Goal: Task Accomplishment & Management: Use online tool/utility

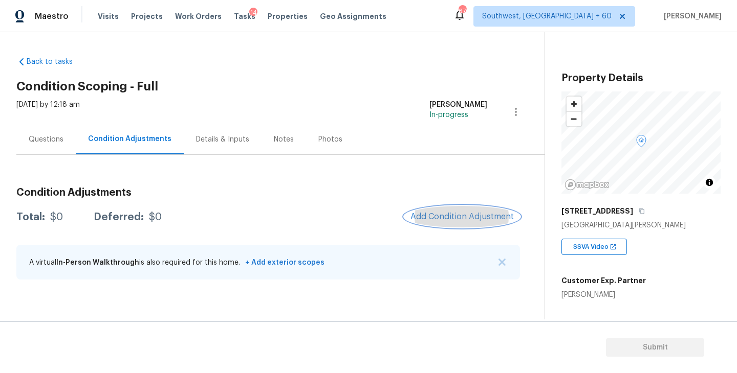
click at [410, 217] on button "Add Condition Adjustment" at bounding box center [462, 216] width 116 height 21
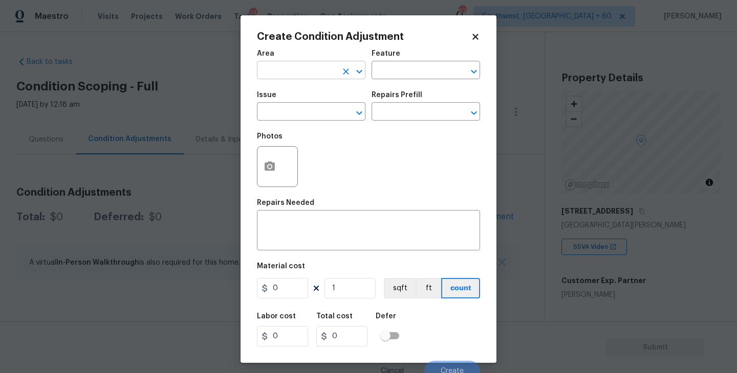
click at [291, 74] on input "text" at bounding box center [297, 71] width 80 height 16
click at [313, 112] on li "Exterior Overall" at bounding box center [311, 111] width 108 height 17
type input "Exterior Overall"
click at [413, 69] on input "text" at bounding box center [411, 71] width 80 height 16
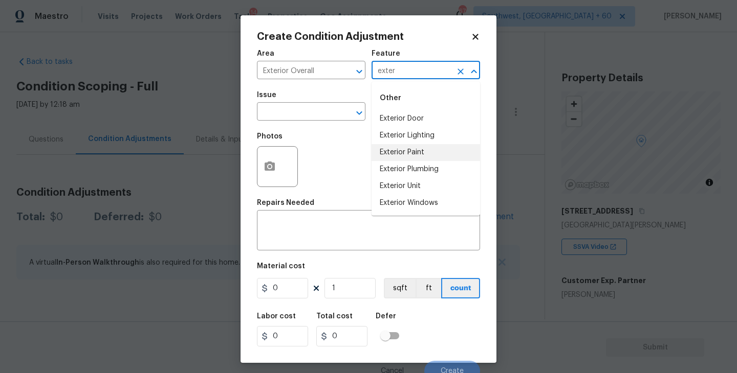
click at [412, 156] on li "Exterior Paint" at bounding box center [425, 152] width 108 height 17
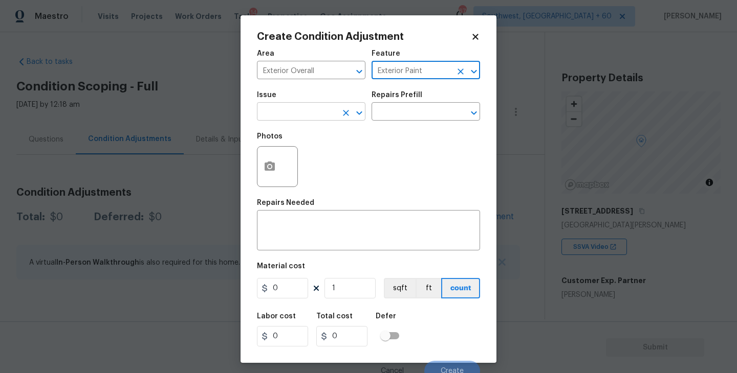
type input "Exterior Paint"
click at [319, 119] on input "text" at bounding box center [297, 113] width 80 height 16
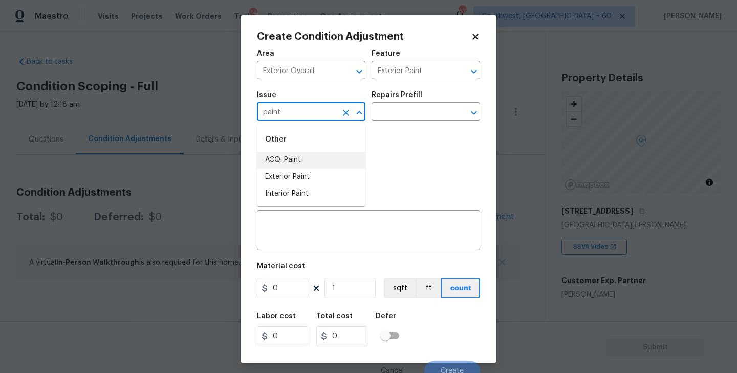
click at [318, 164] on li "ACQ: Paint" at bounding box center [311, 160] width 108 height 17
type input "ACQ: Paint"
click at [379, 129] on div "Photos" at bounding box center [368, 160] width 223 height 66
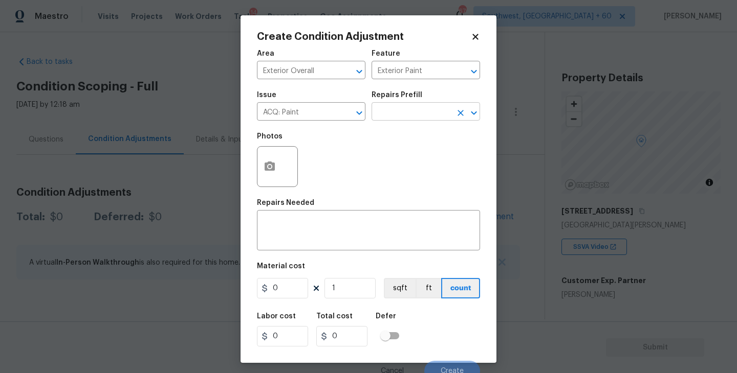
click at [406, 118] on input "text" at bounding box center [411, 113] width 80 height 16
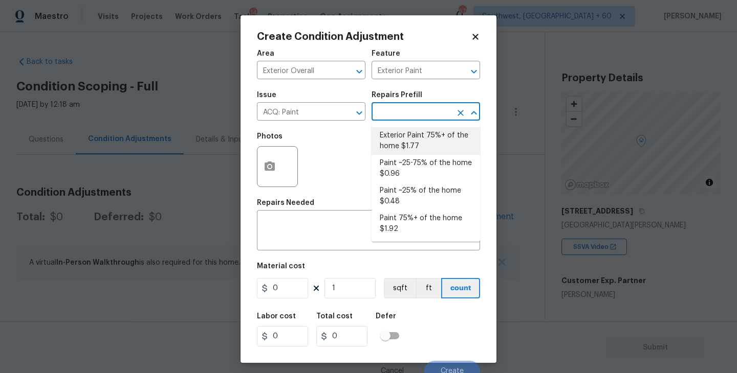
click at [404, 135] on li "Exterior Paint 75%+ of the home $1.77" at bounding box center [425, 141] width 108 height 28
type input "Acquisition"
type textarea "Acquisition Scope: 75%+ of the home exterior will likely require paint"
type input "1.77"
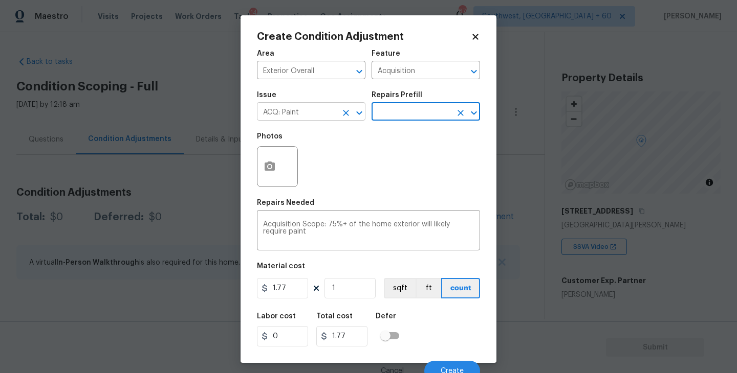
click at [345, 112] on icon "Clear" at bounding box center [346, 113] width 6 height 6
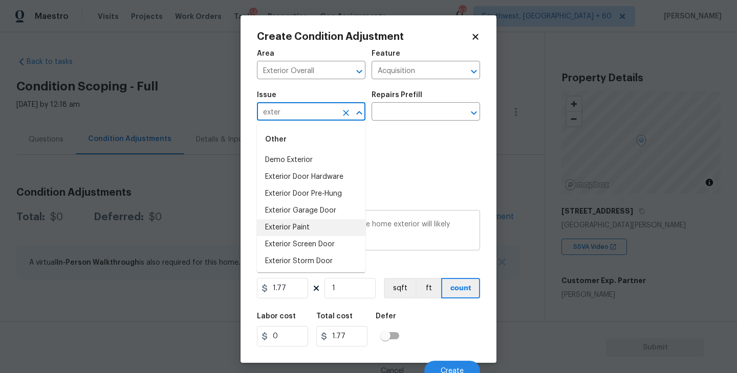
click at [319, 231] on li "Exterior Paint" at bounding box center [311, 227] width 108 height 17
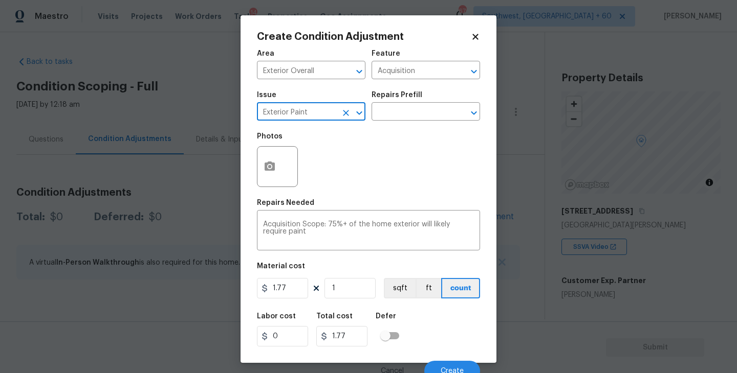
type input "Exterior Paint"
click at [262, 165] on button "button" at bounding box center [269, 167] width 25 height 40
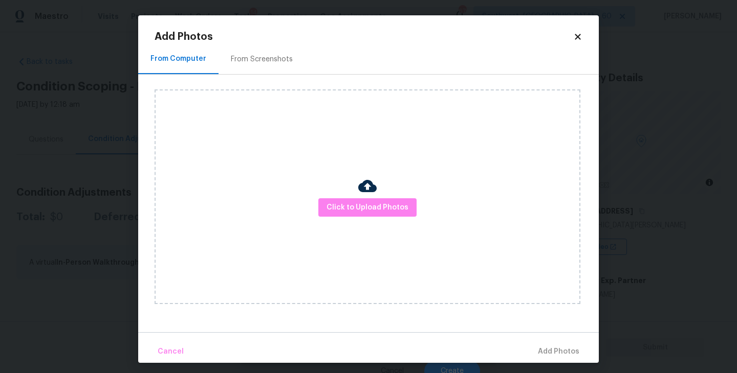
click at [352, 190] on div "Click to Upload Photos" at bounding box center [367, 197] width 426 height 215
click at [352, 191] on div "Click to Upload Photos" at bounding box center [367, 197] width 426 height 215
click at [353, 203] on span "Click to Upload Photos" at bounding box center [367, 208] width 82 height 13
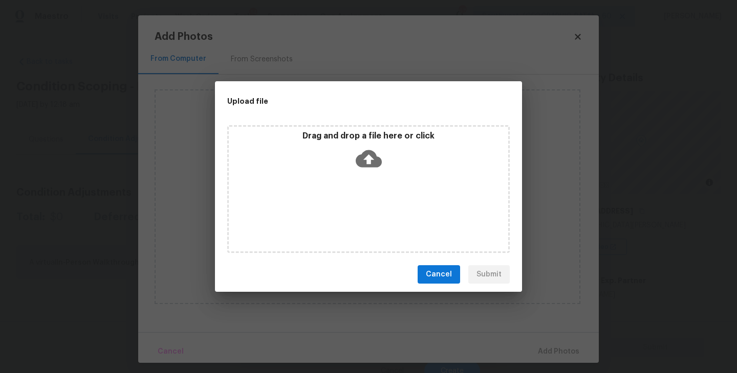
click at [354, 190] on div "Drag and drop a file here or click" at bounding box center [368, 189] width 282 height 128
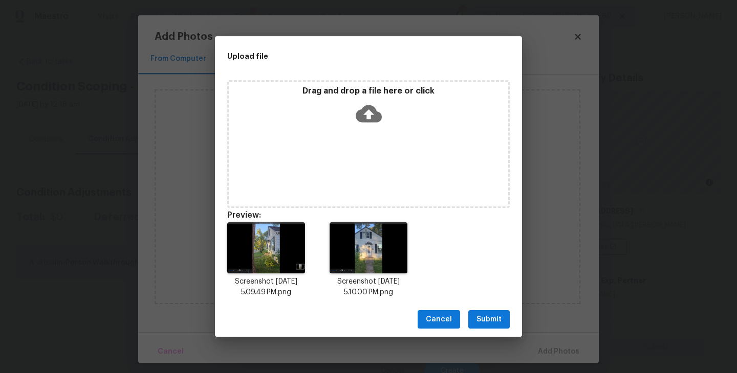
click at [490, 327] on button "Submit" at bounding box center [488, 320] width 41 height 19
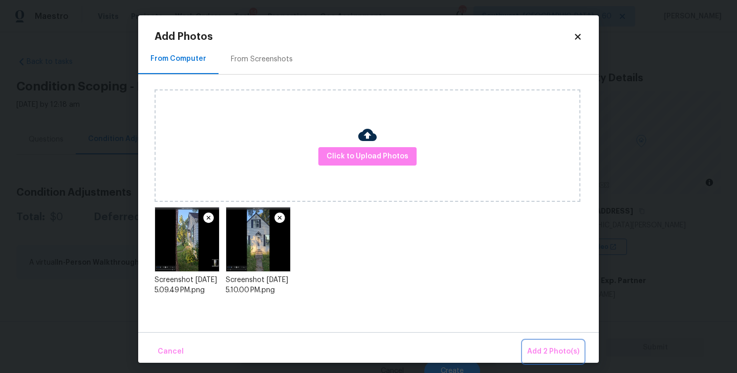
click at [542, 345] on button "Add 2 Photo(s)" at bounding box center [553, 352] width 60 height 22
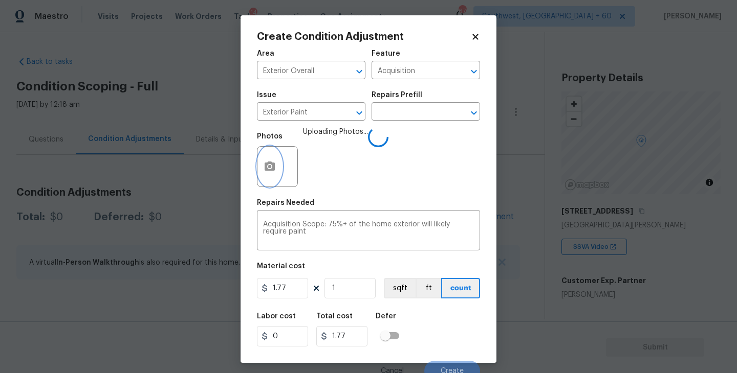
scroll to position [9, 0]
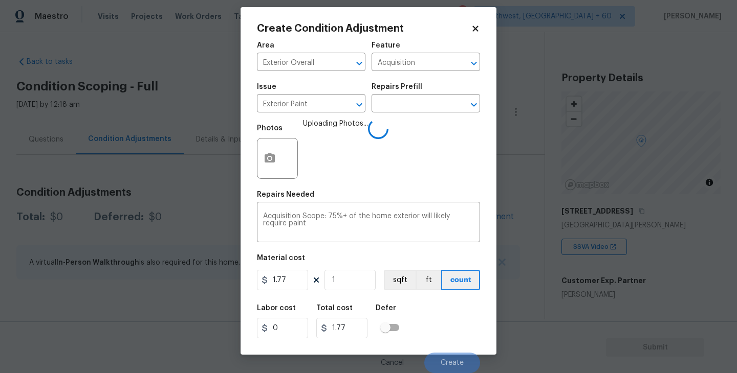
click at [461, 314] on div "Labor cost 0 Total cost 1.77 Defer" at bounding box center [368, 322] width 223 height 46
click at [430, 307] on div "Labor cost 0 Total cost 1.77 Defer" at bounding box center [368, 322] width 223 height 46
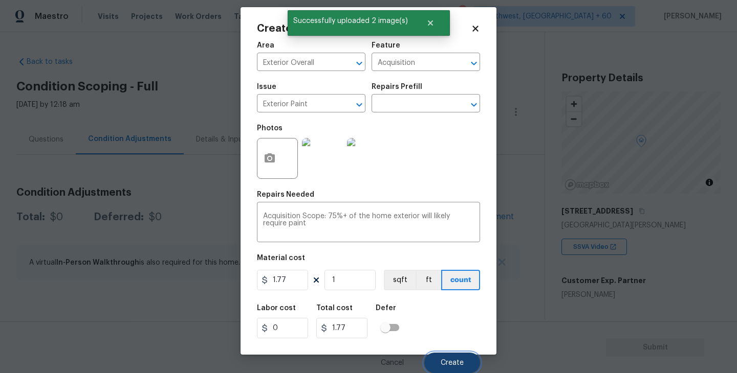
click at [452, 364] on span "Create" at bounding box center [451, 364] width 23 height 8
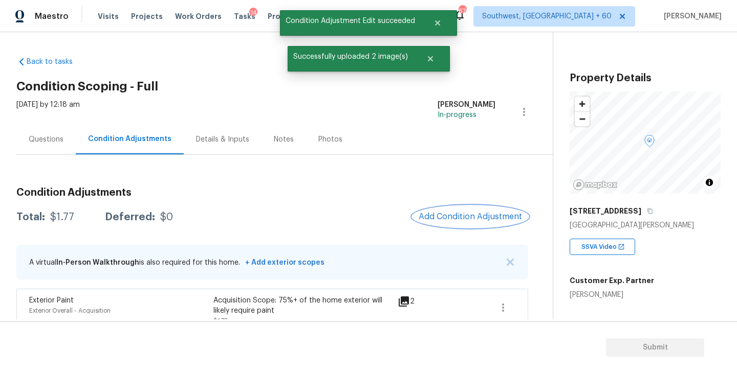
scroll to position [0, 0]
click at [497, 216] on span "Add Condition Adjustment" at bounding box center [469, 216] width 103 height 9
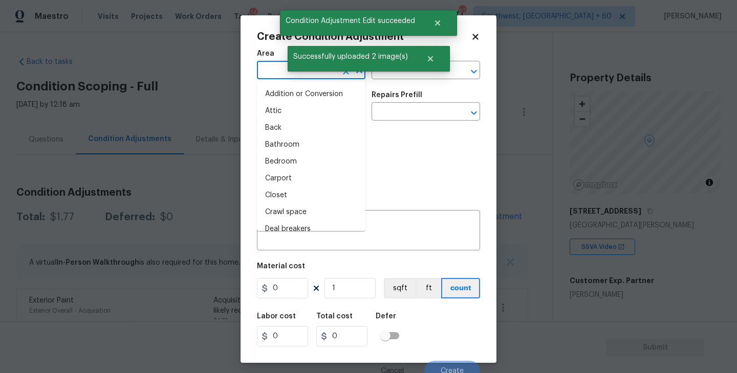
click at [283, 76] on input "text" at bounding box center [297, 71] width 80 height 16
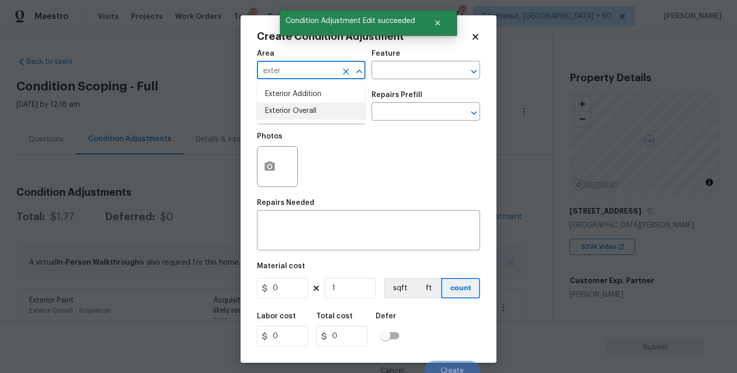
click at [297, 109] on li "Exterior Overall" at bounding box center [311, 111] width 108 height 17
type input "Exterior Overall"
click at [405, 79] on input "text" at bounding box center [411, 71] width 80 height 16
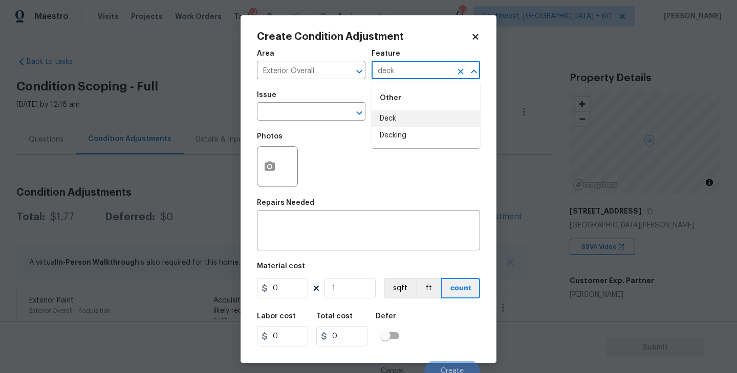
click at [400, 120] on li "Deck" at bounding box center [425, 118] width 108 height 17
type input "Deck"
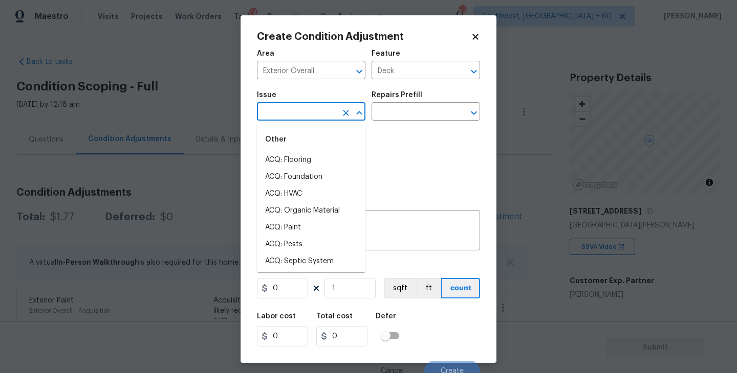
click at [318, 117] on input "text" at bounding box center [297, 113] width 80 height 16
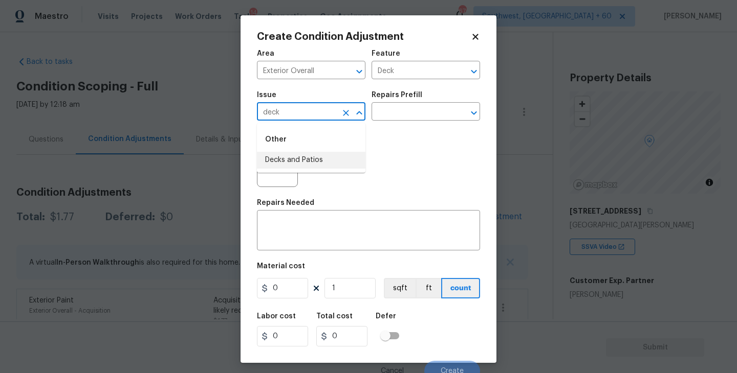
click at [322, 157] on li "Decks and Patios" at bounding box center [311, 160] width 108 height 17
type input "Decks and Patios"
click at [299, 228] on textarea at bounding box center [368, 231] width 211 height 21
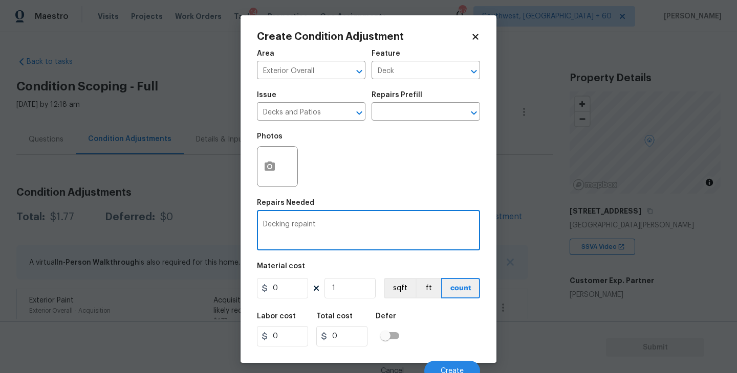
type textarea "Decking repaint"
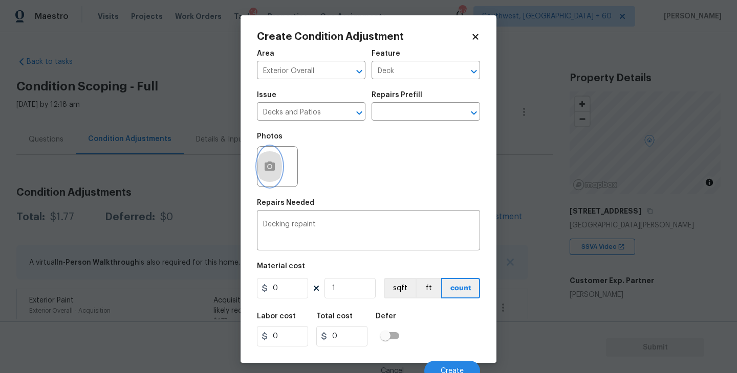
click at [268, 173] on button "button" at bounding box center [269, 167] width 25 height 40
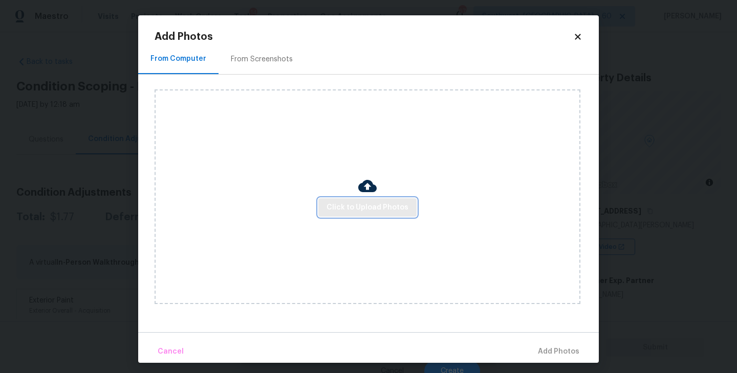
click at [364, 211] on span "Click to Upload Photos" at bounding box center [367, 208] width 82 height 13
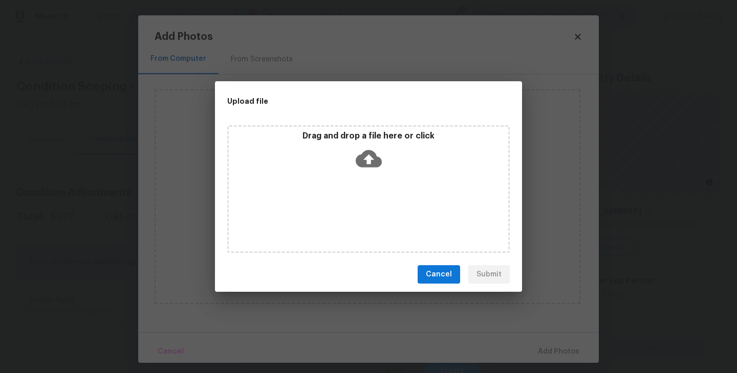
click at [373, 182] on div "Drag and drop a file here or click" at bounding box center [368, 189] width 282 height 128
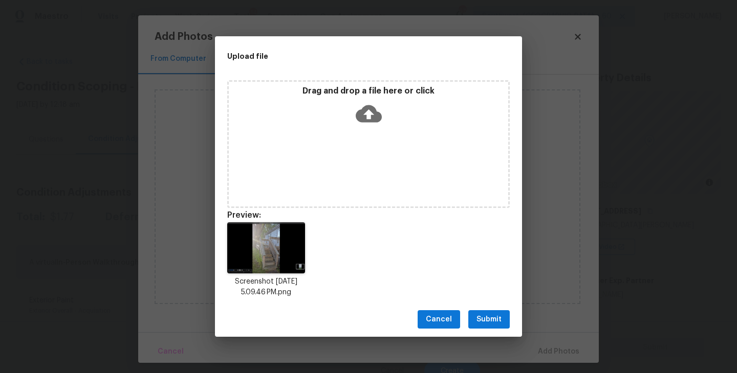
click at [492, 313] on button "Submit" at bounding box center [488, 320] width 41 height 19
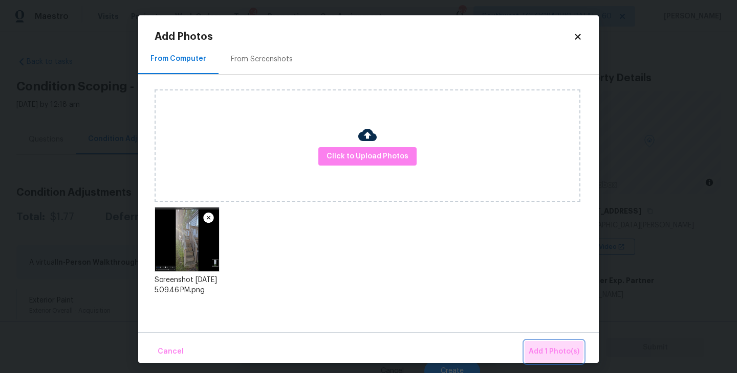
click at [538, 346] on span "Add 1 Photo(s)" at bounding box center [553, 352] width 51 height 13
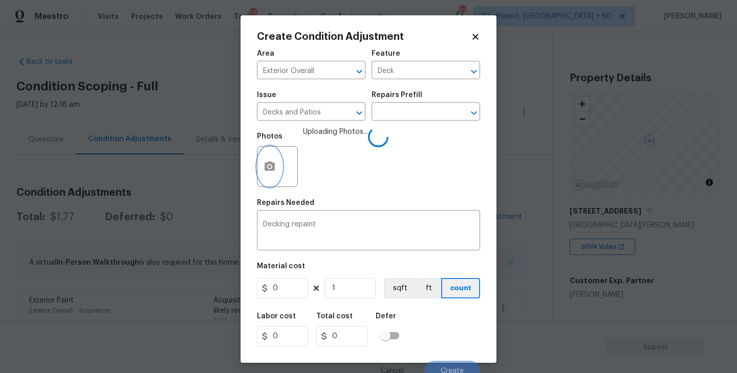
scroll to position [9, 0]
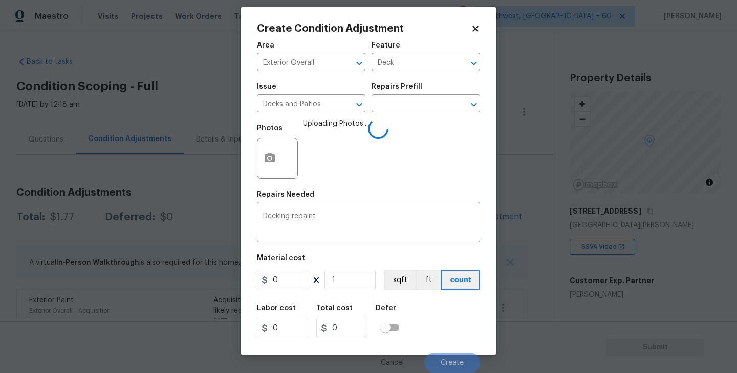
click at [458, 306] on div "Labor cost 0 Total cost 0 Defer" at bounding box center [368, 322] width 223 height 46
click at [282, 269] on figure "Material cost 0 1 sqft ft count" at bounding box center [368, 274] width 223 height 38
drag, startPoint x: 284, startPoint y: 282, endPoint x: 170, endPoint y: 273, distance: 114.4
click at [170, 273] on div "Create Condition Adjustment Area Exterior Overall ​ Feature Deck ​ Issue Decks …" at bounding box center [368, 186] width 737 height 373
type input "800"
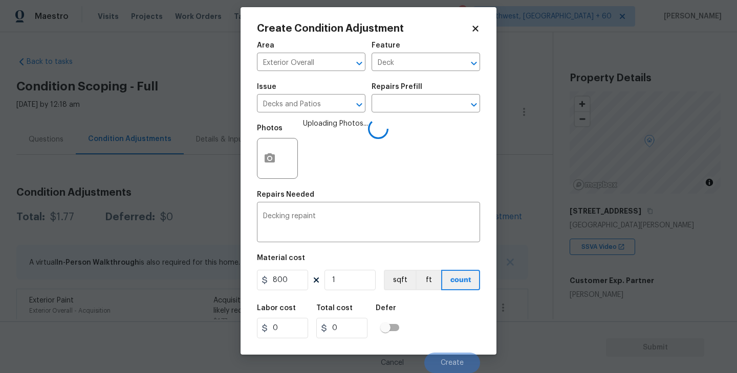
type input "800"
click at [417, 317] on div "Labor cost 0 Total cost 800 Defer" at bounding box center [368, 322] width 223 height 46
click at [438, 331] on div "Labor cost 0 Total cost 800 Defer" at bounding box center [368, 322] width 223 height 46
click at [446, 331] on div "Labor cost 0 Total cost 800 Defer" at bounding box center [368, 322] width 223 height 46
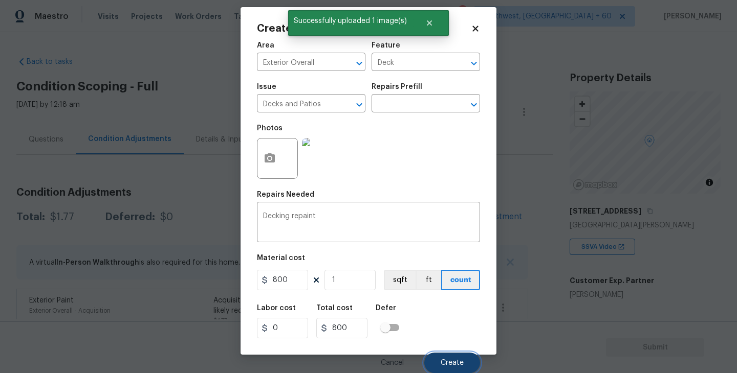
click at [463, 360] on button "Create" at bounding box center [452, 363] width 56 height 20
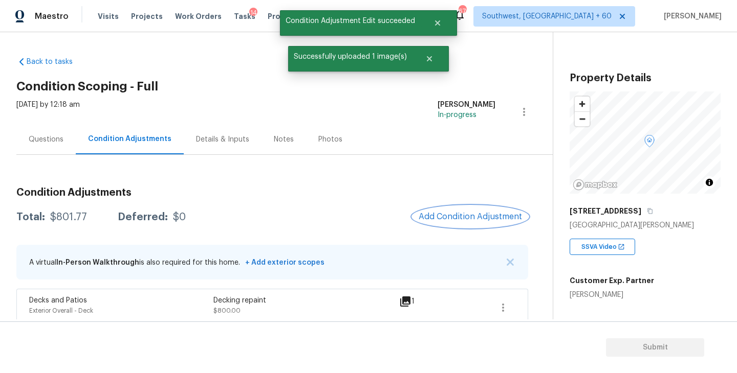
scroll to position [54, 0]
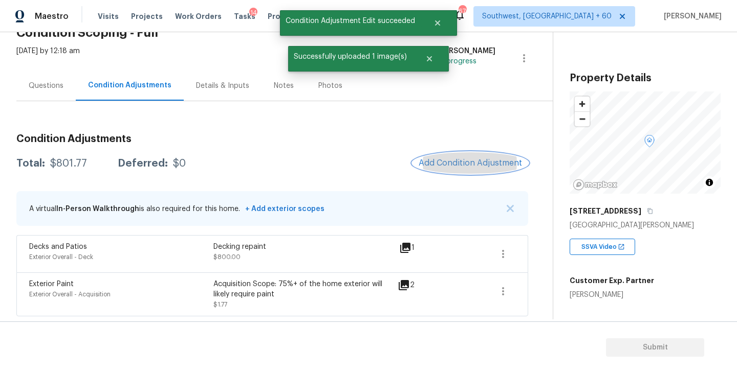
click at [462, 160] on span "Add Condition Adjustment" at bounding box center [469, 163] width 103 height 9
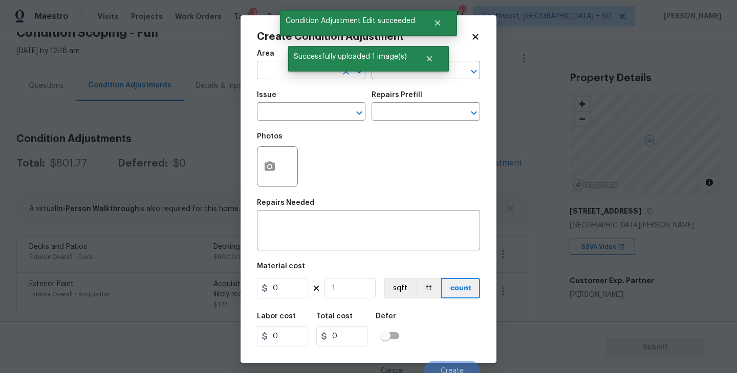
click at [275, 69] on input "text" at bounding box center [297, 71] width 80 height 16
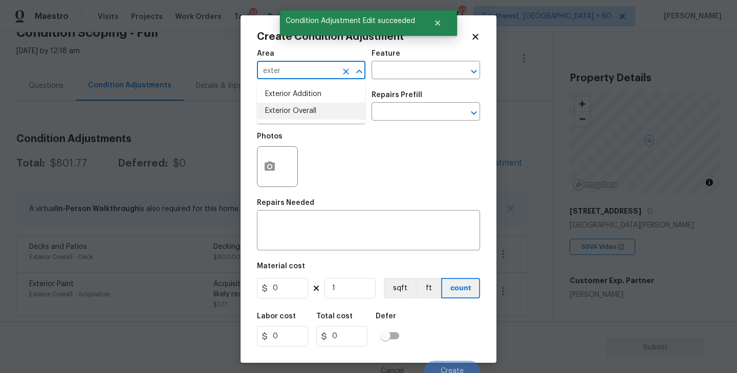
click at [308, 106] on li "Exterior Overall" at bounding box center [311, 111] width 108 height 17
type input "Exterior Overall"
click at [405, 74] on input "text" at bounding box center [411, 71] width 80 height 16
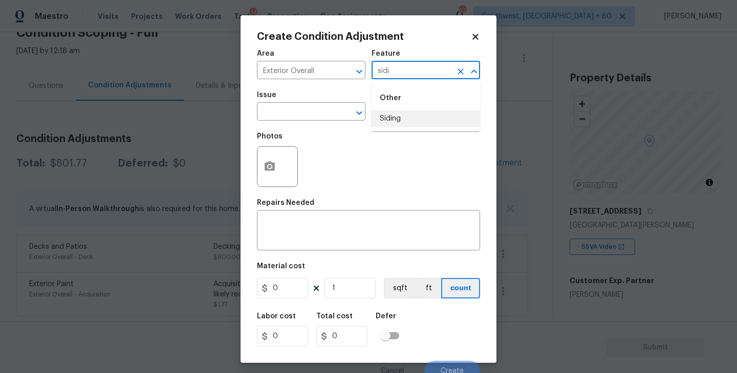
click at [399, 118] on li "Siding" at bounding box center [425, 118] width 108 height 17
type input "Siding"
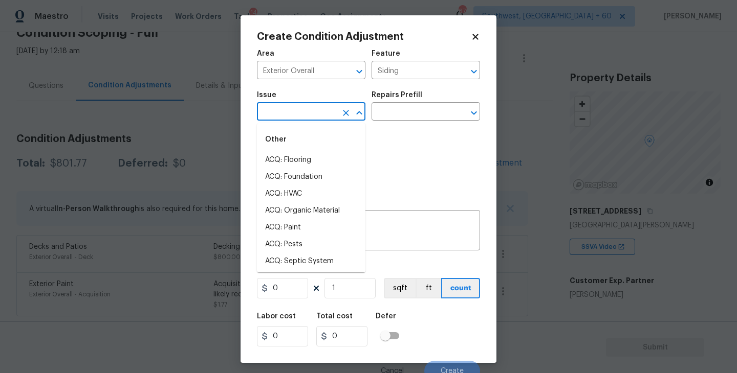
click at [294, 117] on input "text" at bounding box center [297, 113] width 80 height 16
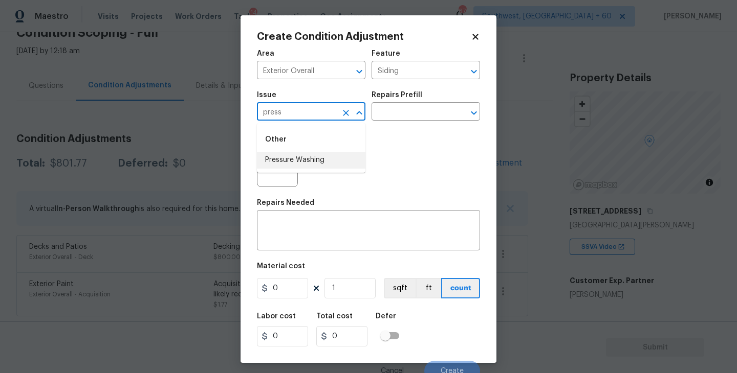
click at [295, 160] on li "Pressure Washing" at bounding box center [311, 160] width 108 height 17
type input "Pressure Washing"
click at [378, 132] on div "Photos" at bounding box center [368, 160] width 223 height 66
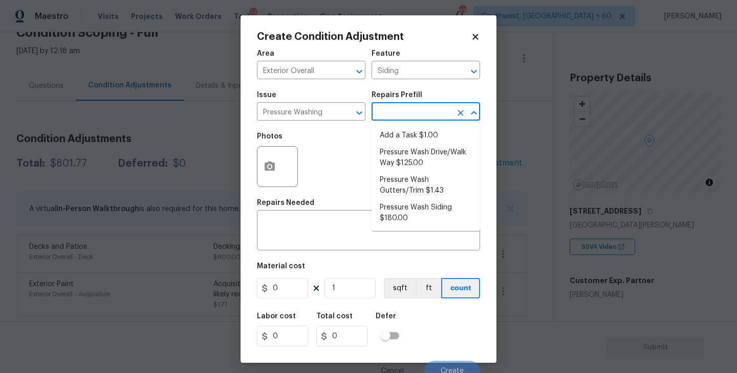
click at [424, 115] on input "text" at bounding box center [411, 113] width 80 height 16
click at [424, 212] on li "Pressure Wash Siding $180.00" at bounding box center [425, 213] width 108 height 28
type textarea "Protect areas as needed for pressure washing. Pressure wash the siding on the h…"
type input "180"
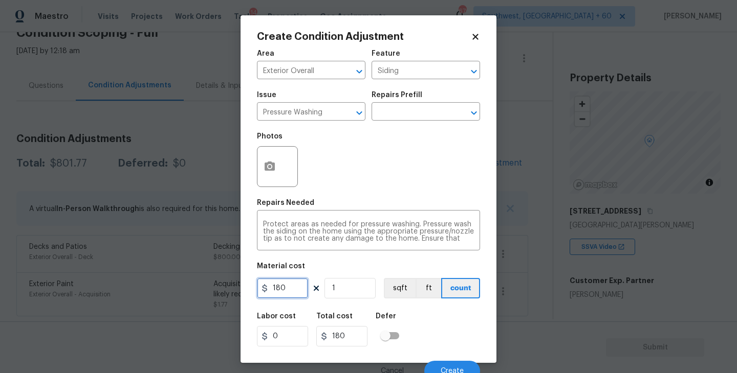
drag, startPoint x: 296, startPoint y: 290, endPoint x: 210, endPoint y: 290, distance: 85.9
click at [210, 290] on div "Create Condition Adjustment Area Exterior Overall ​ Feature Siding ​ Issue Pres…" at bounding box center [368, 186] width 737 height 373
type input "200"
click at [272, 171] on icon "button" at bounding box center [269, 166] width 10 height 9
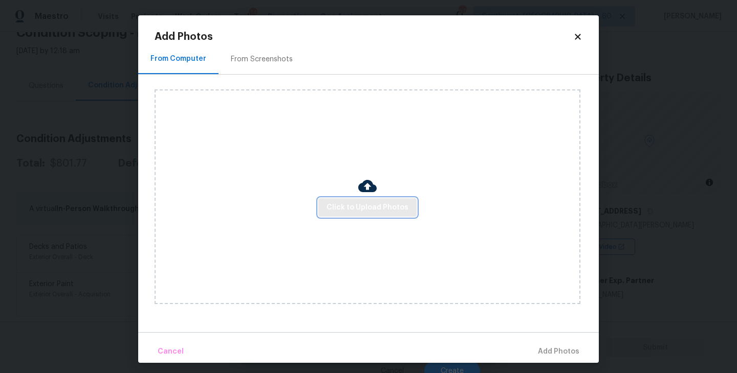
click at [353, 213] on span "Click to Upload Photos" at bounding box center [367, 208] width 82 height 13
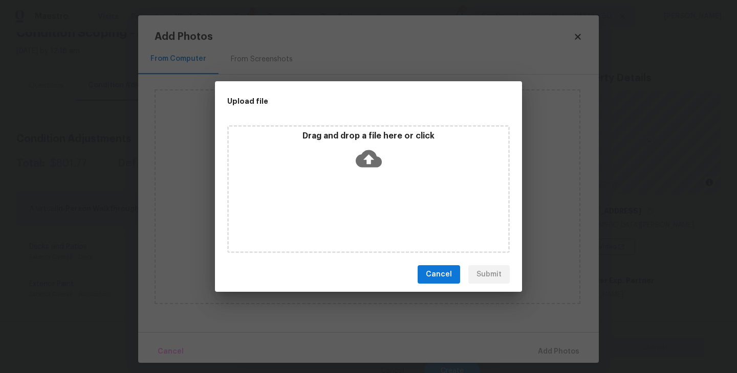
click at [364, 197] on div "Drag and drop a file here or click" at bounding box center [368, 189] width 282 height 128
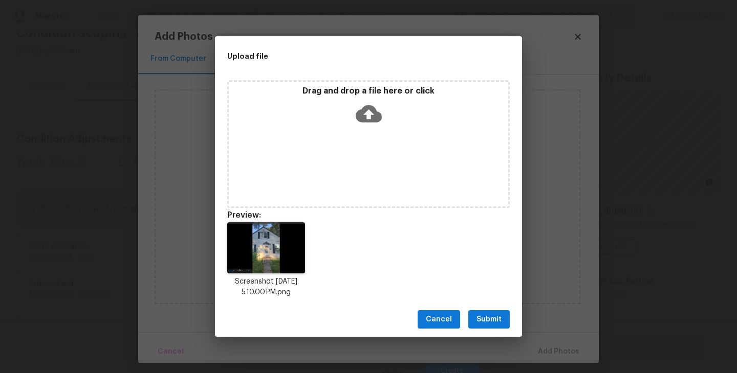
click at [485, 312] on button "Submit" at bounding box center [488, 320] width 41 height 19
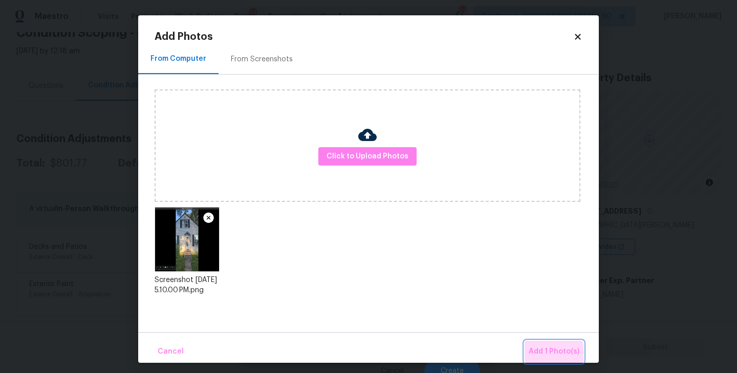
click at [551, 355] on span "Add 1 Photo(s)" at bounding box center [553, 352] width 51 height 13
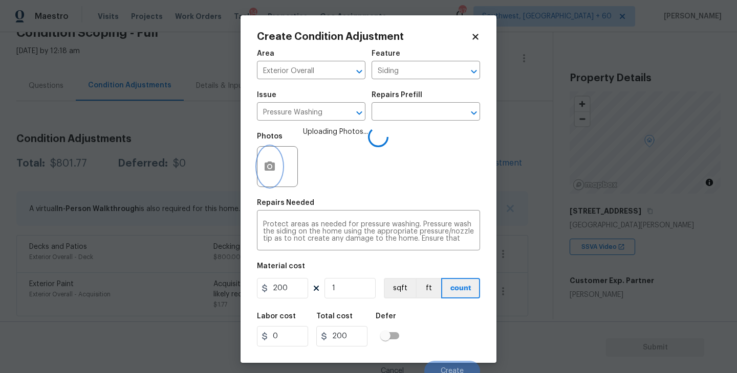
scroll to position [9, 0]
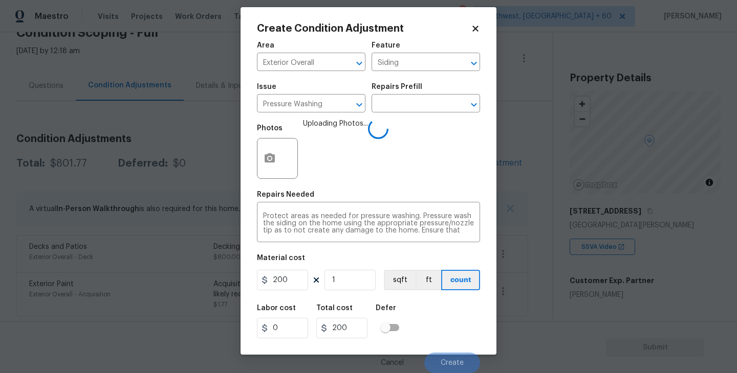
click at [450, 320] on div "Labor cost 0 Total cost 200 Defer" at bounding box center [368, 322] width 223 height 46
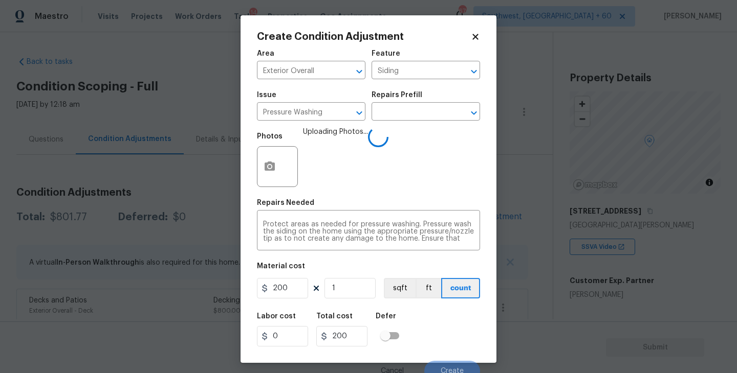
scroll to position [9, 0]
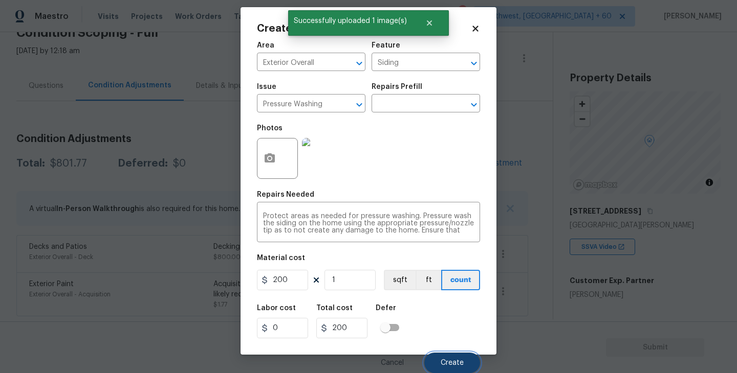
click at [450, 360] on span "Create" at bounding box center [451, 364] width 23 height 8
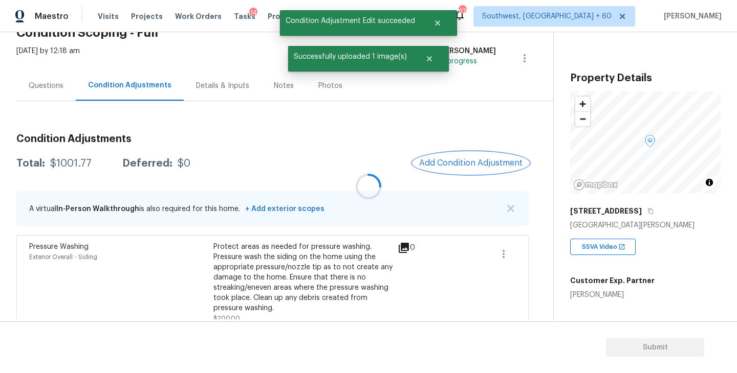
scroll to position [0, 0]
click at [462, 156] on button "Add Condition Adjustment" at bounding box center [470, 162] width 116 height 21
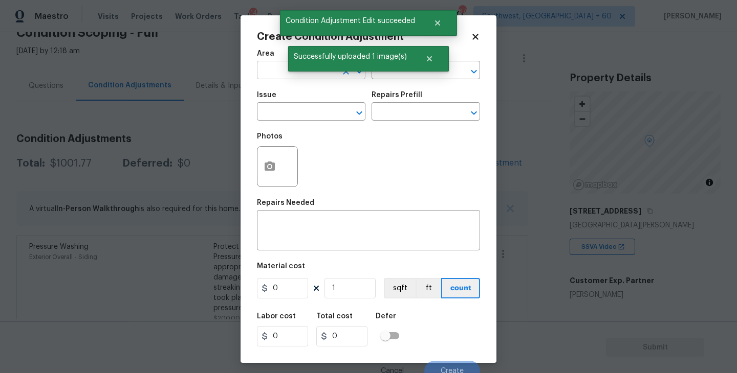
click at [269, 74] on input "text" at bounding box center [297, 71] width 80 height 16
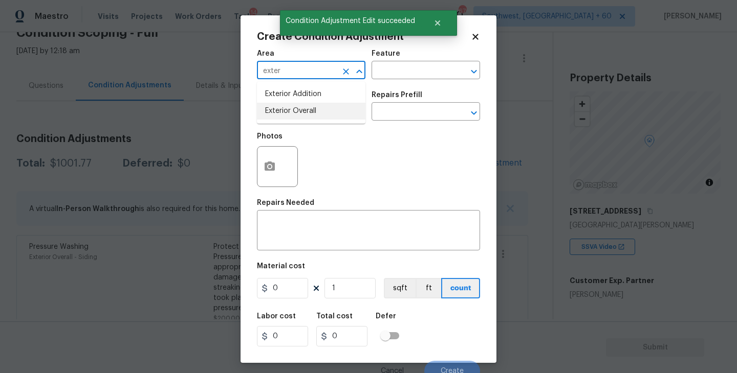
click at [315, 112] on li "Exterior Overall" at bounding box center [311, 111] width 108 height 17
type input "Exterior Overall"
click at [392, 77] on input "text" at bounding box center [411, 71] width 80 height 16
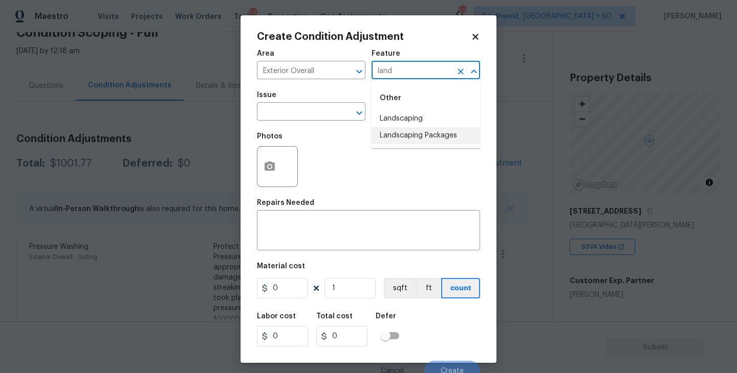
click at [407, 135] on li "Landscaping Packages" at bounding box center [425, 135] width 108 height 17
type input "Landscaping Packages"
click at [307, 122] on span "Issue ​" at bounding box center [311, 105] width 108 height 41
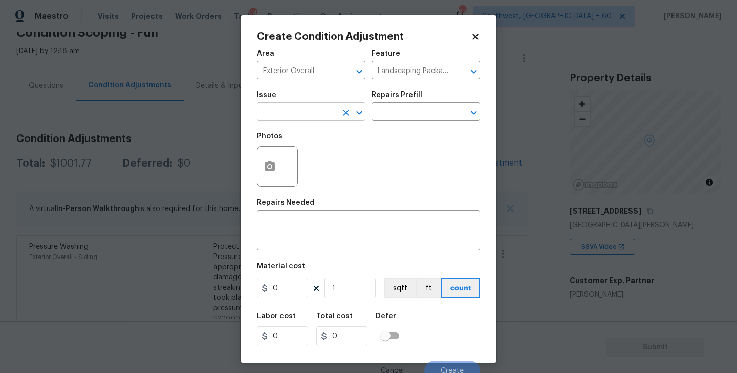
click at [280, 110] on input "text" at bounding box center [297, 113] width 80 height 16
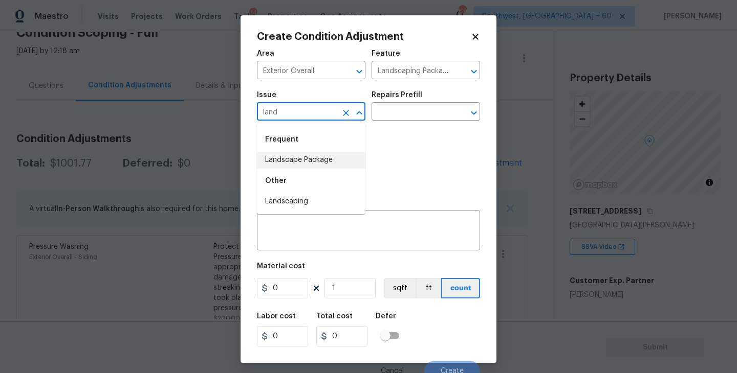
click at [287, 156] on li "Landscape Package" at bounding box center [311, 160] width 108 height 17
type input "Landscape Package"
click at [378, 129] on div "Photos" at bounding box center [368, 160] width 223 height 66
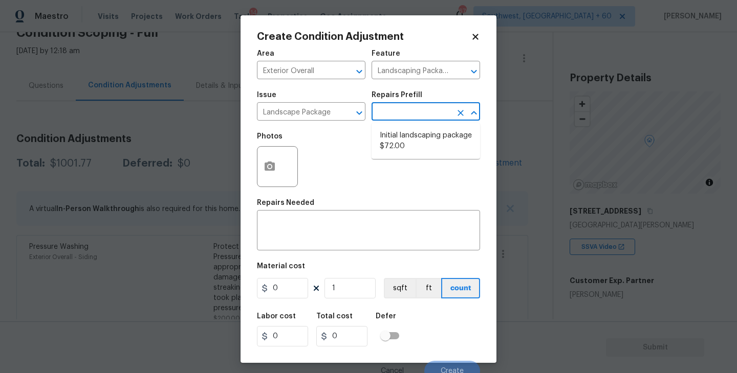
drag, startPoint x: 409, startPoint y: 115, endPoint x: 409, endPoint y: 121, distance: 5.6
click at [409, 115] on input "text" at bounding box center [411, 113] width 80 height 16
click at [410, 137] on li "Initial landscaping package $72.00" at bounding box center [425, 141] width 108 height 28
type input "Home Readiness Packages"
type textarea "Mowing of grass up to 6" in height. Mow, edge along driveways & sidewalks, trim…"
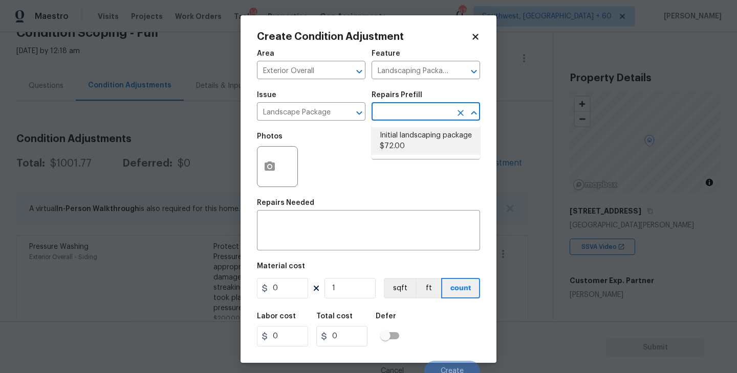
type input "72"
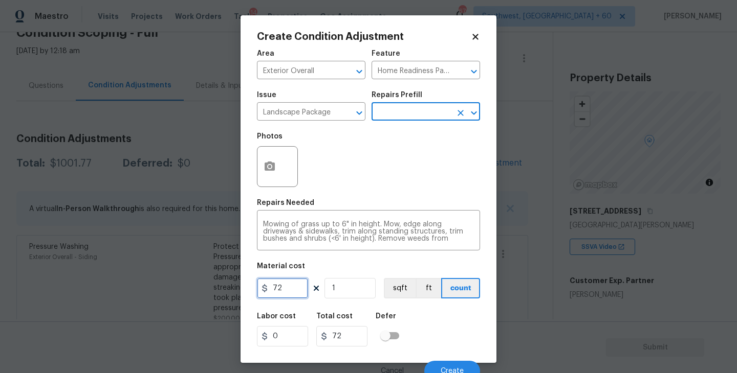
drag, startPoint x: 296, startPoint y: 288, endPoint x: 224, endPoint y: 295, distance: 72.5
click at [224, 295] on div "Create Condition Adjustment Area Exterior Overall ​ Feature Home Readiness Pack…" at bounding box center [368, 186] width 737 height 373
type input "3000"
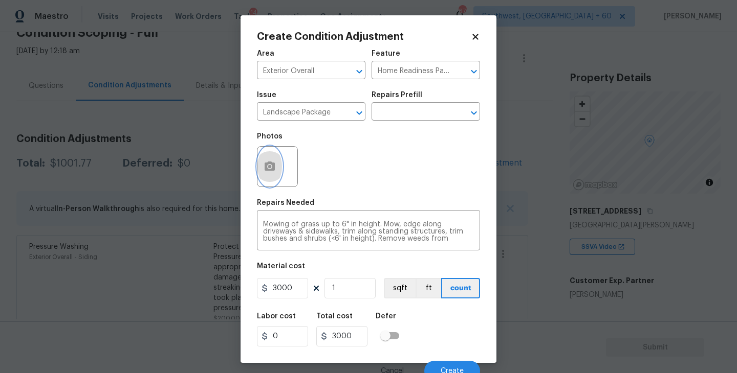
click at [277, 173] on button "button" at bounding box center [269, 167] width 25 height 40
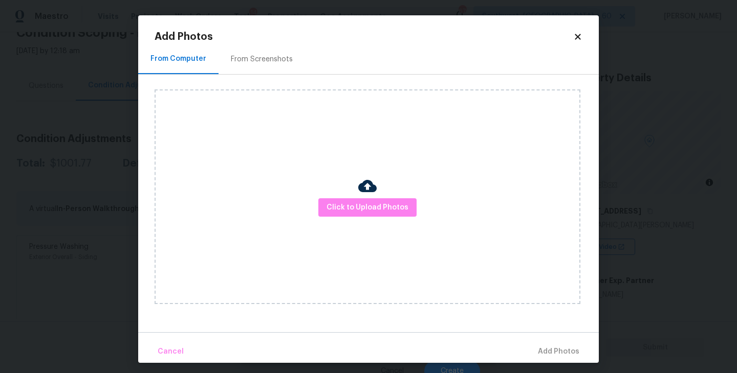
drag, startPoint x: 277, startPoint y: 173, endPoint x: 329, endPoint y: 196, distance: 57.2
click at [329, 196] on div "Click to Upload Photos" at bounding box center [367, 197] width 426 height 215
click at [363, 192] on img at bounding box center [367, 186] width 18 height 18
click at [362, 204] on span "Click to Upload Photos" at bounding box center [367, 208] width 82 height 13
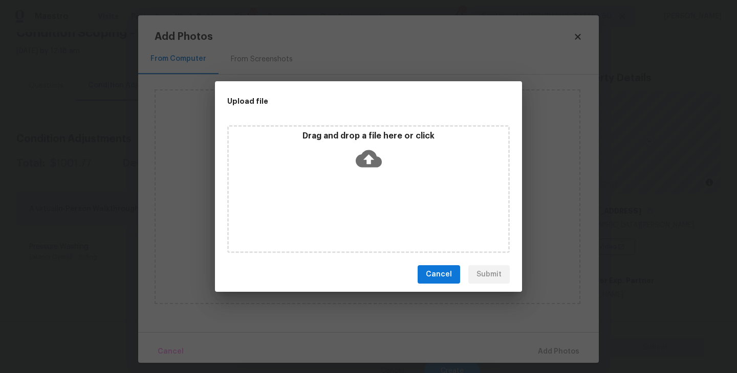
click at [365, 194] on div "Drag and drop a file here or click" at bounding box center [368, 189] width 282 height 128
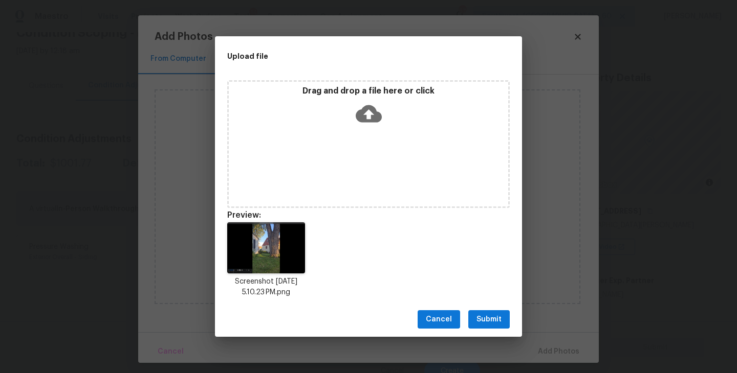
click at [496, 315] on span "Submit" at bounding box center [488, 320] width 25 height 13
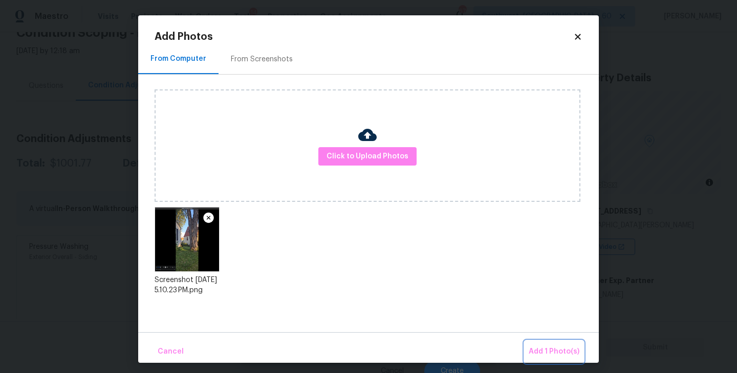
click at [544, 345] on button "Add 1 Photo(s)" at bounding box center [553, 352] width 59 height 22
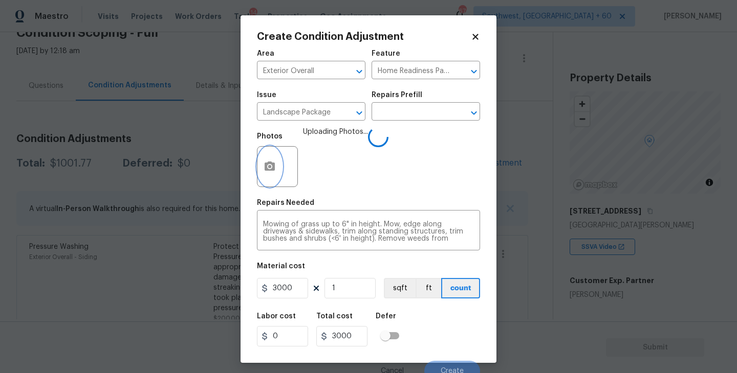
scroll to position [9, 0]
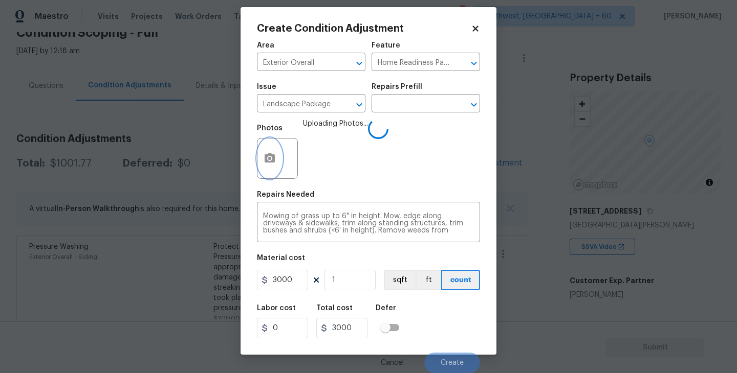
click at [458, 318] on div "Labor cost 0 Total cost 3000 Defer" at bounding box center [368, 322] width 223 height 46
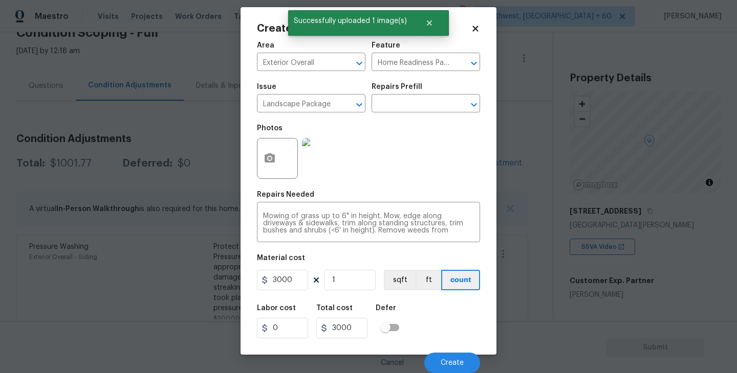
click at [438, 328] on div "Labor cost 0 Total cost 3000 Defer" at bounding box center [368, 322] width 223 height 46
click at [445, 356] on button "Create" at bounding box center [452, 363] width 56 height 20
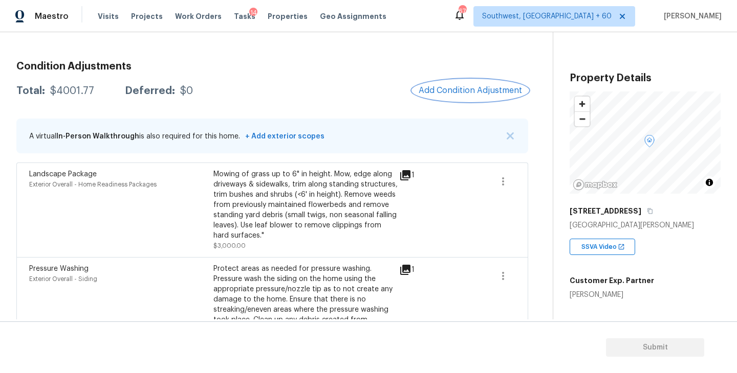
scroll to position [106, 0]
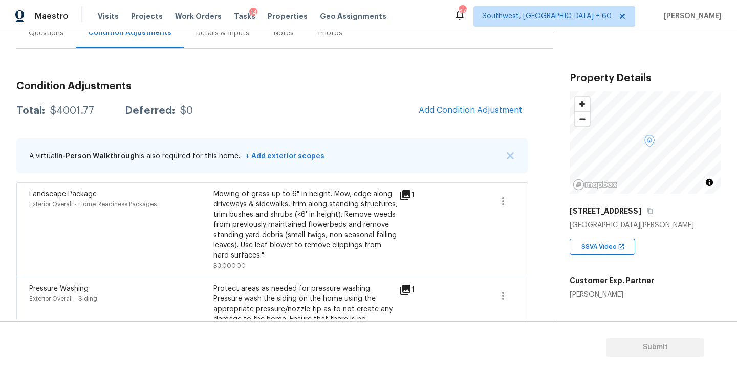
click at [459, 138] on div "Condition Adjustments Total: $4001.77 Deferred: $0 Add Condition Adjustment A v…" at bounding box center [272, 263] width 512 height 380
click at [466, 111] on span "Add Condition Adjustment" at bounding box center [469, 110] width 103 height 9
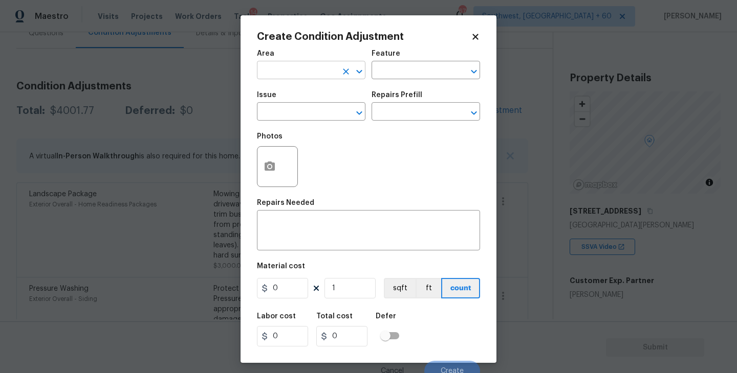
click at [303, 66] on input "text" at bounding box center [297, 71] width 80 height 16
click at [307, 121] on ul "Exterior Addition Exterior Overall" at bounding box center [311, 103] width 108 height 42
click at [309, 117] on li "Exterior Overall" at bounding box center [311, 111] width 108 height 17
type input "Exterior Overall"
click at [309, 117] on input "text" at bounding box center [297, 113] width 80 height 16
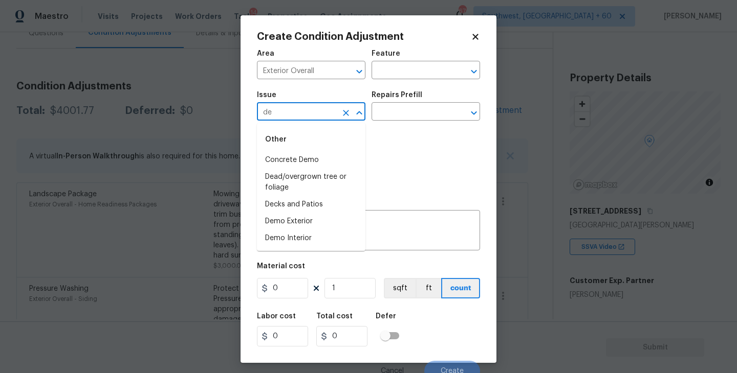
type input "d"
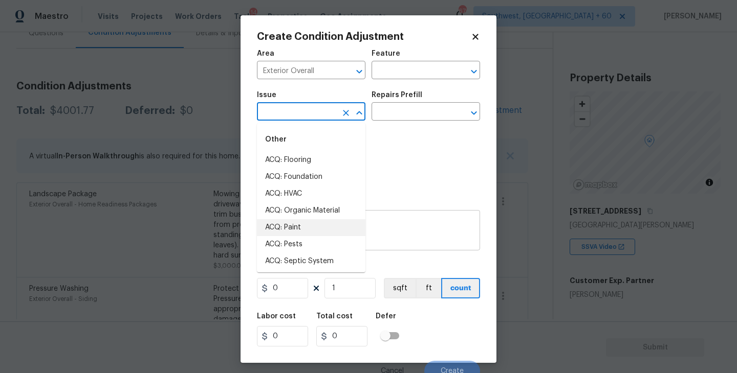
click at [390, 237] on textarea at bounding box center [368, 231] width 211 height 21
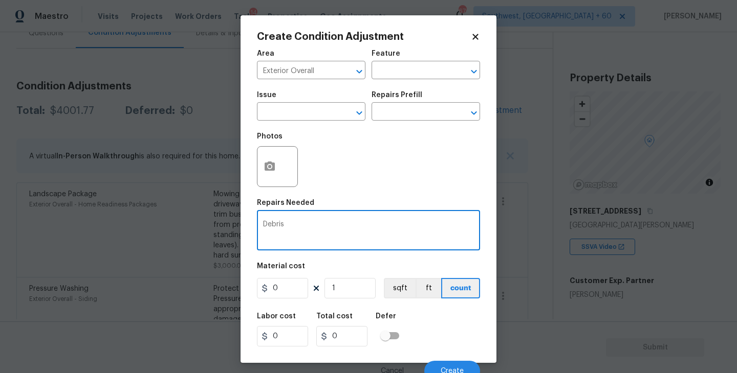
type textarea "Debris"
click at [406, 104] on div "Repairs Prefill" at bounding box center [425, 98] width 108 height 13
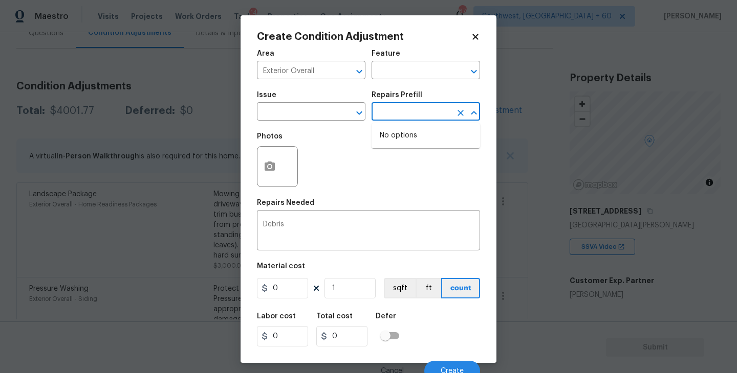
click at [406, 109] on input "text" at bounding box center [411, 113] width 80 height 16
click at [278, 168] on button "button" at bounding box center [269, 167] width 25 height 40
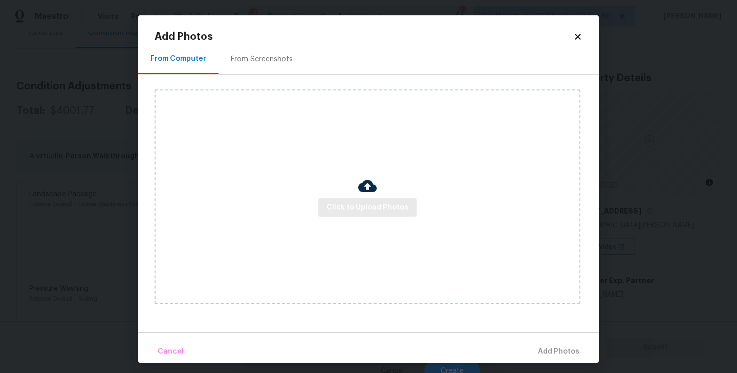
click at [340, 198] on div "Click to Upload Photos" at bounding box center [367, 197] width 426 height 215
click at [375, 210] on span "Click to Upload Photos" at bounding box center [367, 208] width 82 height 13
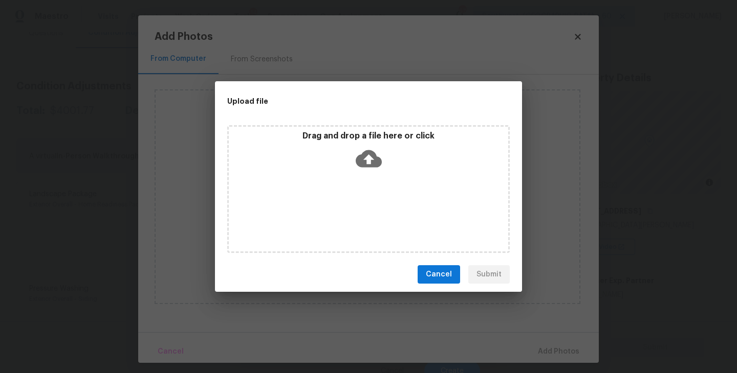
click at [375, 181] on div "Drag and drop a file here or click" at bounding box center [368, 189] width 282 height 128
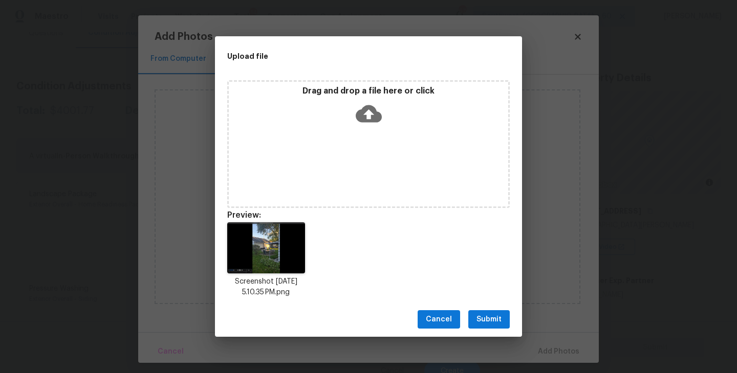
click at [484, 316] on span "Submit" at bounding box center [488, 320] width 25 height 13
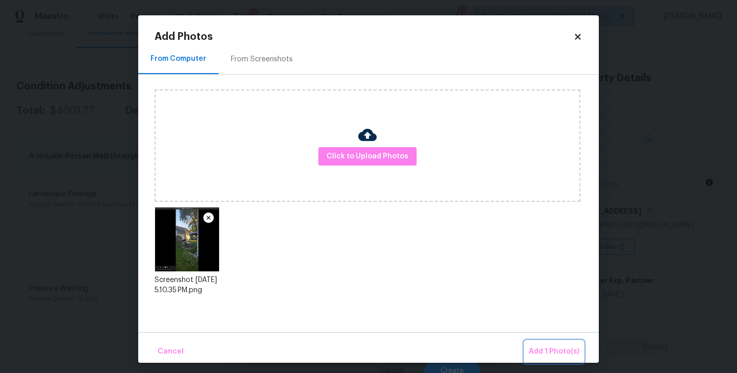
click at [549, 348] on span "Add 1 Photo(s)" at bounding box center [553, 352] width 51 height 13
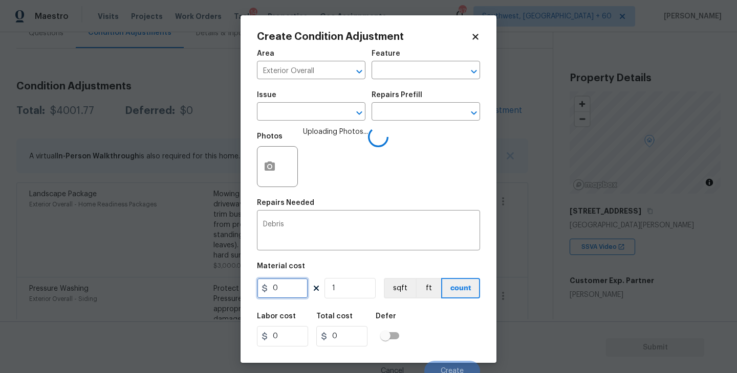
drag, startPoint x: 271, startPoint y: 289, endPoint x: 198, endPoint y: 289, distance: 72.1
click at [198, 289] on div "Create Condition Adjustment Area Exterior Overall ​ Feature ​ Issue ​ Repairs P…" at bounding box center [368, 186] width 737 height 373
type input "250"
click at [424, 326] on div "Labor cost 0 Total cost 250 Defer" at bounding box center [368, 330] width 223 height 46
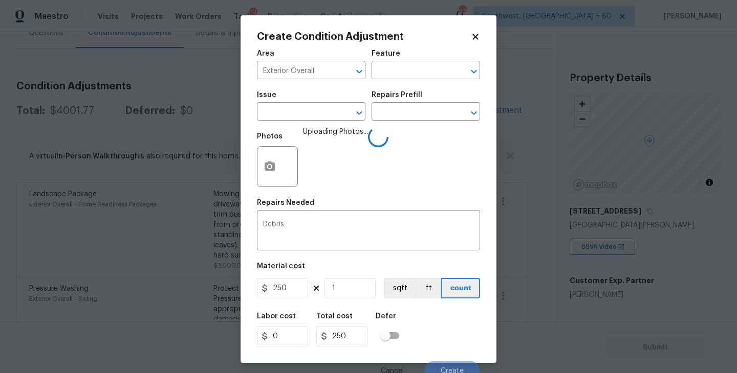
scroll to position [9, 0]
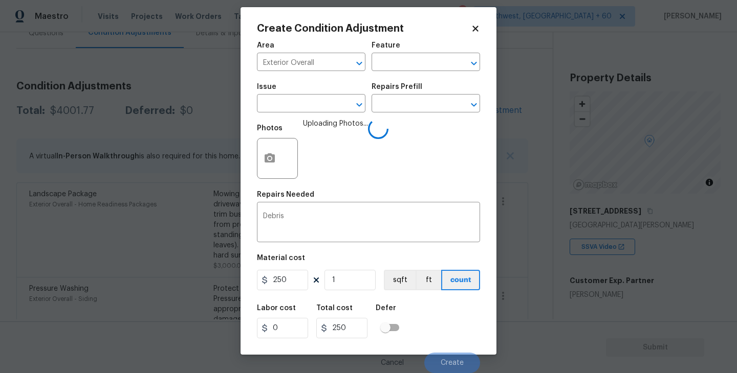
click at [437, 334] on div "Labor cost 0 Total cost 250 Defer" at bounding box center [368, 322] width 223 height 46
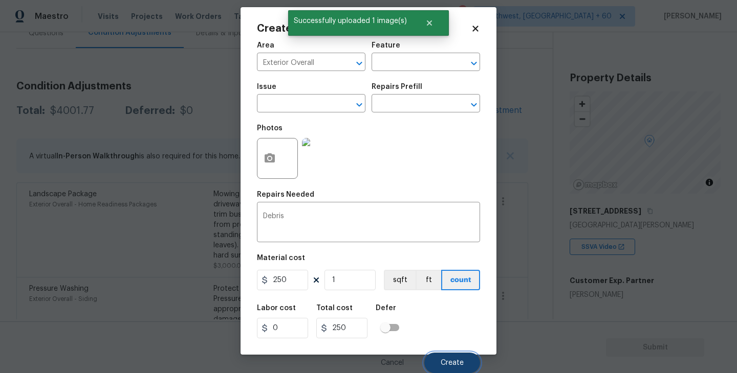
click at [450, 356] on button "Create" at bounding box center [452, 363] width 56 height 20
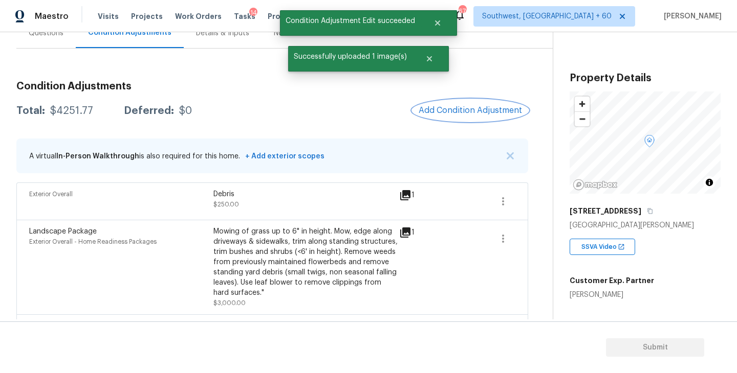
scroll to position [0, 0]
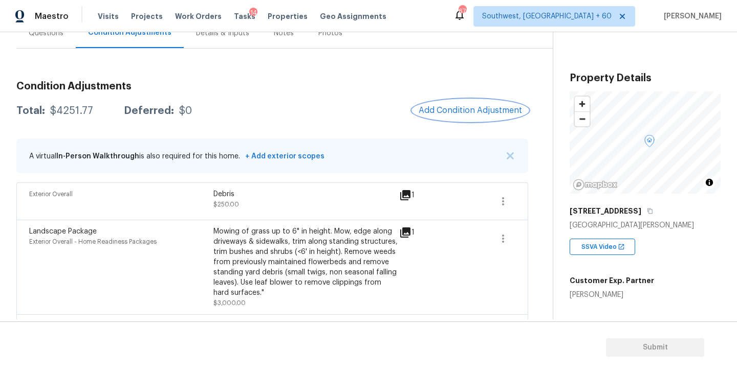
click at [447, 107] on span "Add Condition Adjustment" at bounding box center [469, 110] width 103 height 9
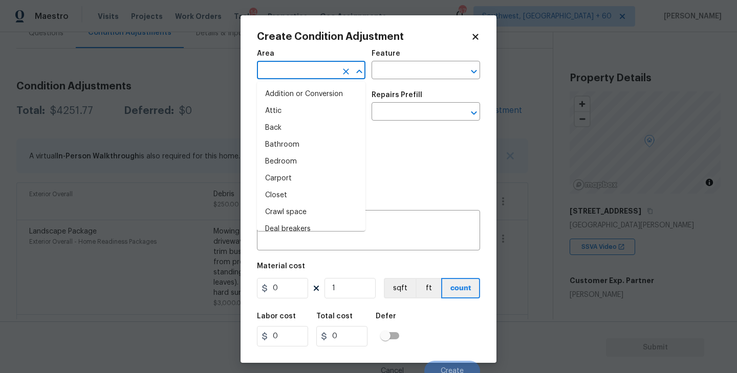
click at [318, 75] on input "text" at bounding box center [297, 71] width 80 height 16
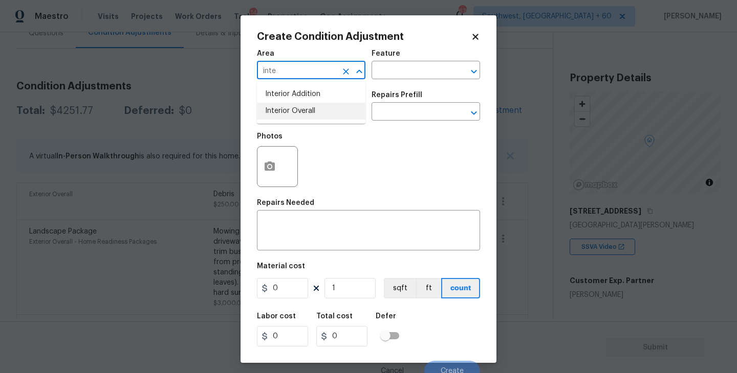
click at [327, 111] on li "Interior Overall" at bounding box center [311, 111] width 108 height 17
type input "Interior Overall"
click at [393, 78] on input "text" at bounding box center [411, 71] width 80 height 16
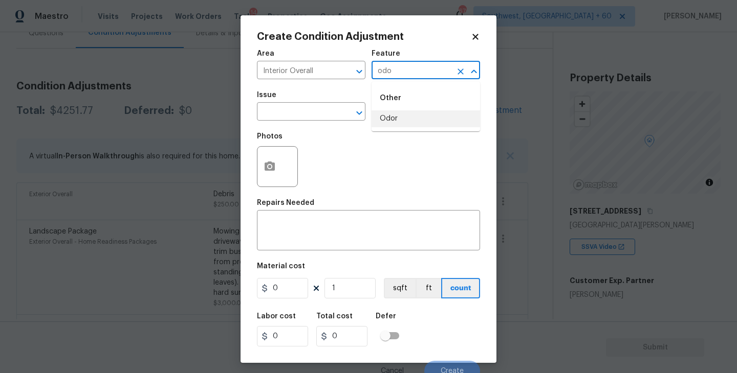
click at [392, 117] on li "Odor" at bounding box center [425, 118] width 108 height 17
type input "Odor"
click at [314, 117] on input "text" at bounding box center [297, 113] width 80 height 16
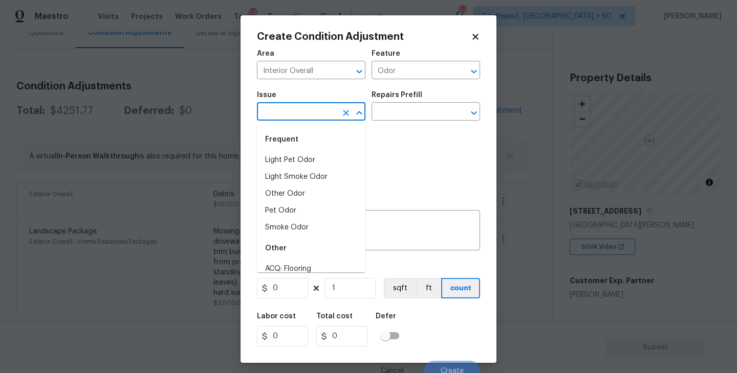
click at [310, 156] on li "Light Pet Odor" at bounding box center [311, 160] width 108 height 17
type input "Light Pet Odor"
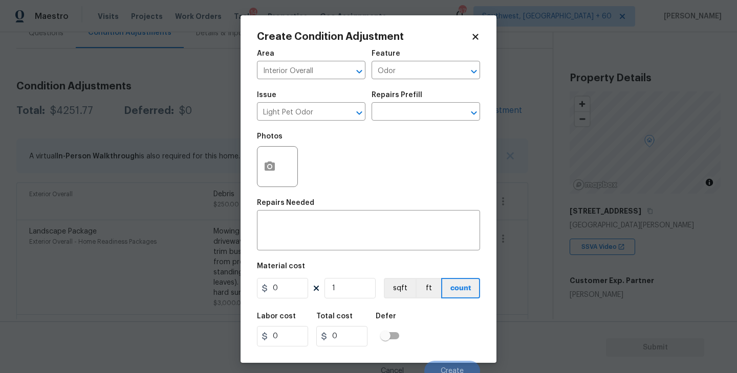
click at [345, 145] on div "Photos" at bounding box center [368, 160] width 223 height 66
click at [408, 112] on input "text" at bounding box center [411, 113] width 80 height 16
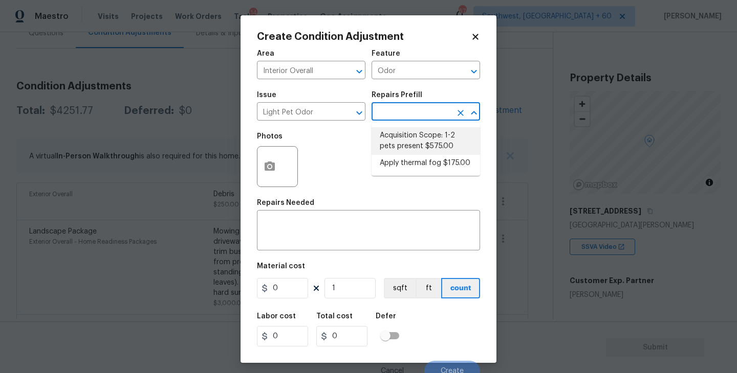
click at [410, 135] on li "Acquisition Scope: 1-2 pets present $575.00" at bounding box center [425, 141] width 108 height 28
type textarea "Acquisition Scope: 1-2 pets present"
type input "575"
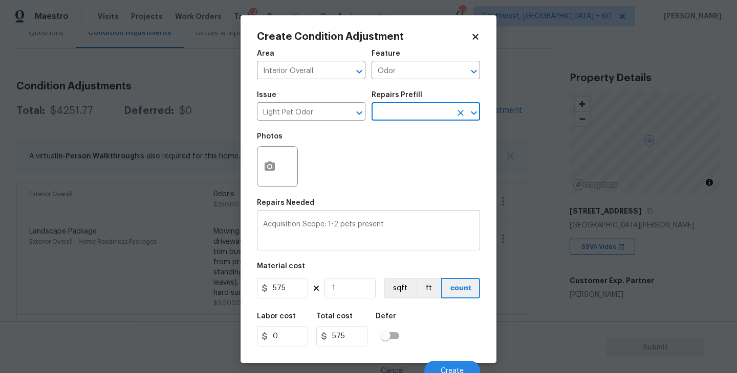
scroll to position [9, 0]
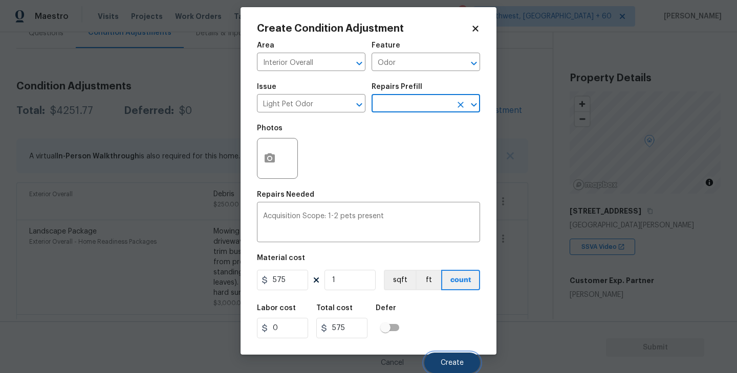
click at [450, 362] on span "Create" at bounding box center [451, 364] width 23 height 8
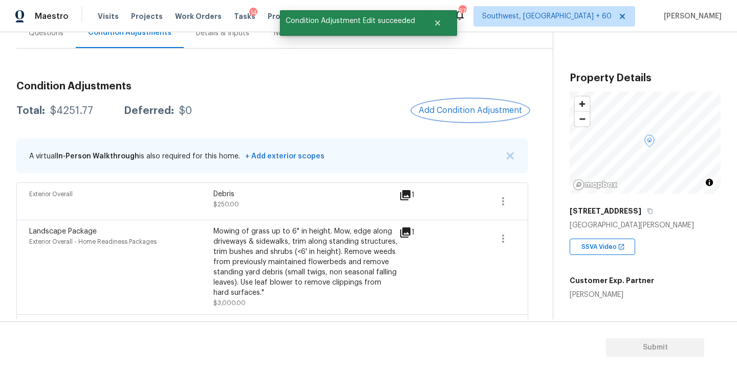
scroll to position [0, 0]
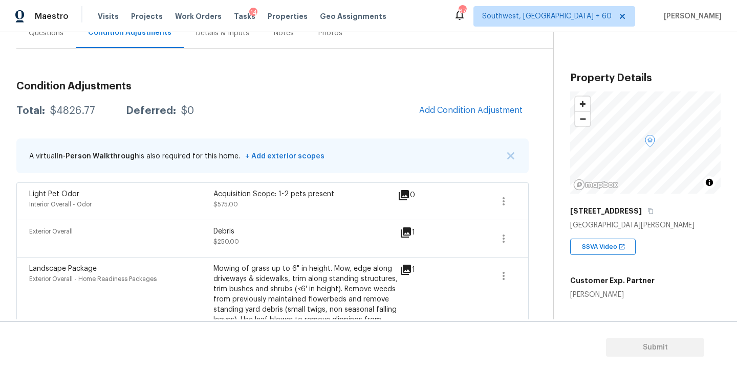
click at [470, 125] on div "Condition Adjustments Total: $4826.77 Deferred: $0 Add Condition Adjustment A v…" at bounding box center [272, 300] width 512 height 455
click at [470, 116] on button "Add Condition Adjustment" at bounding box center [471, 110] width 116 height 21
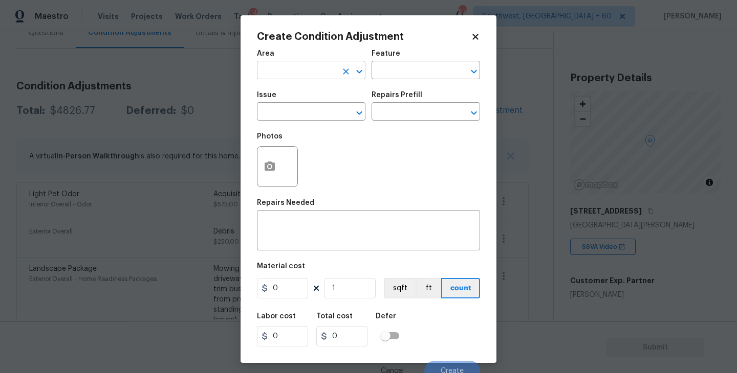
click at [327, 72] on input "text" at bounding box center [297, 71] width 80 height 16
click at [326, 107] on li "Interior Overall" at bounding box center [311, 111] width 108 height 17
type input "Interior Overall"
click at [326, 107] on input "text" at bounding box center [297, 113] width 80 height 16
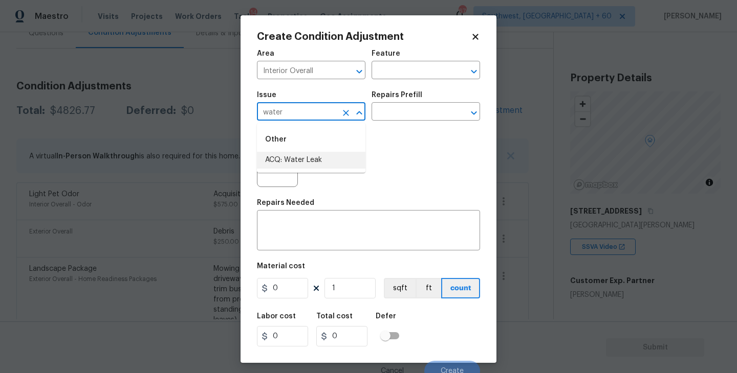
click at [314, 164] on li "ACQ: Water Leak" at bounding box center [311, 160] width 108 height 17
type input "ACQ: Water Leak"
click at [405, 119] on input "text" at bounding box center [411, 113] width 80 height 16
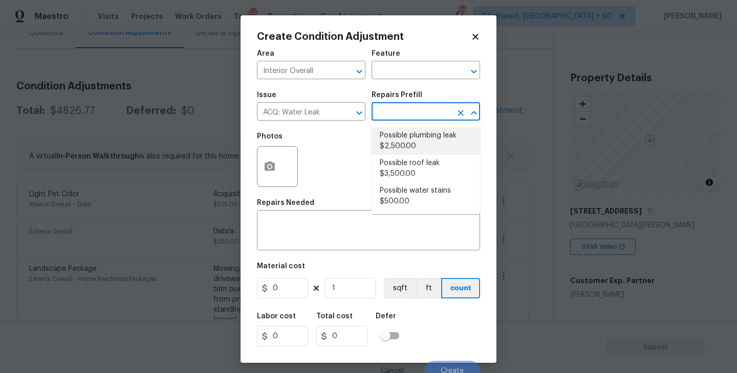
drag, startPoint x: 418, startPoint y: 141, endPoint x: 393, endPoint y: 148, distance: 26.1
click at [418, 141] on li "Possible plumbing leak $2,500.00" at bounding box center [425, 141] width 108 height 28
type input "Acquisition"
type textarea "Acquisition Scope: Possible plumbing leak"
type input "2500"
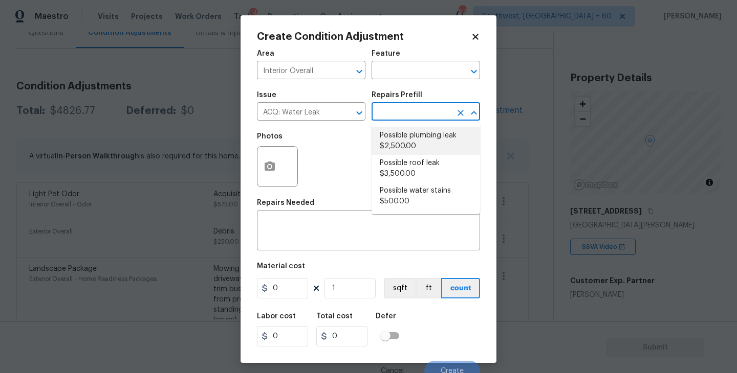
type input "2500"
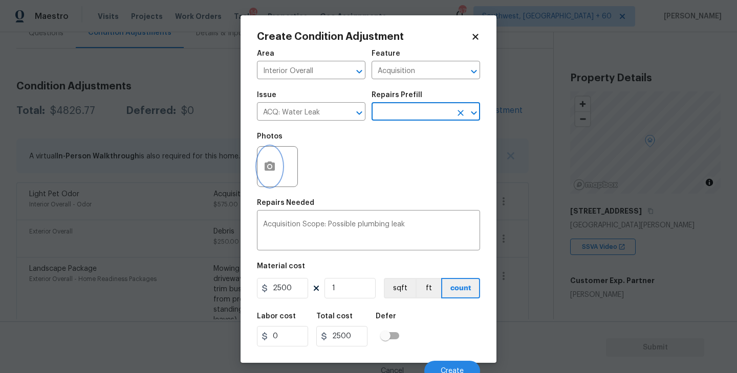
click at [275, 176] on button "button" at bounding box center [269, 167] width 25 height 40
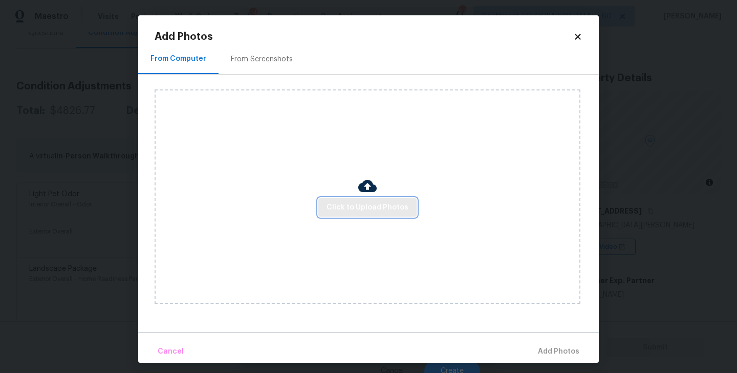
click at [346, 209] on span "Click to Upload Photos" at bounding box center [367, 208] width 82 height 13
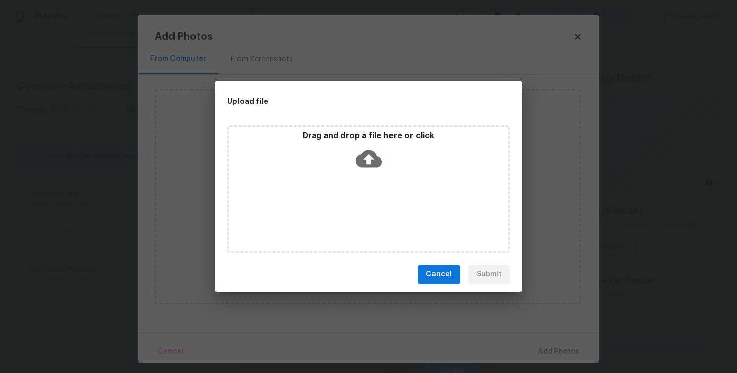
click at [368, 170] on icon at bounding box center [369, 159] width 26 height 26
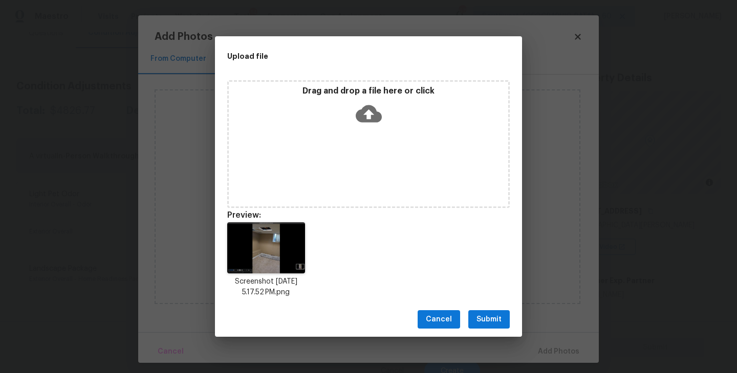
click at [483, 320] on span "Submit" at bounding box center [488, 320] width 25 height 13
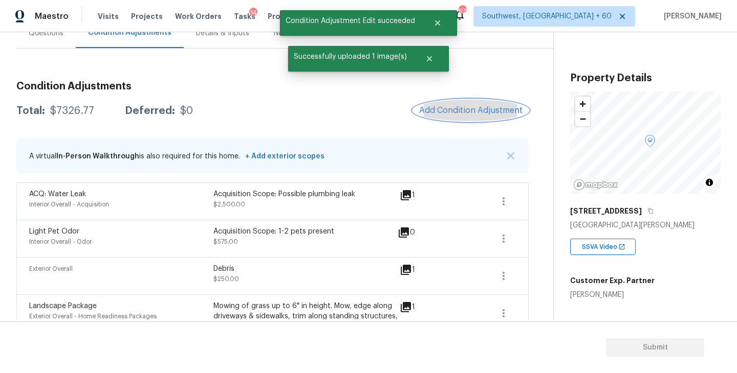
click at [475, 120] on button "Add Condition Adjustment" at bounding box center [471, 110] width 116 height 21
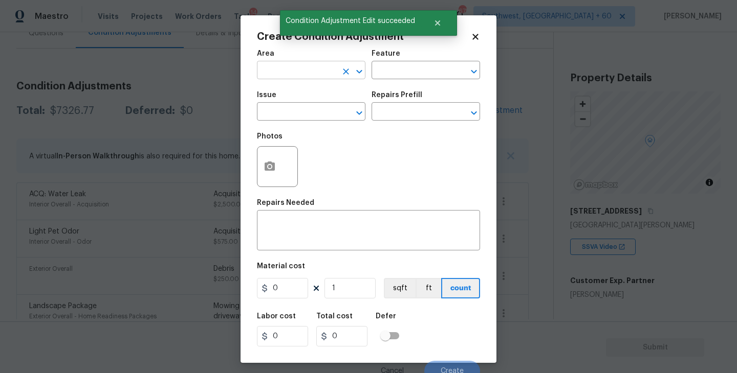
click at [283, 65] on input "text" at bounding box center [297, 71] width 80 height 16
click at [284, 91] on li "Finished basement" at bounding box center [311, 94] width 108 height 17
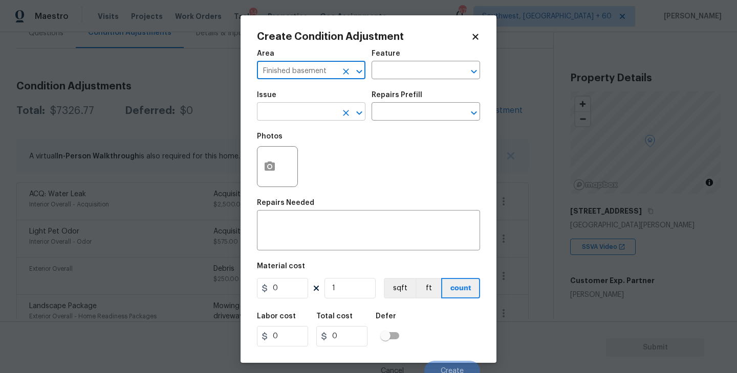
type input "Finished basement"
click at [307, 120] on input "text" at bounding box center [297, 113] width 80 height 16
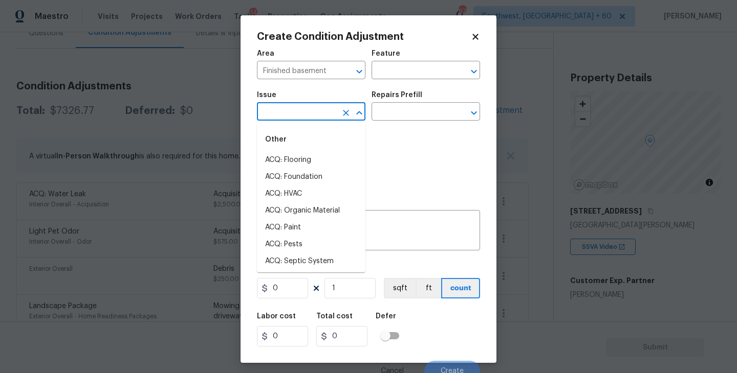
click at [443, 50] on div "Area Finished basement ​ Feature ​" at bounding box center [368, 64] width 223 height 41
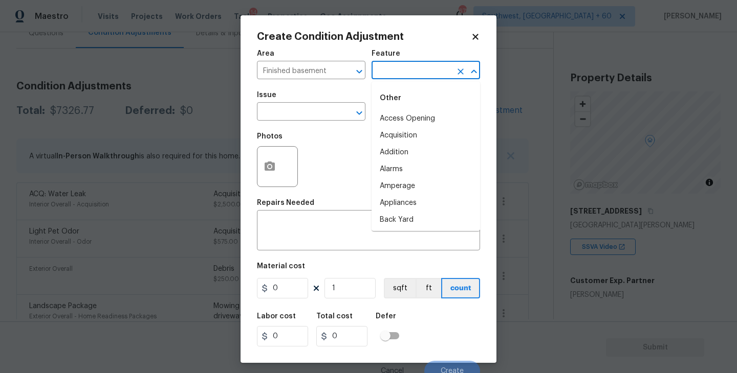
click at [413, 78] on input "text" at bounding box center [411, 71] width 80 height 16
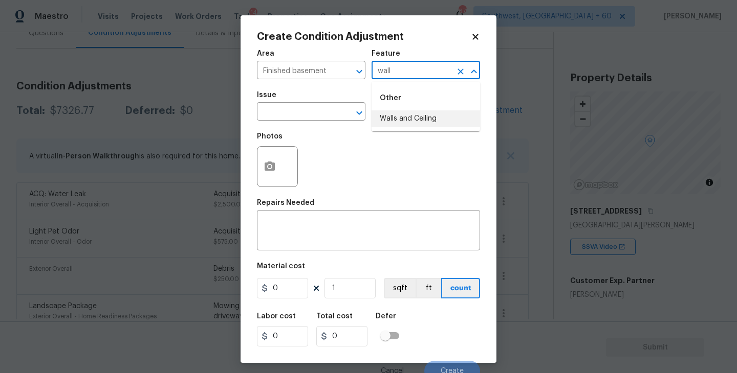
click at [405, 115] on li "Walls and Ceiling" at bounding box center [425, 118] width 108 height 17
type input "Walls and Ceiling"
click at [317, 228] on textarea at bounding box center [368, 231] width 211 height 21
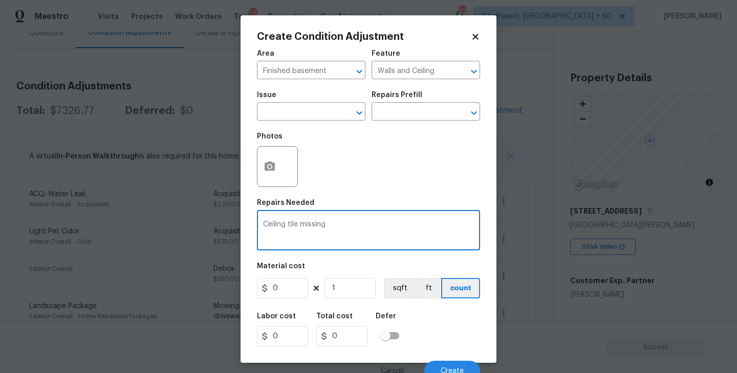
type textarea "Ceiling tile missing"
drag, startPoint x: 294, startPoint y: 288, endPoint x: 191, endPoint y: 287, distance: 102.3
click at [191, 287] on div "Create Condition Adjustment Area Finished basement ​ Feature Walls and Ceiling …" at bounding box center [368, 186] width 737 height 373
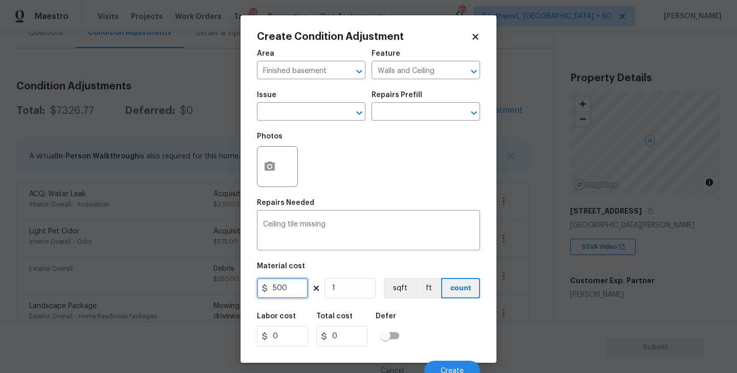
type input "500"
click at [276, 171] on button "button" at bounding box center [269, 167] width 25 height 40
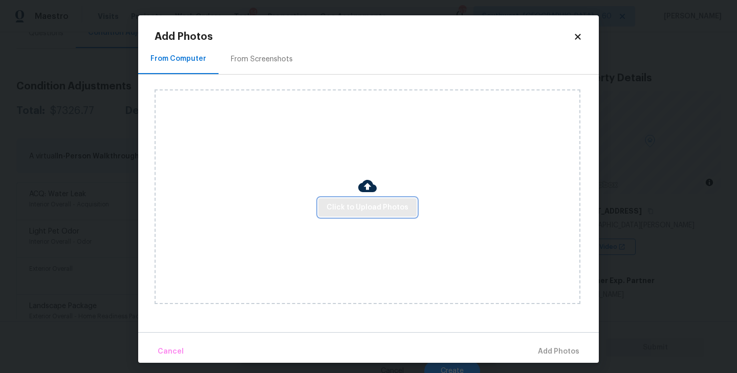
click at [364, 210] on span "Click to Upload Photos" at bounding box center [367, 208] width 82 height 13
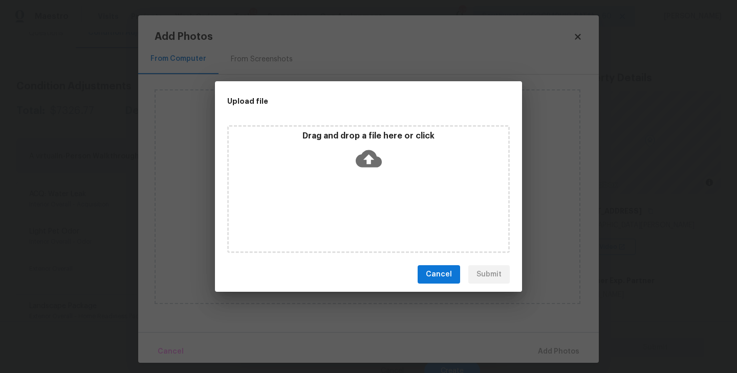
click at [385, 171] on div "Drag and drop a file here or click" at bounding box center [368, 153] width 279 height 44
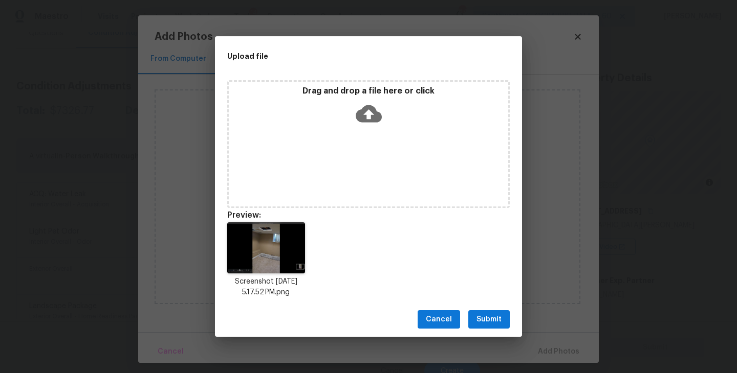
click at [486, 314] on span "Submit" at bounding box center [488, 320] width 25 height 13
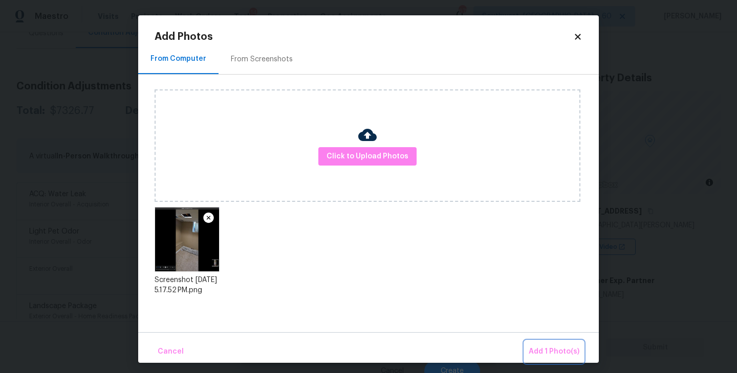
click at [555, 354] on span "Add 1 Photo(s)" at bounding box center [553, 352] width 51 height 13
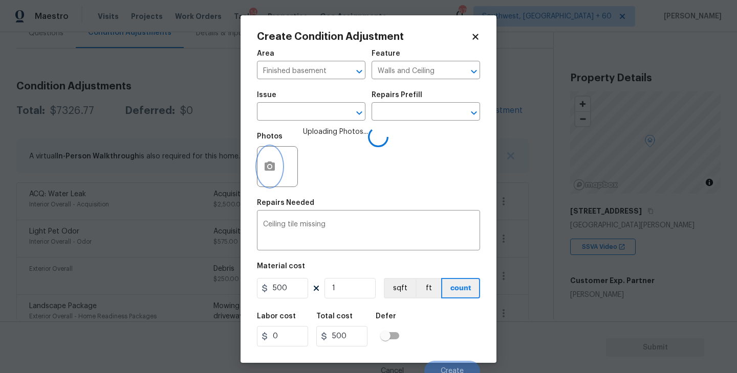
scroll to position [9, 0]
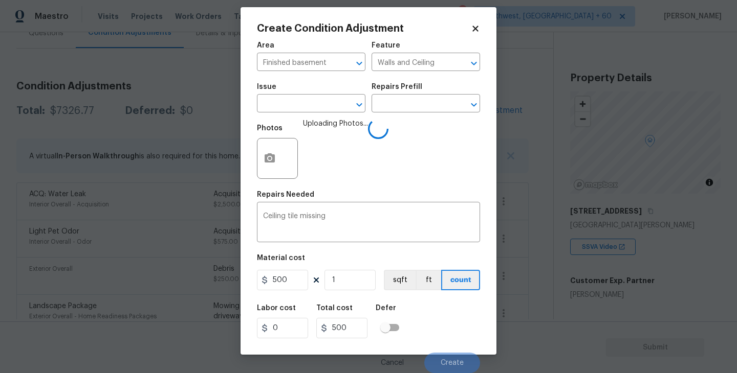
click at [457, 319] on div "Labor cost 0 Total cost 500 Defer" at bounding box center [368, 322] width 223 height 46
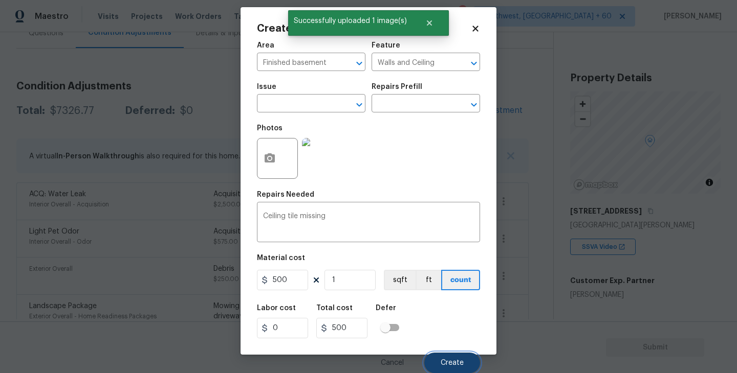
click at [449, 366] on span "Create" at bounding box center [451, 364] width 23 height 8
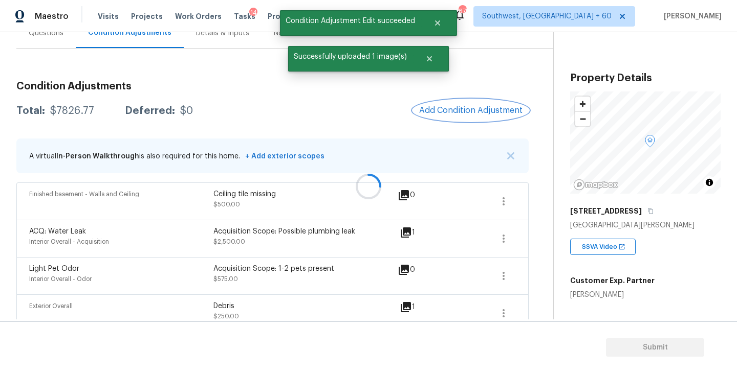
scroll to position [0, 0]
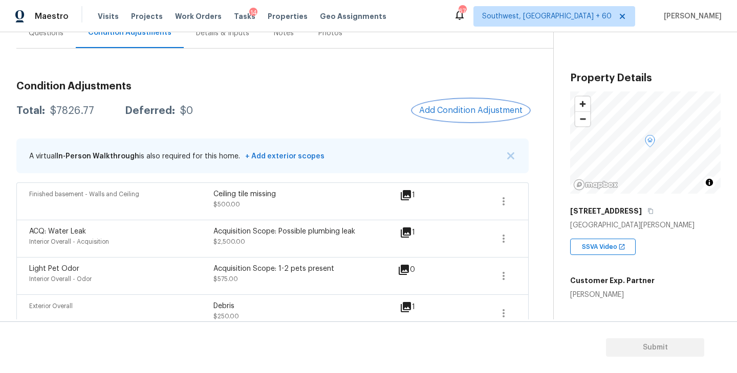
click at [475, 120] on button "Add Condition Adjustment" at bounding box center [471, 110] width 116 height 21
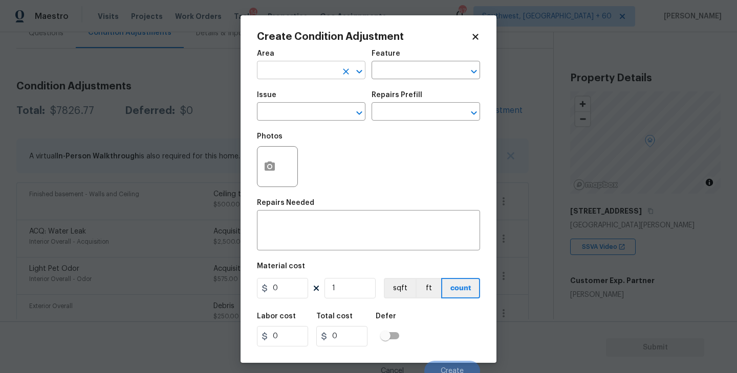
click at [323, 69] on input "text" at bounding box center [297, 71] width 80 height 16
click at [326, 105] on li "Interior Overall" at bounding box center [311, 111] width 108 height 17
type input "Interior Overall"
click at [410, 63] on input "text" at bounding box center [411, 71] width 80 height 16
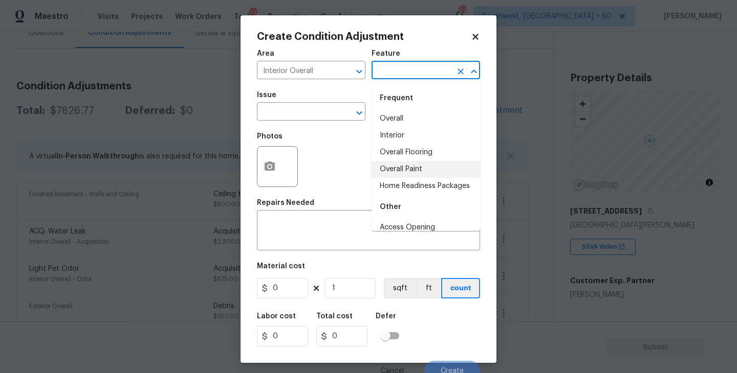
click at [412, 171] on li "Overall Paint" at bounding box center [425, 169] width 108 height 17
type input "Overall Paint"
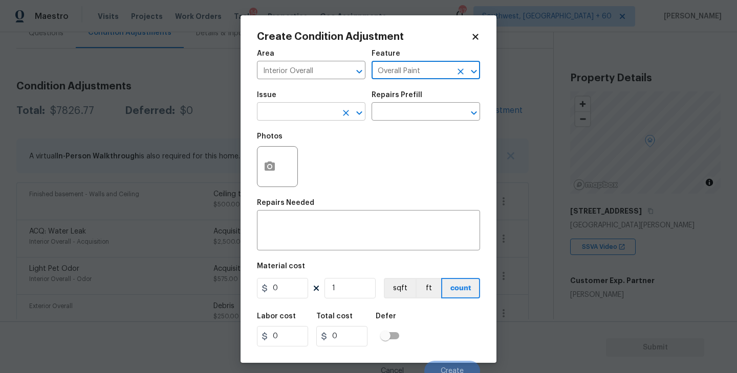
click at [327, 114] on input "text" at bounding box center [297, 113] width 80 height 16
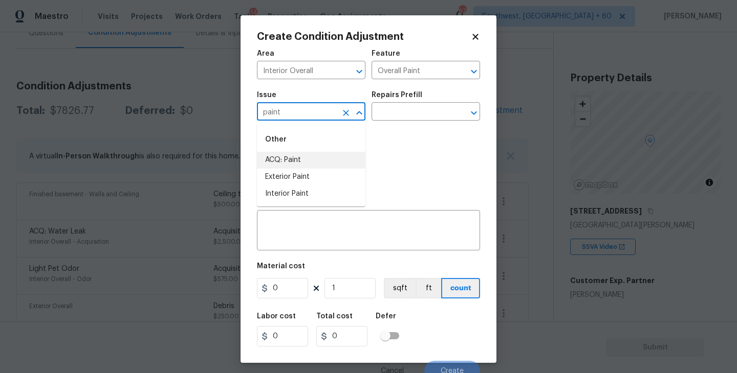
click at [317, 154] on li "ACQ: Paint" at bounding box center [311, 160] width 108 height 17
type input "ACQ: Paint"
click at [411, 109] on input "text" at bounding box center [411, 113] width 80 height 16
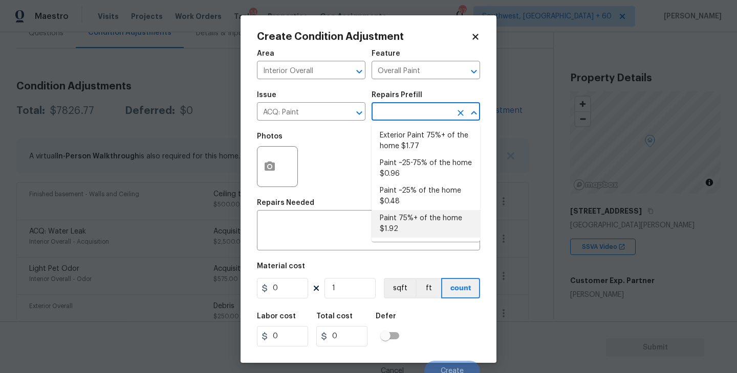
click at [408, 231] on li "Paint 75%+ of the home $1.92" at bounding box center [425, 224] width 108 height 28
type input "Acquisition"
type textarea "Acquisition Scope: 75%+ of the home will likely require interior paint"
type input "1.92"
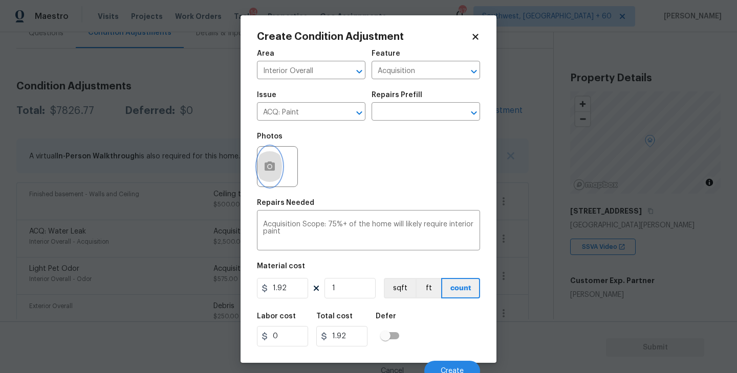
click at [276, 176] on button "button" at bounding box center [269, 167] width 25 height 40
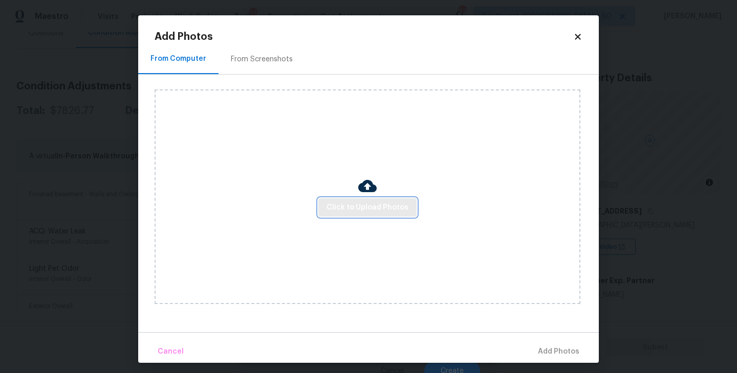
click at [366, 214] on button "Click to Upload Photos" at bounding box center [367, 207] width 98 height 19
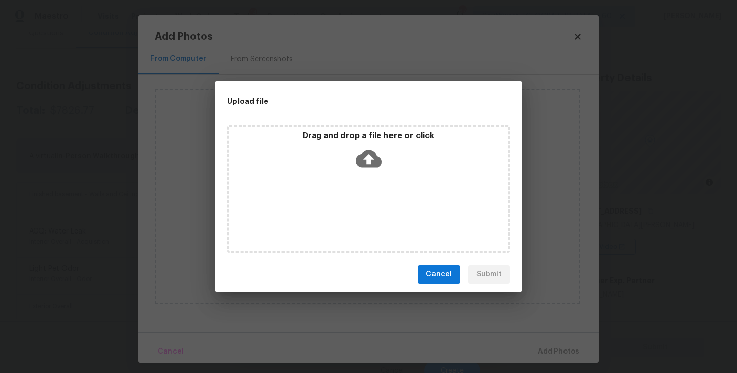
click at [367, 208] on div "Drag and drop a file here or click" at bounding box center [368, 189] width 282 height 128
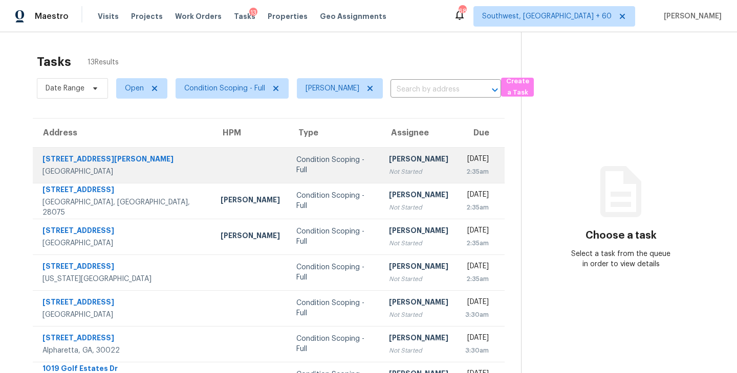
click at [314, 161] on div "Condition Scoping - Full" at bounding box center [334, 165] width 76 height 20
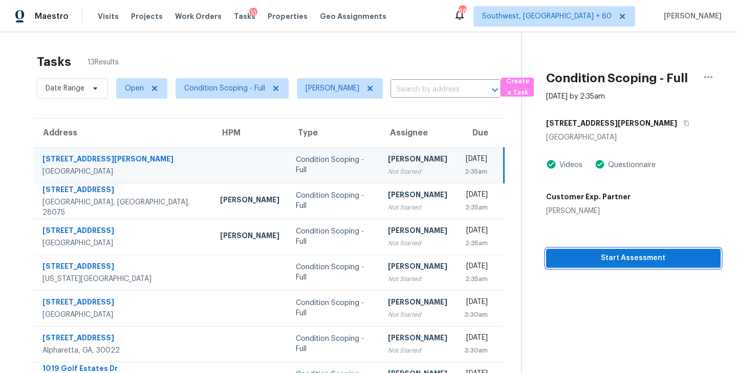
click at [626, 254] on span "Start Assessment" at bounding box center [633, 258] width 158 height 13
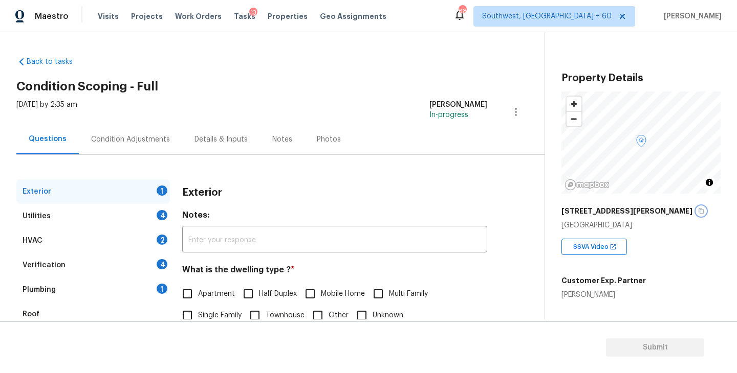
click at [698, 209] on icon "button" at bounding box center [701, 211] width 6 height 6
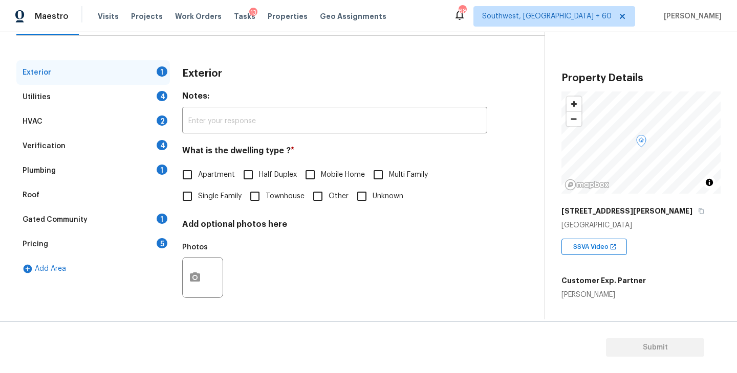
click at [211, 190] on label "Single Family" at bounding box center [208, 196] width 65 height 21
click at [198, 190] on input "Single Family" at bounding box center [186, 196] width 21 height 21
checkbox input "true"
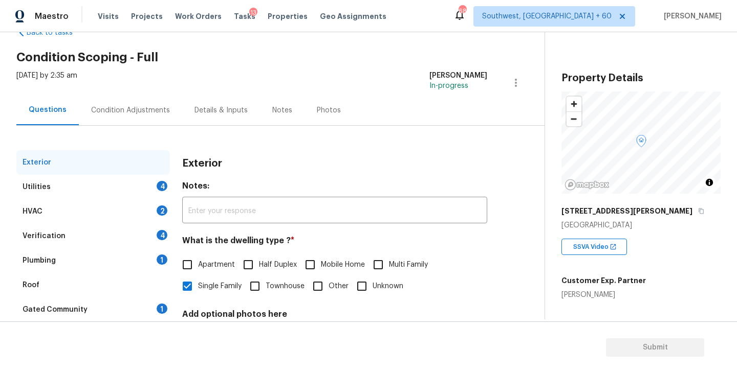
click at [142, 185] on div "Utilities 4" at bounding box center [92, 187] width 153 height 25
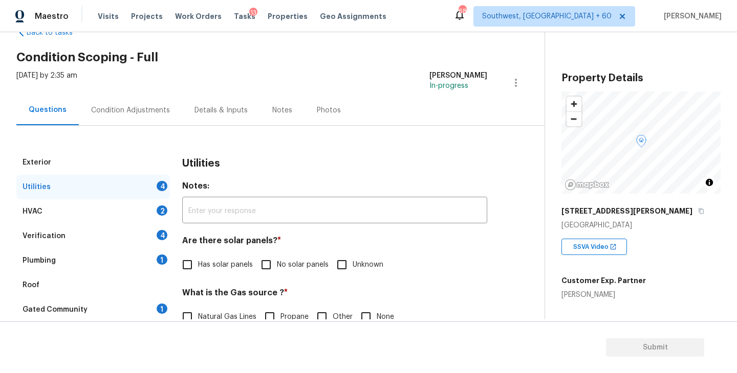
click at [318, 269] on span "No solar panels" at bounding box center [303, 265] width 52 height 11
click at [277, 269] on input "No solar panels" at bounding box center [265, 264] width 21 height 21
checkbox input "true"
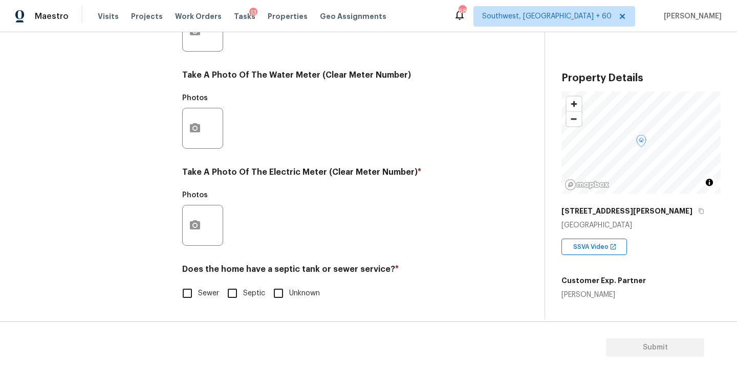
click at [192, 289] on input "Sewer" at bounding box center [186, 293] width 21 height 21
checkbox input "true"
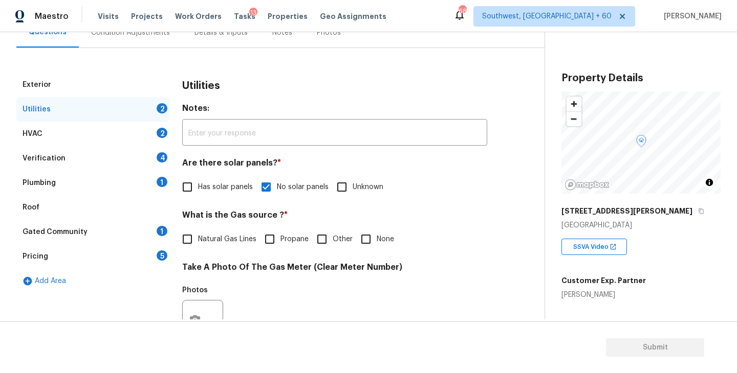
scroll to position [63, 0]
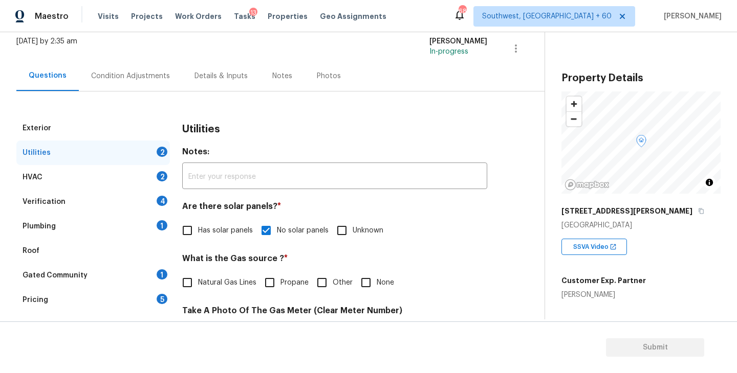
click at [129, 223] on div "Plumbing 1" at bounding box center [92, 226] width 153 height 25
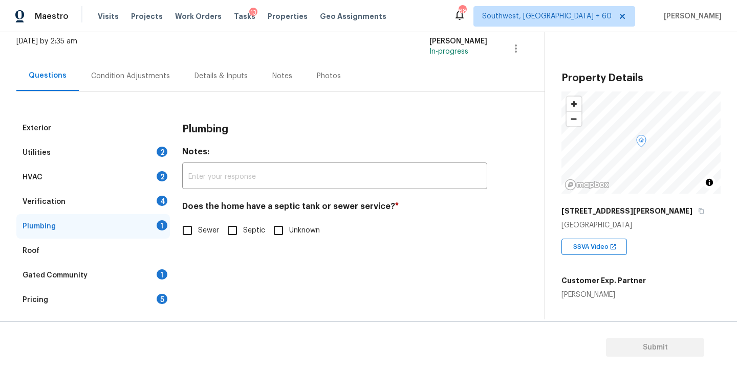
click at [202, 231] on span "Sewer" at bounding box center [208, 231] width 21 height 11
click at [198, 231] on input "Sewer" at bounding box center [186, 230] width 21 height 21
checkbox input "true"
click at [127, 278] on div "Gated Community 1" at bounding box center [92, 275] width 153 height 25
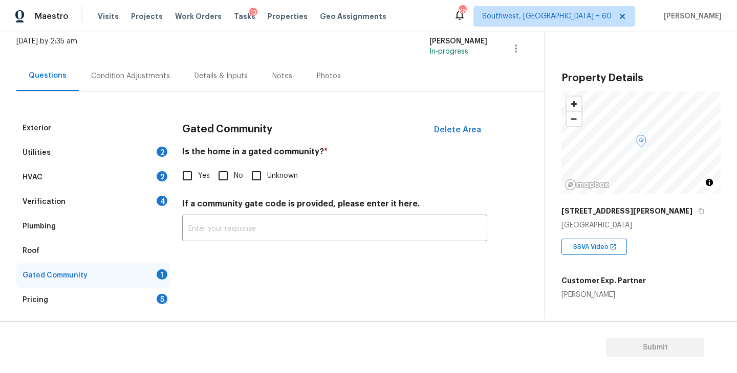
click at [223, 186] on input "No" at bounding box center [222, 175] width 21 height 21
checkbox input "true"
click at [136, 80] on div "Condition Adjustments" at bounding box center [130, 76] width 79 height 10
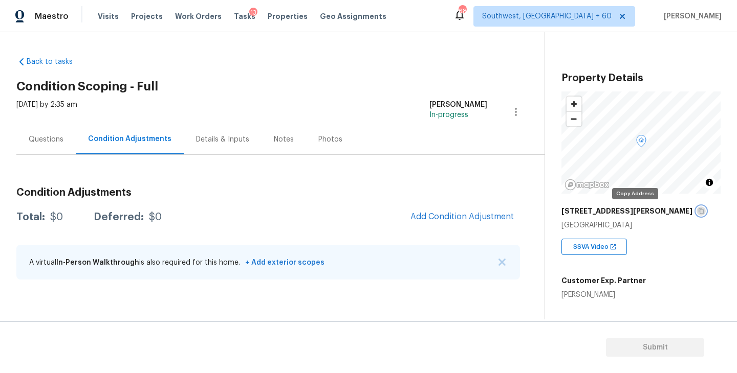
click at [698, 211] on icon "button" at bounding box center [701, 211] width 6 height 6
click at [54, 136] on div "Questions" at bounding box center [46, 140] width 35 height 10
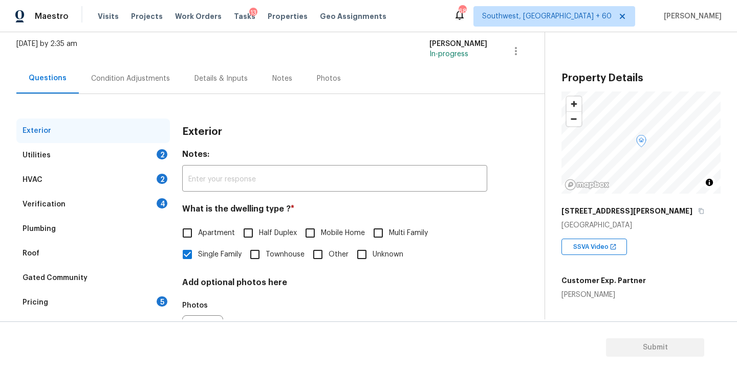
scroll to position [82, 0]
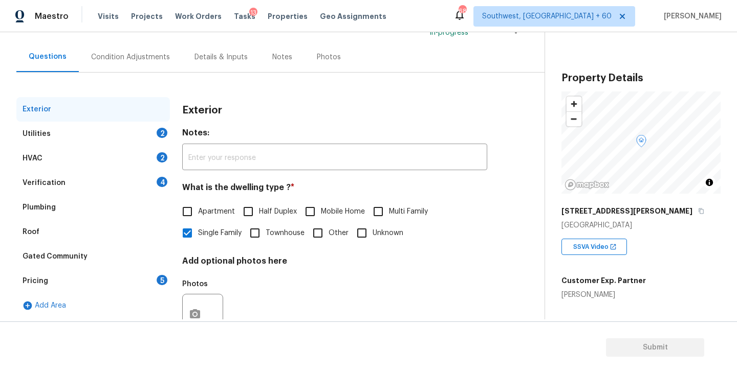
click at [83, 248] on div "Gated Community" at bounding box center [92, 257] width 153 height 25
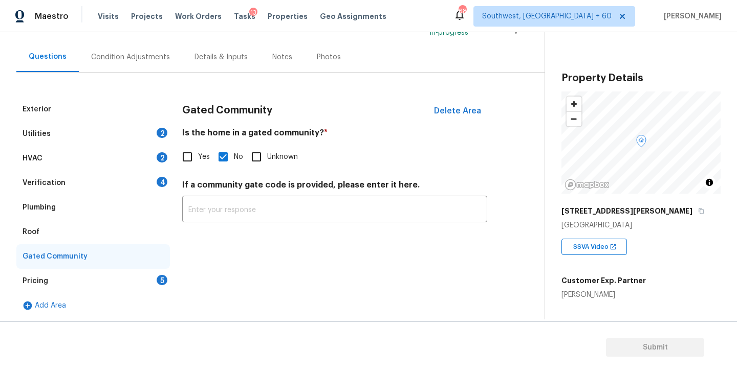
click at [191, 151] on input "Yes" at bounding box center [186, 156] width 21 height 21
checkbox input "true"
checkbox input "false"
click at [150, 53] on div "Condition Adjustments" at bounding box center [130, 57] width 79 height 10
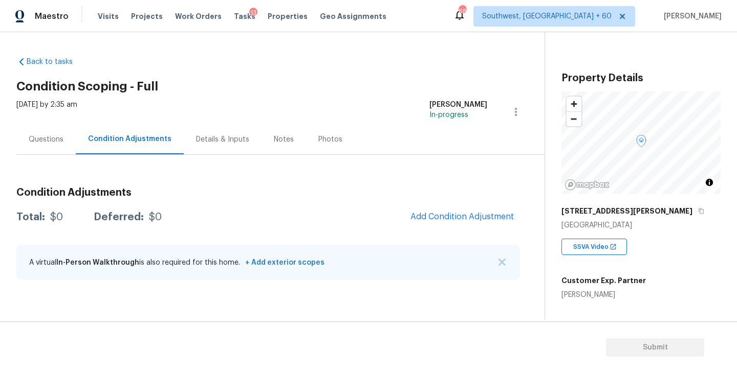
click at [466, 228] on span "Add Condition Adjustment" at bounding box center [462, 217] width 116 height 23
click at [459, 217] on span "Add Condition Adjustment" at bounding box center [461, 216] width 103 height 9
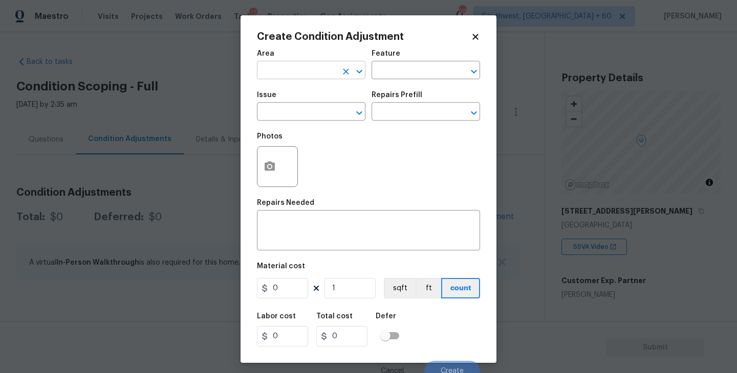
click at [300, 69] on input "text" at bounding box center [297, 71] width 80 height 16
click at [304, 113] on li "Exterior Overall" at bounding box center [311, 111] width 108 height 17
type input "Exterior Overall"
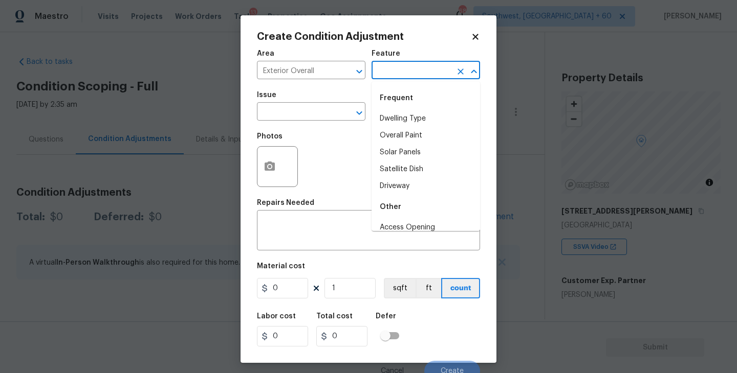
click at [397, 70] on input "text" at bounding box center [411, 71] width 80 height 16
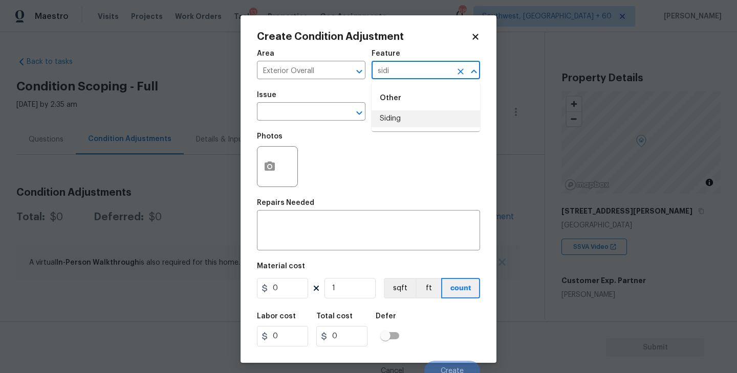
click at [393, 115] on li "Siding" at bounding box center [425, 118] width 108 height 17
type input "Siding"
click at [305, 114] on input "text" at bounding box center [297, 113] width 80 height 16
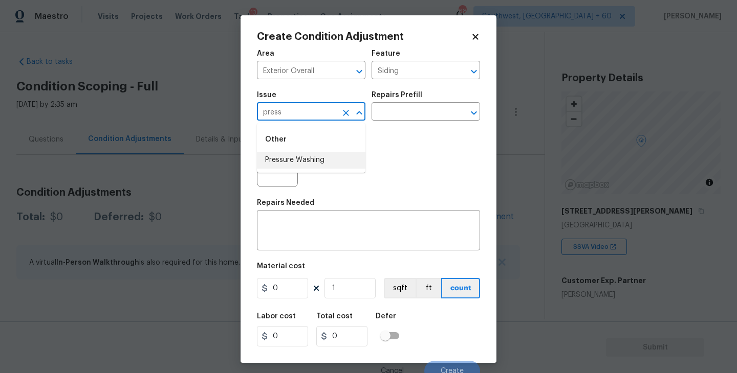
click at [305, 159] on li "Pressure Washing" at bounding box center [311, 160] width 108 height 17
type input "Pressure Washing"
click at [408, 117] on input "text" at bounding box center [411, 113] width 80 height 16
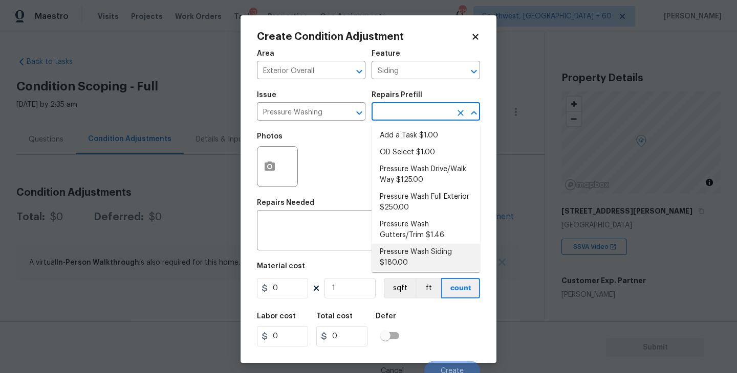
click at [410, 256] on li "Pressure Wash Siding $180.00" at bounding box center [425, 258] width 108 height 28
type textarea "Protect areas as needed for pressure washing. Pressure wash the siding on the h…"
type input "180"
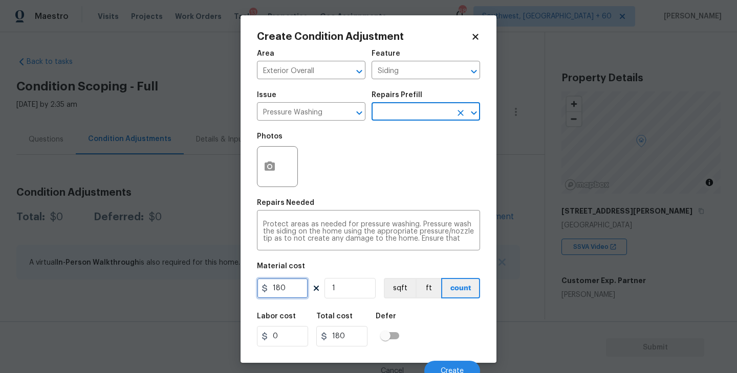
drag, startPoint x: 296, startPoint y: 293, endPoint x: 161, endPoint y: 287, distance: 135.7
click at [161, 287] on div "Create Condition Adjustment Area Exterior Overall ​ Feature Siding ​ Issue Pres…" at bounding box center [368, 186] width 737 height 373
type input "200"
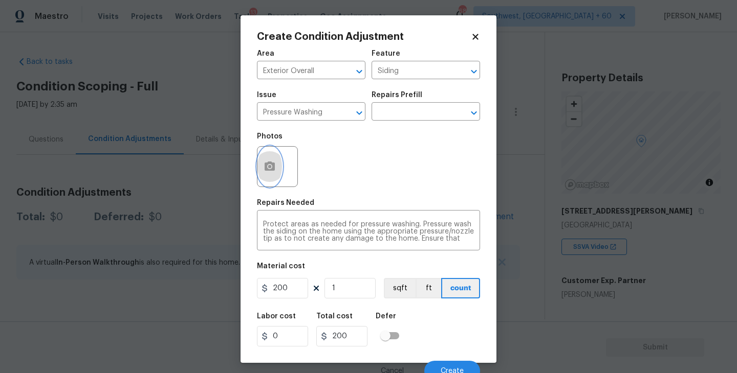
click at [280, 175] on button "button" at bounding box center [269, 167] width 25 height 40
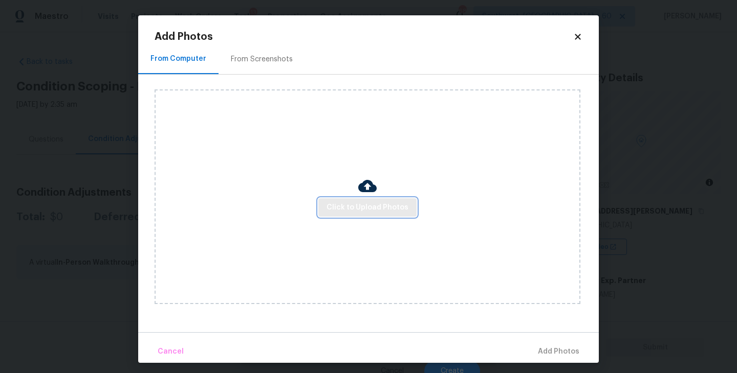
click at [334, 198] on button "Click to Upload Photos" at bounding box center [367, 207] width 98 height 19
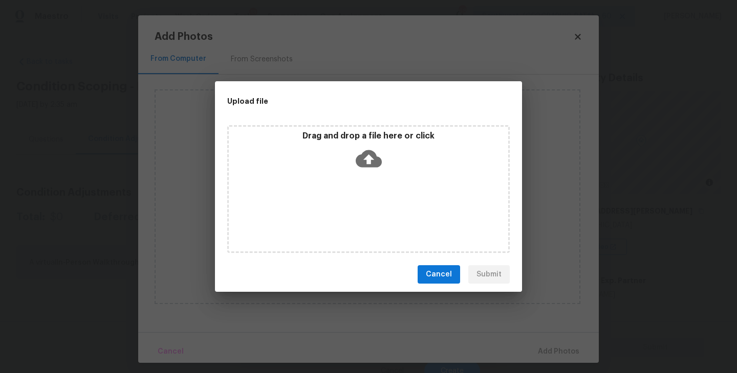
click at [365, 178] on div "Drag and drop a file here or click" at bounding box center [368, 189] width 282 height 128
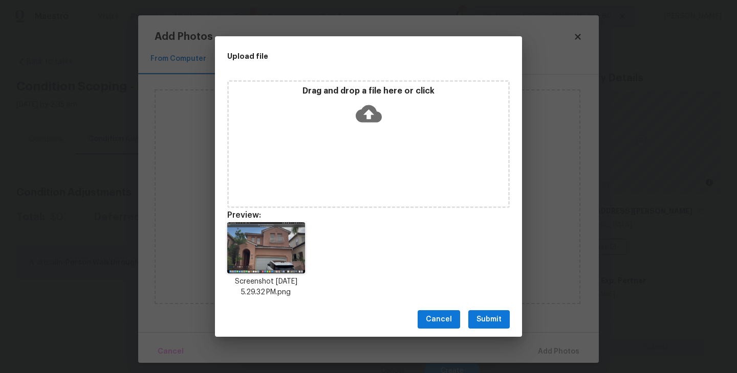
click at [490, 325] on span "Submit" at bounding box center [488, 320] width 25 height 13
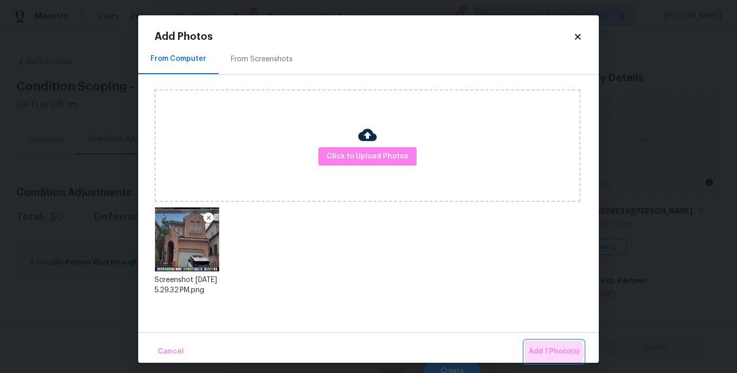
click at [536, 352] on span "Add 1 Photo(s)" at bounding box center [553, 352] width 51 height 13
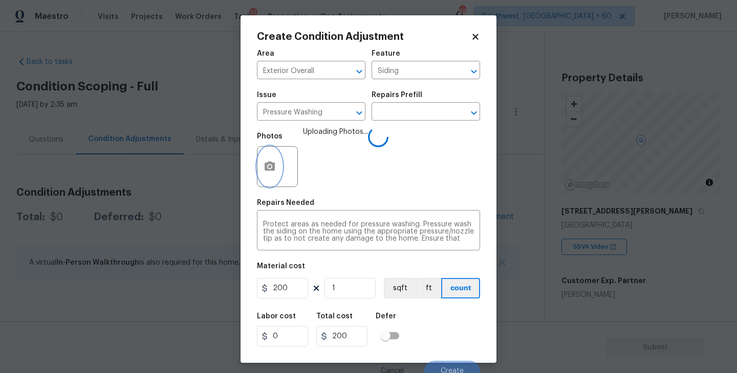
scroll to position [9, 0]
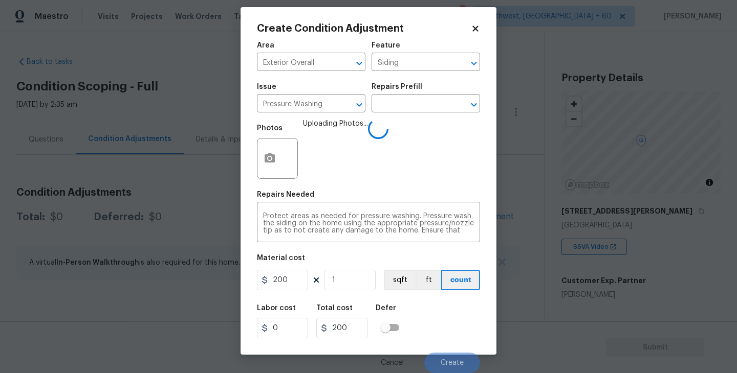
click at [450, 308] on div "Labor cost 0 Total cost 200 Defer" at bounding box center [368, 322] width 223 height 46
click at [445, 360] on span "Create" at bounding box center [451, 364] width 23 height 8
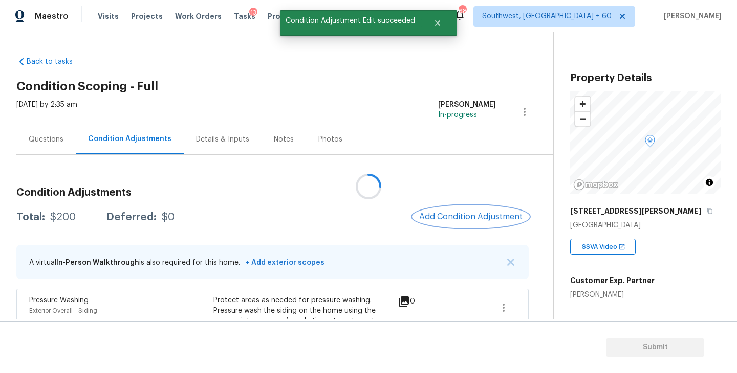
scroll to position [0, 0]
click at [505, 215] on span "Add Condition Adjustment" at bounding box center [468, 216] width 103 height 9
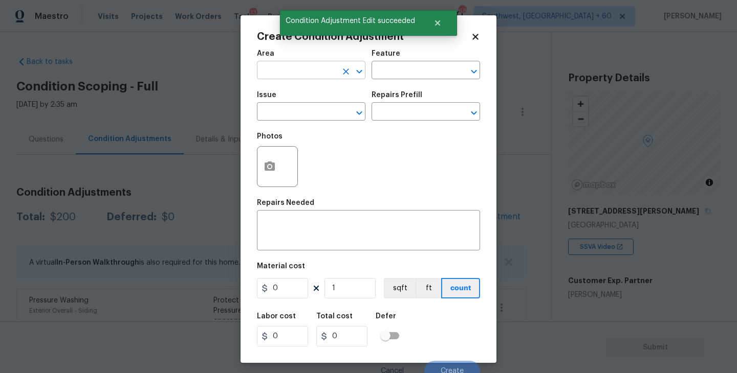
click at [284, 78] on input "text" at bounding box center [297, 71] width 80 height 16
click at [321, 117] on li "Exterior Overall" at bounding box center [311, 111] width 108 height 17
type input "Exterior Overall"
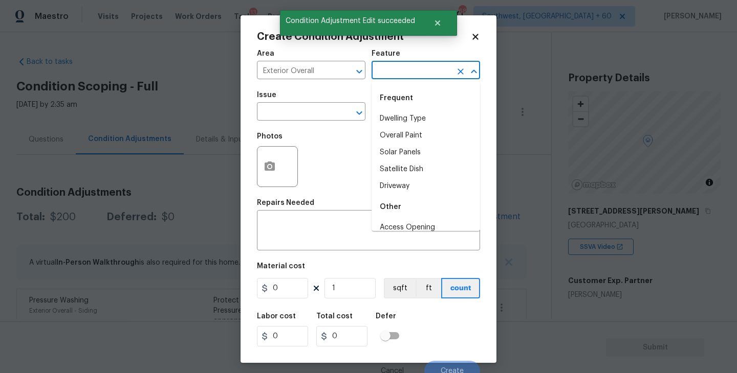
click at [387, 72] on input "text" at bounding box center [411, 71] width 80 height 16
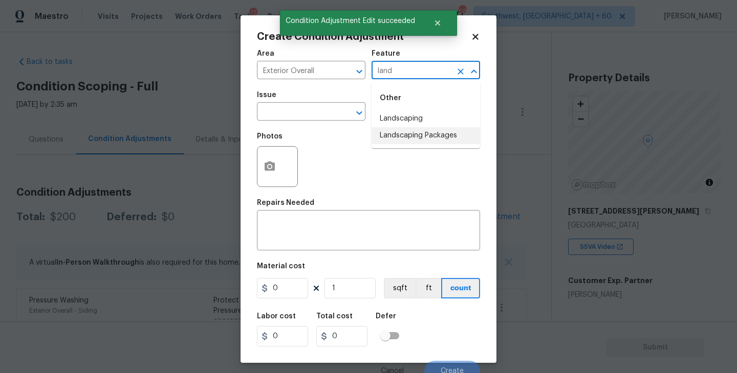
click at [394, 134] on li "Landscaping Packages" at bounding box center [425, 135] width 108 height 17
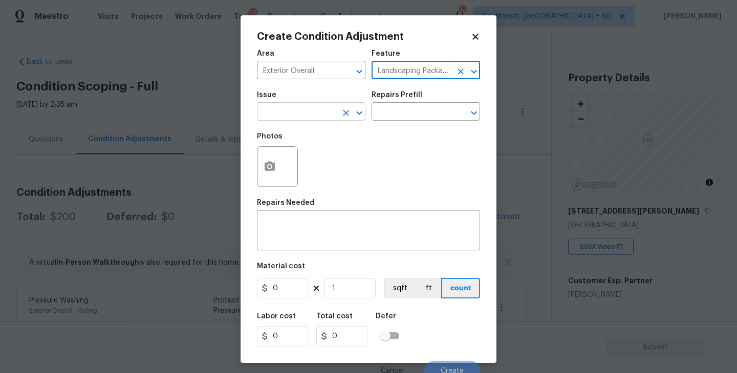
type input "Landscaping Packages"
click at [320, 118] on input "text" at bounding box center [297, 113] width 80 height 16
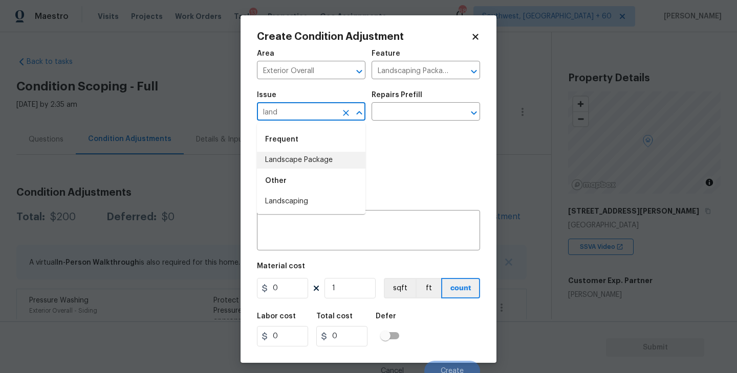
click at [325, 165] on li "Landscape Package" at bounding box center [311, 160] width 108 height 17
type input "Landscape Package"
click at [387, 130] on div "Photos" at bounding box center [368, 160] width 223 height 66
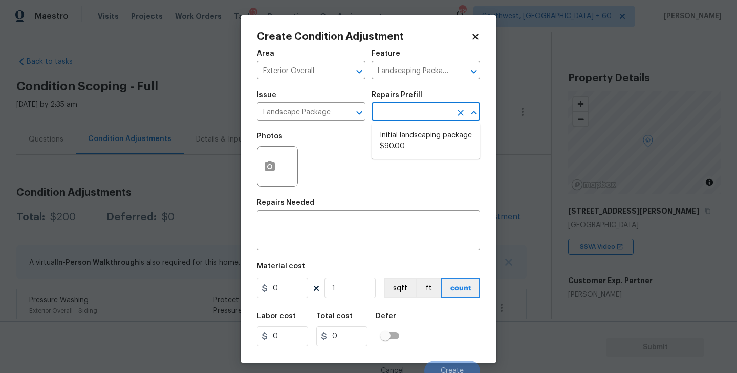
drag, startPoint x: 421, startPoint y: 112, endPoint x: 418, endPoint y: 134, distance: 22.1
click at [421, 112] on input "text" at bounding box center [411, 113] width 80 height 16
click at [423, 146] on li "Initial landscaping package $90.00" at bounding box center [425, 141] width 108 height 28
type input "Home Readiness Packages"
type textarea "Mowing of grass up to 6" in height. Mow, edge along driveways & sidewalks, trim…"
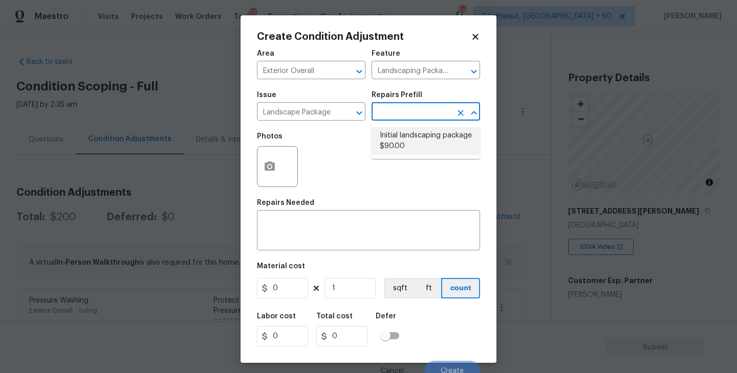
type input "90"
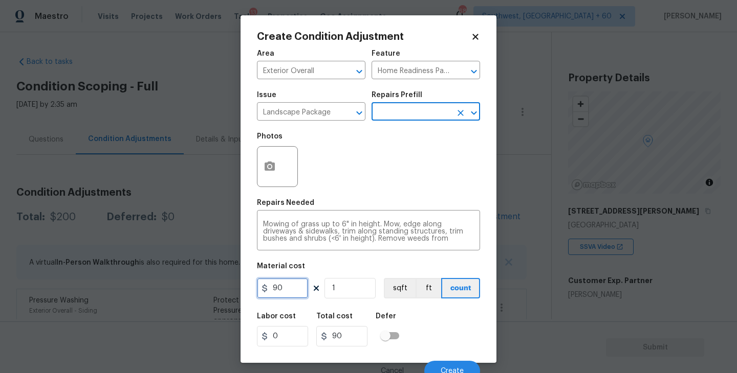
drag, startPoint x: 291, startPoint y: 290, endPoint x: 188, endPoint y: 294, distance: 103.4
click at [188, 294] on div "Create Condition Adjustment Area Exterior Overall ​ Feature Home Readiness Pack…" at bounding box center [368, 186] width 737 height 373
type input "300"
click at [273, 175] on button "button" at bounding box center [269, 167] width 25 height 40
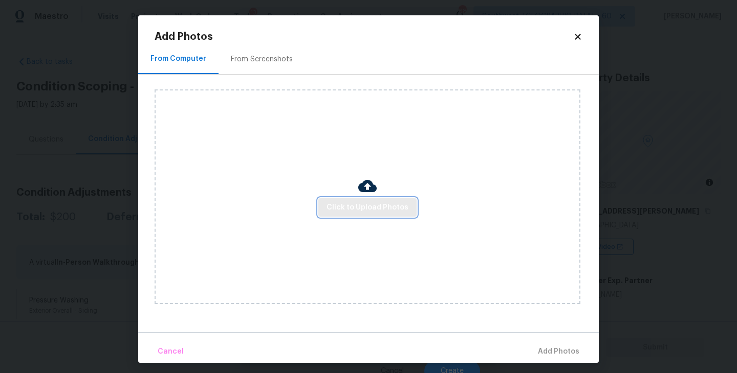
click at [356, 213] on span "Click to Upload Photos" at bounding box center [367, 208] width 82 height 13
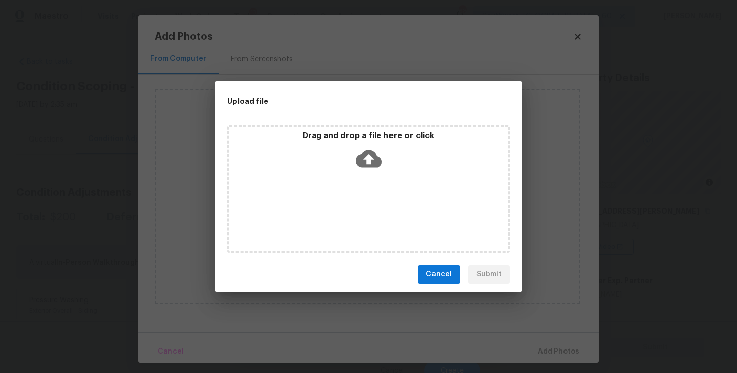
click at [385, 147] on div "Drag and drop a file here or click" at bounding box center [368, 153] width 279 height 44
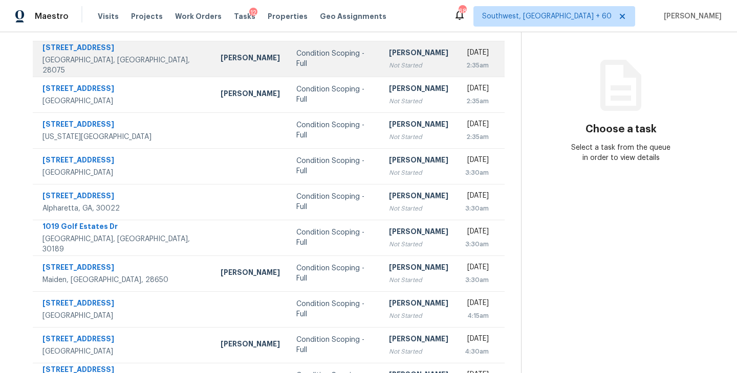
scroll to position [16, 0]
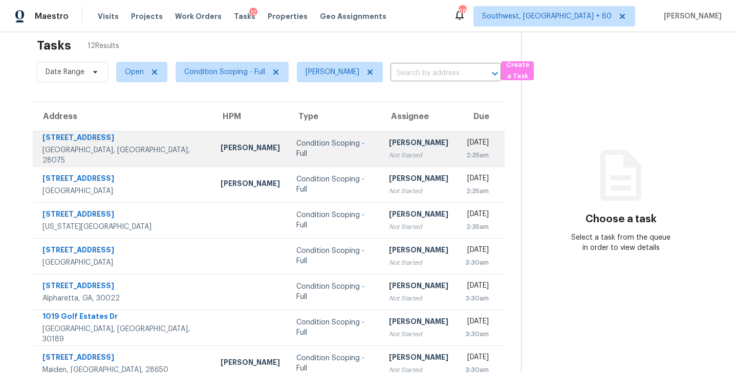
click at [307, 154] on div "Condition Scoping - Full" at bounding box center [334, 149] width 76 height 20
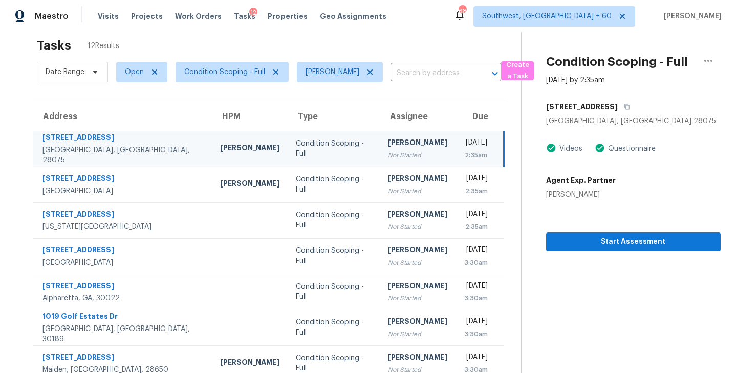
click at [634, 257] on section "Condition Scoping - Full Oct 2nd 2025 by 2:35am 2595 Shamrock Rd Harrisburg, NC…" at bounding box center [620, 266] width 199 height 501
click at [645, 244] on span "Start Assessment" at bounding box center [633, 242] width 158 height 13
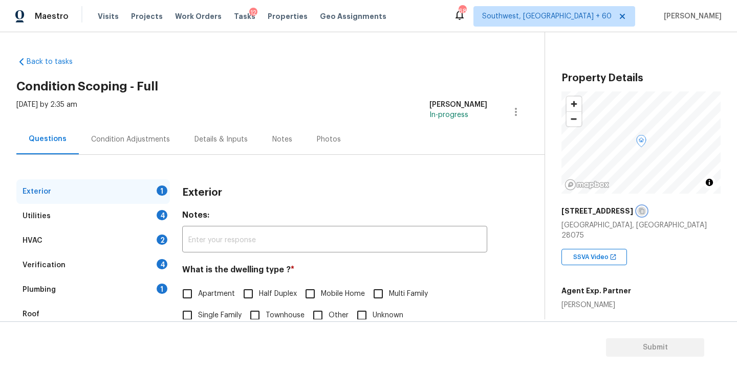
click at [638, 209] on icon "button" at bounding box center [641, 211] width 6 height 6
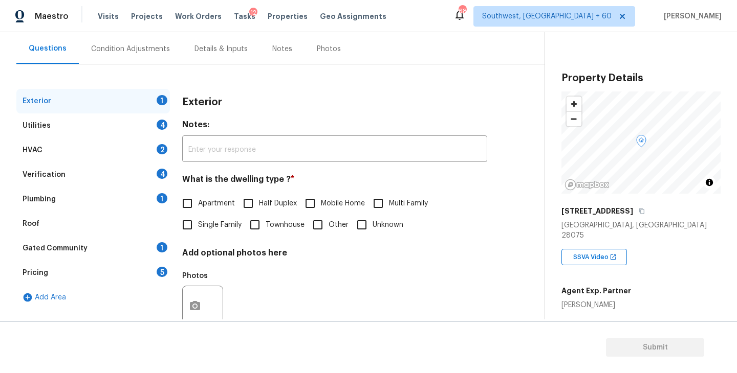
click at [217, 230] on span "Single Family" at bounding box center [219, 225] width 43 height 11
click at [198, 230] on input "Single Family" at bounding box center [186, 224] width 21 height 21
checkbox input "true"
click at [119, 121] on div "Utilities 4" at bounding box center [92, 126] width 153 height 25
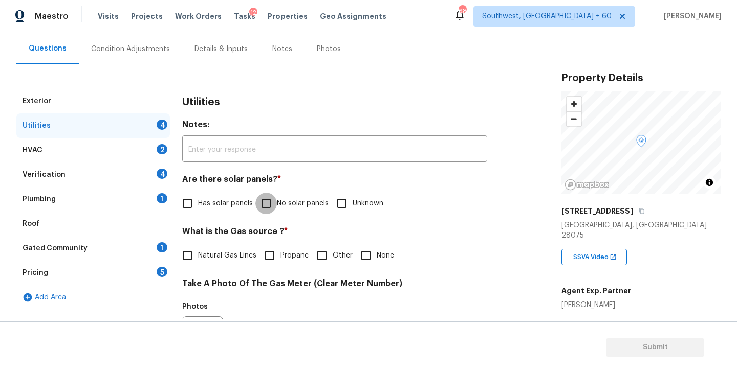
click at [275, 212] on input "No solar panels" at bounding box center [265, 203] width 21 height 21
checkbox input "true"
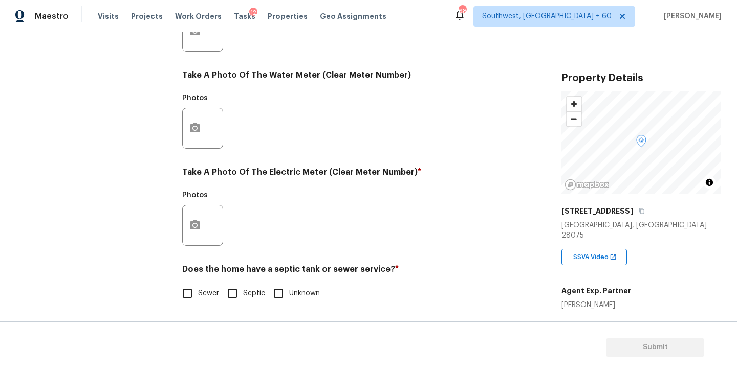
scroll to position [396, 0]
click at [207, 293] on span "Sewer" at bounding box center [208, 294] width 21 height 11
click at [198, 293] on input "Sewer" at bounding box center [186, 293] width 21 height 21
checkbox input "true"
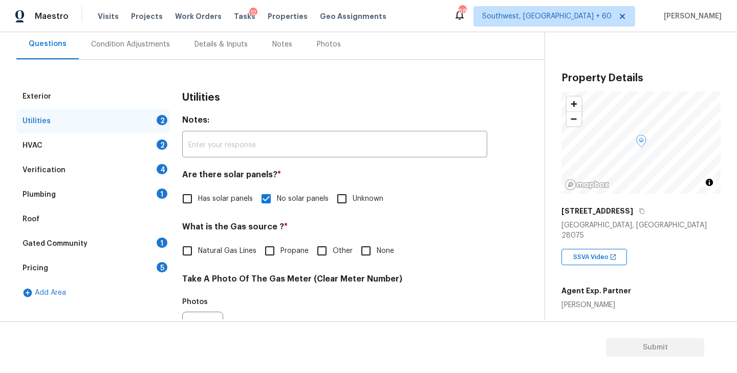
click at [111, 195] on div "Plumbing 1" at bounding box center [92, 195] width 153 height 25
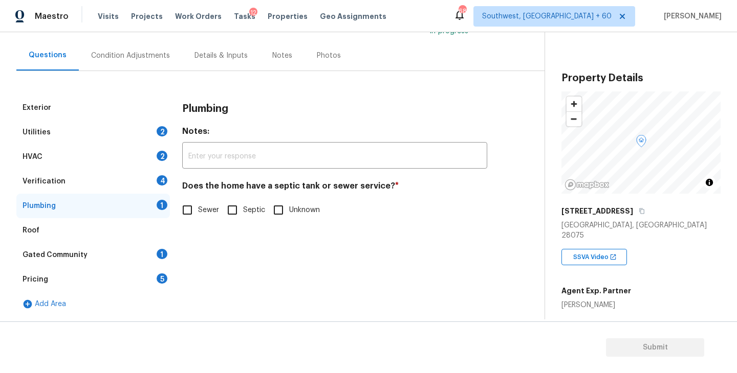
click at [195, 210] on input "Sewer" at bounding box center [186, 209] width 21 height 21
checkbox input "true"
click at [118, 256] on div "Gated Community 1" at bounding box center [92, 255] width 153 height 25
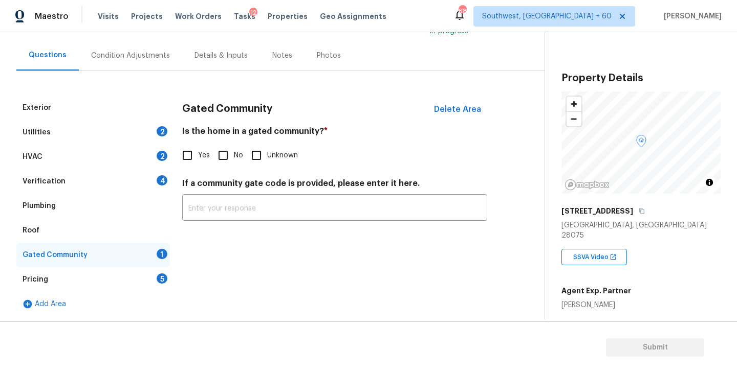
click at [231, 157] on input "No" at bounding box center [222, 155] width 21 height 21
checkbox input "true"
click at [145, 64] on div "Condition Adjustments" at bounding box center [130, 55] width 103 height 30
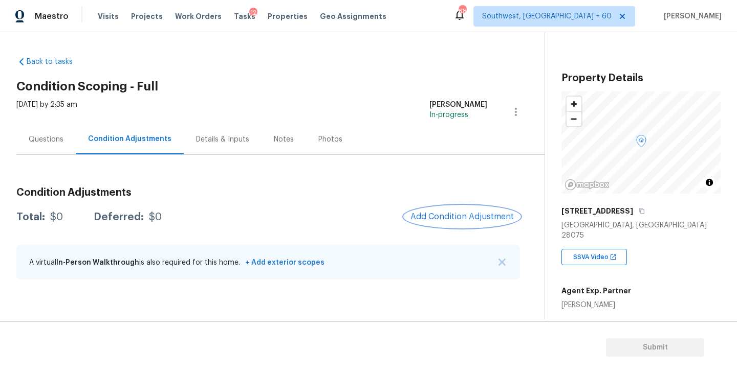
click at [427, 218] on span "Add Condition Adjustment" at bounding box center [461, 216] width 103 height 9
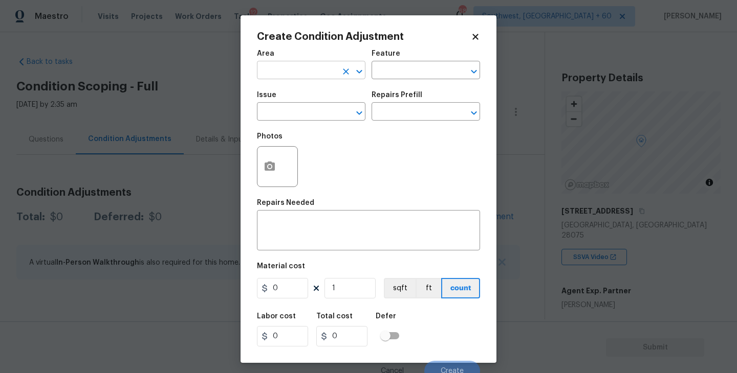
click at [291, 74] on input "text" at bounding box center [297, 71] width 80 height 16
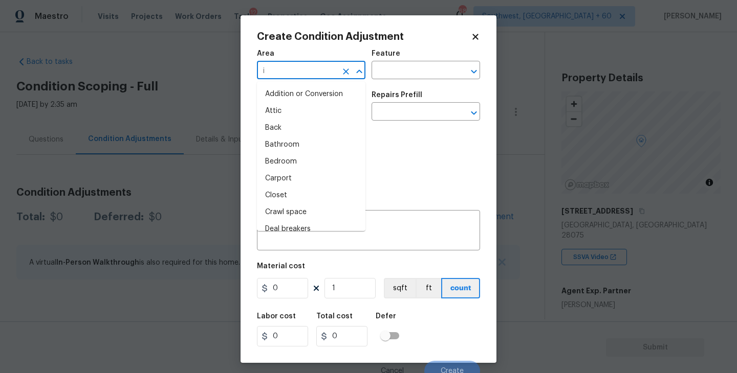
type input "in"
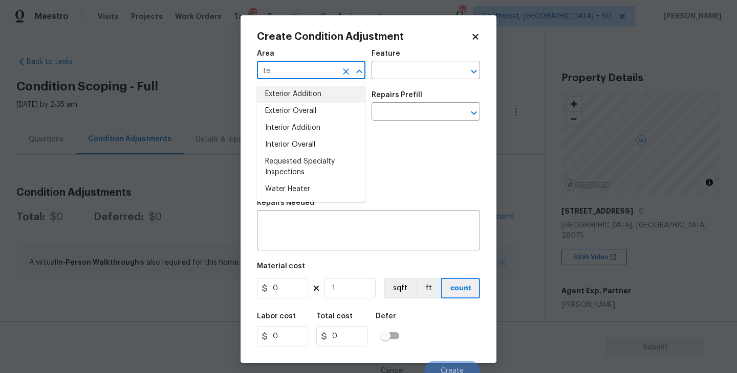
type input "t"
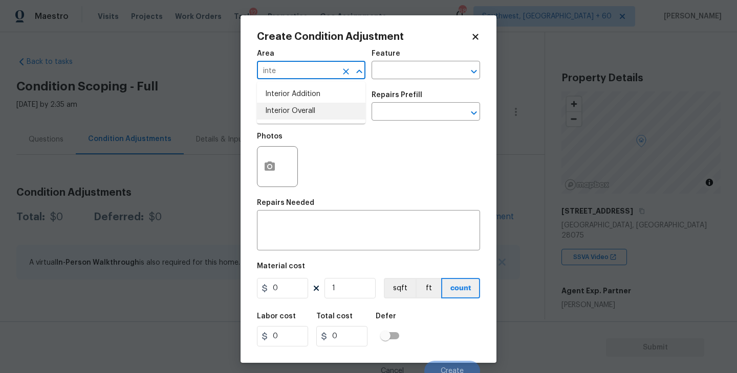
click at [295, 110] on li "Interior Overall" at bounding box center [311, 111] width 108 height 17
type input "Interior Overall"
click at [416, 78] on input "text" at bounding box center [411, 71] width 80 height 16
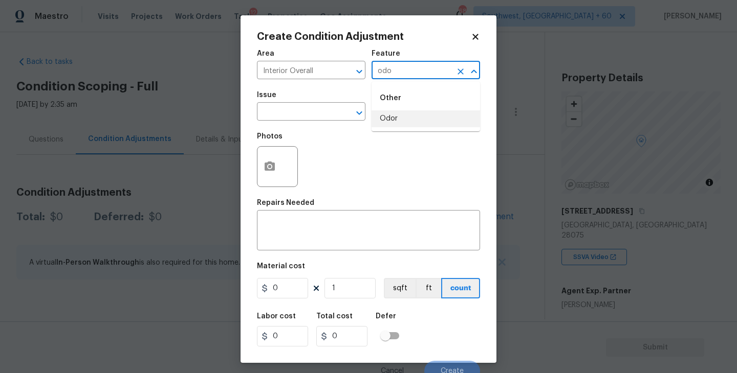
click at [406, 118] on li "Odor" at bounding box center [425, 118] width 108 height 17
type input "Odor"
click at [314, 125] on span "Issue ​" at bounding box center [311, 105] width 108 height 41
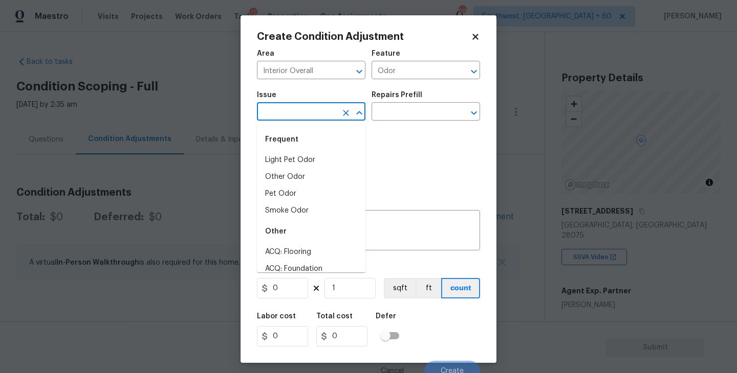
click at [325, 117] on input "text" at bounding box center [297, 113] width 80 height 16
click at [316, 160] on li "Light Pet Odor" at bounding box center [311, 160] width 108 height 17
type input "Light Pet Odor"
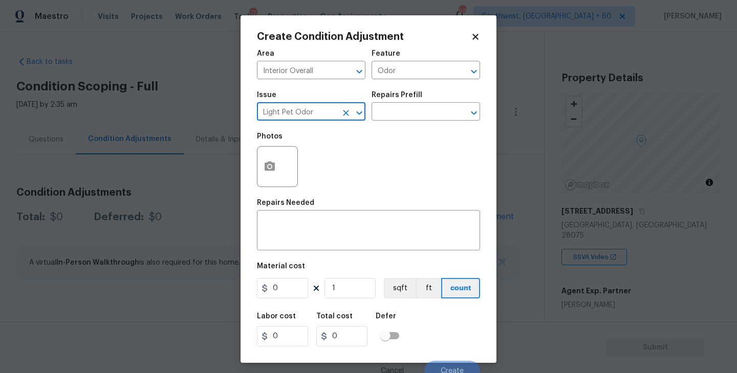
click at [389, 122] on div "Issue Light Pet Odor ​ Repairs Prefill ​" at bounding box center [368, 105] width 223 height 41
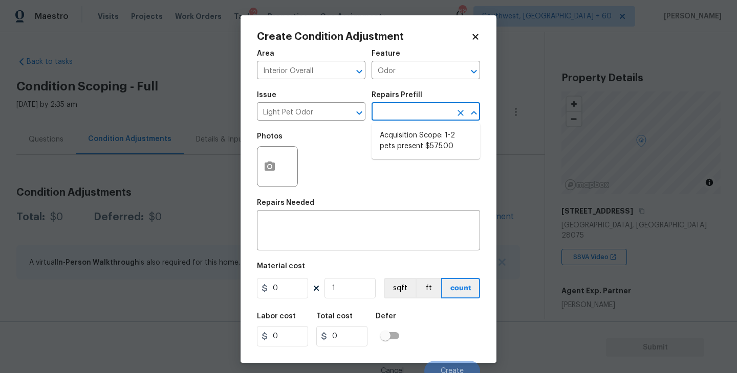
click at [405, 113] on input "text" at bounding box center [411, 113] width 80 height 16
click at [401, 140] on li "Acquisition Scope: 1-2 pets present $575.00" at bounding box center [425, 141] width 108 height 28
type textarea "Acquisition Scope: 1-2 pets present"
type input "575"
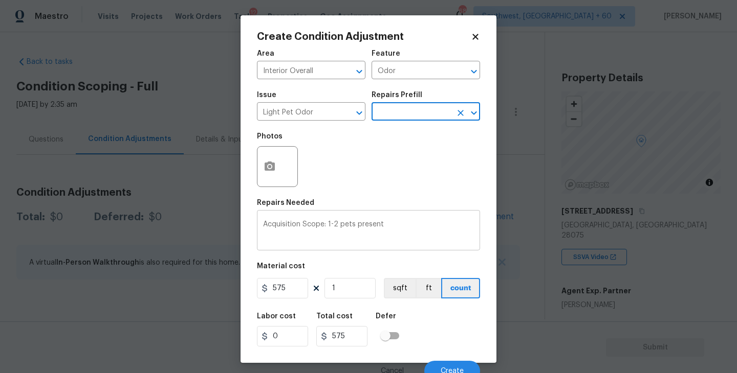
scroll to position [9, 0]
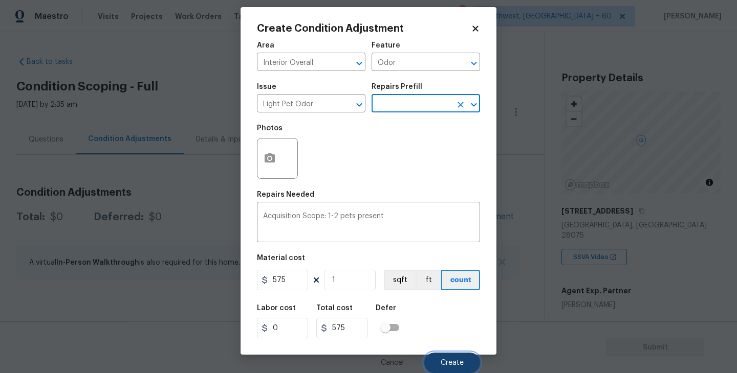
click at [443, 362] on span "Create" at bounding box center [451, 364] width 23 height 8
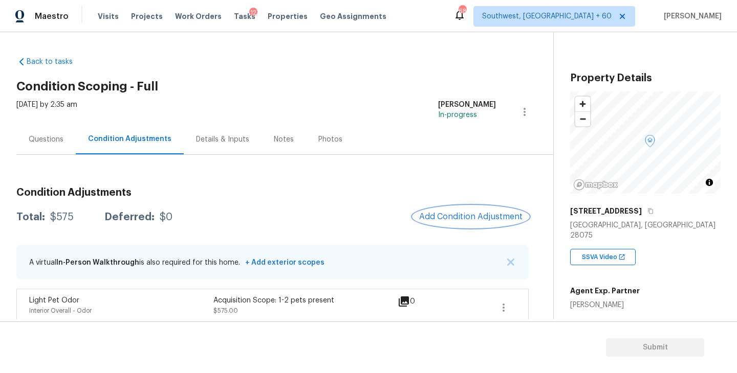
scroll to position [10, 0]
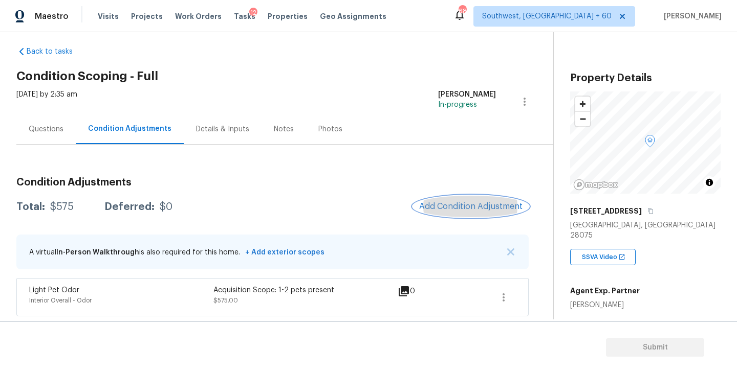
click at [458, 207] on span "Add Condition Adjustment" at bounding box center [470, 206] width 103 height 9
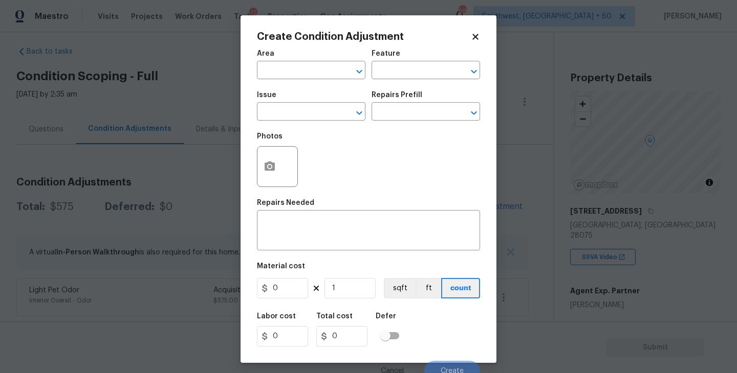
click at [267, 83] on span "Area ​" at bounding box center [311, 64] width 108 height 41
click at [280, 73] on input "text" at bounding box center [297, 71] width 80 height 16
click at [295, 111] on li "Exterior Overall" at bounding box center [311, 111] width 108 height 17
type input "Exterior Overall"
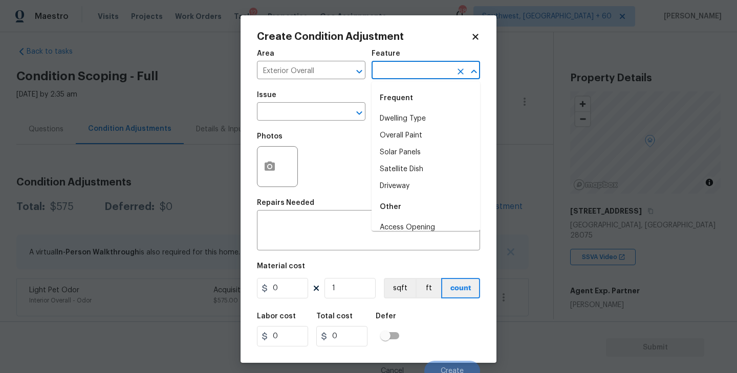
click at [419, 68] on input "text" at bounding box center [411, 71] width 80 height 16
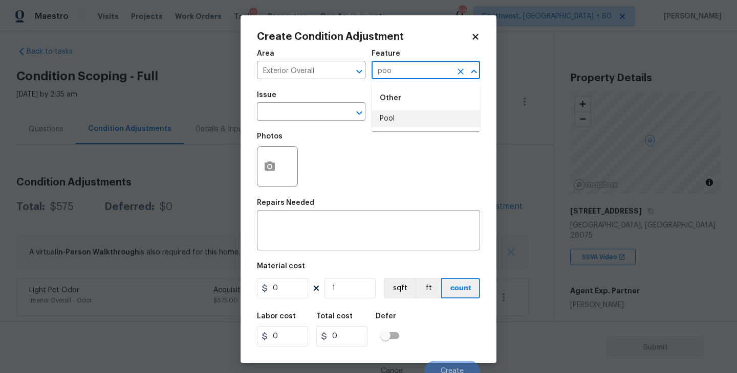
click at [419, 115] on li "Pool" at bounding box center [425, 118] width 108 height 17
type input "Pool"
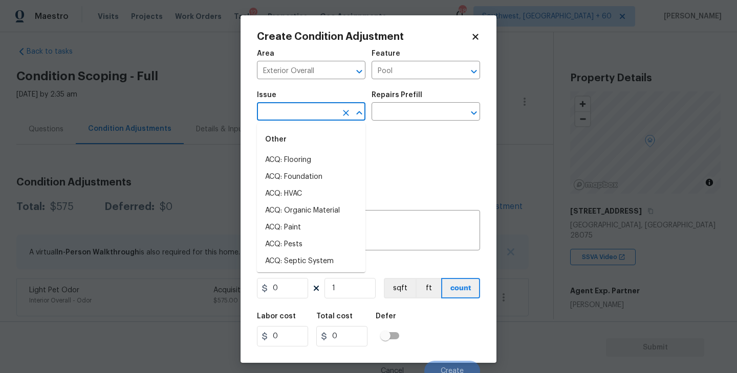
click at [278, 115] on input "text" at bounding box center [297, 113] width 80 height 16
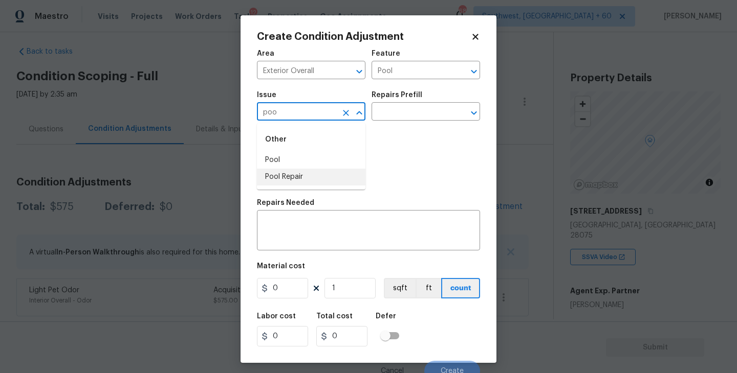
click at [297, 178] on li "Pool Repair" at bounding box center [311, 177] width 108 height 17
type input "Pool Repair"
click at [300, 221] on textarea at bounding box center [368, 231] width 211 height 21
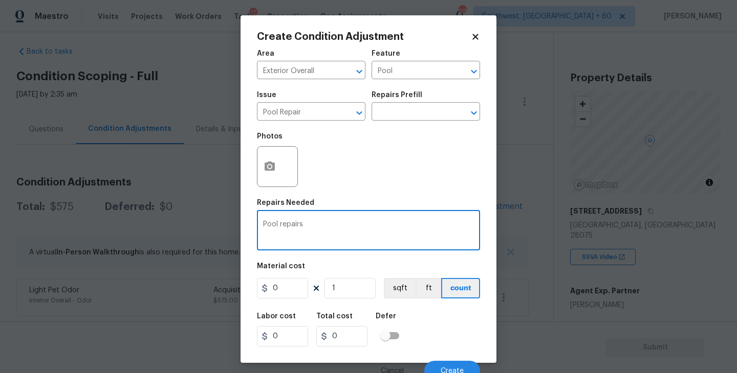
type textarea "Pool repairs"
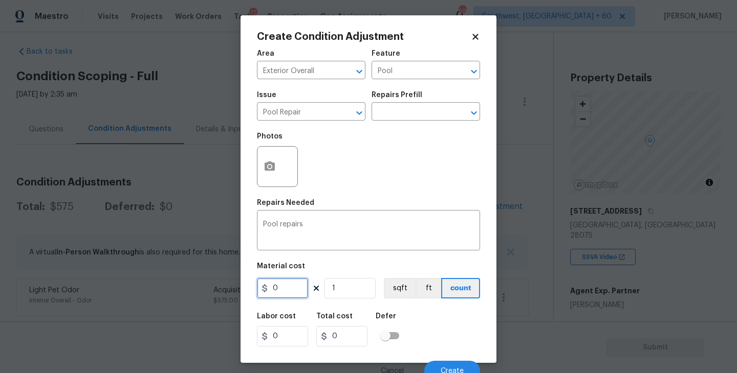
drag, startPoint x: 289, startPoint y: 281, endPoint x: 202, endPoint y: 297, distance: 88.9
click at [202, 297] on div "Create Condition Adjustment Area Exterior Overall ​ Feature Pool ​ Issue Pool R…" at bounding box center [368, 186] width 737 height 373
type input "12000"
click at [277, 172] on button "button" at bounding box center [269, 167] width 25 height 40
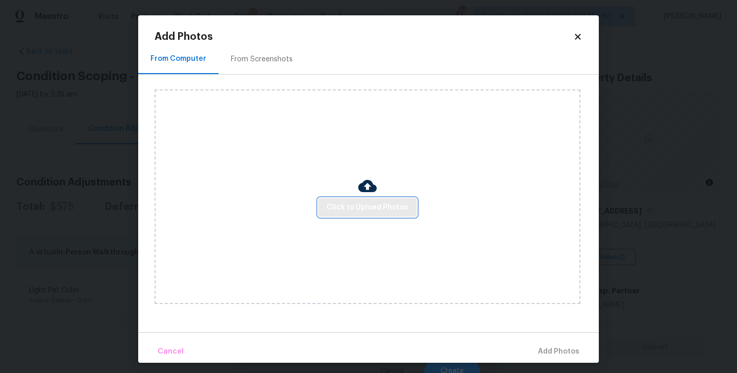
click at [352, 213] on span "Click to Upload Photos" at bounding box center [367, 208] width 82 height 13
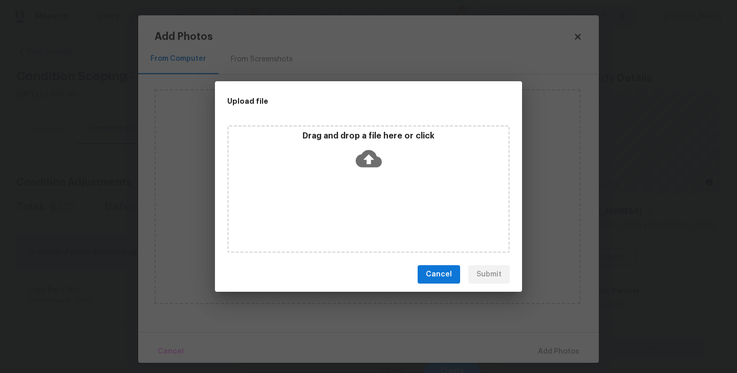
click at [373, 185] on div "Drag and drop a file here or click" at bounding box center [368, 189] width 282 height 128
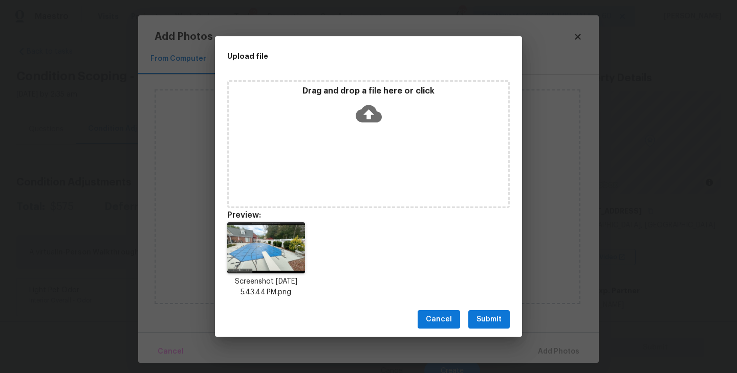
click at [492, 311] on button "Submit" at bounding box center [488, 320] width 41 height 19
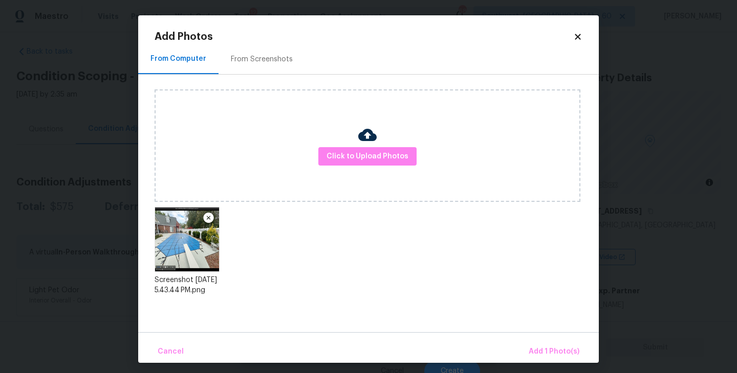
click at [526, 341] on div "Cancel Add 1 Photo(s)" at bounding box center [368, 347] width 460 height 31
click at [534, 345] on button "Add 1 Photo(s)" at bounding box center [553, 352] width 59 height 22
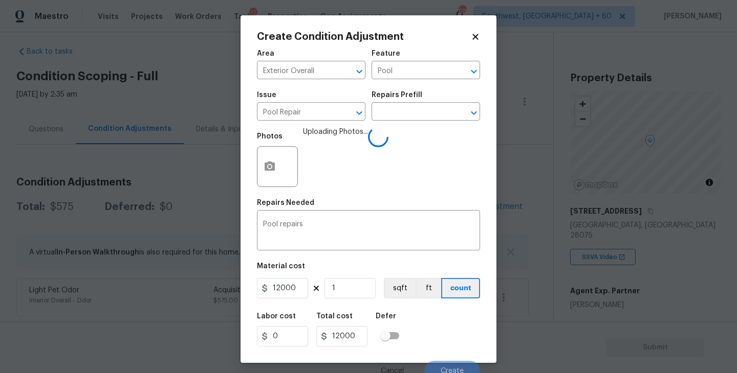
click at [462, 339] on div "Labor cost 0 Total cost 12000 Defer" at bounding box center [368, 330] width 223 height 46
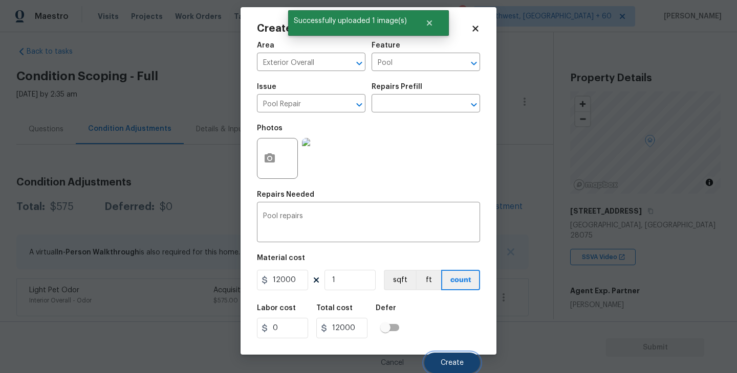
click at [445, 362] on span "Create" at bounding box center [451, 364] width 23 height 8
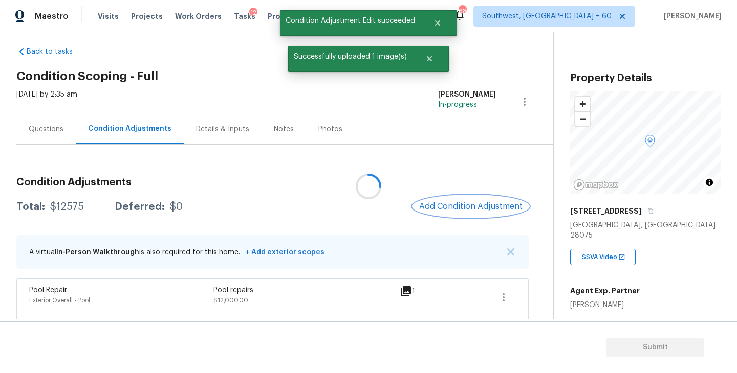
scroll to position [0, 0]
click at [41, 130] on div "Questions" at bounding box center [46, 129] width 35 height 10
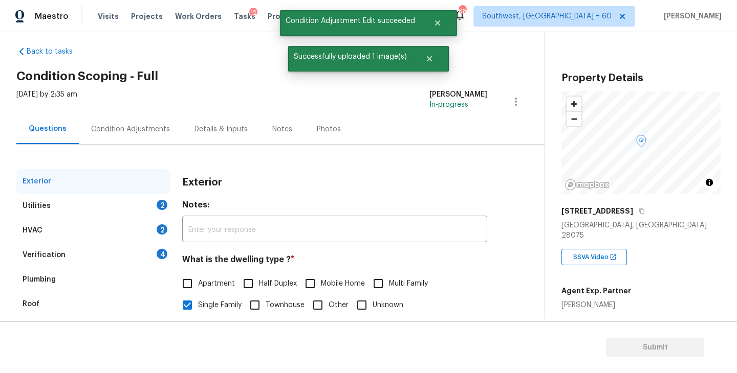
scroll to position [63, 0]
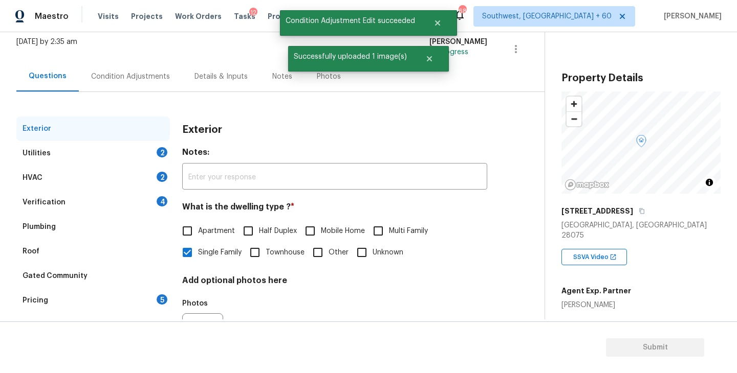
click at [77, 202] on div "Verification 4" at bounding box center [92, 202] width 153 height 25
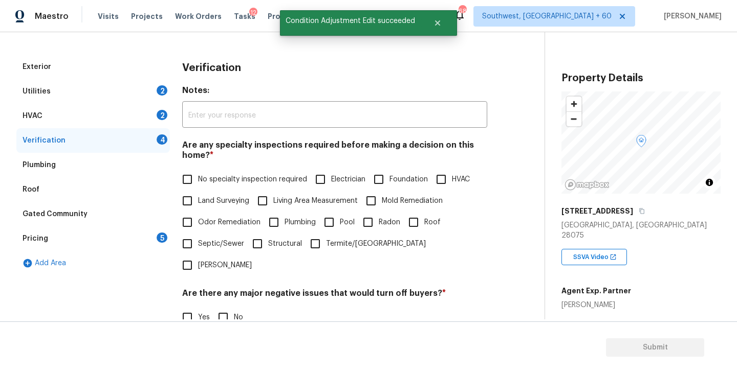
scroll to position [179, 0]
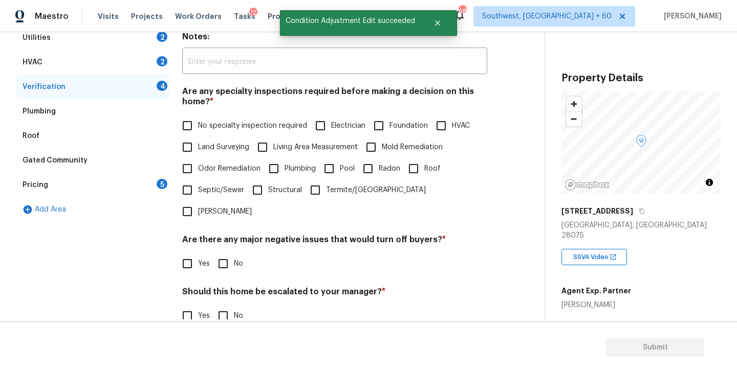
click at [337, 171] on input "Pool" at bounding box center [328, 168] width 21 height 21
checkbox input "true"
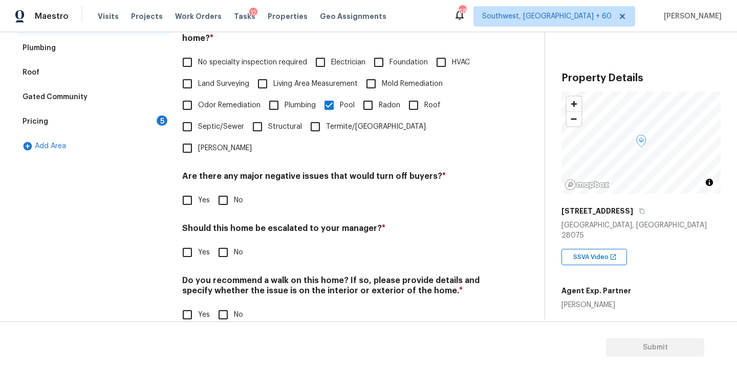
click at [225, 190] on input "No" at bounding box center [222, 200] width 21 height 21
checkbox input "true"
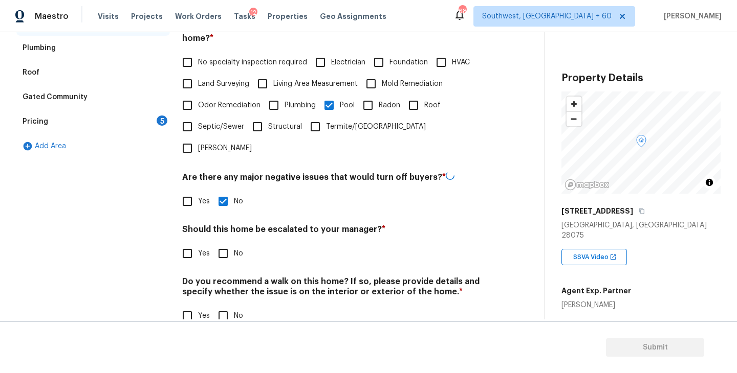
click at [228, 305] on input "No" at bounding box center [222, 315] width 21 height 21
checkbox input "true"
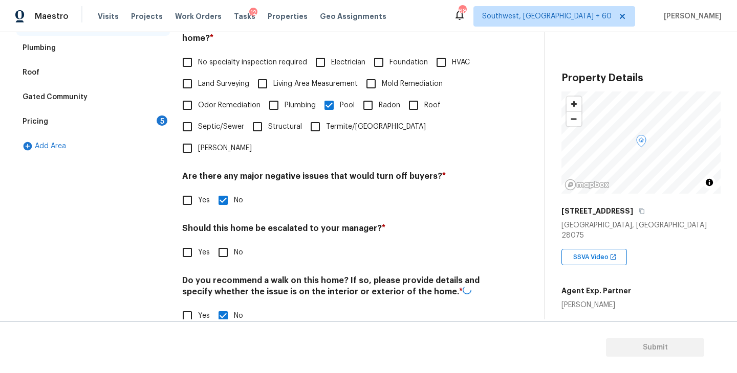
click at [204, 242] on label "Yes" at bounding box center [192, 252] width 33 height 21
click at [198, 242] on input "Yes" at bounding box center [186, 252] width 21 height 21
checkbox input "true"
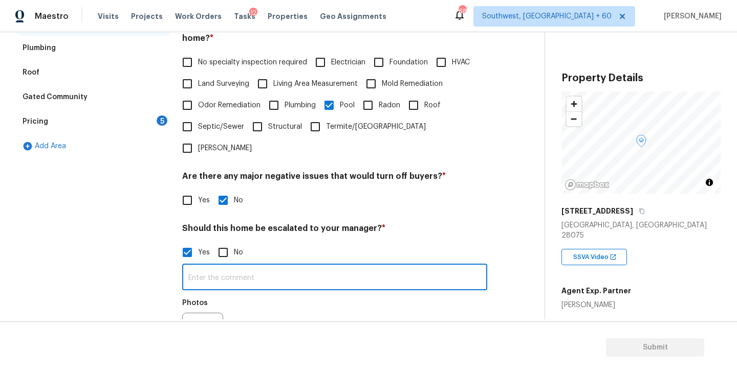
click at [223, 267] on input "text" at bounding box center [334, 279] width 305 height 24
click at [198, 328] on icon "button" at bounding box center [195, 332] width 10 height 9
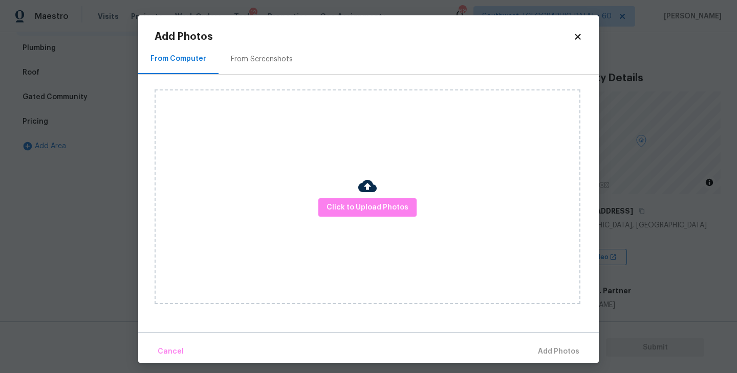
click at [398, 195] on div "Click to Upload Photos" at bounding box center [367, 197] width 426 height 215
click at [392, 202] on span "Click to Upload Photos" at bounding box center [367, 208] width 82 height 13
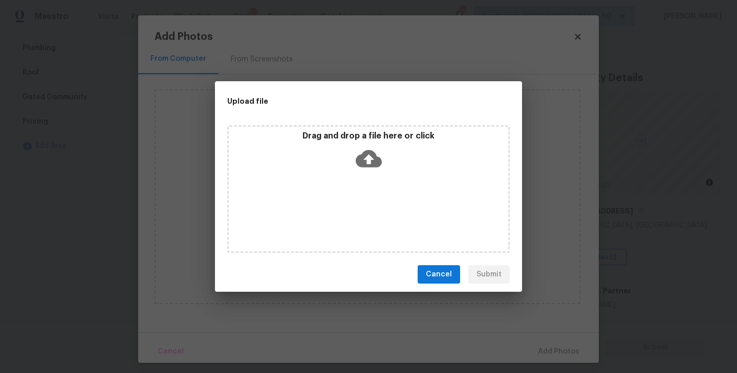
click at [372, 168] on icon at bounding box center [369, 159] width 26 height 26
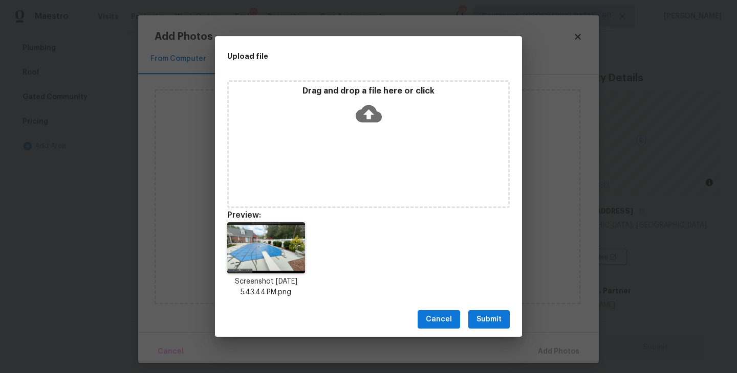
click at [487, 312] on button "Submit" at bounding box center [488, 320] width 41 height 19
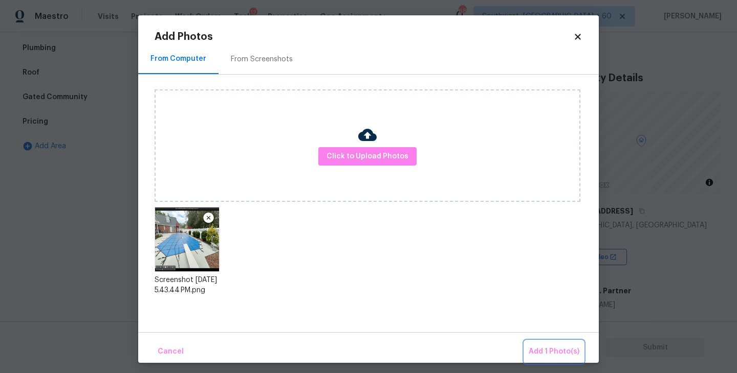
click at [526, 351] on button "Add 1 Photo(s)" at bounding box center [553, 352] width 59 height 22
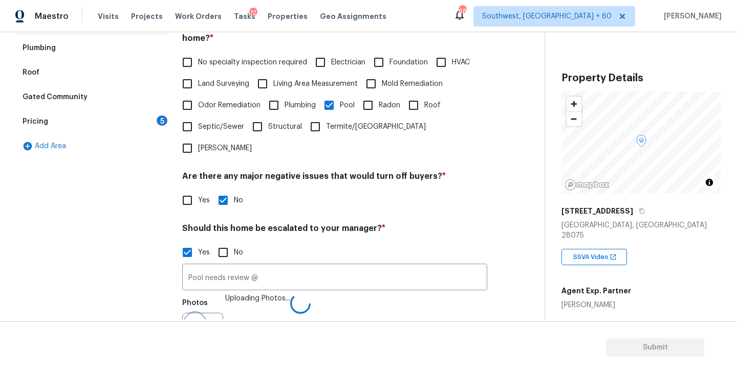
scroll to position [255, 0]
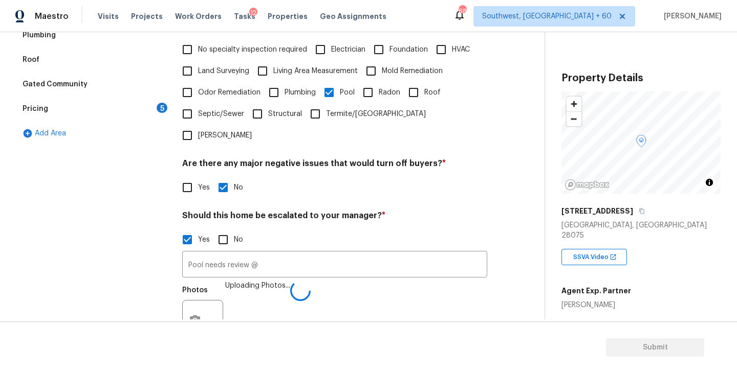
click at [326, 258] on div "Pool needs review @ ​ Photos Uploading Photos..." at bounding box center [334, 299] width 305 height 97
click at [325, 254] on input "Pool needs review @" at bounding box center [334, 266] width 305 height 24
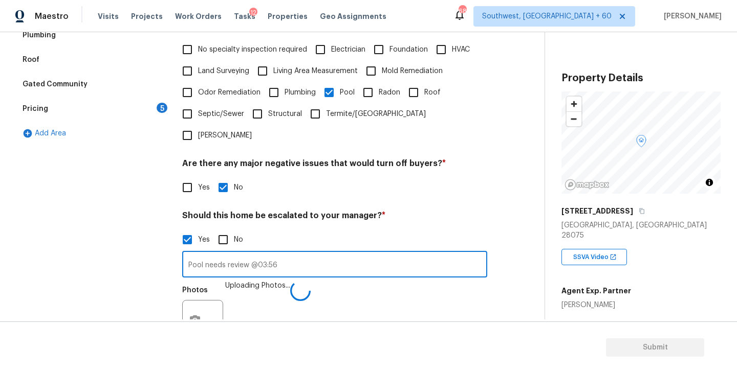
type input "Pool needs review @03:56"
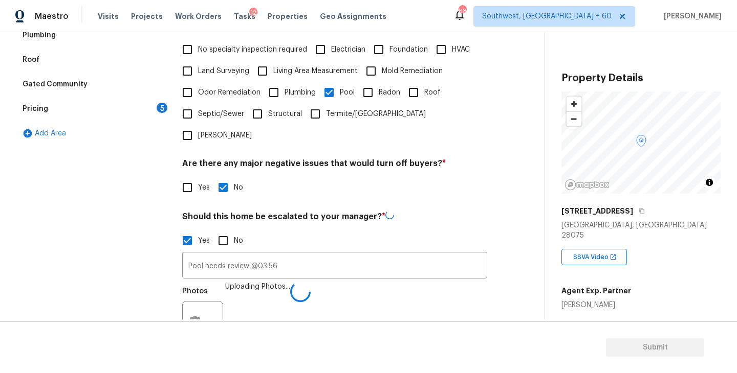
click at [349, 284] on div "Photos Uploading Photos..." at bounding box center [334, 315] width 305 height 66
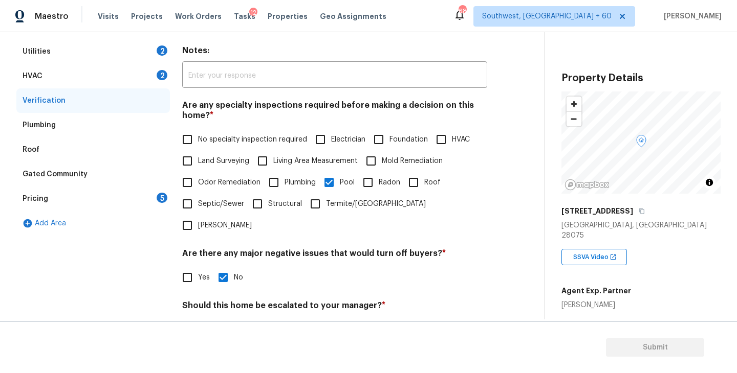
scroll to position [81, 0]
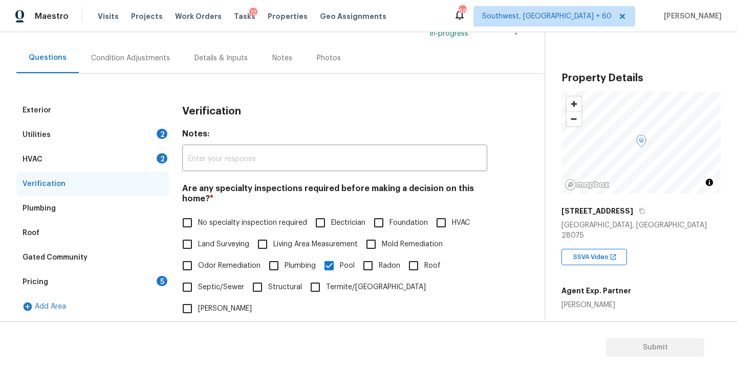
click at [71, 286] on div "Pricing 5" at bounding box center [92, 282] width 153 height 25
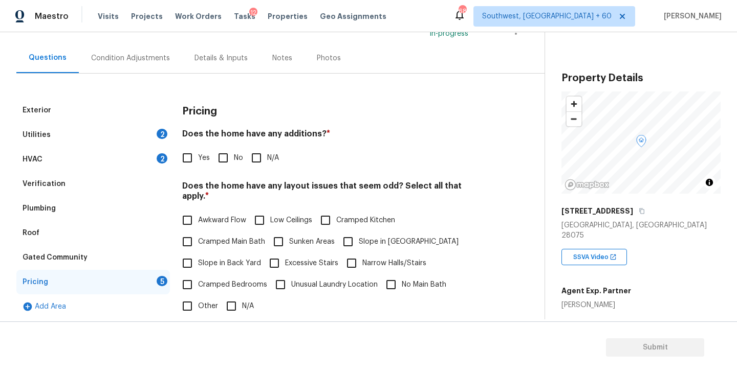
click at [196, 164] on input "Yes" at bounding box center [186, 157] width 21 height 21
checkbox input "true"
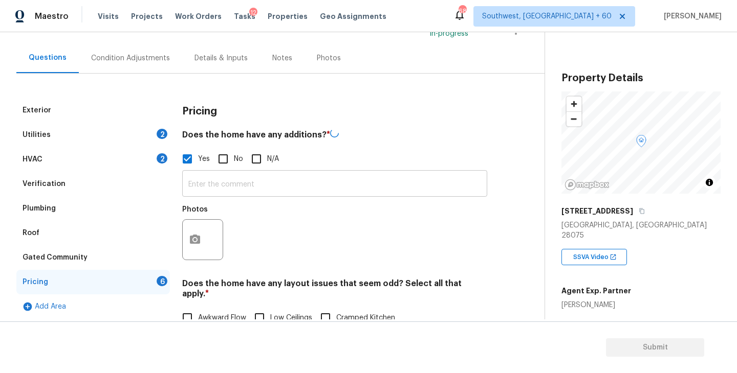
click at [215, 179] on input "text" at bounding box center [334, 185] width 305 height 24
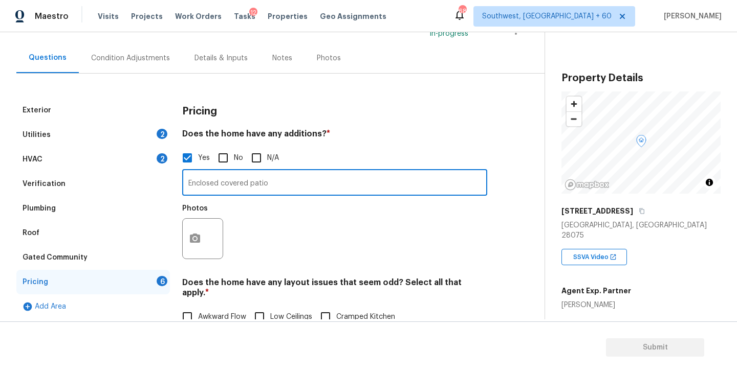
type input "Enclosed covered patio"
click at [202, 246] on button "button" at bounding box center [195, 239] width 25 height 40
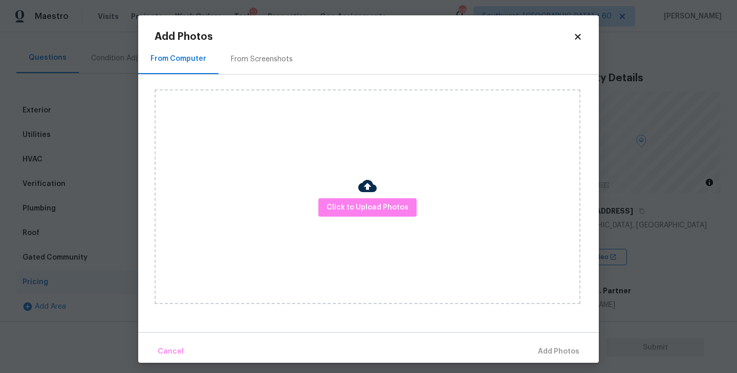
click at [352, 228] on div "Click to Upload Photos" at bounding box center [367, 197] width 426 height 215
click at [359, 205] on span "Click to Upload Photos" at bounding box center [367, 208] width 82 height 13
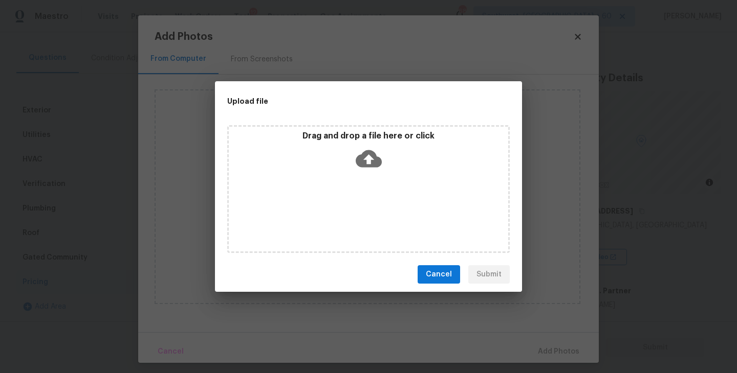
click at [361, 186] on div "Drag and drop a file here or click" at bounding box center [368, 189] width 282 height 128
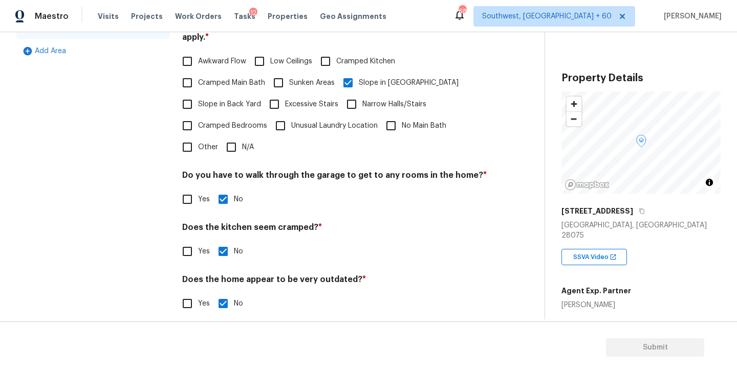
scroll to position [106, 0]
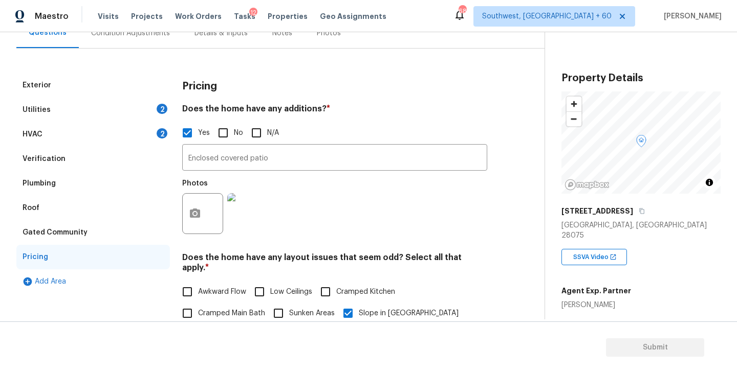
click at [68, 161] on div "Verification" at bounding box center [92, 159] width 153 height 25
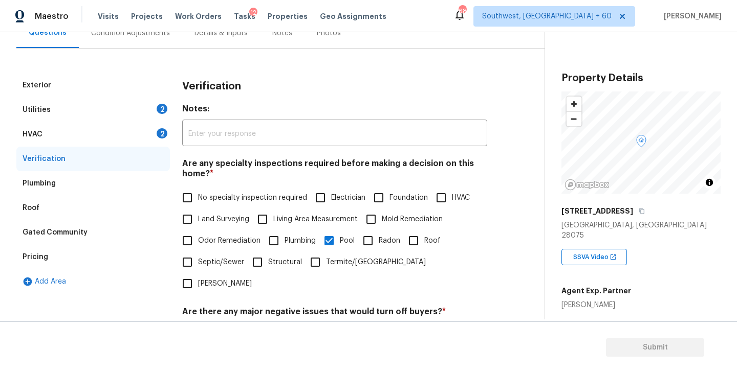
click at [391, 197] on span "Foundation" at bounding box center [408, 198] width 38 height 11
click at [389, 197] on input "Foundation" at bounding box center [378, 197] width 21 height 21
checkbox input "true"
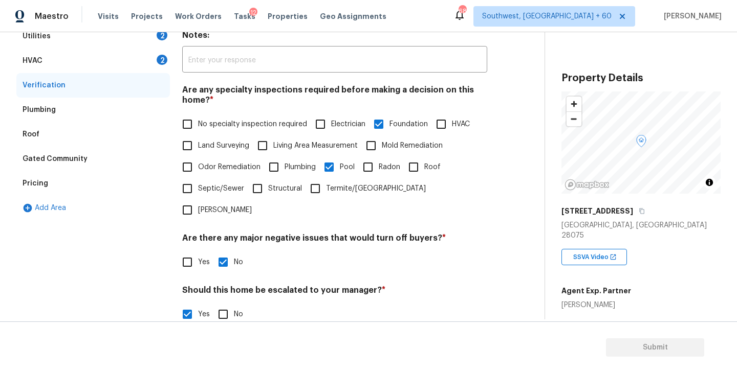
scroll to position [247, 0]
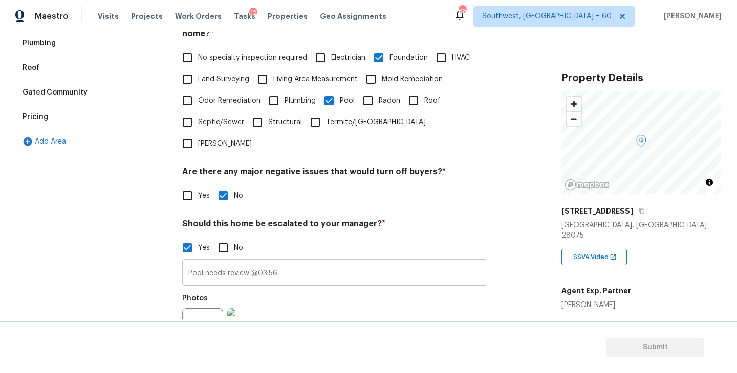
click at [308, 262] on input "Pool needs review @03:56" at bounding box center [334, 274] width 305 height 24
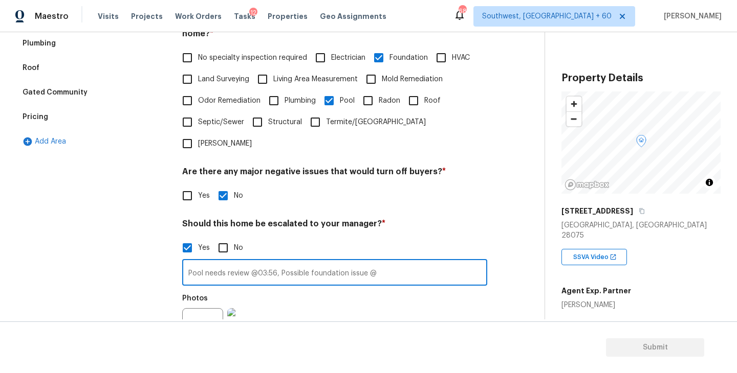
click at [182, 308] on div at bounding box center [202, 328] width 41 height 41
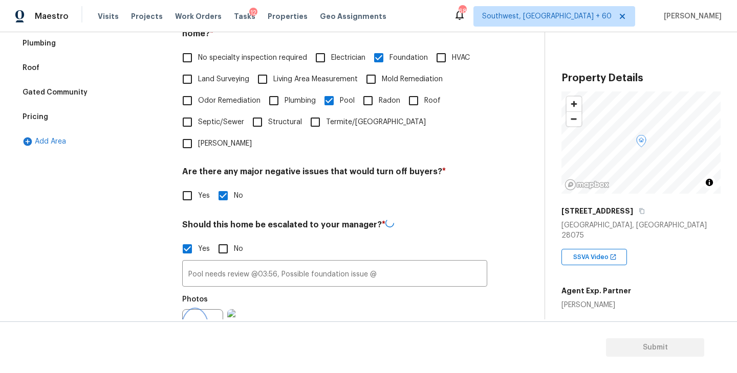
click at [191, 325] on icon "button" at bounding box center [195, 329] width 10 height 9
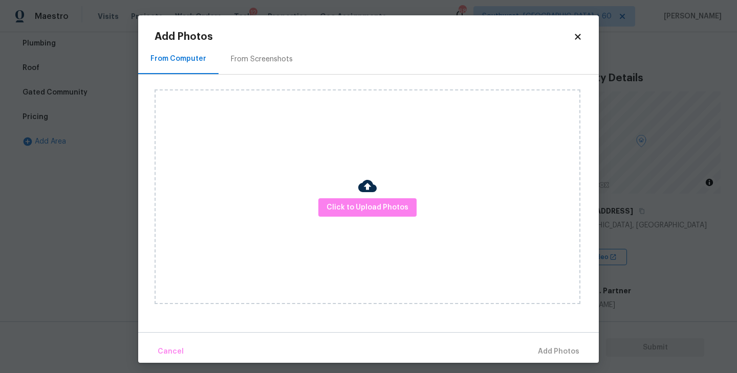
click at [313, 242] on div "Click to Upload Photos" at bounding box center [367, 197] width 426 height 215
click at [363, 213] on span "Click to Upload Photos" at bounding box center [367, 208] width 82 height 13
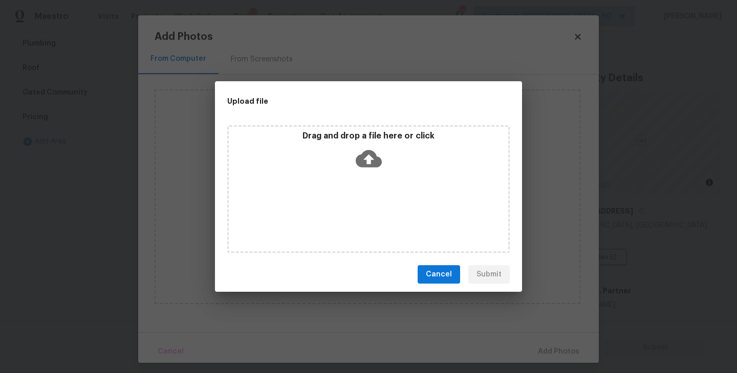
click at [373, 163] on icon at bounding box center [369, 158] width 26 height 17
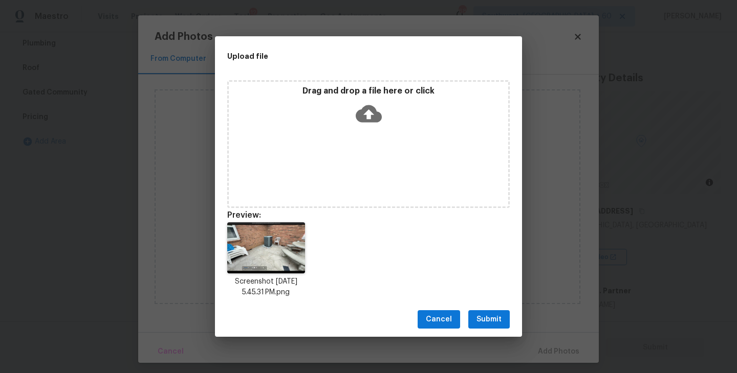
click at [486, 318] on span "Submit" at bounding box center [488, 320] width 25 height 13
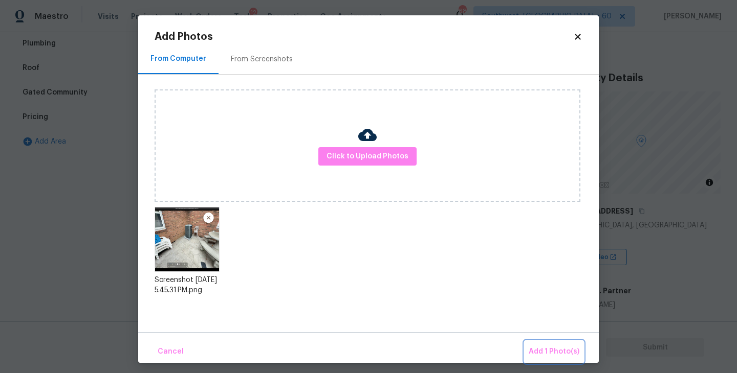
click at [538, 348] on span "Add 1 Photo(s)" at bounding box center [553, 352] width 51 height 13
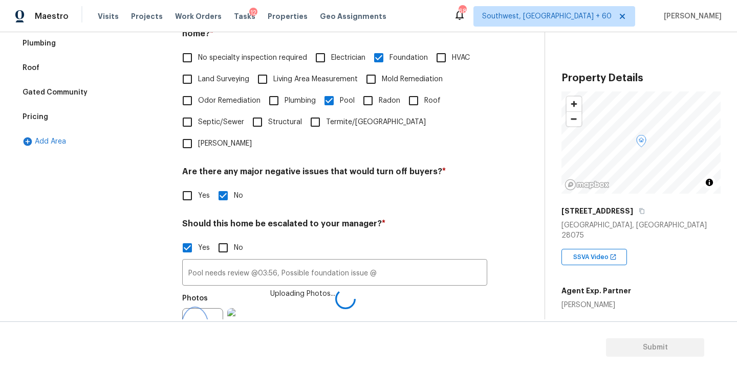
scroll to position [255, 0]
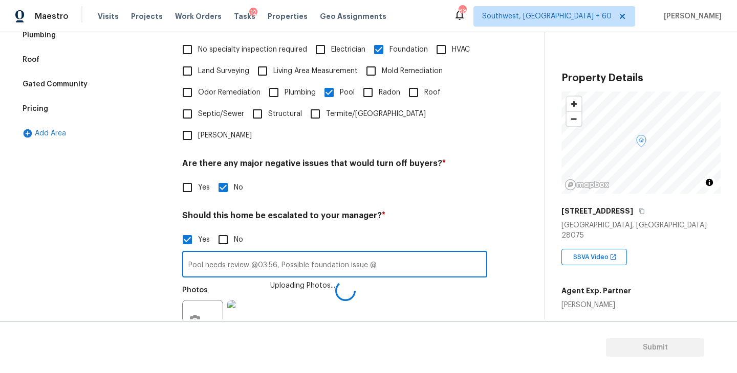
click at [412, 254] on input "Pool needs review @03:56, Possible foundation issue @" at bounding box center [334, 266] width 305 height 24
click at [392, 254] on input "Pool needs review @03:56, Possible foundation issue @" at bounding box center [334, 266] width 305 height 24
type input "Pool needs review @03:56, Possible foundation issue @04:40"
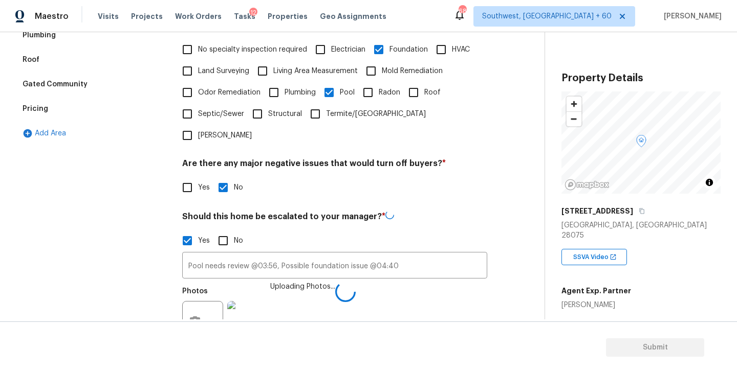
click at [402, 289] on div "Photos Uploading Photos..." at bounding box center [334, 315] width 305 height 66
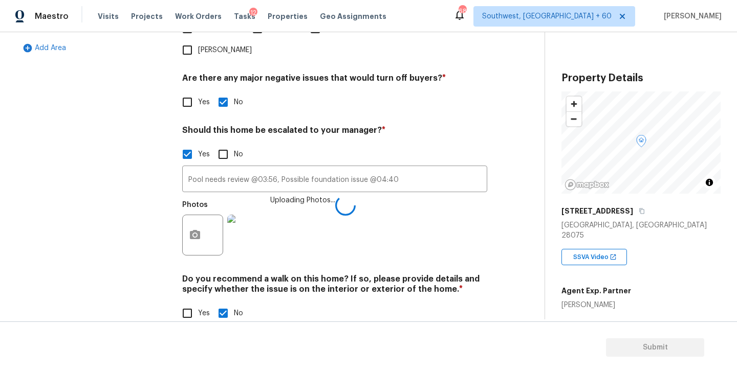
scroll to position [339, 0]
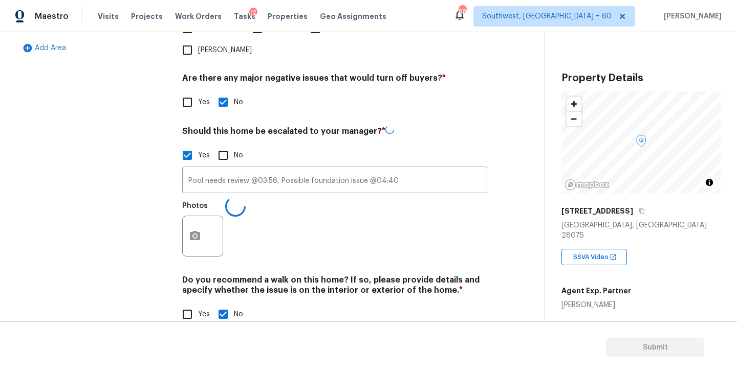
click at [445, 247] on div "Verification Notes: ​ Are any specialty inspections required before making a de…" at bounding box center [334, 88] width 305 height 498
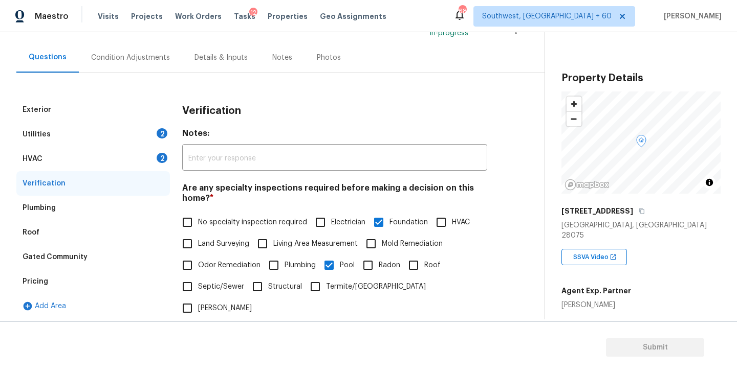
scroll to position [0, 0]
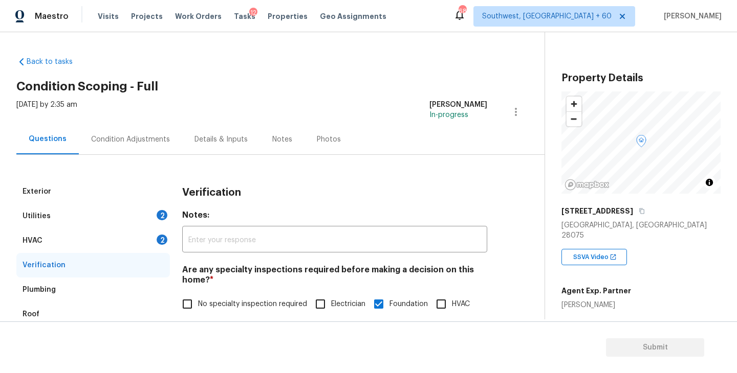
click at [139, 136] on div "Condition Adjustments" at bounding box center [130, 140] width 79 height 10
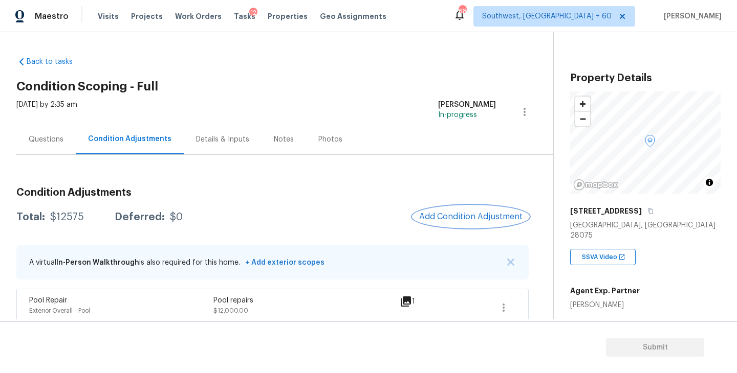
click at [457, 220] on span "Add Condition Adjustment" at bounding box center [470, 216] width 103 height 9
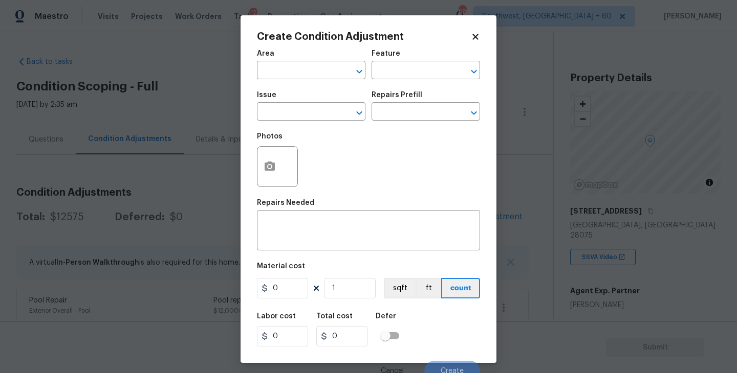
click at [310, 80] on span "Area ​" at bounding box center [311, 64] width 108 height 41
click at [300, 71] on input "text" at bounding box center [297, 71] width 80 height 16
click at [308, 108] on li "Exterior Overall" at bounding box center [311, 111] width 108 height 17
type input "Exterior Overall"
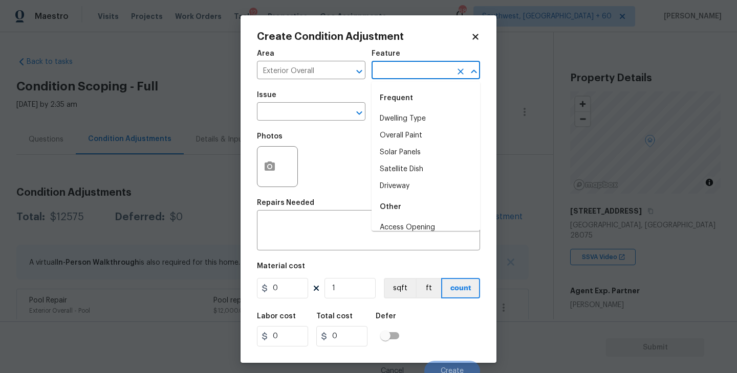
click at [424, 72] on input "text" at bounding box center [411, 71] width 80 height 16
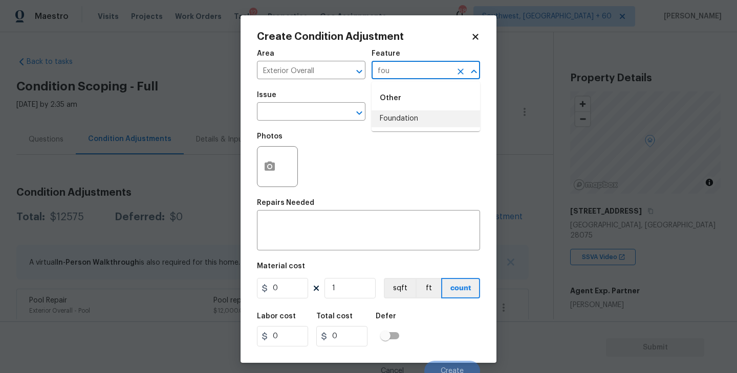
click at [420, 115] on li "Foundation" at bounding box center [425, 118] width 108 height 17
type input "Foundation"
click at [287, 115] on input "text" at bounding box center [297, 113] width 80 height 16
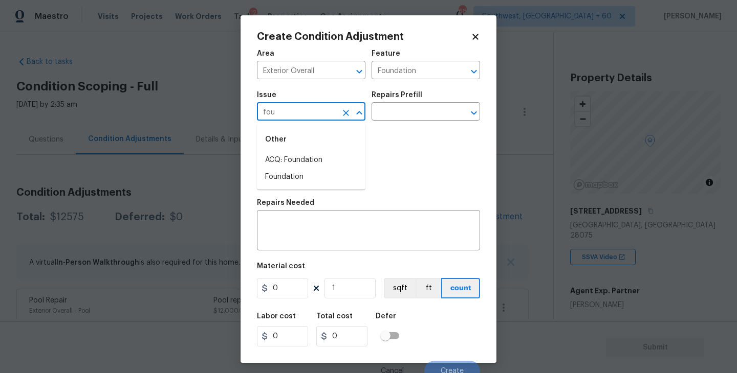
drag, startPoint x: 287, startPoint y: 115, endPoint x: 287, endPoint y: 138, distance: 23.0
click at [287, 117] on input "fou" at bounding box center [297, 113] width 80 height 16
click at [297, 156] on li "ACQ: Foundation" at bounding box center [311, 160] width 108 height 17
type input "ACQ: Foundation"
click at [392, 104] on div "Repairs Prefill" at bounding box center [425, 98] width 108 height 13
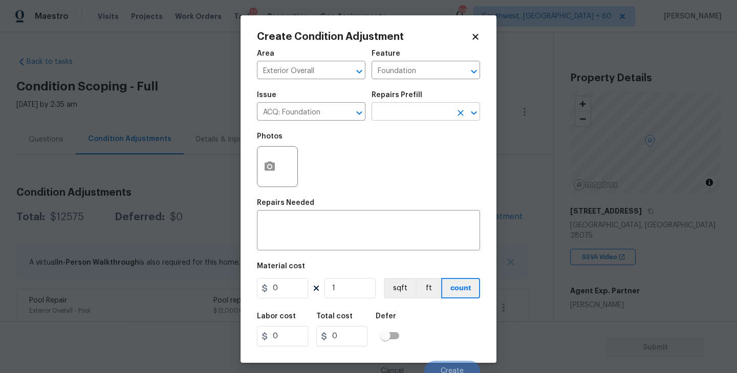
click at [395, 108] on input "text" at bounding box center [411, 113] width 80 height 16
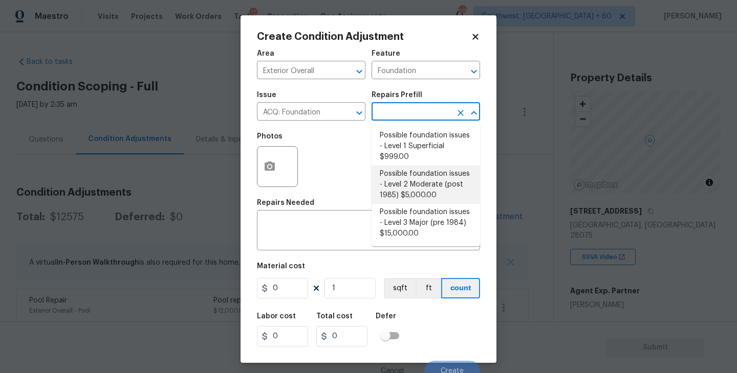
click at [408, 186] on li "Possible foundation issues - Level 2 Moderate (post 1985) $5,000.00" at bounding box center [425, 185] width 108 height 38
type input "Acquisition"
type textarea "Possible foundation issues - Level 2 Moderate: Disclaimer: This is NOT a techni…"
type input "5000"
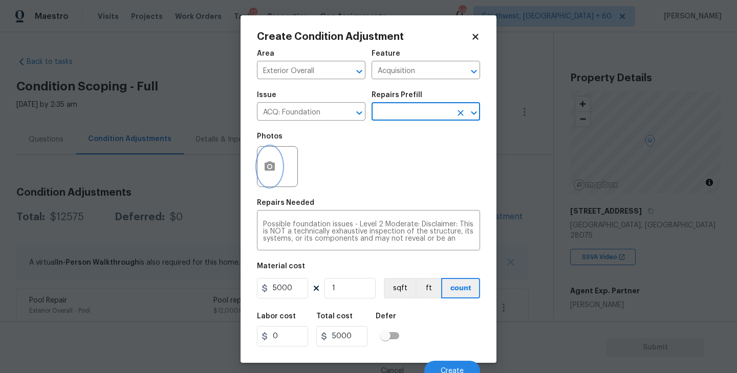
click at [278, 172] on button "button" at bounding box center [269, 167] width 25 height 40
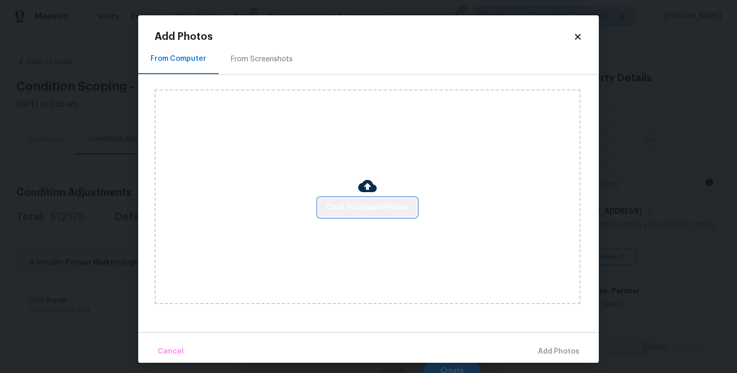
click at [372, 210] on span "Click to Upload Photos" at bounding box center [367, 208] width 82 height 13
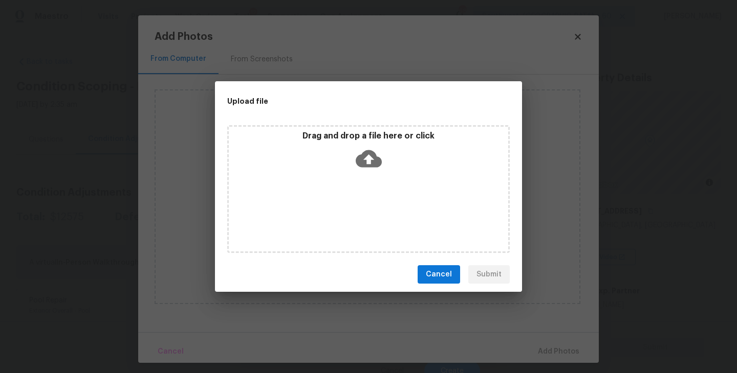
click at [372, 172] on div "Drag and drop a file here or click" at bounding box center [368, 153] width 279 height 44
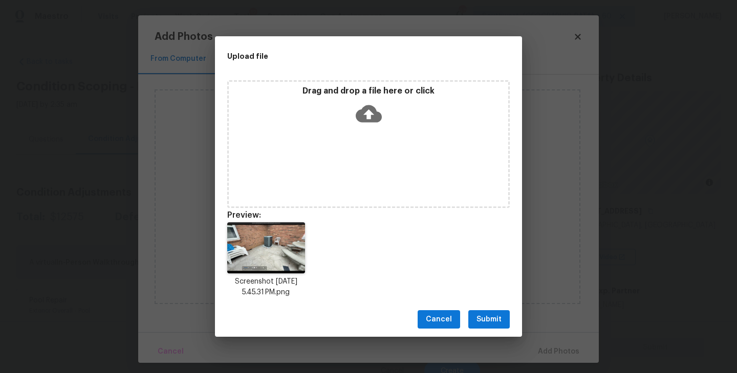
click at [499, 312] on button "Submit" at bounding box center [488, 320] width 41 height 19
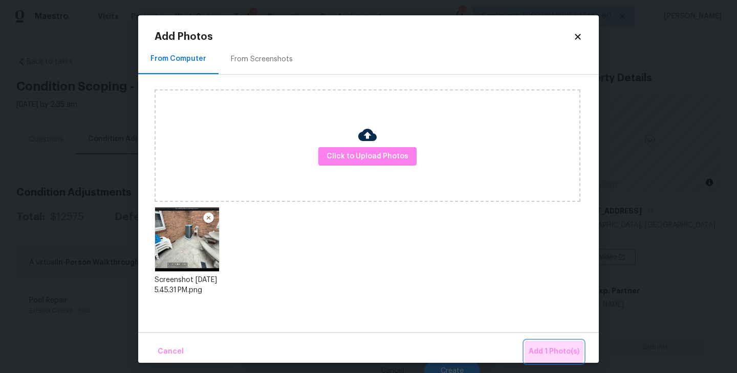
click at [533, 350] on span "Add 1 Photo(s)" at bounding box center [553, 352] width 51 height 13
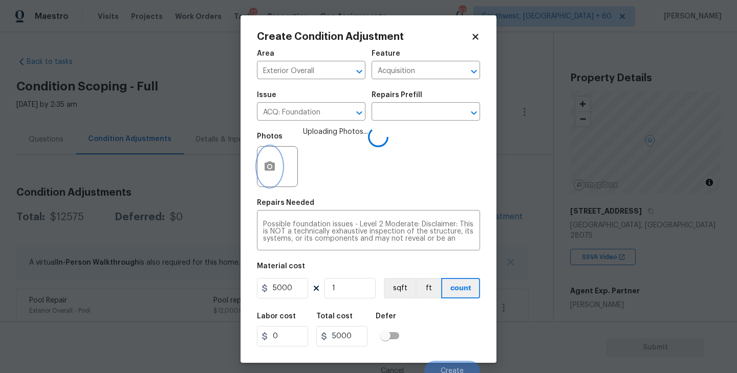
scroll to position [9, 0]
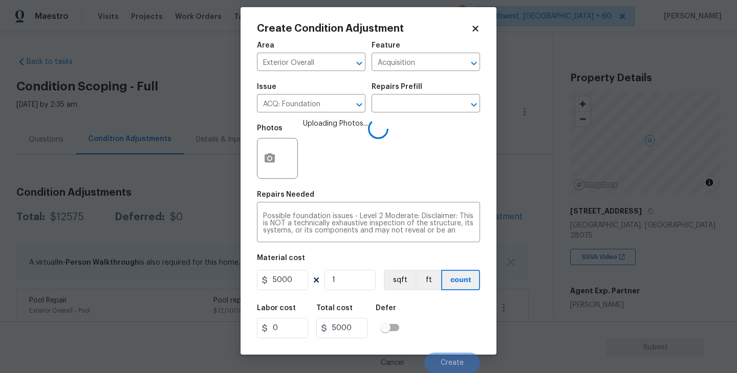
click at [463, 307] on div "Labor cost 0 Total cost 5000 Defer" at bounding box center [368, 322] width 223 height 46
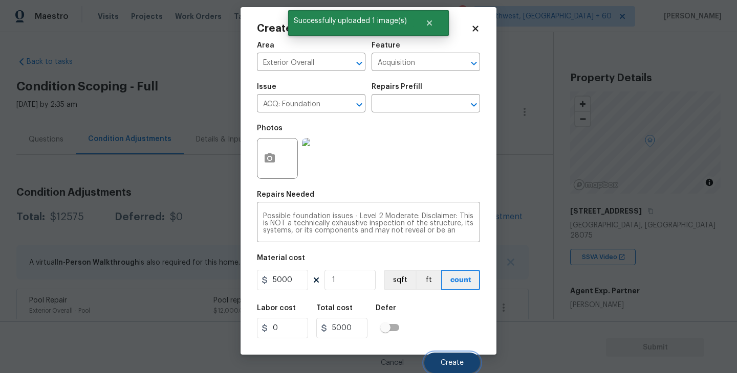
click at [452, 366] on span "Create" at bounding box center [451, 364] width 23 height 8
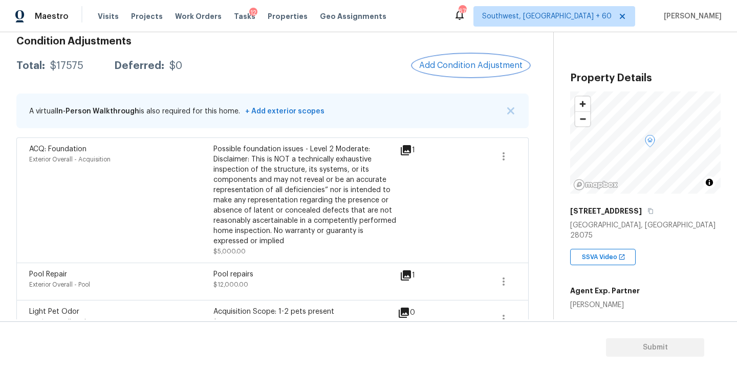
scroll to position [130, 0]
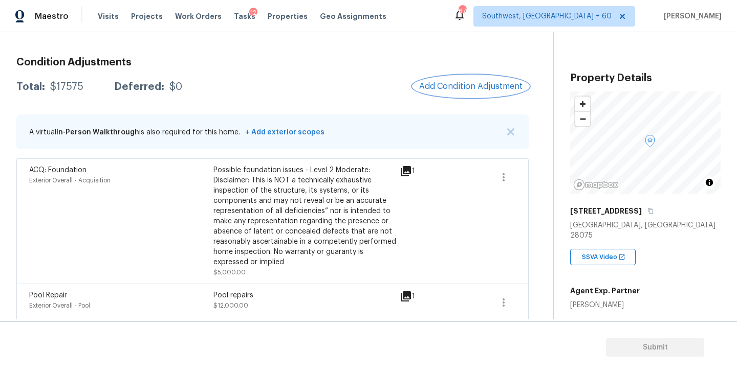
click at [458, 94] on button "Add Condition Adjustment" at bounding box center [471, 86] width 116 height 21
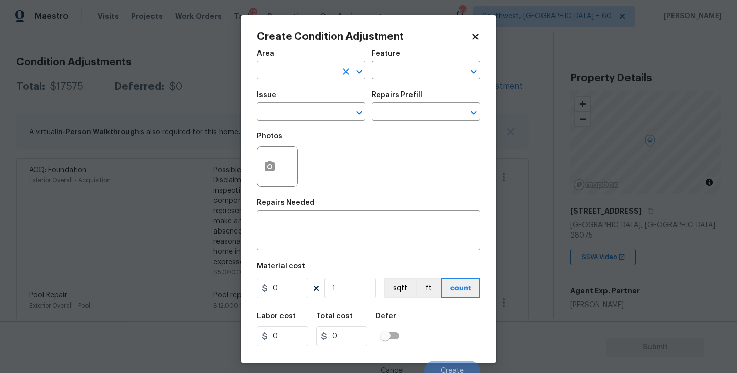
click at [301, 79] on span "Area ​" at bounding box center [311, 64] width 108 height 41
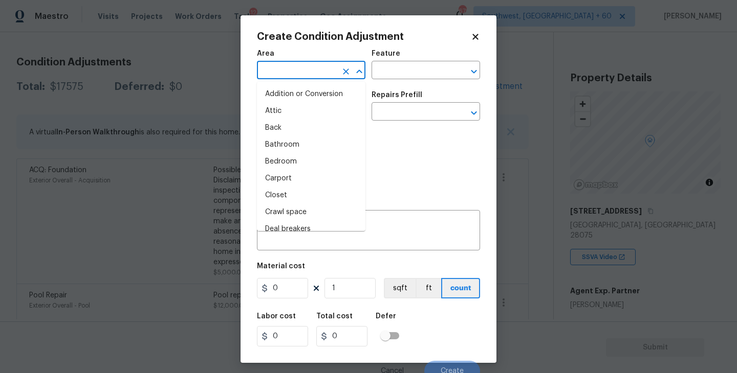
click at [287, 71] on input "text" at bounding box center [297, 71] width 80 height 16
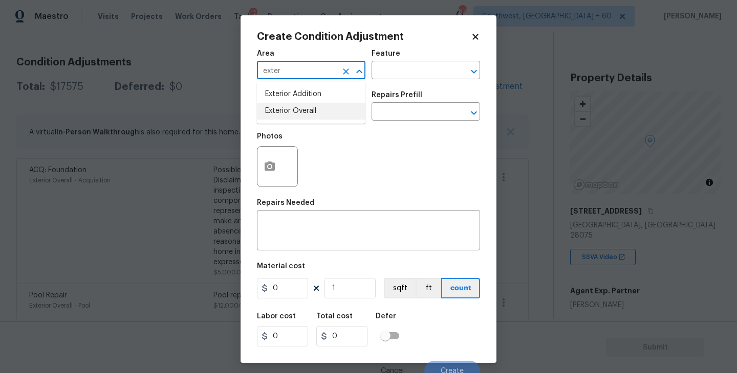
click at [286, 110] on li "Exterior Overall" at bounding box center [311, 111] width 108 height 17
type input "Exterior Overall"
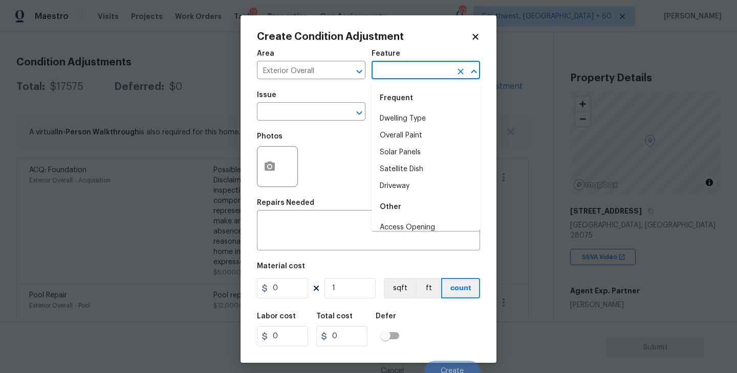
click at [401, 68] on input "text" at bounding box center [411, 71] width 80 height 16
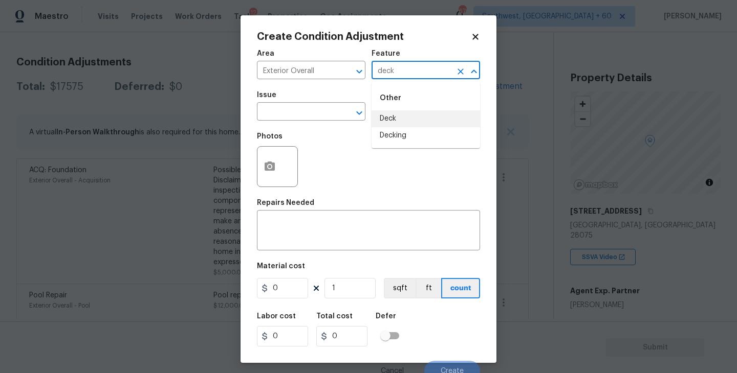
click at [403, 116] on li "Deck" at bounding box center [425, 118] width 108 height 17
drag, startPoint x: 338, startPoint y: 117, endPoint x: 325, endPoint y: 118, distance: 12.8
click at [325, 118] on div "​" at bounding box center [311, 113] width 108 height 16
type input "Deck"
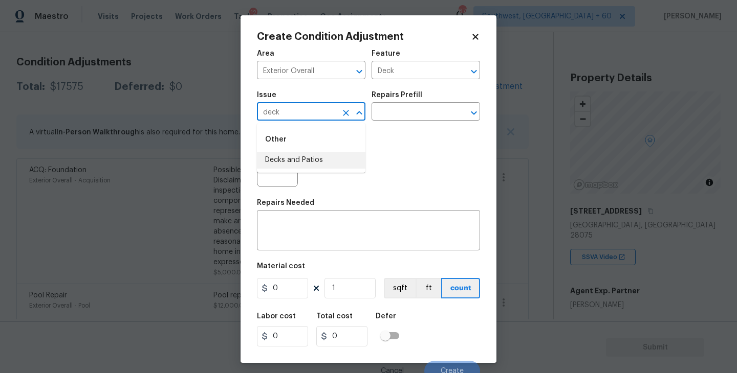
click at [316, 161] on li "Decks and Patios" at bounding box center [311, 160] width 108 height 17
type input "Decks and Patios"
click at [314, 206] on div "Repairs Needed" at bounding box center [368, 205] width 223 height 13
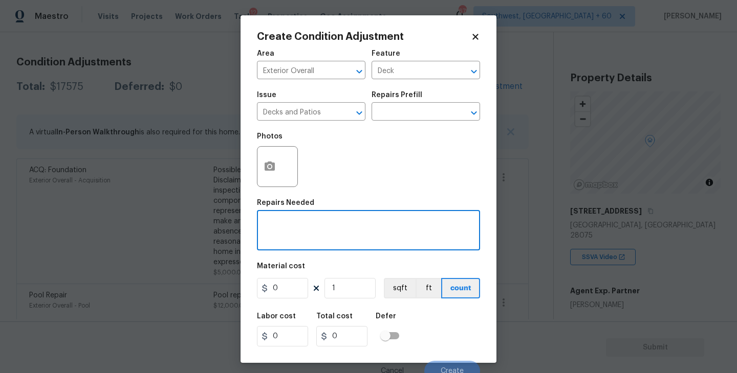
click at [302, 228] on textarea at bounding box center [368, 231] width 211 height 21
type textarea "Deck repaint"
click at [287, 298] on input "0" at bounding box center [282, 288] width 51 height 20
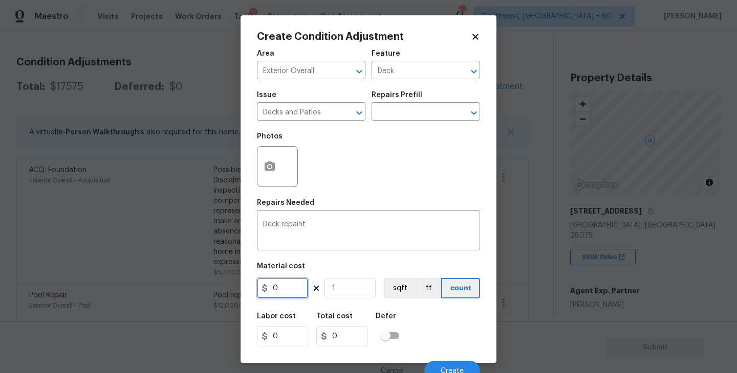
drag, startPoint x: 291, startPoint y: 292, endPoint x: 257, endPoint y: 292, distance: 33.2
click at [257, 292] on input "0" at bounding box center [282, 288] width 51 height 20
type input "800"
click at [273, 178] on button "button" at bounding box center [269, 167] width 25 height 40
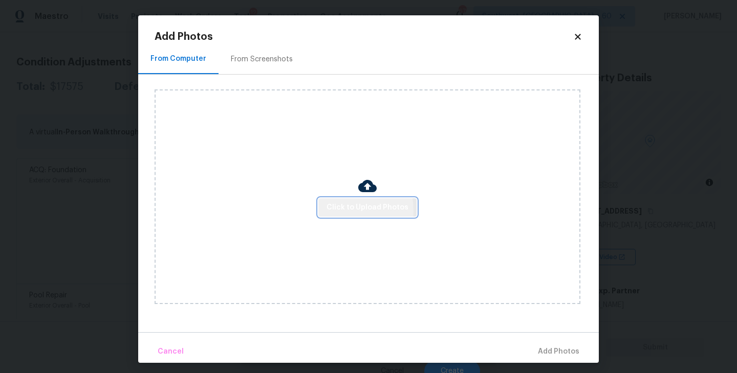
click at [334, 212] on span "Click to Upload Photos" at bounding box center [367, 208] width 82 height 13
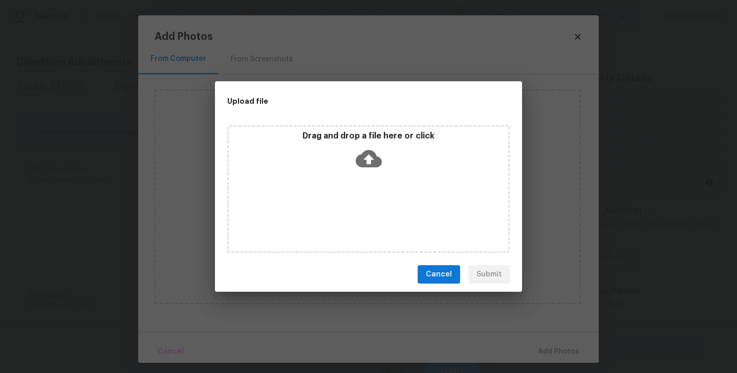
click at [365, 175] on div "Drag and drop a file here or click" at bounding box center [368, 189] width 282 height 128
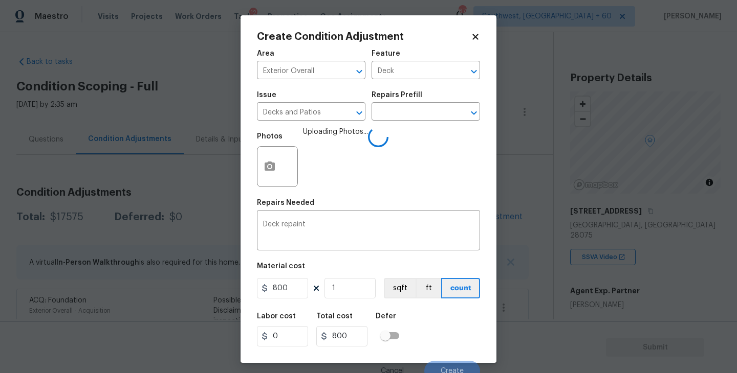
scroll to position [9, 0]
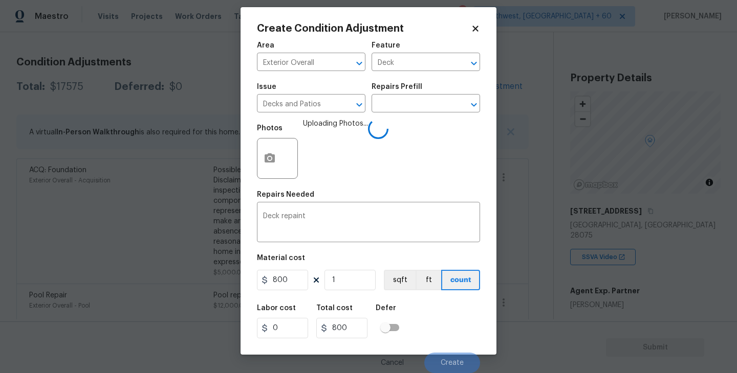
click at [432, 322] on div "Labor cost 0 Total cost 800 Defer" at bounding box center [368, 322] width 223 height 46
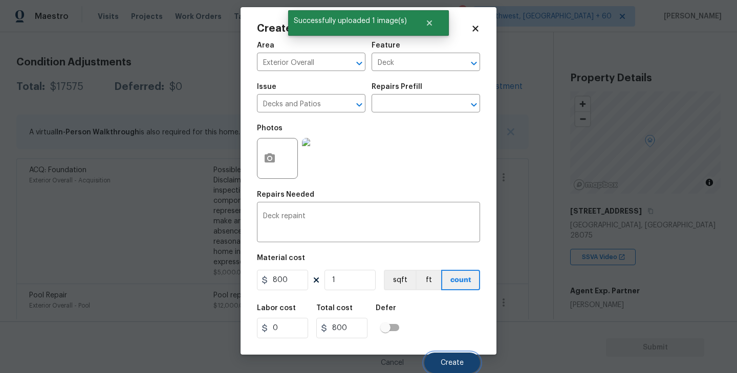
click at [457, 360] on span "Create" at bounding box center [451, 364] width 23 height 8
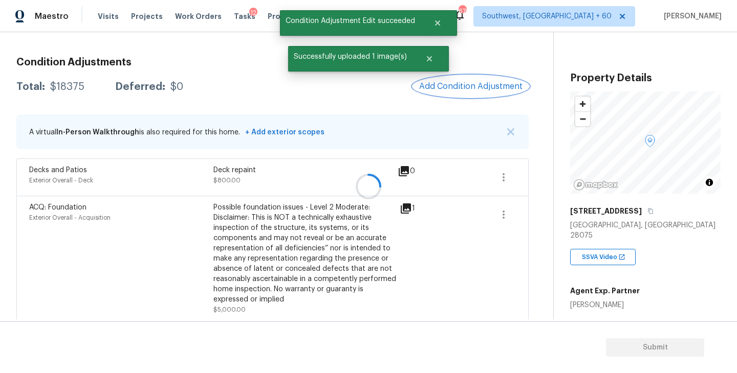
scroll to position [0, 0]
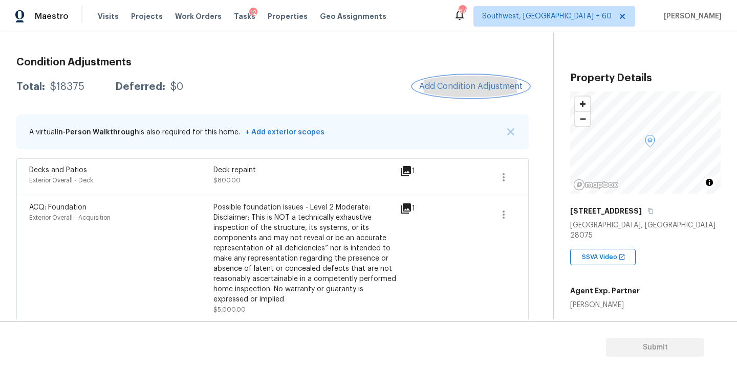
click at [468, 78] on button "Add Condition Adjustment" at bounding box center [471, 86] width 116 height 21
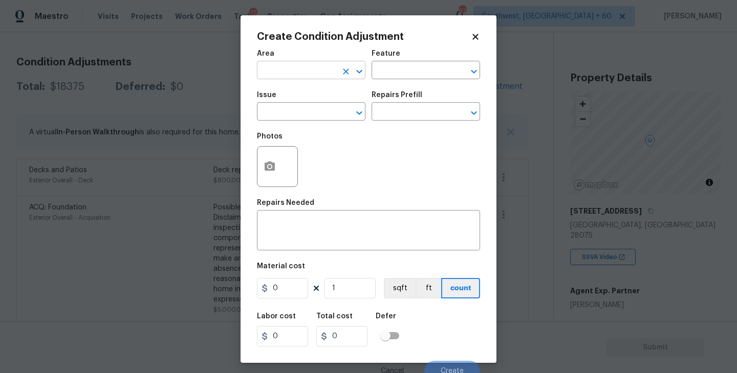
click at [307, 77] on input "text" at bounding box center [297, 71] width 80 height 16
click at [326, 99] on li "Kitchen" at bounding box center [311, 94] width 108 height 17
type input "Kitchen"
click at [407, 74] on input "text" at bounding box center [411, 71] width 80 height 16
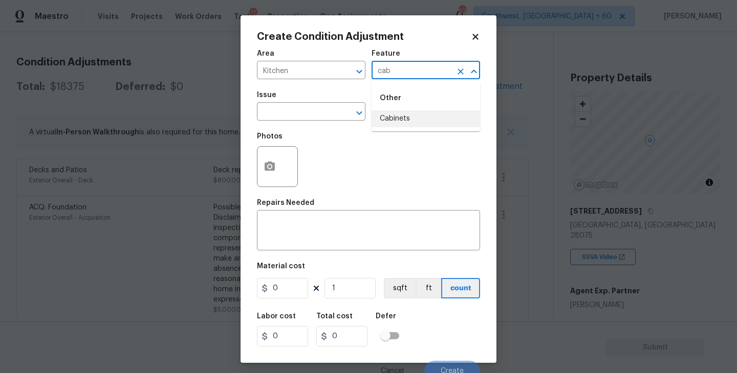
click at [402, 120] on li "Cabinets" at bounding box center [425, 118] width 108 height 17
type input "Cabinets"
click at [302, 110] on input "text" at bounding box center [297, 113] width 80 height 16
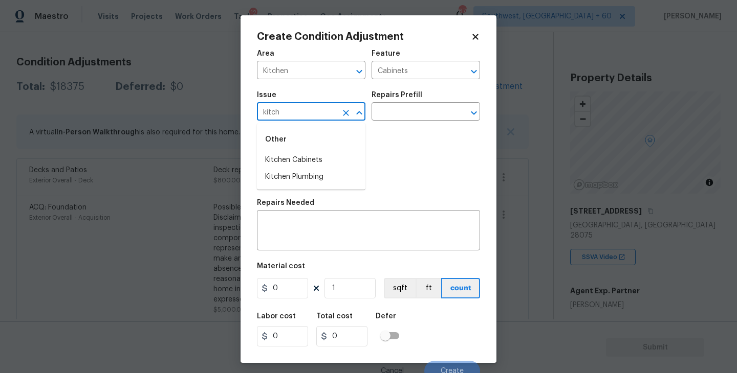
click at [306, 153] on li "Kitchen Cabinets" at bounding box center [311, 160] width 108 height 17
type input "Kitchen Cabinets"
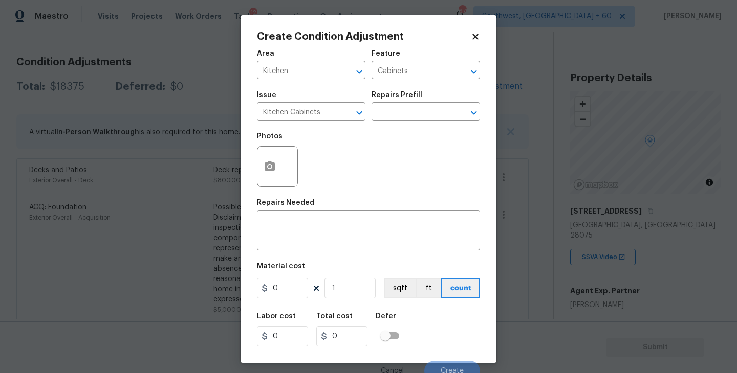
click at [394, 100] on div "Repairs Prefill" at bounding box center [425, 98] width 108 height 13
click at [390, 108] on input "text" at bounding box center [411, 113] width 80 height 16
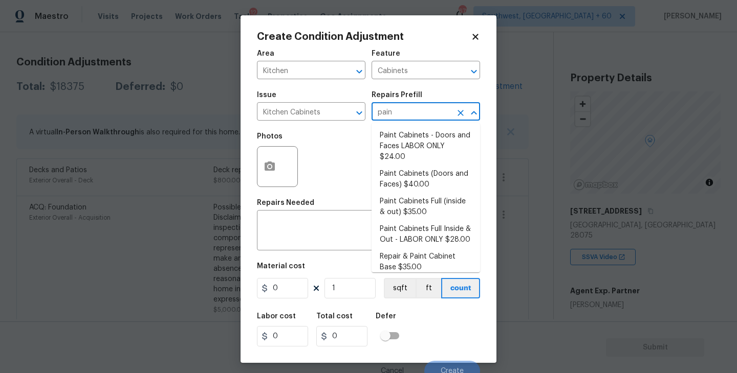
type input "paint"
click at [417, 202] on li "Paint Cabinets Full (inside & out) $35.00" at bounding box center [425, 207] width 108 height 28
type textarea "Prep, sand, mask and apply 2 coats of paint to the kitchen cabinet doors, inter…"
type input "35"
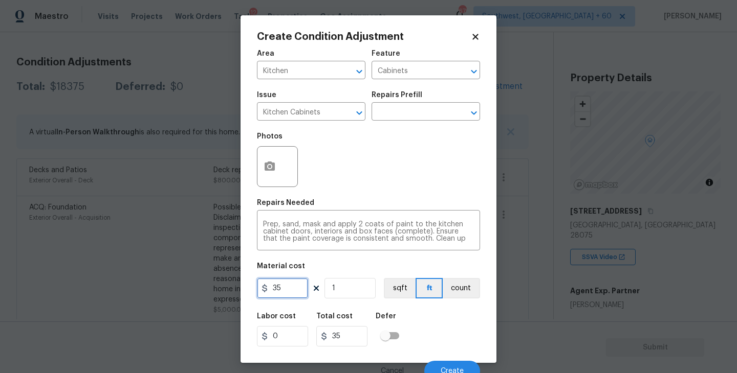
drag, startPoint x: 290, startPoint y: 294, endPoint x: 196, endPoint y: 288, distance: 93.3
click at [196, 288] on div "Create Condition Adjustment Area Kitchen ​ Feature Cabinets ​ Issue Kitchen Cab…" at bounding box center [368, 186] width 737 height 373
type input "1200"
click at [443, 300] on figure "Material cost 1200 1 sqft ft count" at bounding box center [368, 282] width 223 height 38
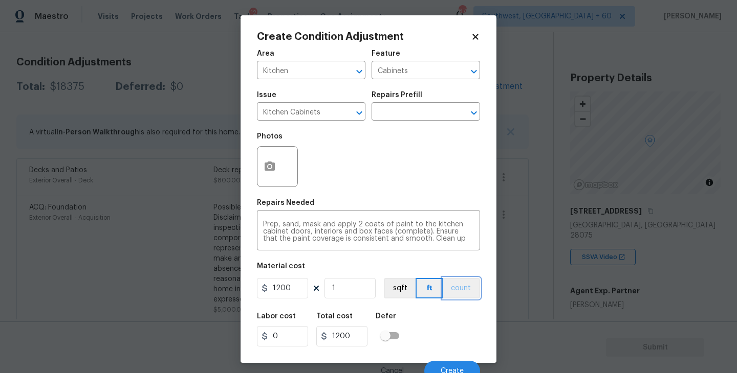
click at [455, 290] on button "count" at bounding box center [460, 288] width 37 height 20
click at [265, 149] on button "button" at bounding box center [269, 167] width 25 height 40
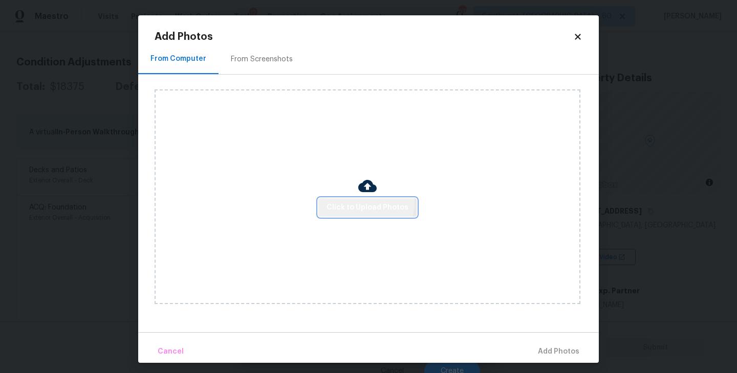
click at [347, 201] on button "Click to Upload Photos" at bounding box center [367, 207] width 98 height 19
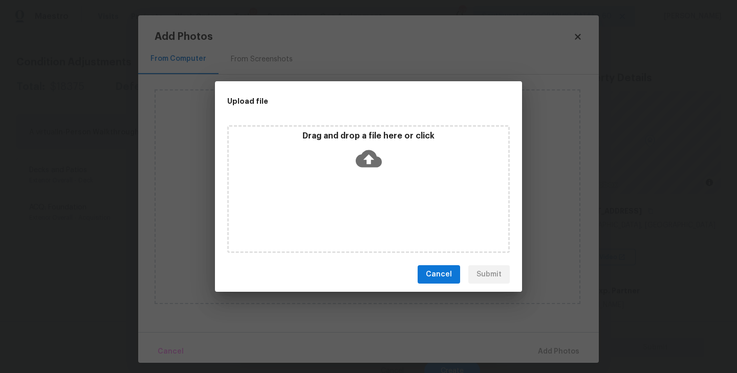
click at [369, 160] on icon at bounding box center [369, 159] width 26 height 26
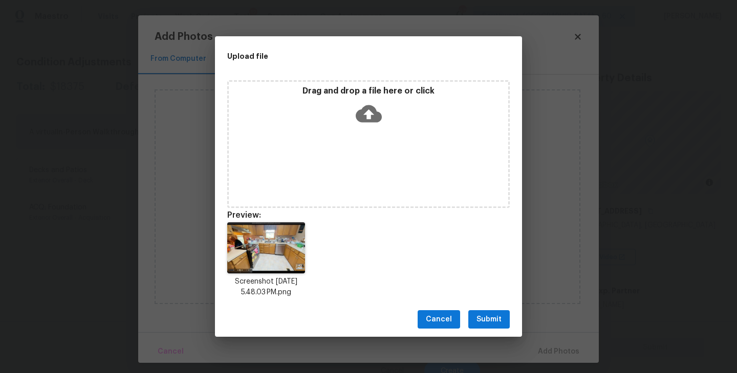
click at [497, 324] on span "Submit" at bounding box center [488, 320] width 25 height 13
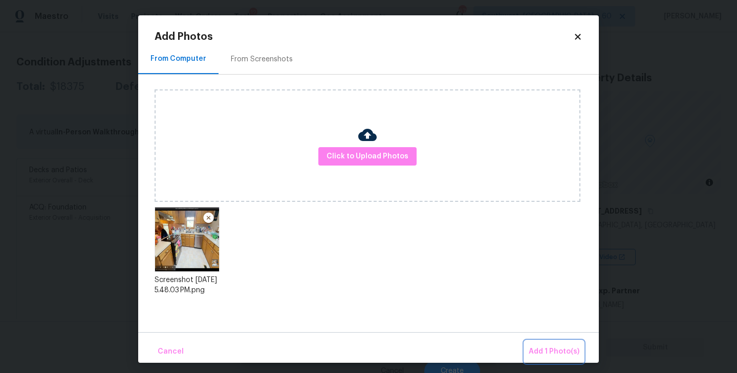
click at [534, 344] on button "Add 1 Photo(s)" at bounding box center [553, 352] width 59 height 22
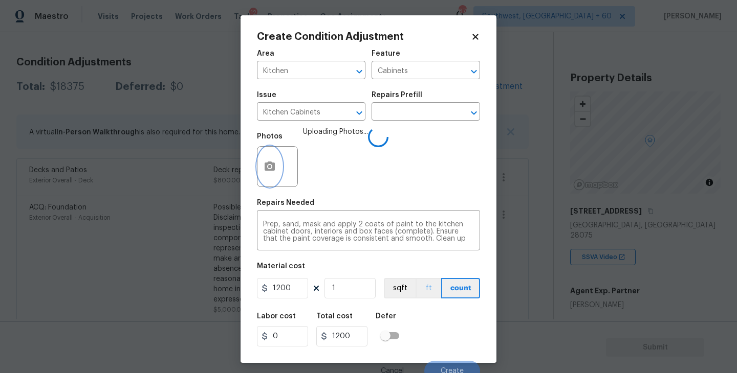
scroll to position [9, 0]
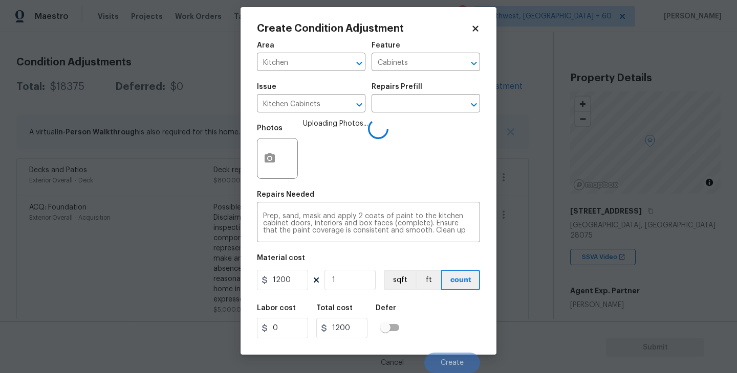
click at [445, 317] on div "Labor cost 0 Total cost 1200 Defer" at bounding box center [368, 322] width 223 height 46
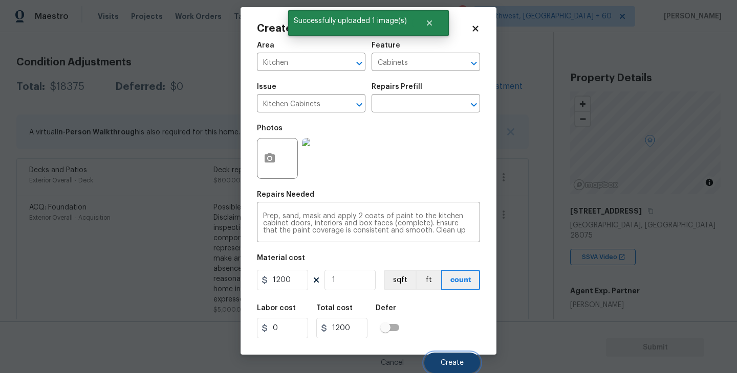
click at [454, 360] on span "Create" at bounding box center [451, 364] width 23 height 8
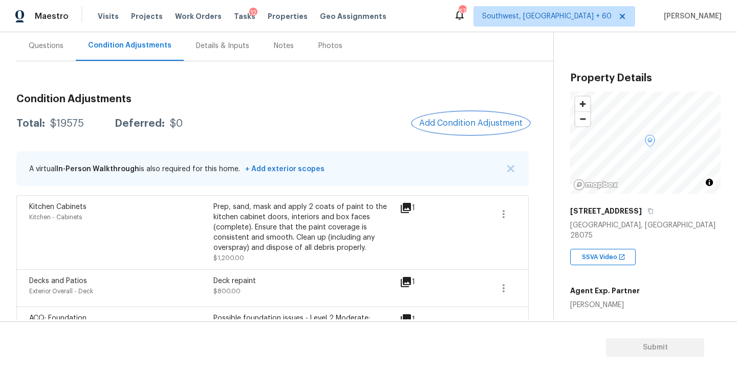
scroll to position [94, 0]
click at [478, 127] on span "Add Condition Adjustment" at bounding box center [470, 122] width 103 height 9
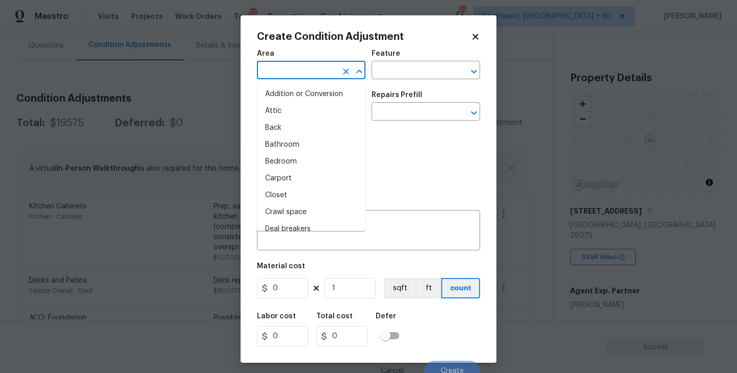
click at [272, 72] on input "text" at bounding box center [297, 71] width 80 height 16
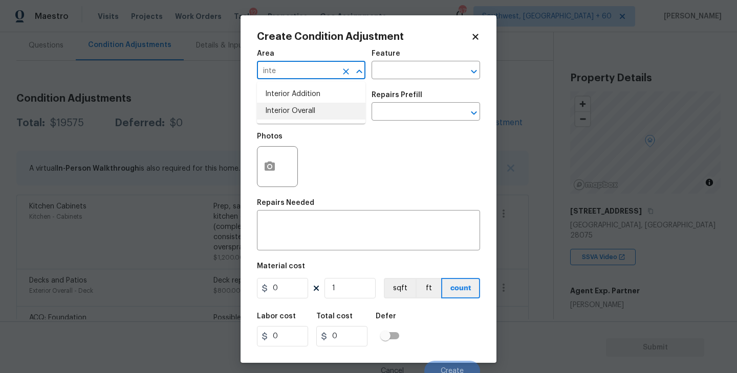
click at [303, 113] on li "Interior Overall" at bounding box center [311, 111] width 108 height 17
type input "Interior Overall"
click at [381, 86] on div "Issue ​ Repairs Prefill ​" at bounding box center [368, 105] width 223 height 41
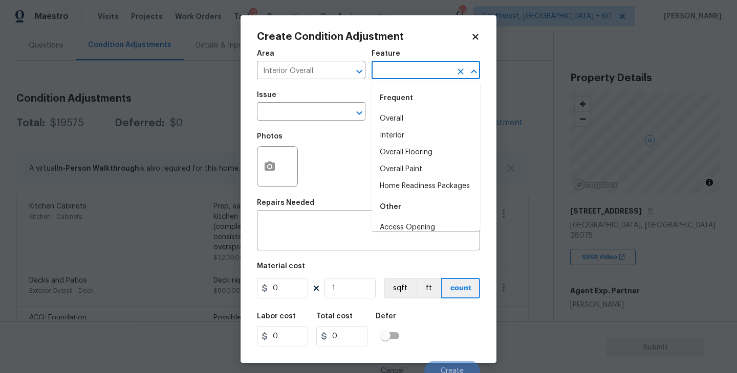
click at [402, 68] on input "text" at bounding box center [411, 71] width 80 height 16
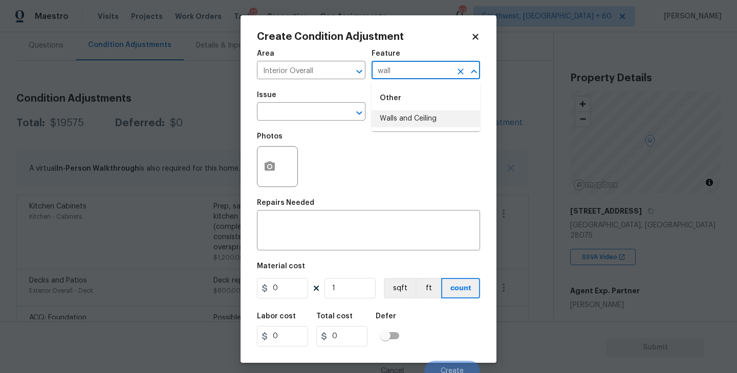
click at [392, 118] on li "Walls and Ceiling" at bounding box center [425, 118] width 108 height 17
type input "Walls and Ceiling"
click at [327, 113] on input "text" at bounding box center [297, 113] width 80 height 16
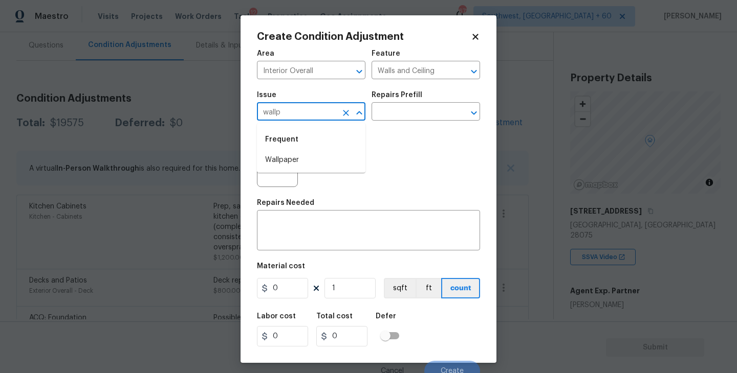
click at [313, 153] on li "Wallpaper" at bounding box center [311, 160] width 108 height 17
type input "Wallpaper"
click at [404, 107] on input "text" at bounding box center [411, 113] width 80 height 16
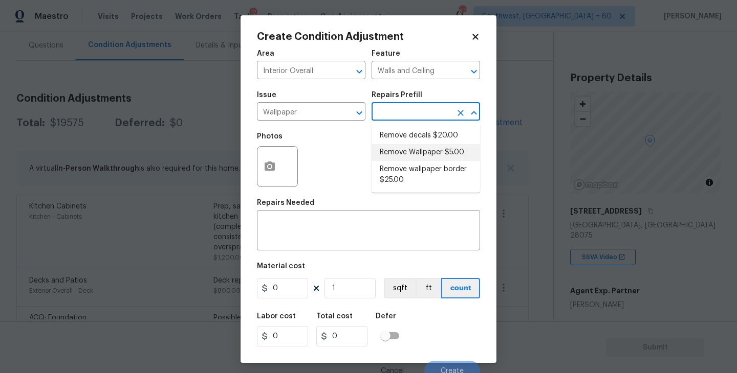
click at [404, 146] on li "Remove Wallpaper $5.00" at bounding box center [425, 152] width 108 height 17
type textarea "Remove wallpaper and texture walls to best match existing conditions"
type input "5"
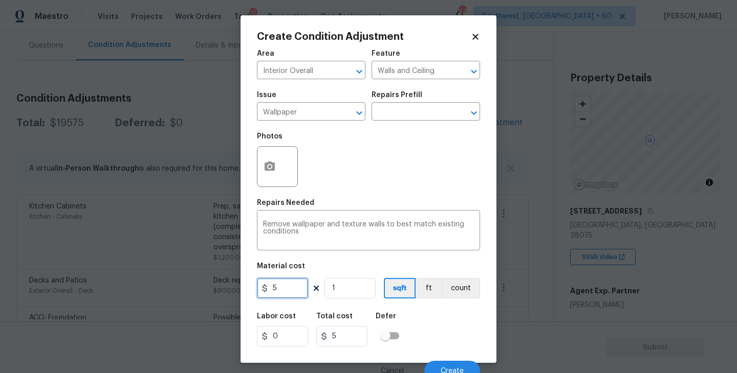
drag, startPoint x: 296, startPoint y: 286, endPoint x: 229, endPoint y: 299, distance: 68.1
click at [229, 299] on div "Create Condition Adjustment Area Interior Overall ​ Feature Walls and Ceiling ​…" at bounding box center [368, 186] width 737 height 373
type input "300"
click at [312, 200] on div "Repairs Needed" at bounding box center [368, 205] width 223 height 13
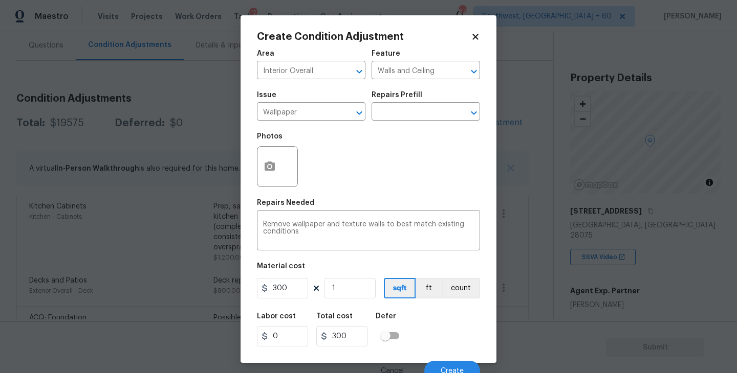
click at [278, 185] on div at bounding box center [277, 166] width 41 height 41
click at [275, 164] on icon "button" at bounding box center [269, 166] width 10 height 9
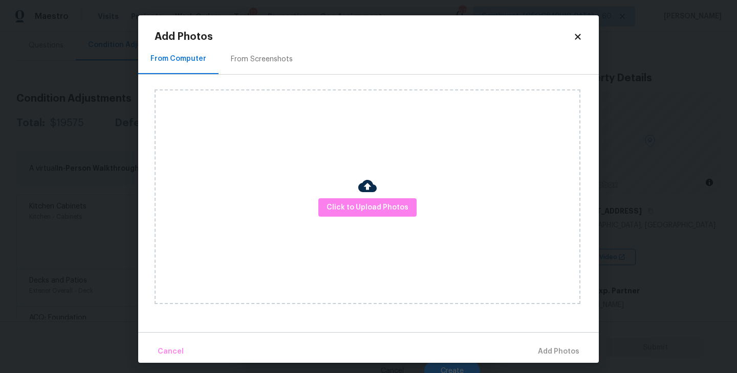
click at [359, 197] on div at bounding box center [367, 187] width 18 height 21
click at [368, 178] on img at bounding box center [367, 186] width 18 height 18
click at [366, 211] on span "Click to Upload Photos" at bounding box center [367, 208] width 82 height 13
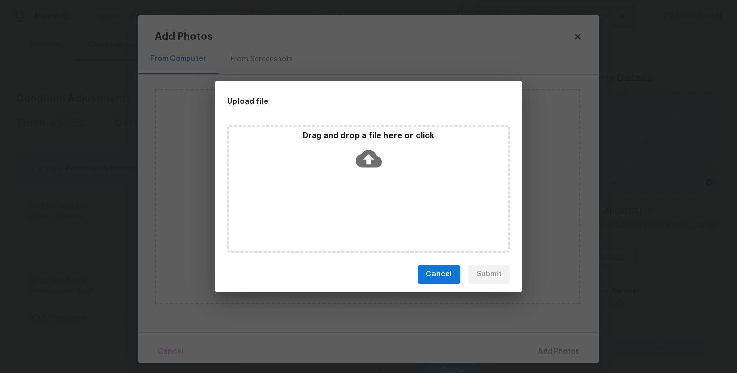
click at [373, 183] on div "Drag and drop a file here or click" at bounding box center [368, 189] width 282 height 128
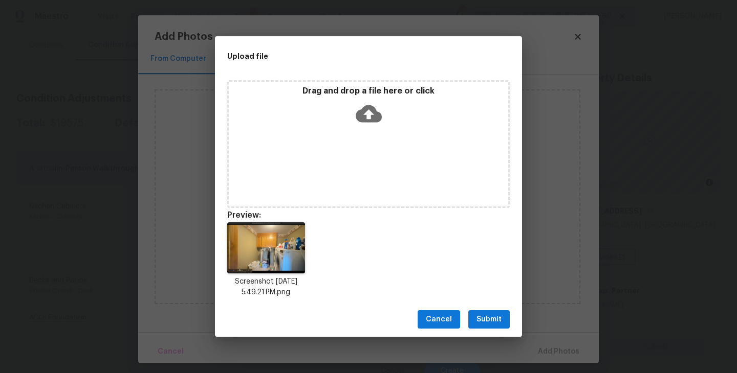
click at [485, 319] on span "Submit" at bounding box center [488, 320] width 25 height 13
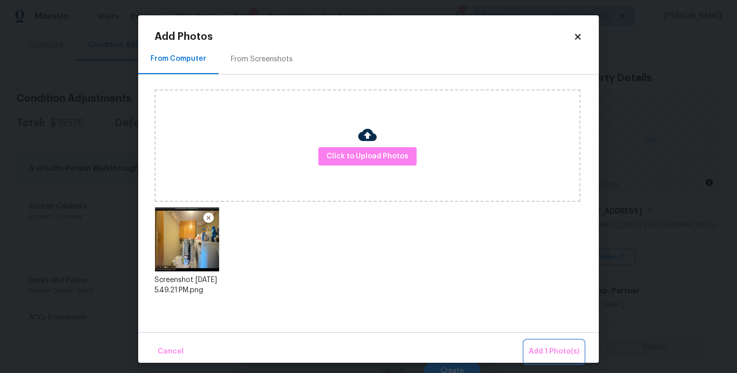
click at [540, 350] on span "Add 1 Photo(s)" at bounding box center [553, 352] width 51 height 13
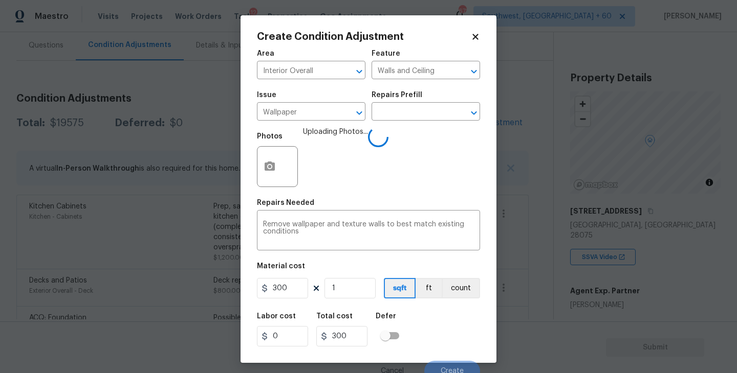
click at [440, 319] on div "Labor cost 0 Total cost 300 Defer" at bounding box center [368, 330] width 223 height 46
click at [436, 332] on div "Labor cost 0 Total cost 300 Defer" at bounding box center [368, 330] width 223 height 46
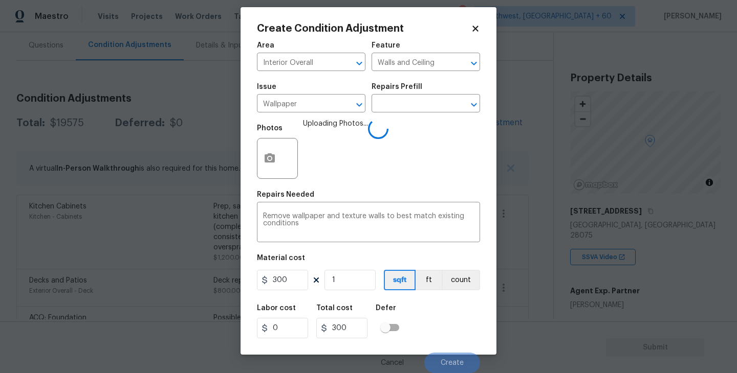
click at [439, 330] on div "Labor cost 0 Total cost 300 Defer" at bounding box center [368, 322] width 223 height 46
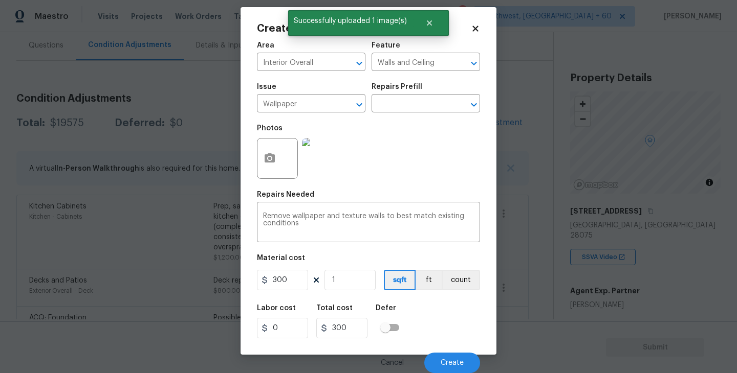
click at [439, 331] on div "Labor cost 0 Total cost 300 Defer" at bounding box center [368, 322] width 223 height 46
click at [445, 356] on button "Create" at bounding box center [452, 363] width 56 height 20
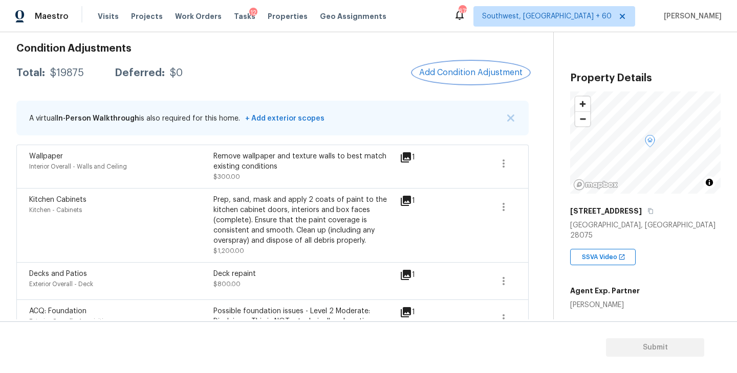
scroll to position [141, 0]
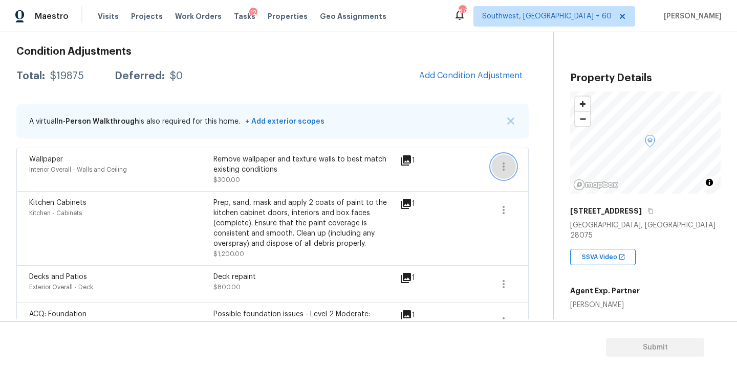
click at [506, 166] on icon "button" at bounding box center [503, 167] width 12 height 12
click at [534, 166] on div "Edit" at bounding box center [562, 165] width 80 height 10
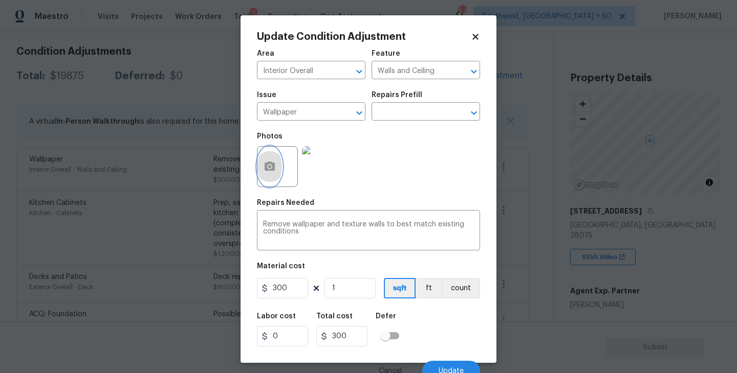
click at [270, 163] on icon "button" at bounding box center [269, 166] width 10 height 9
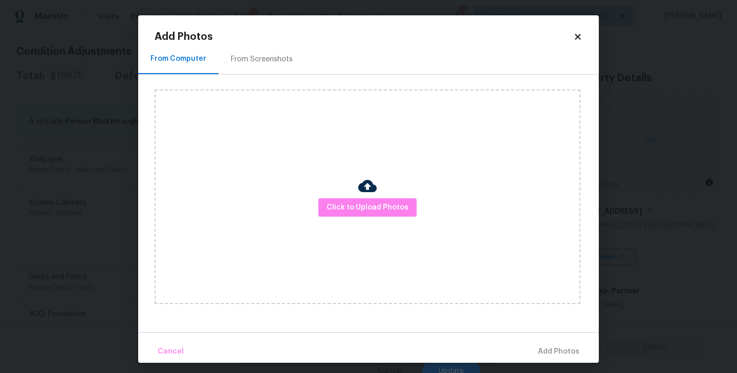
click at [354, 192] on div "Click to Upload Photos" at bounding box center [367, 197] width 426 height 215
click at [360, 203] on span "Click to Upload Photos" at bounding box center [367, 208] width 82 height 13
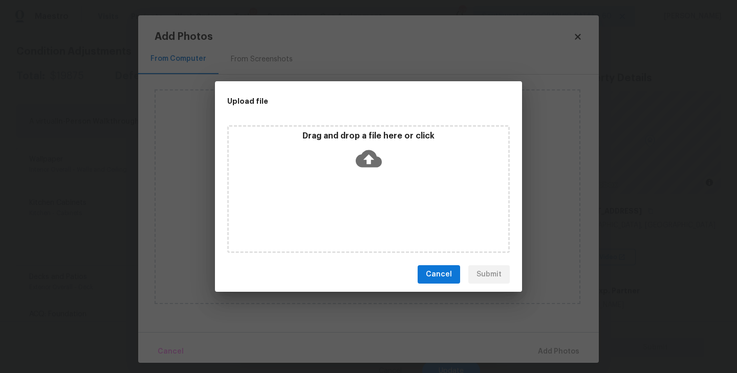
click at [365, 193] on div "Drag and drop a file here or click" at bounding box center [368, 189] width 282 height 128
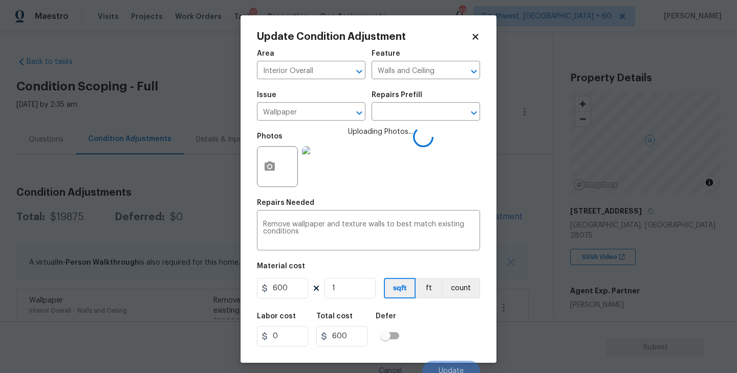
scroll to position [9, 0]
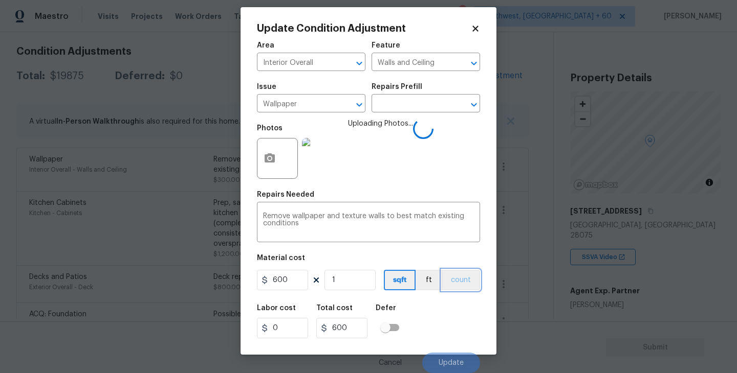
click at [461, 289] on button "count" at bounding box center [460, 280] width 38 height 20
click at [447, 318] on div "Labor cost 0 Total cost 600 Defer" at bounding box center [368, 322] width 223 height 46
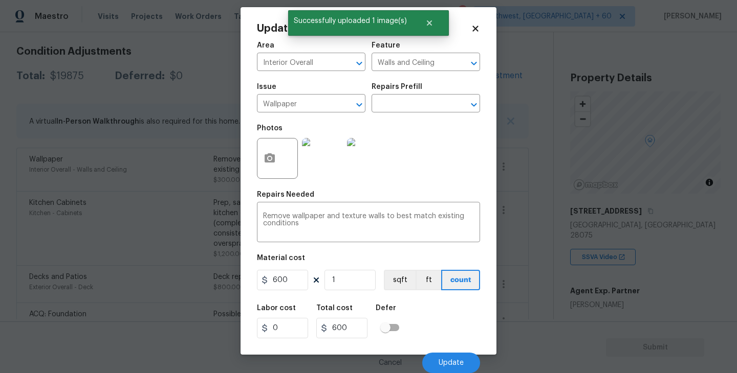
click at [447, 318] on div "Labor cost 0 Total cost 600 Defer" at bounding box center [368, 322] width 223 height 46
click at [447, 362] on span "Update" at bounding box center [450, 364] width 25 height 8
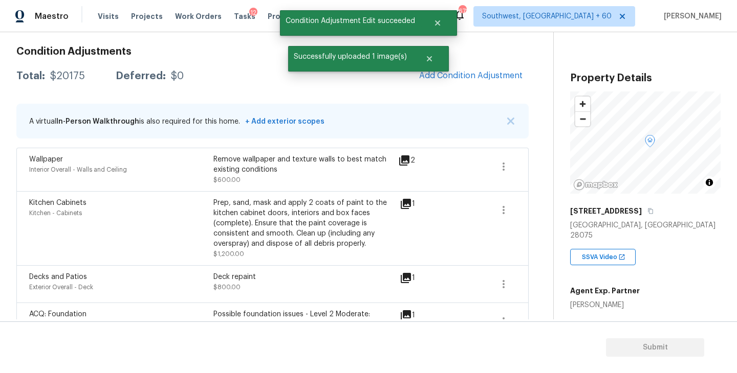
scroll to position [0, 0]
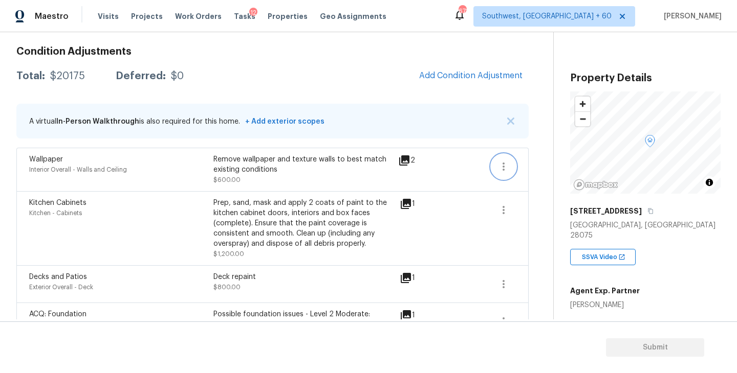
click at [509, 162] on icon "button" at bounding box center [503, 167] width 12 height 12
click at [533, 164] on div "Edit" at bounding box center [562, 165] width 80 height 10
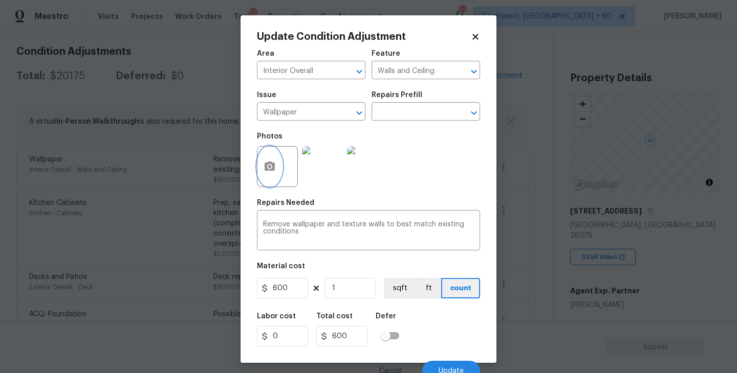
click at [278, 164] on button "button" at bounding box center [269, 167] width 25 height 40
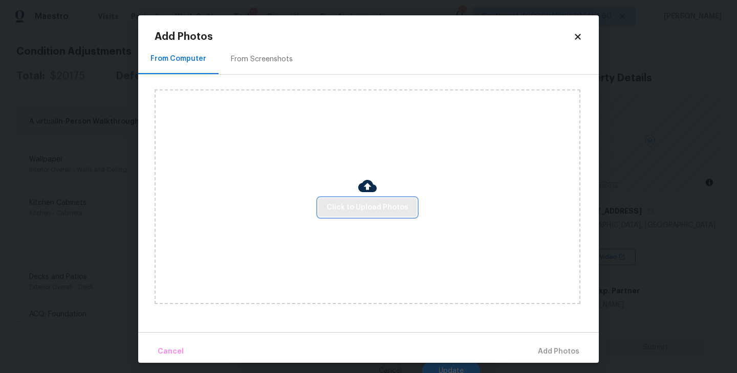
click at [369, 202] on span "Click to Upload Photos" at bounding box center [367, 208] width 82 height 13
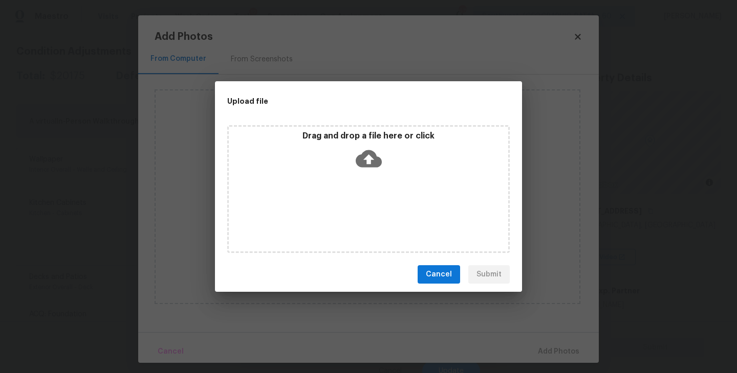
click at [369, 157] on icon at bounding box center [369, 159] width 26 height 26
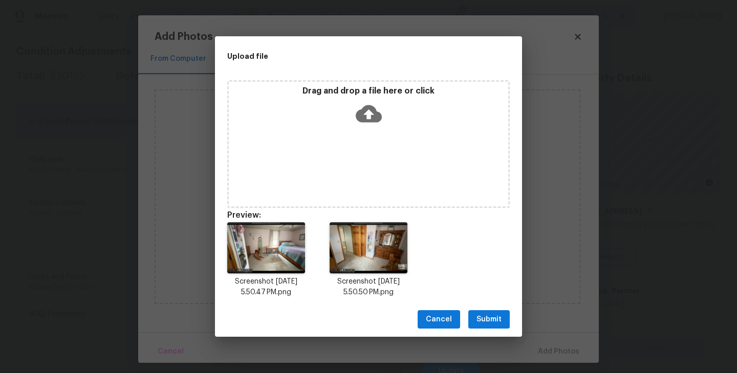
drag, startPoint x: 490, startPoint y: 324, endPoint x: 516, endPoint y: 336, distance: 28.4
click at [490, 324] on span "Submit" at bounding box center [488, 320] width 25 height 13
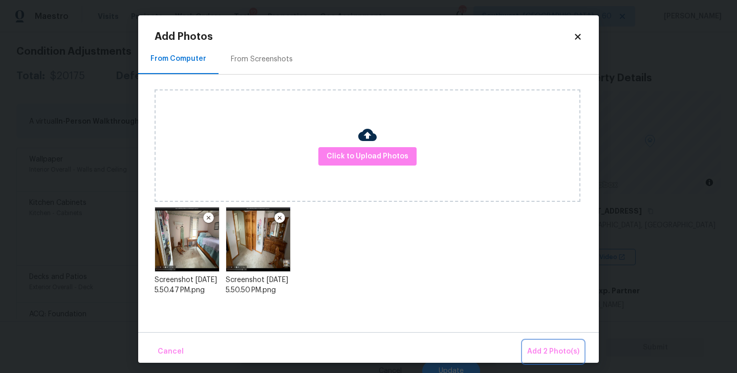
click at [538, 347] on span "Add 2 Photo(s)" at bounding box center [553, 352] width 52 height 13
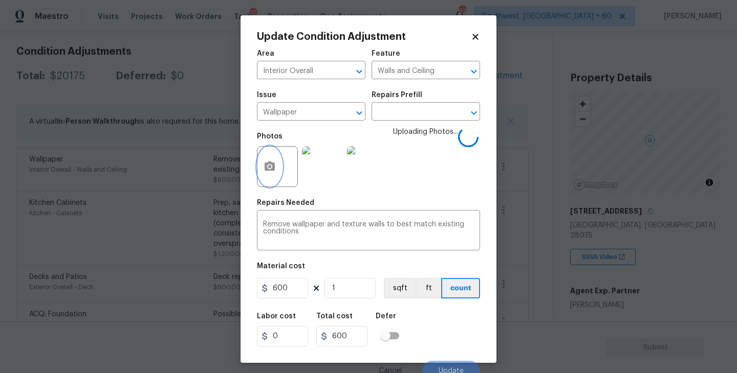
scroll to position [9, 0]
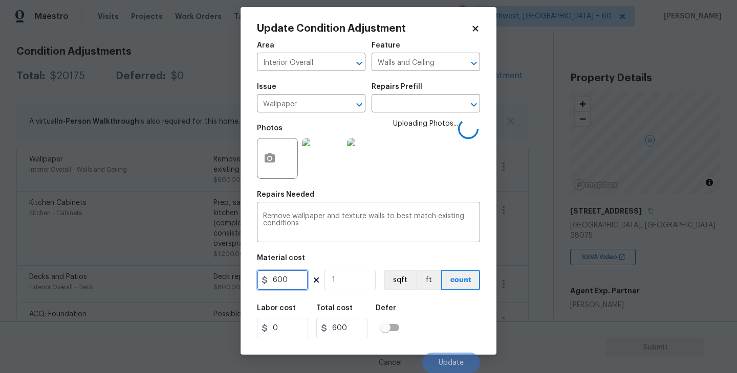
drag, startPoint x: 292, startPoint y: 280, endPoint x: 182, endPoint y: 279, distance: 110.0
click at [182, 279] on div "Update Condition Adjustment Area Interior Overall ​ Feature Walls and Ceiling ​…" at bounding box center [368, 186] width 737 height 373
type input "800"
click at [406, 307] on div "Labor cost 0 Total cost 800 Defer" at bounding box center [368, 322] width 223 height 46
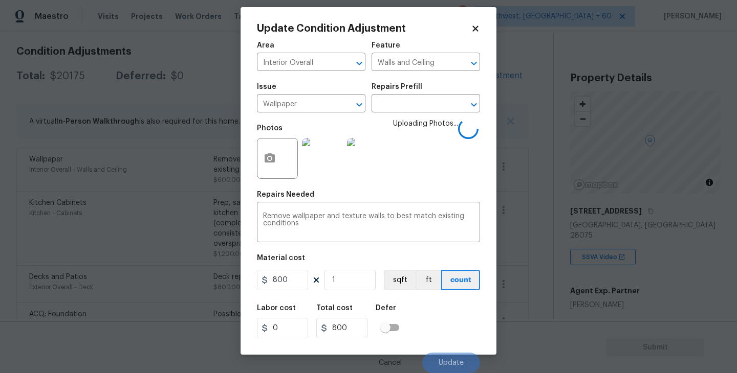
click at [435, 315] on div "Labor cost 0 Total cost 800 Defer" at bounding box center [368, 322] width 223 height 46
click at [449, 341] on div "Labor cost 0 Total cost 800 Defer" at bounding box center [368, 322] width 223 height 46
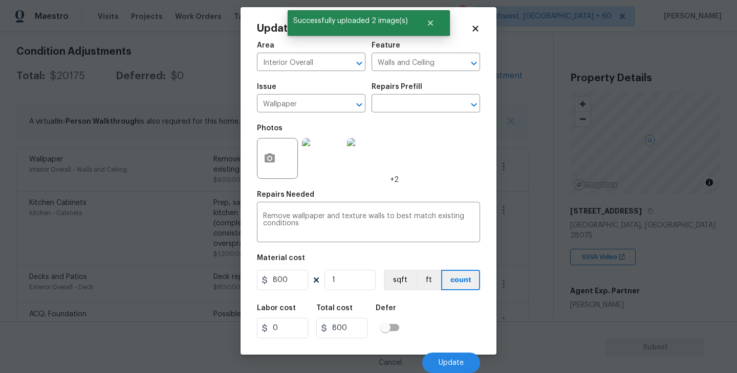
click at [452, 332] on div "Labor cost 0 Total cost 800 Defer" at bounding box center [368, 322] width 223 height 46
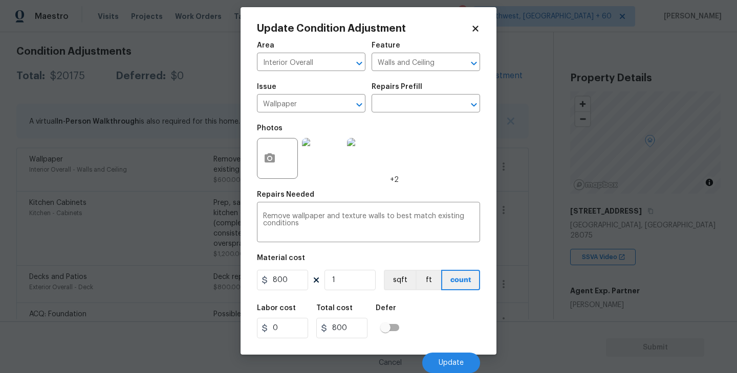
click at [463, 339] on div "Labor cost 0 Total cost 800 Defer" at bounding box center [368, 322] width 223 height 46
click at [445, 339] on div "Labor cost 0 Total cost 800 Defer" at bounding box center [368, 322] width 223 height 46
click at [449, 361] on span "Update" at bounding box center [450, 364] width 25 height 8
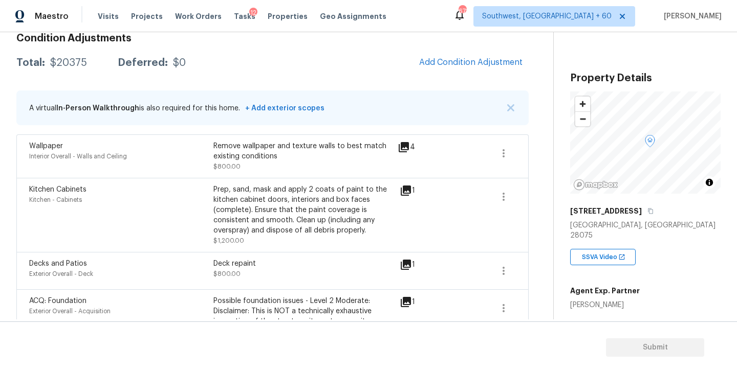
scroll to position [226, 0]
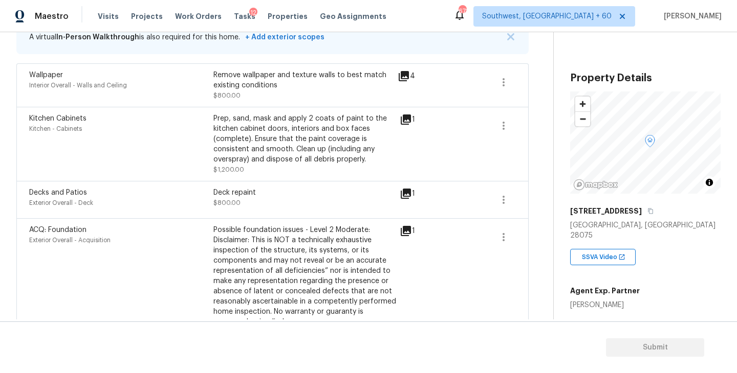
click at [292, 130] on div "Prep, sand, mask and apply 2 coats of paint to the kitchen cabinet doors, inter…" at bounding box center [305, 139] width 184 height 51
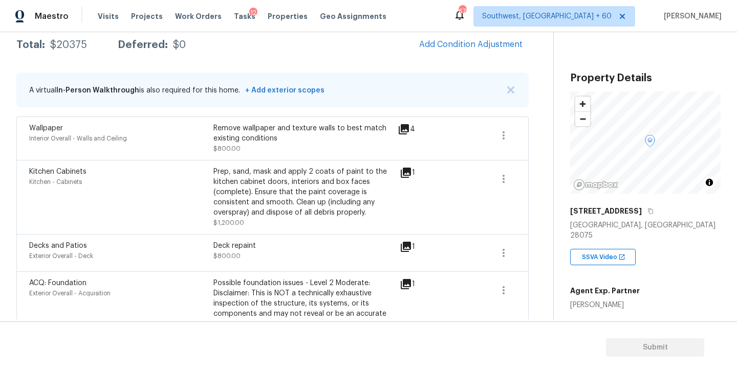
scroll to position [34, 0]
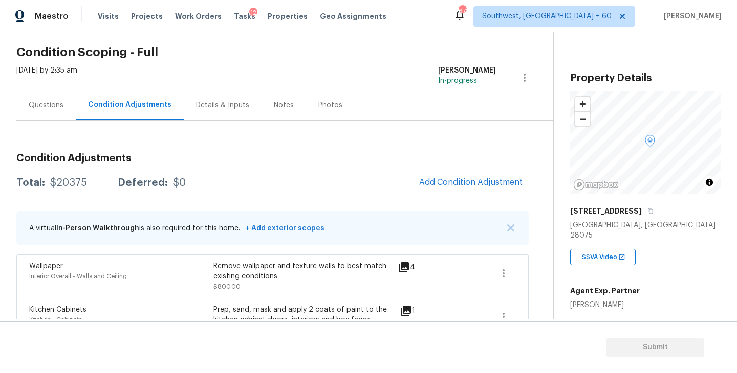
click at [456, 170] on div "Condition Adjustments Total: $20375 Deferred: $0 Add Condition Adjustment A vir…" at bounding box center [272, 377] width 512 height 465
click at [456, 175] on button "Add Condition Adjustment" at bounding box center [471, 182] width 116 height 21
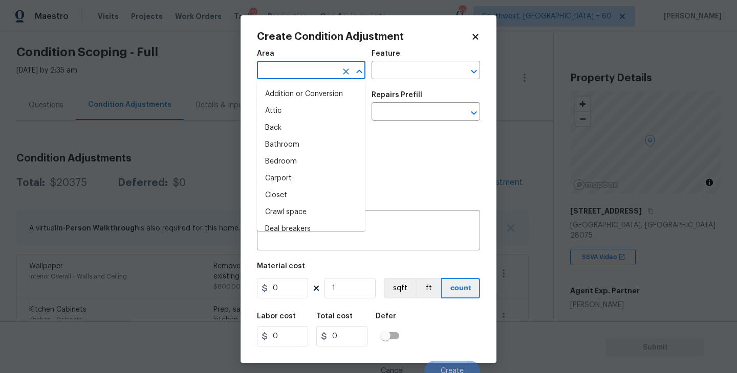
click at [301, 75] on input "text" at bounding box center [297, 71] width 80 height 16
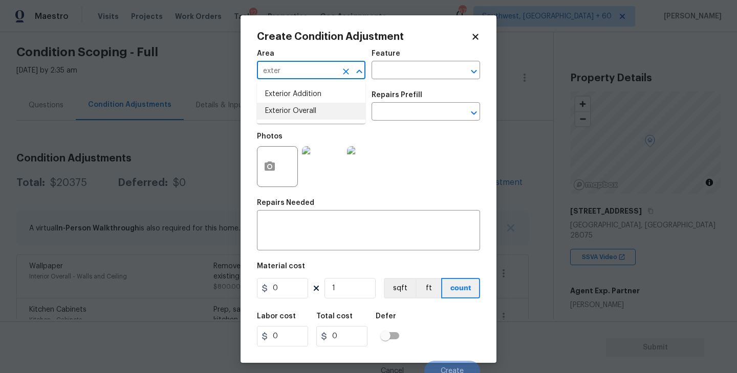
click at [312, 113] on li "Exterior Overall" at bounding box center [311, 111] width 108 height 17
type input "Exterior Overall"
click at [405, 65] on input "text" at bounding box center [411, 71] width 80 height 16
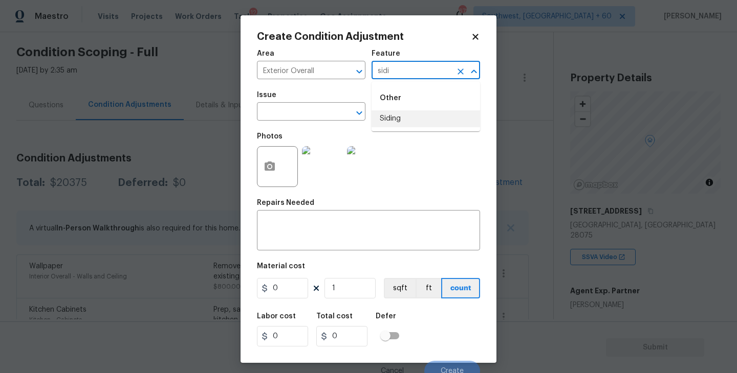
click at [405, 120] on li "Siding" at bounding box center [425, 118] width 108 height 17
click at [343, 117] on icon "Clear" at bounding box center [346, 113] width 10 height 10
type input "Siding"
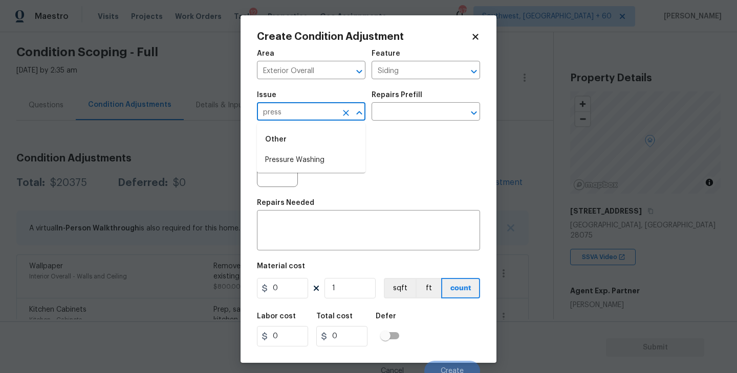
click at [322, 162] on li "Pressure Washing" at bounding box center [311, 160] width 108 height 17
type input "Pressure Washing"
click at [421, 110] on input "text" at bounding box center [411, 113] width 80 height 16
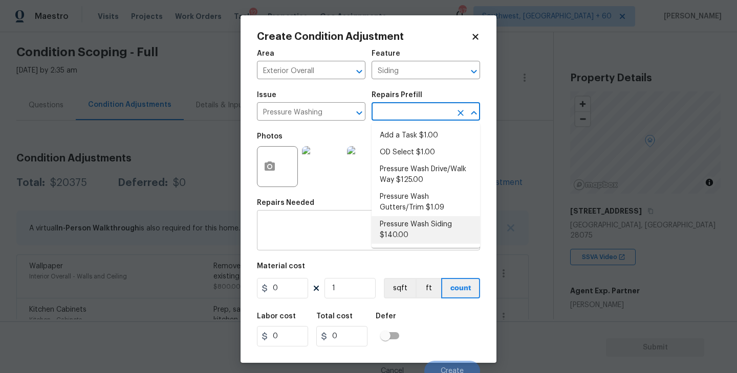
click at [422, 233] on li "Pressure Wash Siding $140.00" at bounding box center [425, 230] width 108 height 28
type textarea "Protect areas as needed for pressure washing. Pressure wash the siding on the h…"
type input "140"
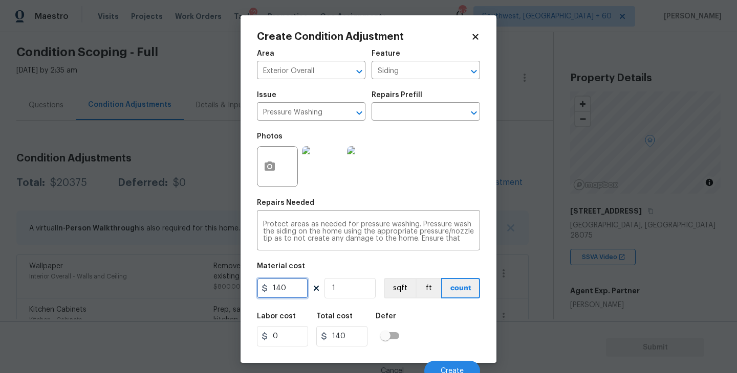
drag, startPoint x: 219, startPoint y: 292, endPoint x: 166, endPoint y: 285, distance: 53.6
click at [166, 285] on div "Create Condition Adjustment Area Exterior Overall ​ Feature Siding ​ Issue Pres…" at bounding box center [368, 186] width 737 height 373
type input "200"
click at [252, 184] on div "Create Condition Adjustment Area Exterior Overall ​ Feature Siding ​ Issue Pres…" at bounding box center [368, 189] width 256 height 348
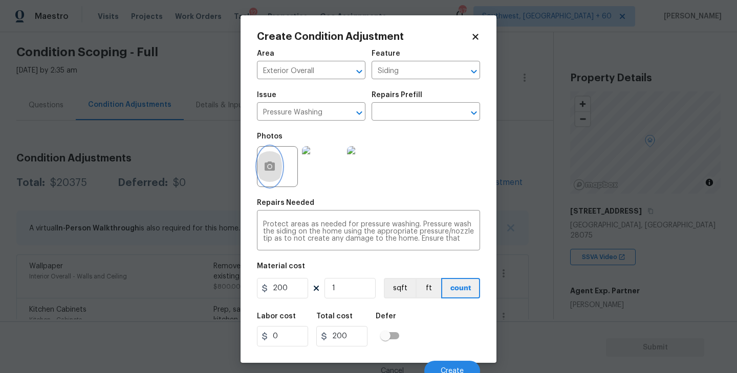
click at [271, 175] on button "button" at bounding box center [269, 167] width 25 height 40
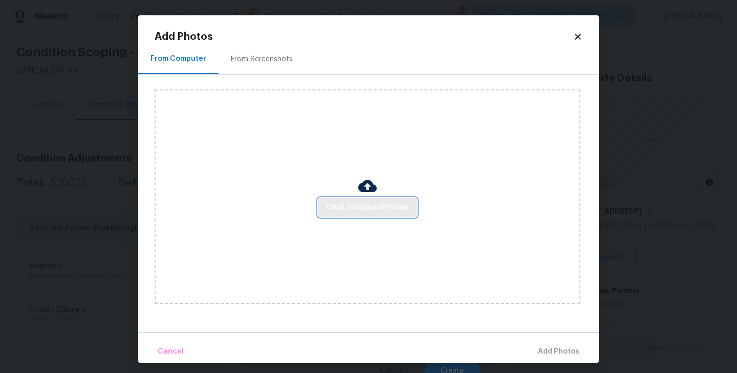
click at [347, 213] on span "Click to Upload Photos" at bounding box center [367, 208] width 82 height 13
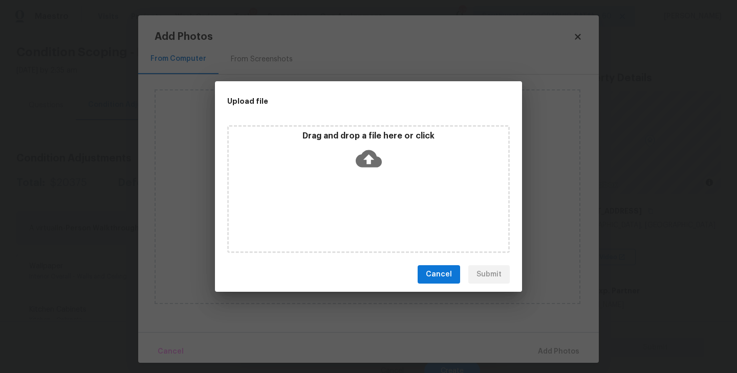
click at [366, 179] on div "Drag and drop a file here or click" at bounding box center [368, 189] width 282 height 128
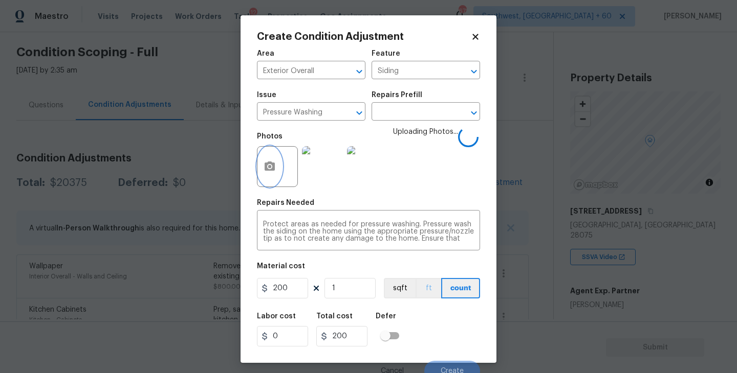
scroll to position [9, 0]
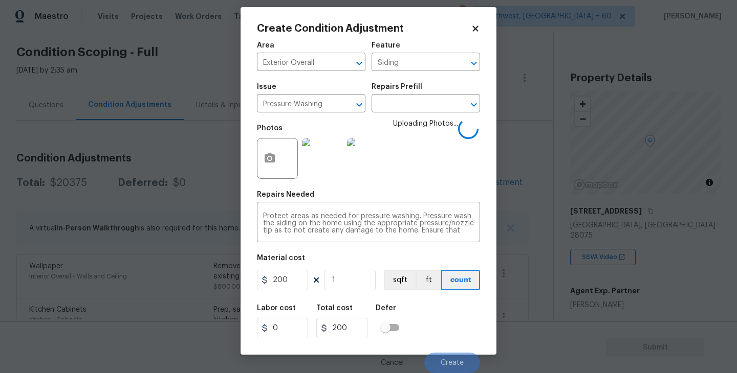
click at [447, 313] on div "Labor cost 0 Total cost 200 Defer" at bounding box center [368, 322] width 223 height 46
click at [447, 314] on div "Labor cost 0 Total cost 200 Defer" at bounding box center [368, 322] width 223 height 46
click at [443, 338] on div "Labor cost 0 Total cost 200 Defer" at bounding box center [368, 322] width 223 height 46
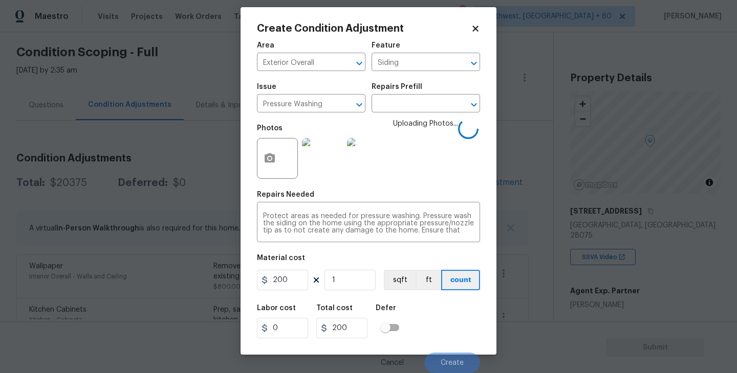
click at [443, 338] on div "Labor cost 0 Total cost 200 Defer" at bounding box center [368, 322] width 223 height 46
click at [443, 337] on div "Labor cost 0 Total cost 200 Defer" at bounding box center [368, 322] width 223 height 46
click at [448, 339] on div "Labor cost 0 Total cost 200 Defer" at bounding box center [368, 322] width 223 height 46
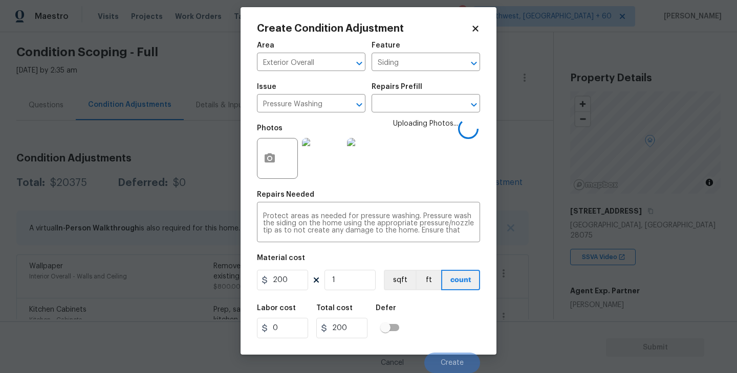
click at [448, 339] on div "Labor cost 0 Total cost 200 Defer" at bounding box center [368, 322] width 223 height 46
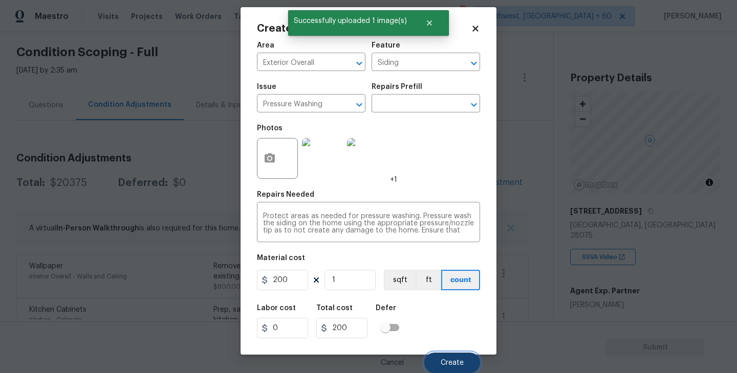
click at [452, 360] on span "Create" at bounding box center [451, 364] width 23 height 8
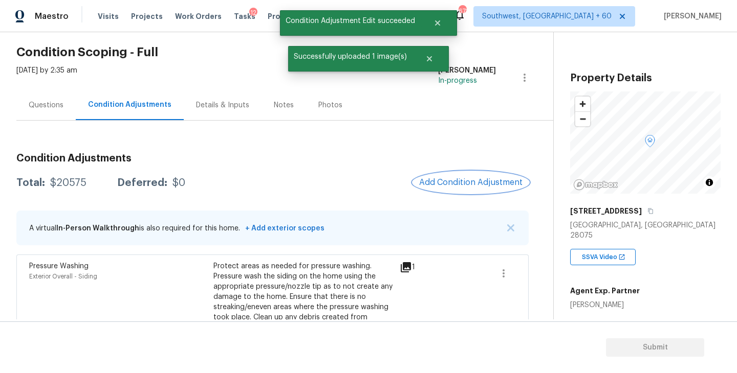
scroll to position [45, 0]
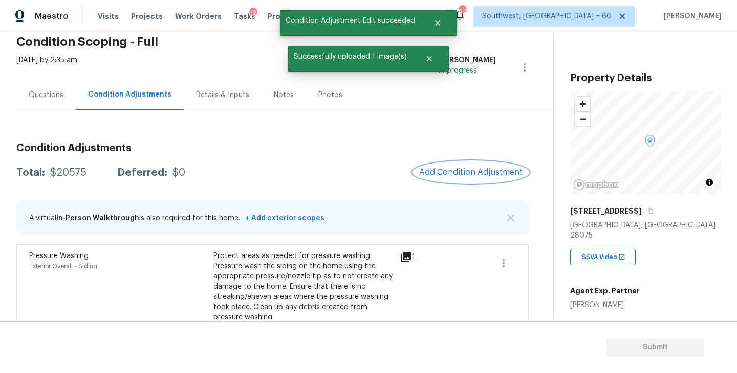
click at [441, 177] on button "Add Condition Adjustment" at bounding box center [471, 172] width 116 height 21
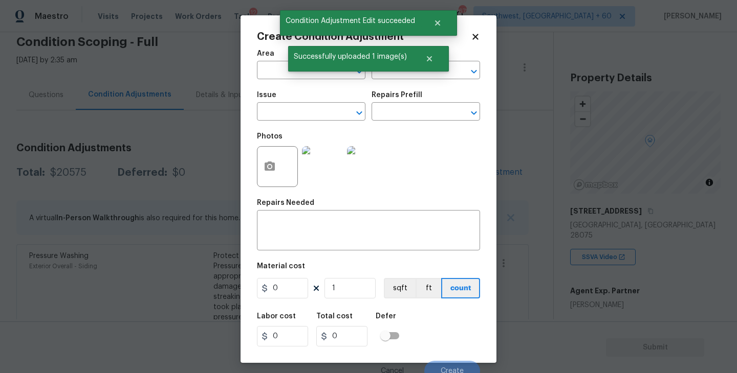
click at [286, 80] on span "Area ​" at bounding box center [311, 64] width 108 height 41
click at [277, 78] on input "text" at bounding box center [297, 71] width 80 height 16
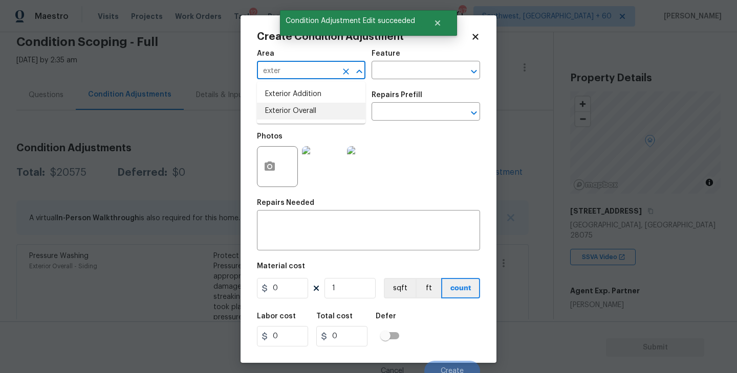
click at [304, 113] on li "Exterior Overall" at bounding box center [311, 111] width 108 height 17
type input "Exterior Overall"
click at [404, 72] on input "text" at bounding box center [411, 71] width 80 height 16
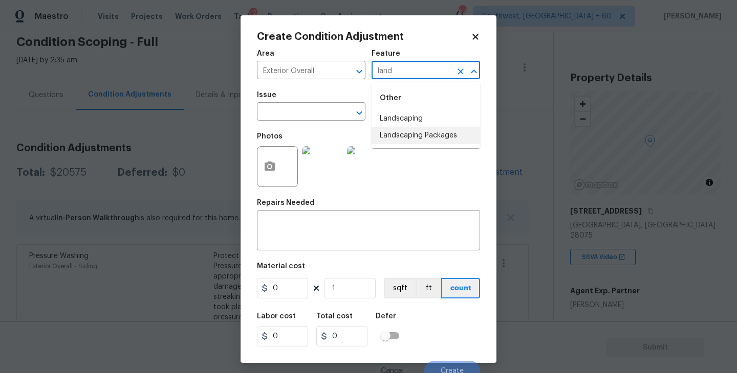
click at [407, 136] on li "Landscaping Packages" at bounding box center [425, 135] width 108 height 17
type input "Landscaping Packages"
click at [344, 122] on span "Issue ​" at bounding box center [311, 105] width 108 height 41
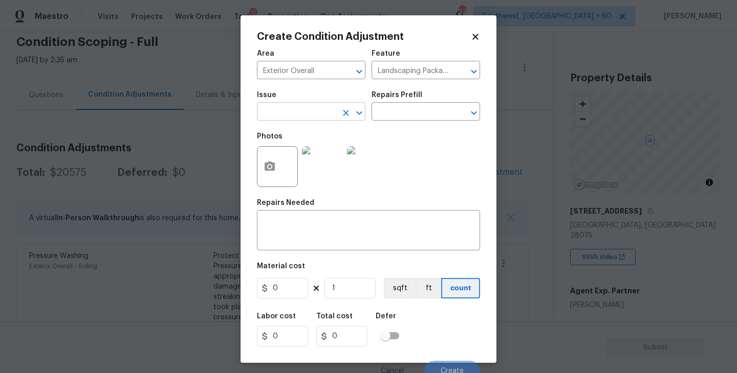
click at [311, 115] on input "text" at bounding box center [297, 113] width 80 height 16
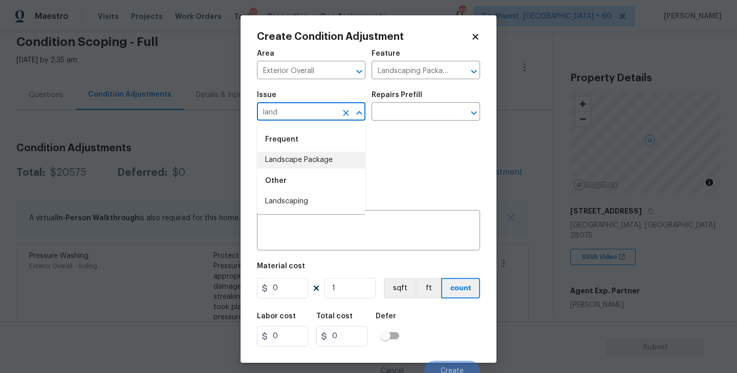
click at [320, 159] on li "Landscape Package" at bounding box center [311, 160] width 108 height 17
type input "Landscape Package"
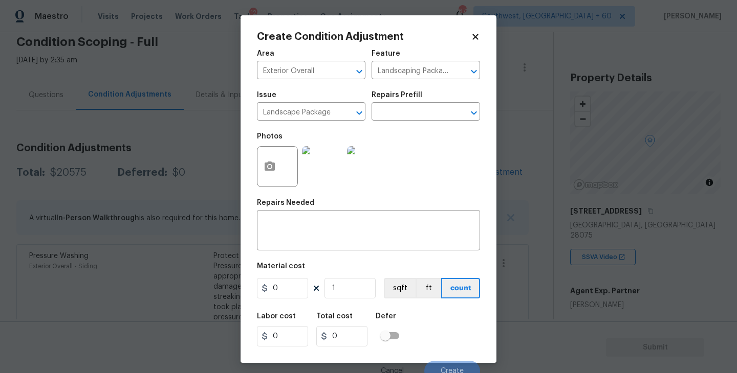
click at [394, 122] on div "Issue Landscape Package ​ Repairs Prefill ​" at bounding box center [368, 105] width 223 height 41
click at [443, 117] on input "text" at bounding box center [411, 113] width 80 height 16
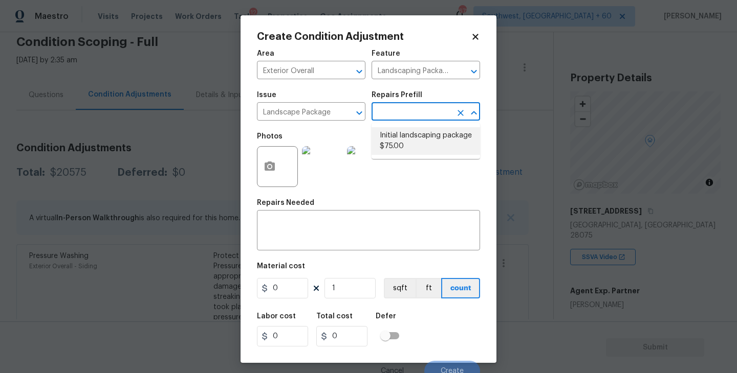
click at [432, 148] on li "Initial landscaping package $75.00" at bounding box center [425, 141] width 108 height 28
type input "Home Readiness Packages"
type textarea "Mowing of grass up to 6" in height. Mow, edge along driveways & sidewalks, trim…"
type input "75"
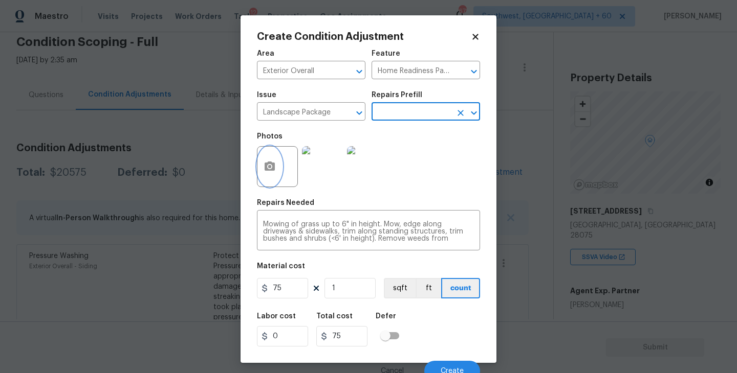
click at [267, 179] on button "button" at bounding box center [269, 167] width 25 height 40
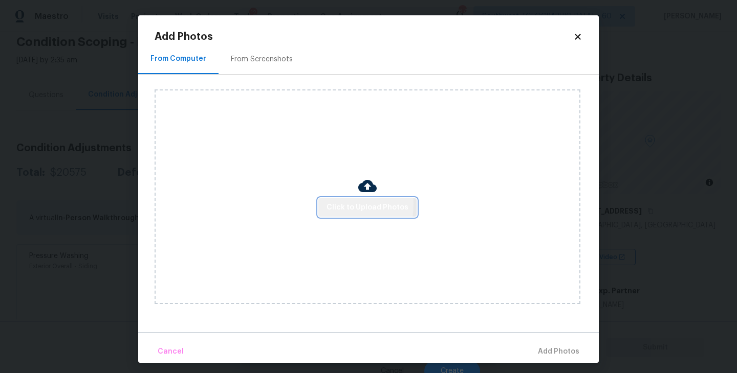
click at [332, 204] on span "Click to Upload Photos" at bounding box center [367, 208] width 82 height 13
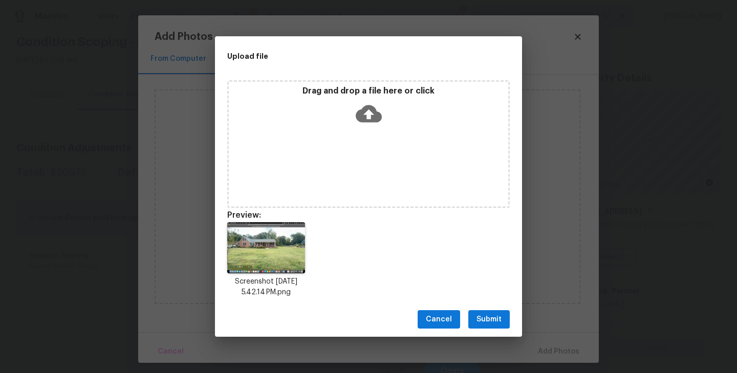
click at [491, 318] on span "Submit" at bounding box center [488, 320] width 25 height 13
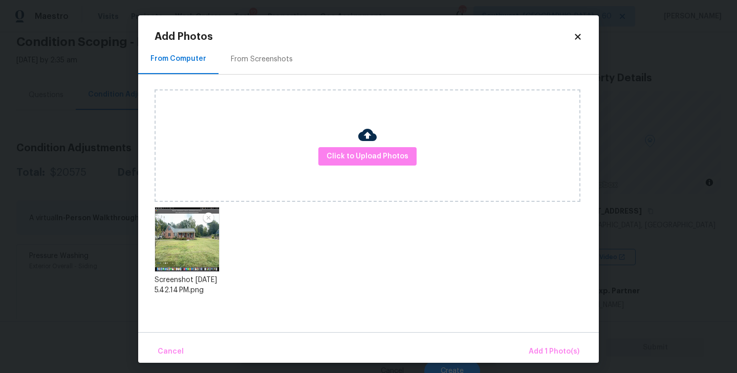
click at [542, 340] on div "Cancel Add 1 Photo(s)" at bounding box center [368, 347] width 460 height 31
click at [542, 342] on button "Add 1 Photo(s)" at bounding box center [553, 352] width 59 height 22
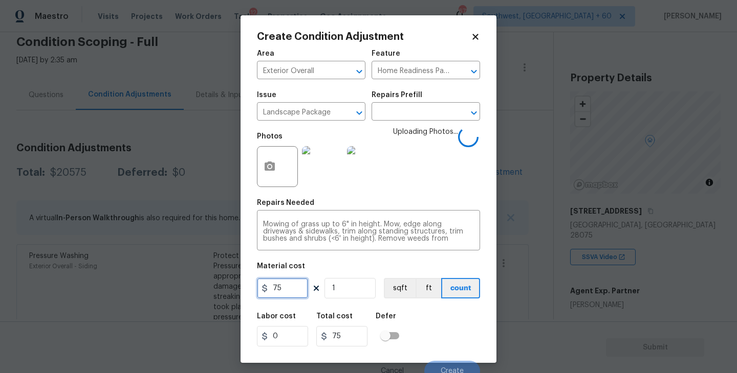
drag, startPoint x: 286, startPoint y: 290, endPoint x: 236, endPoint y: 289, distance: 50.1
click at [236, 289] on div "Create Condition Adjustment Area Exterior Overall ​ Feature Home Readiness Pack…" at bounding box center [368, 186] width 737 height 373
type input "300"
click at [441, 309] on div "Labor cost 0 Total cost 300 Defer" at bounding box center [368, 330] width 223 height 46
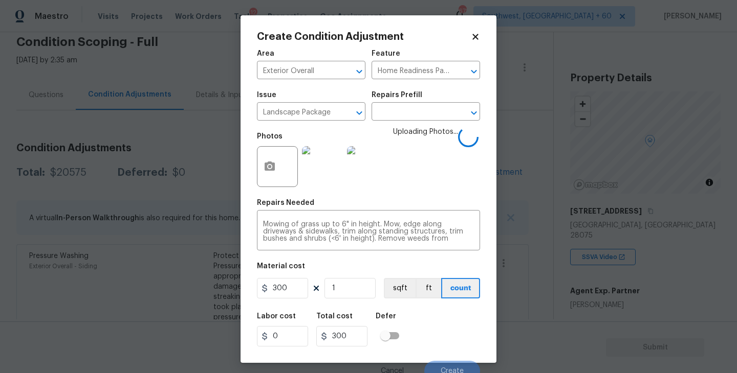
scroll to position [9, 0]
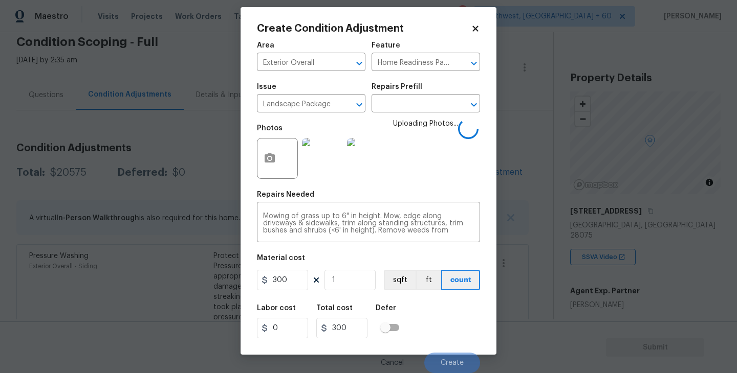
click at [449, 324] on div "Labor cost 0 Total cost 300 Defer" at bounding box center [368, 322] width 223 height 46
click at [449, 326] on div "Labor cost 0 Total cost 300 Defer" at bounding box center [368, 322] width 223 height 46
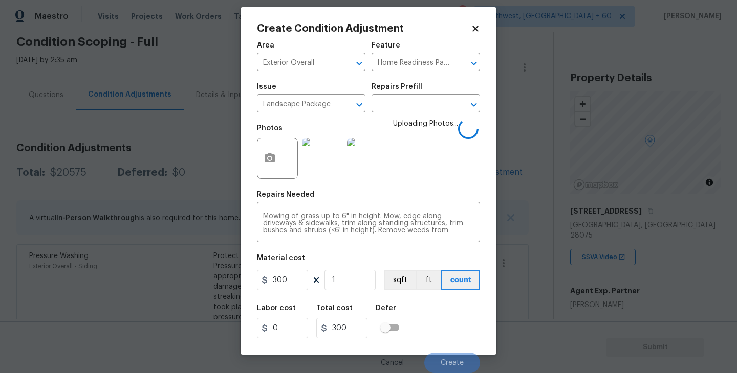
click at [453, 339] on div "Labor cost 0 Total cost 300 Defer" at bounding box center [368, 322] width 223 height 46
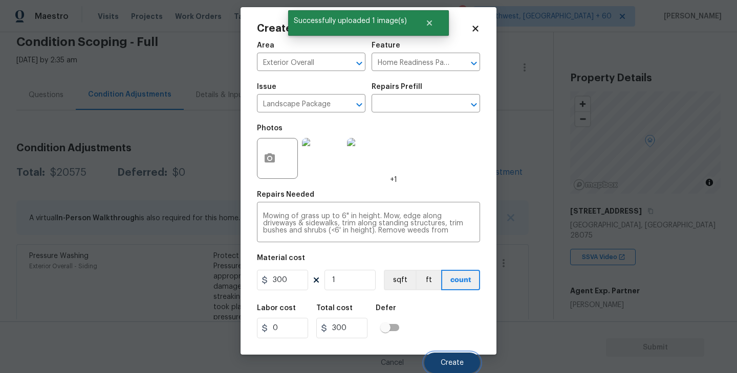
click at [453, 364] on span "Create" at bounding box center [451, 364] width 23 height 8
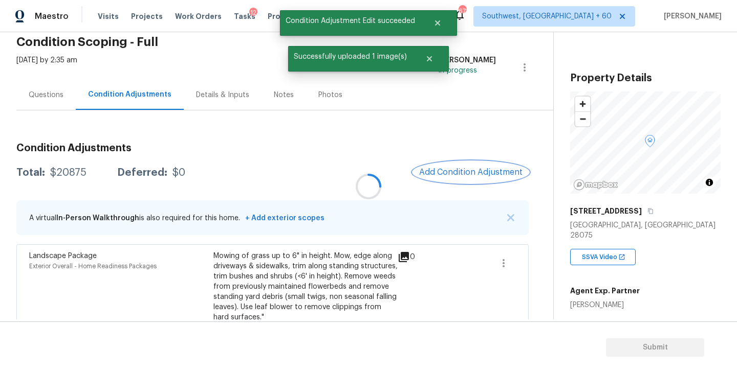
scroll to position [0, 0]
click at [476, 169] on span "Add Condition Adjustment" at bounding box center [470, 172] width 103 height 9
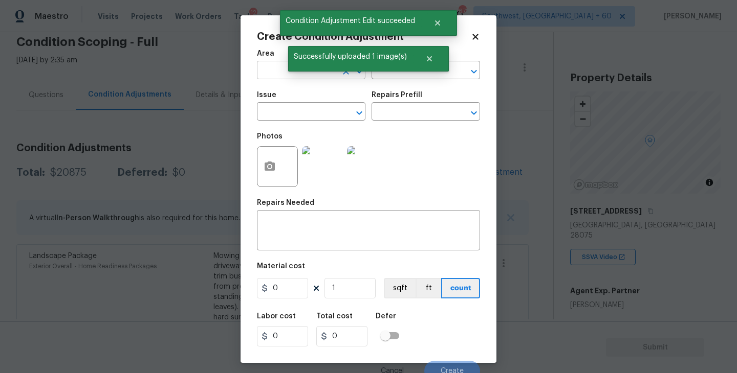
click at [278, 73] on input "text" at bounding box center [297, 71] width 80 height 16
click at [313, 115] on li "Exterior Overall" at bounding box center [311, 111] width 108 height 17
type input "Exterior Overall"
click at [313, 115] on input "text" at bounding box center [297, 113] width 80 height 16
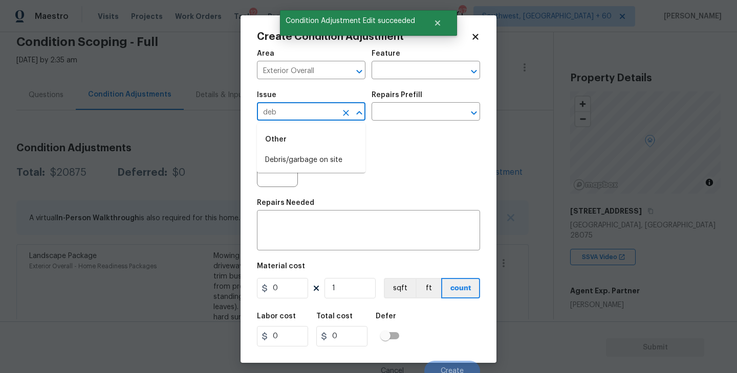
click at [317, 152] on li "Debris/garbage on site" at bounding box center [311, 160] width 108 height 17
type input "Debris/garbage on site"
click at [421, 101] on div "Repairs Prefill" at bounding box center [425, 98] width 108 height 13
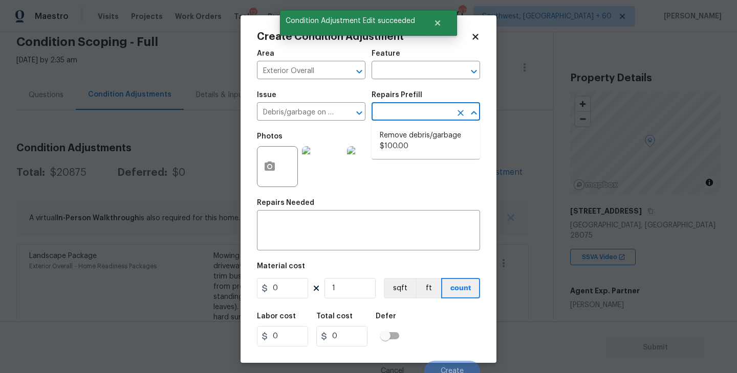
click at [419, 109] on input "text" at bounding box center [411, 113] width 80 height 16
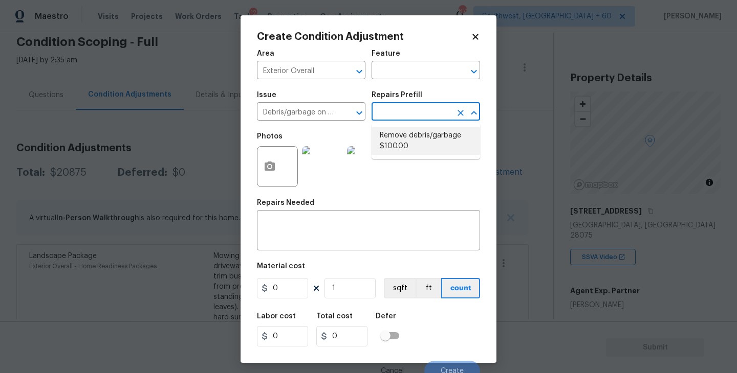
click at [413, 162] on div "Photos" at bounding box center [368, 160] width 223 height 66
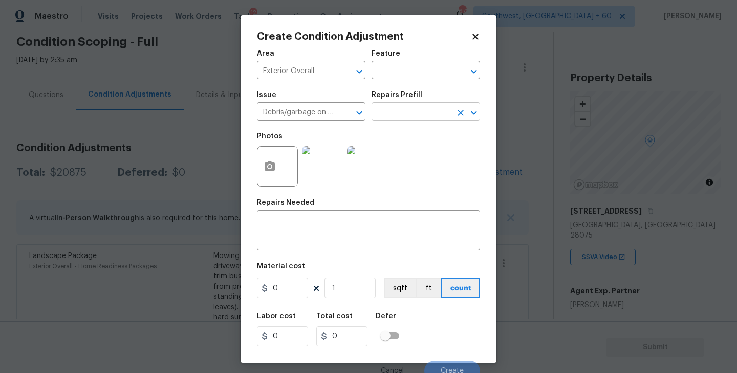
click at [426, 110] on input "text" at bounding box center [411, 113] width 80 height 16
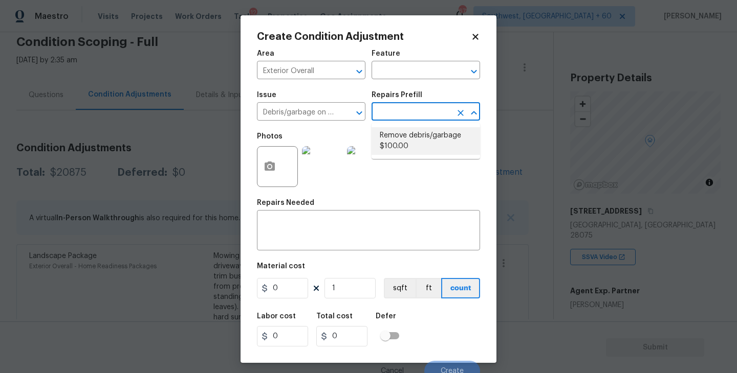
click at [426, 150] on li "Remove debris/garbage $100.00" at bounding box center [425, 141] width 108 height 28
type textarea "Remove, haul off, and properly dispose of any debris left by seller to offsite …"
type input "100"
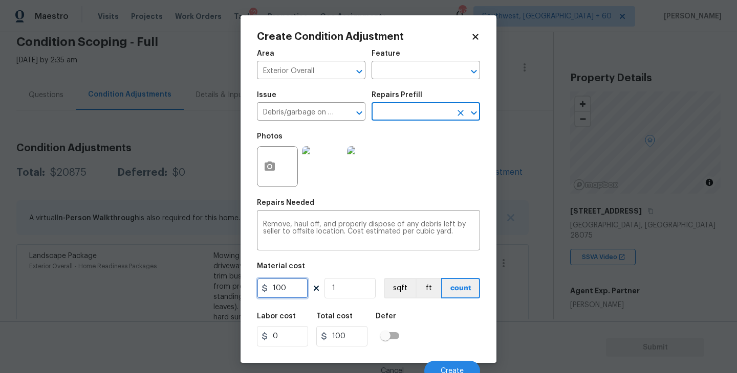
drag, startPoint x: 222, startPoint y: 292, endPoint x: 179, endPoint y: 292, distance: 43.0
click at [179, 292] on div "Create Condition Adjustment Area Exterior Overall ​ Feature ​ Issue Debris/garb…" at bounding box center [368, 186] width 737 height 373
type input "4000"
click at [259, 181] on div at bounding box center [277, 166] width 41 height 41
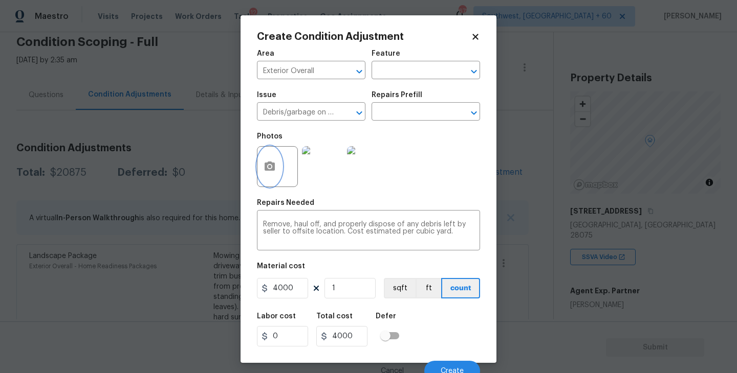
click at [262, 179] on button "button" at bounding box center [269, 167] width 25 height 40
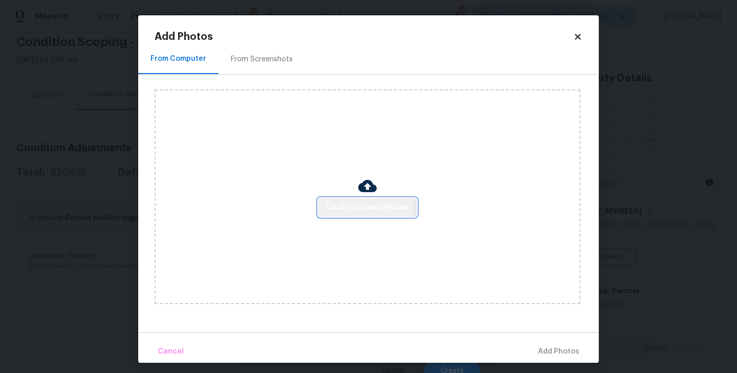
click at [343, 204] on span "Click to Upload Photos" at bounding box center [367, 208] width 82 height 13
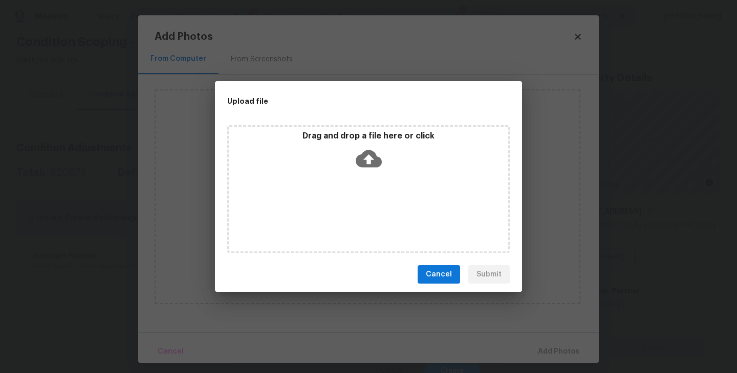
click at [375, 152] on icon at bounding box center [369, 159] width 26 height 26
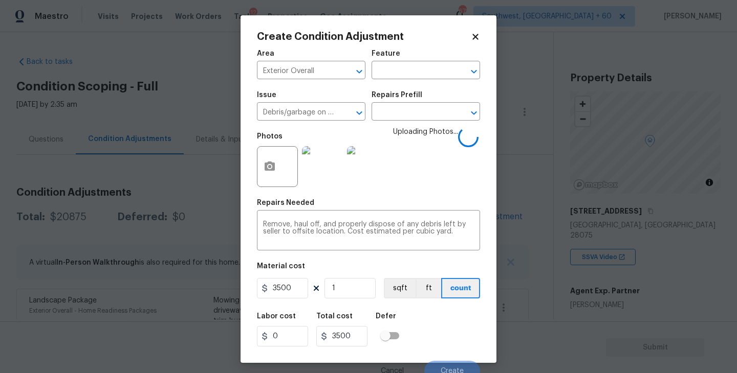
scroll to position [9, 0]
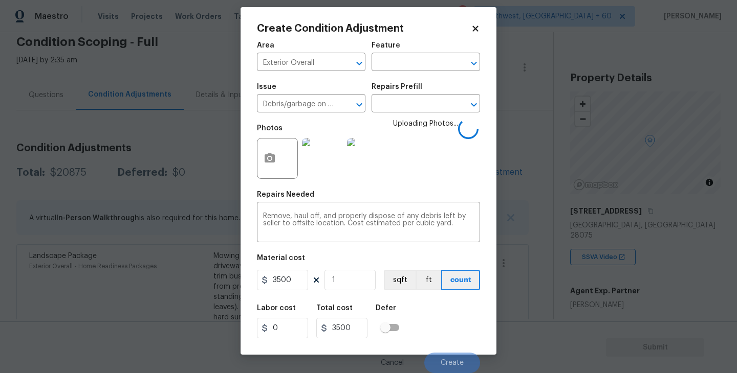
click at [434, 334] on div "Labor cost 0 Total cost 3500 Defer" at bounding box center [368, 322] width 223 height 46
click at [444, 339] on div "Labor cost 0 Total cost 3500 Defer" at bounding box center [368, 322] width 223 height 46
click at [446, 332] on div "Labor cost 0 Total cost 3500 Defer" at bounding box center [368, 322] width 223 height 46
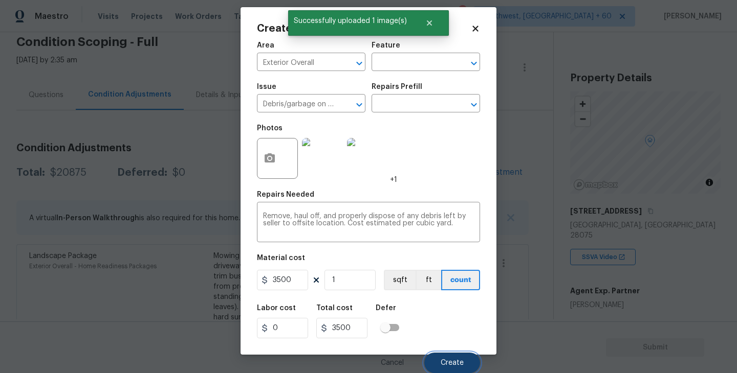
click at [454, 360] on span "Create" at bounding box center [451, 364] width 23 height 8
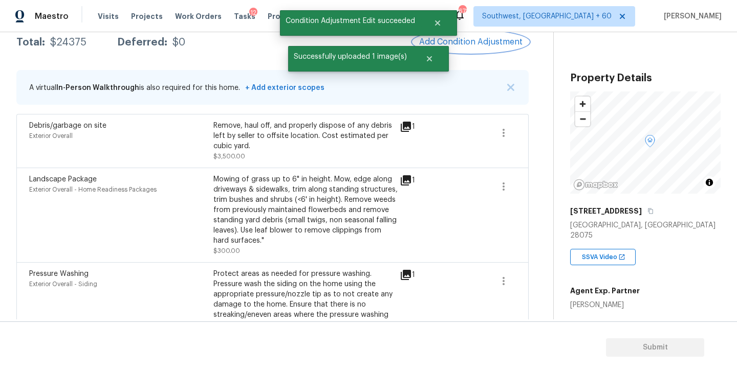
scroll to position [106, 0]
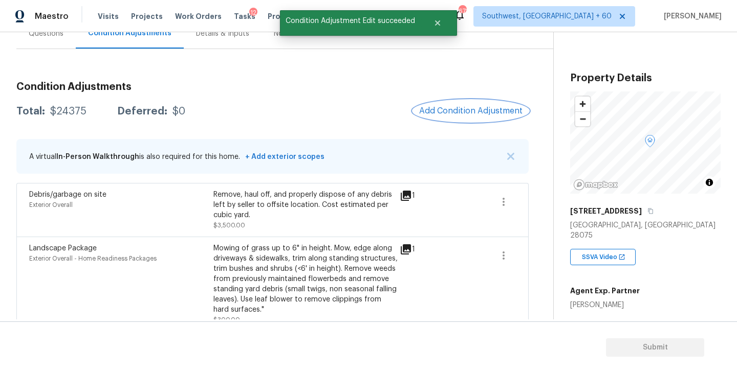
click at [452, 101] on button "Add Condition Adjustment" at bounding box center [471, 110] width 116 height 21
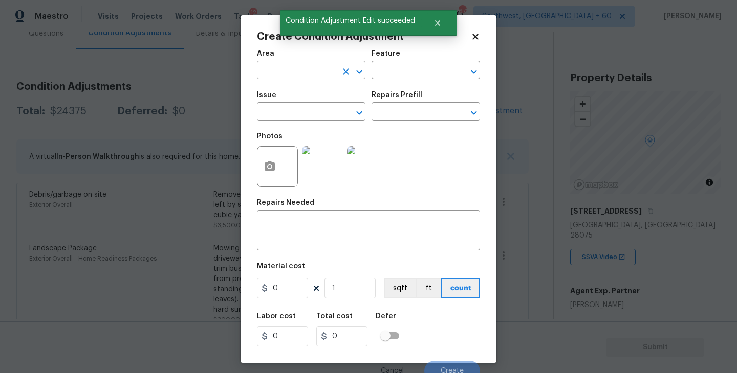
click at [297, 75] on input "text" at bounding box center [297, 71] width 80 height 16
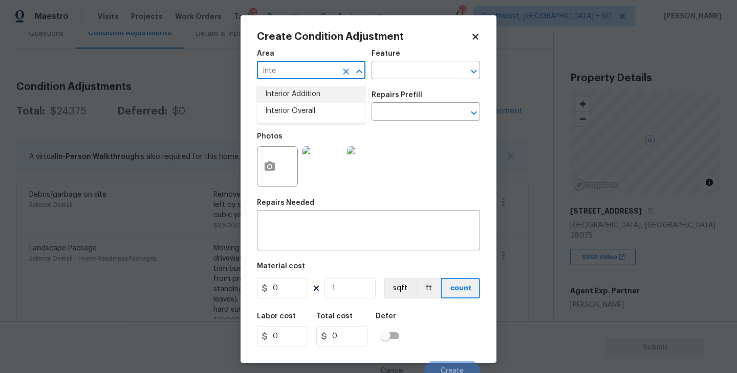
click at [305, 106] on li "Interior Overall" at bounding box center [311, 111] width 108 height 17
type input "Interior Overall"
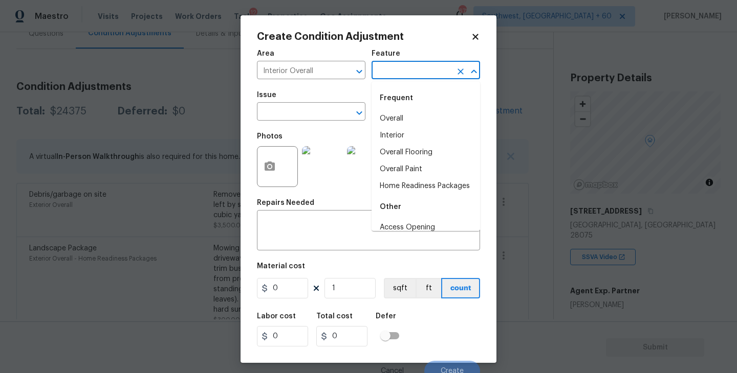
click at [395, 75] on input "text" at bounding box center [411, 71] width 80 height 16
click at [413, 172] on li "Overall Paint" at bounding box center [425, 169] width 108 height 17
type input "Overall Paint"
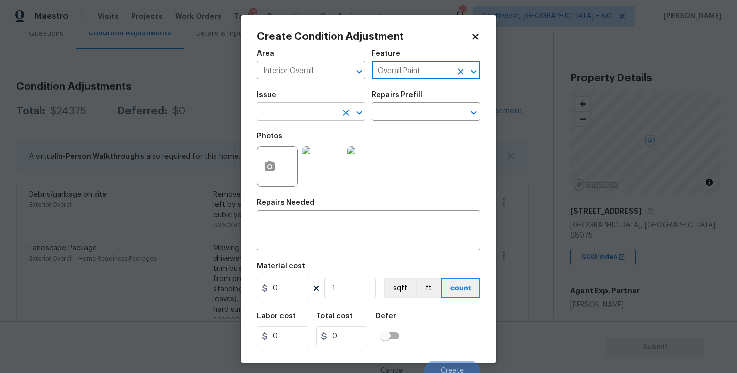
click at [324, 111] on input "text" at bounding box center [297, 113] width 80 height 16
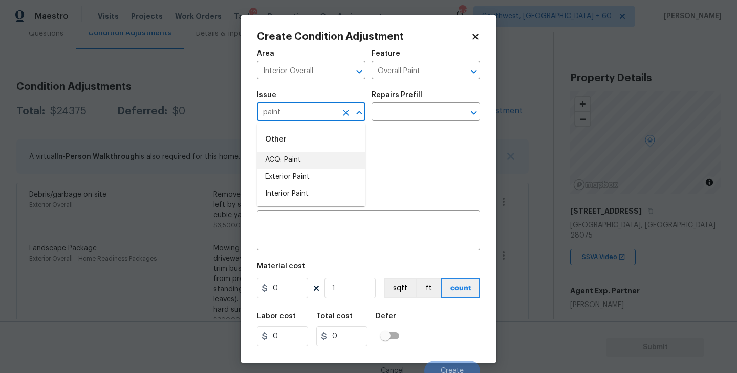
click at [322, 164] on li "ACQ: Paint" at bounding box center [311, 160] width 108 height 17
type input "ACQ: Paint"
click at [403, 126] on div "Issue ACQ: Paint ​ Repairs Prefill ​" at bounding box center [368, 105] width 223 height 41
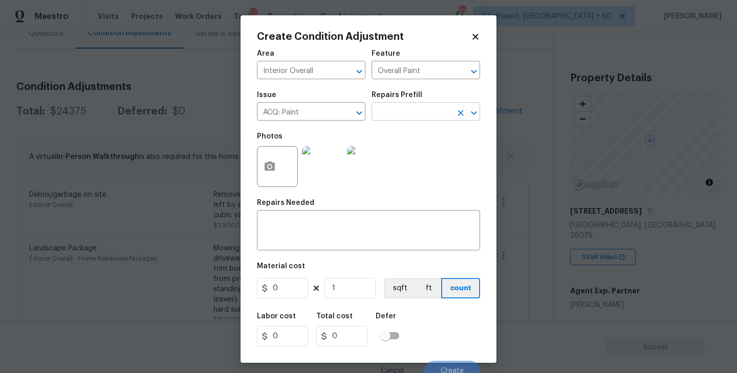
click at [431, 108] on input "text" at bounding box center [411, 113] width 80 height 16
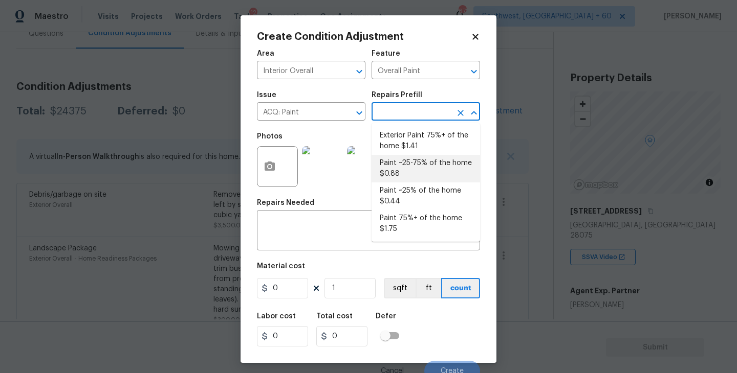
click at [418, 173] on li "Paint ~25-75% of the home $0.88" at bounding box center [425, 169] width 108 height 28
type input "Acquisition"
type textarea "Acquisition Scope: ~25 - 75% of the home needs interior paint"
type input "0.88"
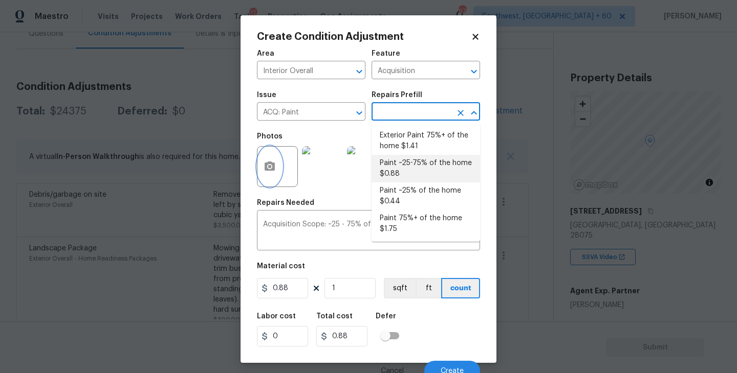
click at [271, 181] on button "button" at bounding box center [269, 167] width 25 height 40
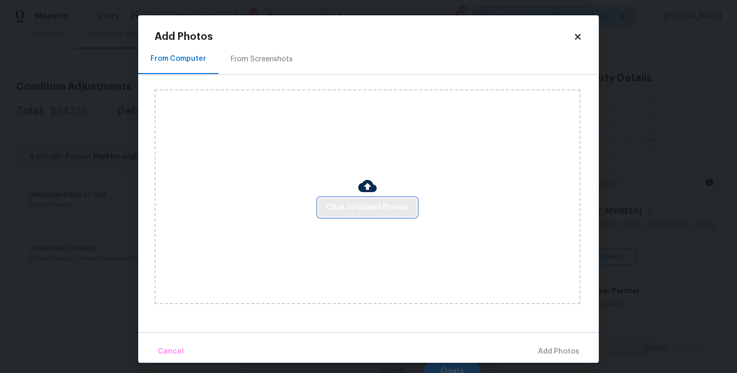
click at [378, 202] on span "Click to Upload Photos" at bounding box center [367, 208] width 82 height 13
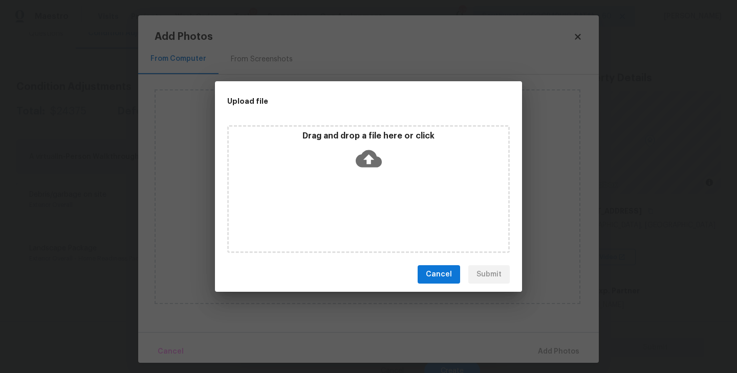
click at [365, 163] on icon at bounding box center [369, 158] width 26 height 17
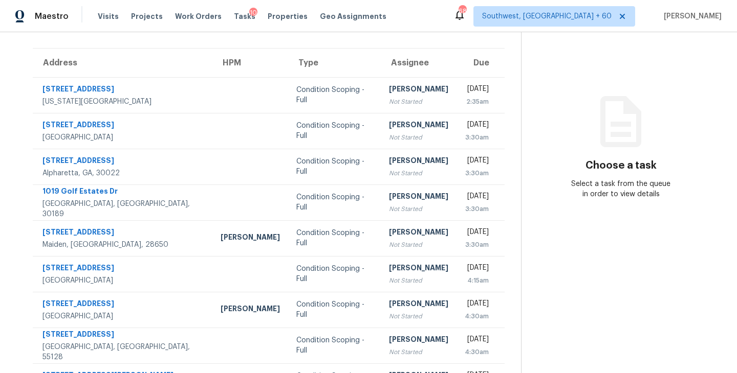
scroll to position [5, 0]
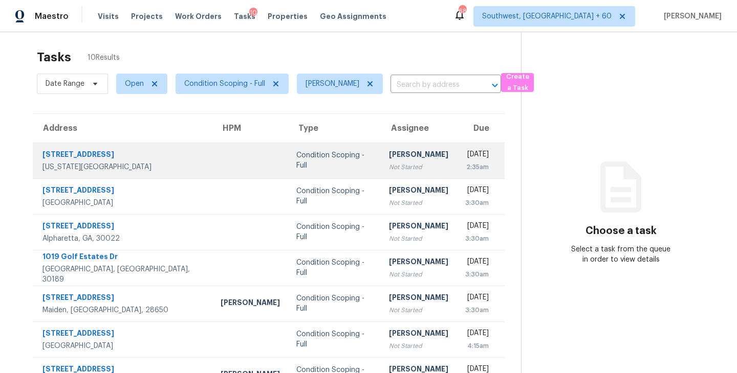
click at [389, 168] on div "Not Started" at bounding box center [418, 167] width 59 height 10
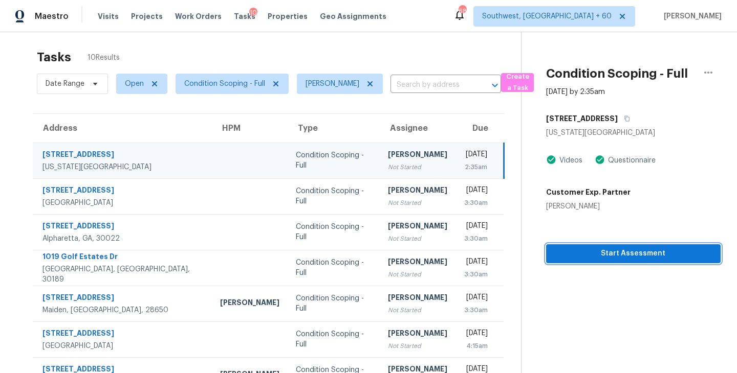
click at [600, 254] on span "Start Assessment" at bounding box center [633, 254] width 158 height 13
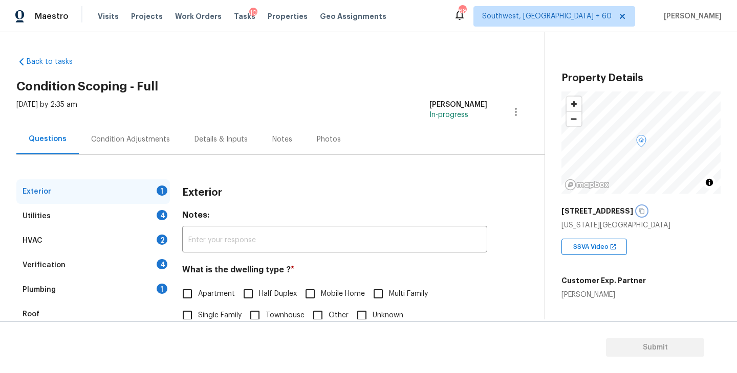
click at [646, 208] on button "button" at bounding box center [641, 211] width 9 height 9
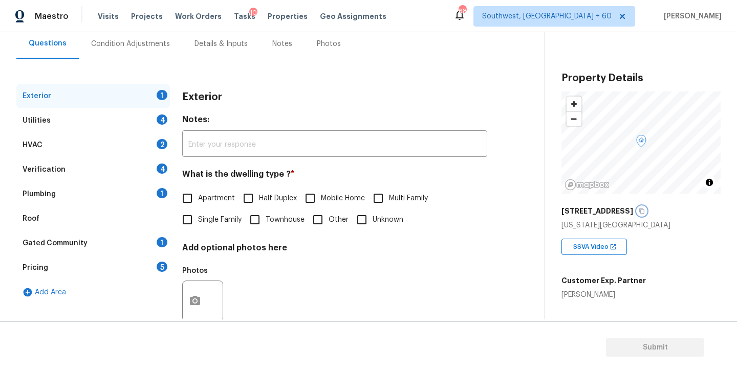
scroll to position [113, 0]
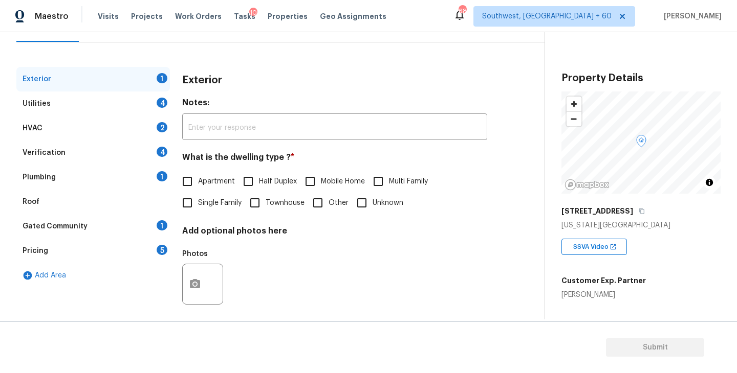
click at [215, 207] on span "Single Family" at bounding box center [219, 203] width 43 height 11
click at [198, 207] on input "Single Family" at bounding box center [186, 202] width 21 height 21
checkbox input "true"
click at [116, 104] on div "Utilities 4" at bounding box center [92, 104] width 153 height 25
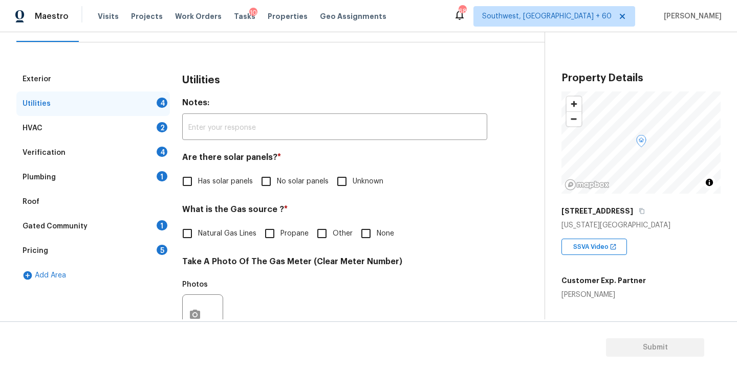
click at [271, 190] on input "No solar panels" at bounding box center [265, 181] width 21 height 21
checkbox input "true"
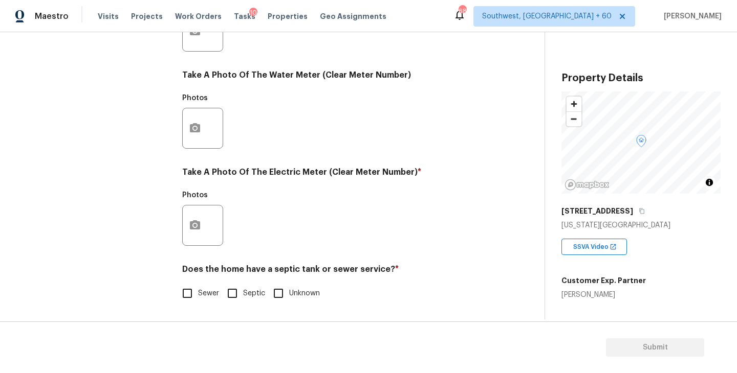
click at [206, 295] on span "Sewer" at bounding box center [208, 294] width 21 height 11
click at [198, 295] on input "Sewer" at bounding box center [186, 293] width 21 height 21
checkbox input "true"
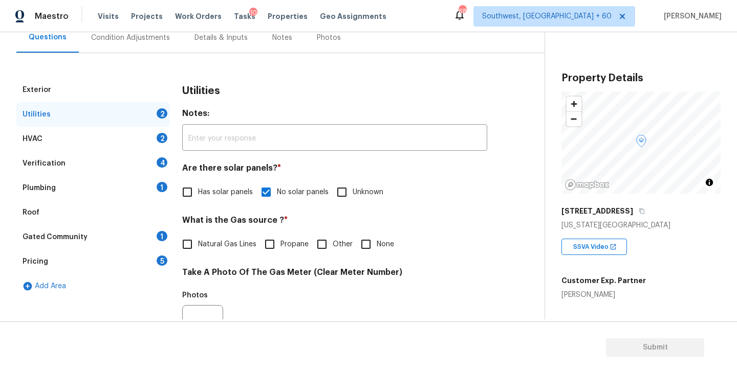
click at [128, 188] on div "Plumbing 1" at bounding box center [92, 188] width 153 height 25
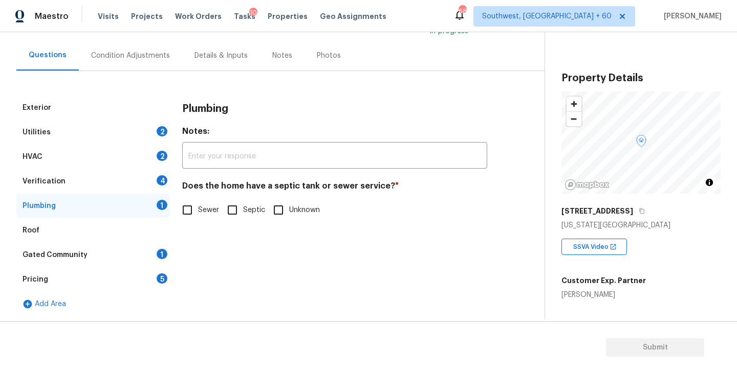
click at [215, 217] on label "Sewer" at bounding box center [197, 209] width 42 height 21
click at [198, 217] on input "Sewer" at bounding box center [186, 209] width 21 height 21
checkbox input "true"
click at [139, 253] on div "Gated Community 1" at bounding box center [92, 255] width 153 height 25
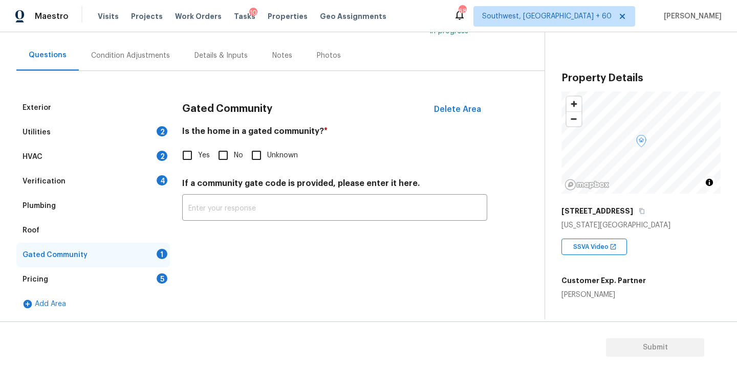
click at [232, 152] on input "No" at bounding box center [222, 155] width 21 height 21
checkbox input "true"
click at [151, 61] on div "Condition Adjustments" at bounding box center [130, 55] width 103 height 30
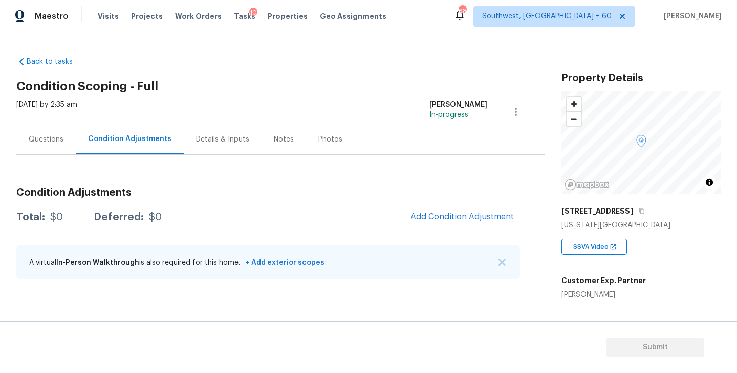
click at [451, 234] on div "Condition Adjustments Total: $0 Deferred: $0 Add Condition Adjustment A virtual…" at bounding box center [267, 234] width 503 height 109
click at [453, 227] on button "Add Condition Adjustment" at bounding box center [462, 216] width 116 height 21
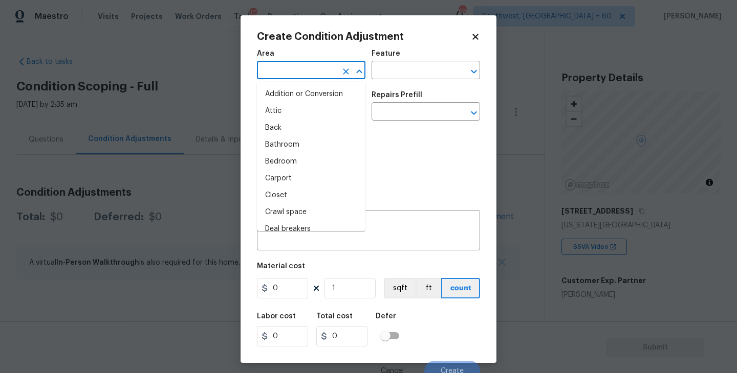
click at [299, 64] on input "text" at bounding box center [297, 71] width 80 height 16
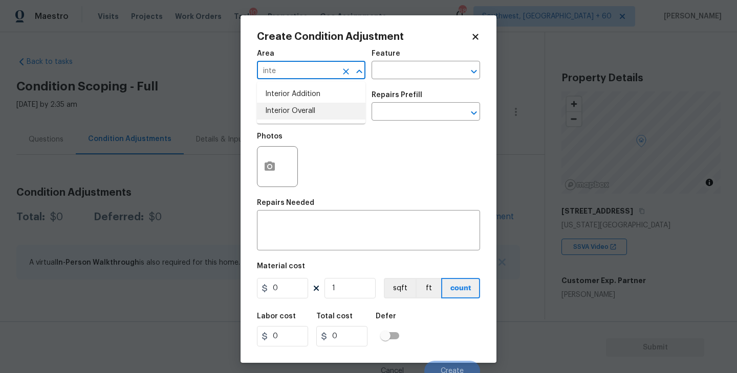
click at [304, 118] on li "Interior Overall" at bounding box center [311, 111] width 108 height 17
type input "Interior Overall"
click at [304, 118] on input "text" at bounding box center [297, 113] width 80 height 16
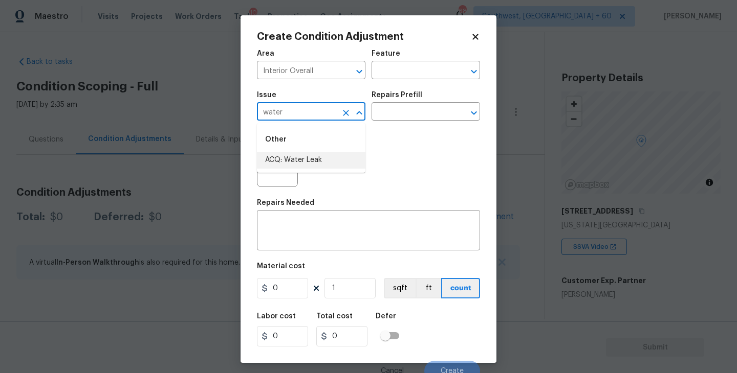
click at [302, 158] on li "ACQ: Water Leak" at bounding box center [311, 160] width 108 height 17
type input "ACQ: Water Leak"
click at [398, 115] on input "text" at bounding box center [411, 113] width 80 height 16
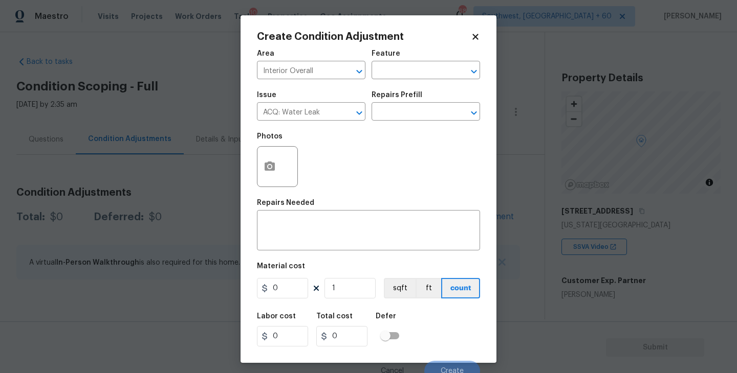
click at [348, 141] on div "Photos" at bounding box center [368, 160] width 223 height 66
click at [412, 116] on input "text" at bounding box center [411, 113] width 80 height 16
click at [354, 180] on div "Photos" at bounding box center [368, 160] width 223 height 66
click at [413, 126] on div "Issue ACQ: Water Leak ​ Repairs Prefill ​" at bounding box center [368, 105] width 223 height 41
click at [418, 119] on input "text" at bounding box center [411, 113] width 80 height 16
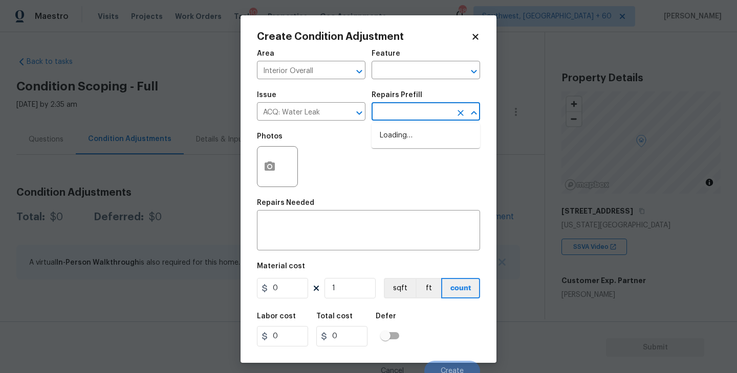
click at [343, 136] on div "Photos" at bounding box center [368, 160] width 223 height 66
click at [393, 118] on input "text" at bounding box center [411, 113] width 80 height 16
click at [475, 39] on icon at bounding box center [475, 36] width 9 height 9
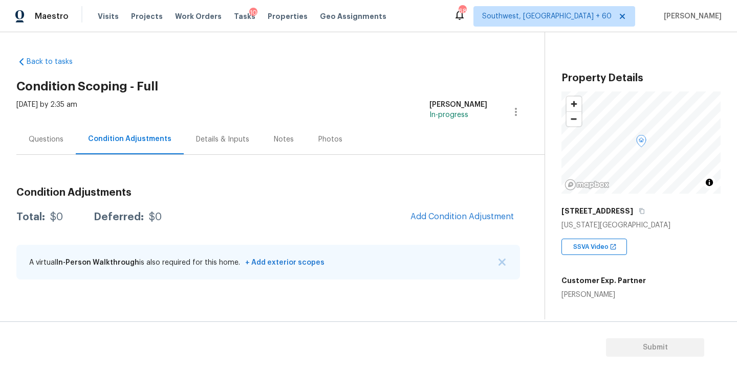
click at [274, 173] on div "Condition Adjustments Total: $0 Deferred: $0 Add Condition Adjustment A virtual…" at bounding box center [267, 222] width 503 height 134
click at [58, 137] on div "Questions" at bounding box center [46, 140] width 35 height 10
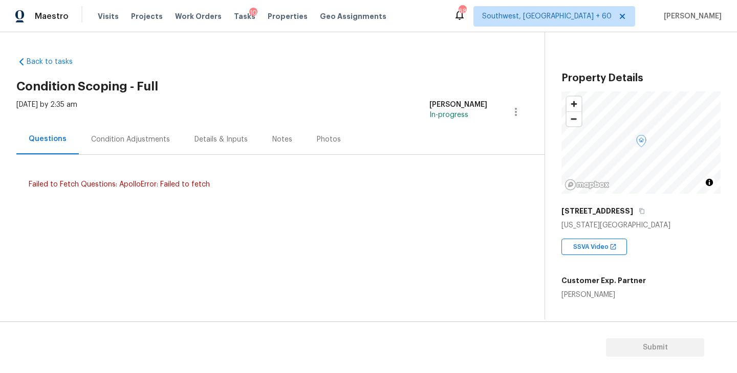
click at [109, 147] on div "Condition Adjustments" at bounding box center [130, 139] width 103 height 30
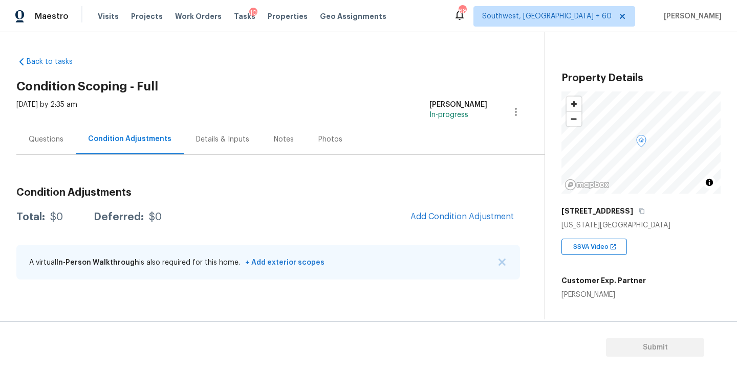
click at [47, 149] on div "Questions" at bounding box center [45, 139] width 59 height 30
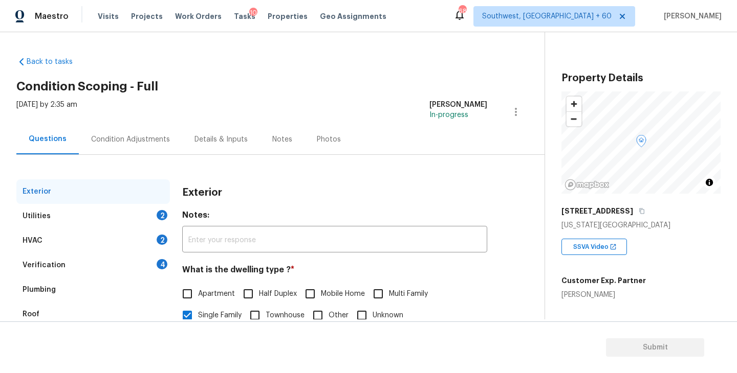
click at [226, 94] on div "Back to tasks Condition Scoping - Full [DATE] by 2:35 am [PERSON_NAME] In-progr…" at bounding box center [280, 244] width 528 height 390
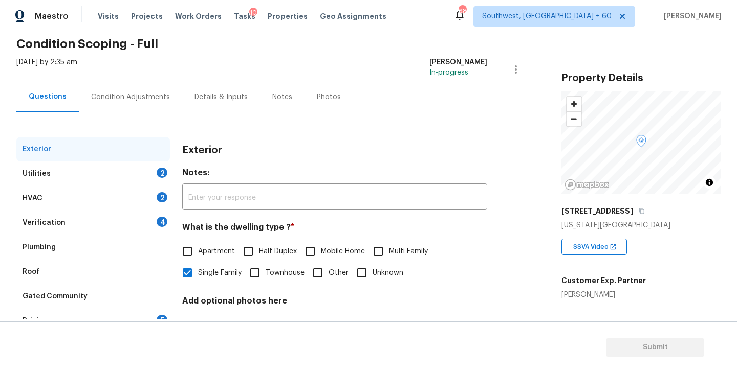
scroll to position [85, 0]
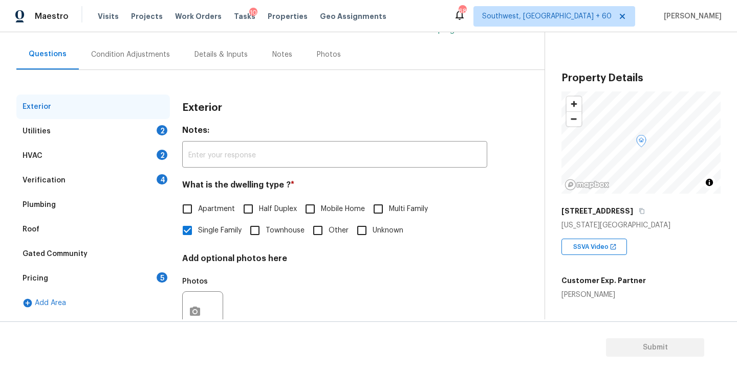
click at [140, 73] on div "Exterior Utilities 2 HVAC 2 Verification 4 Plumbing Roof Gated Community Pricin…" at bounding box center [267, 210] width 503 height 281
click at [142, 63] on div "Condition Adjustments" at bounding box center [130, 54] width 103 height 30
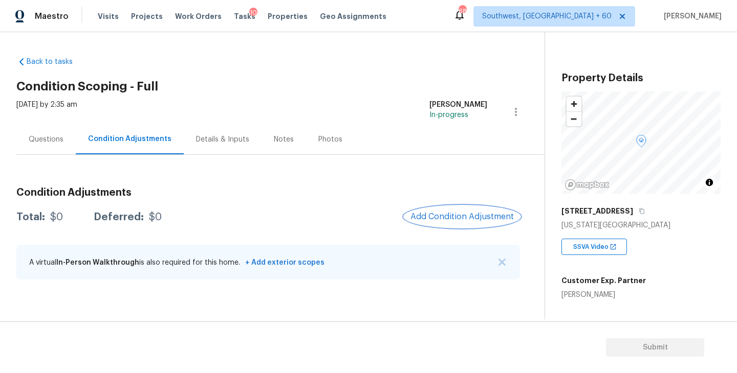
click at [463, 211] on button "Add Condition Adjustment" at bounding box center [462, 216] width 116 height 21
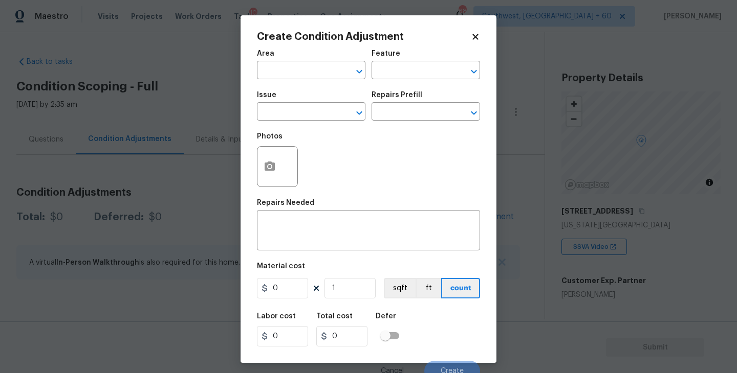
click at [279, 62] on div "Area" at bounding box center [311, 56] width 108 height 13
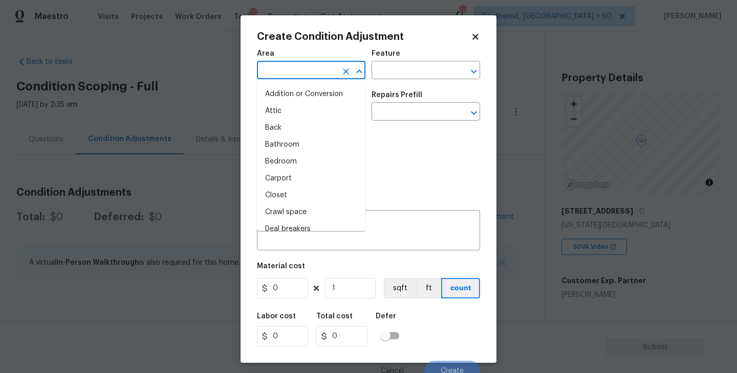
click at [274, 67] on input "text" at bounding box center [297, 71] width 80 height 16
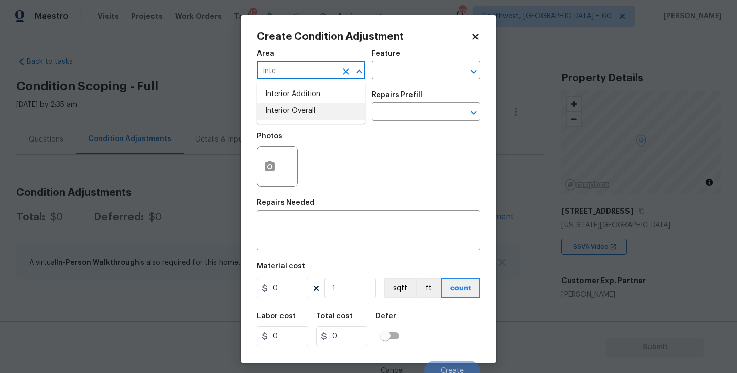
click at [289, 106] on li "Interior Overall" at bounding box center [311, 111] width 108 height 17
type input "Interior Overall"
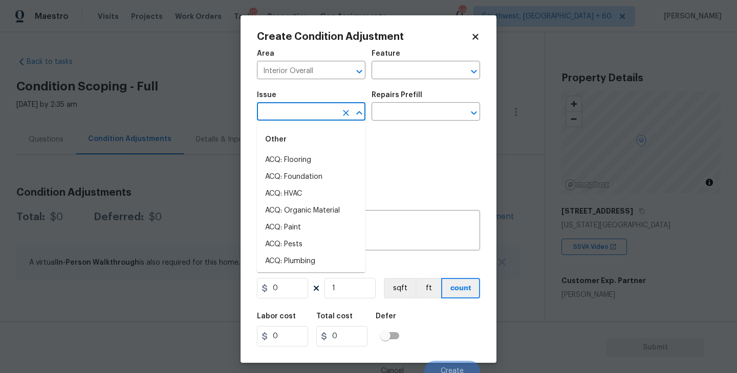
click at [289, 106] on input "text" at bounding box center [297, 113] width 80 height 16
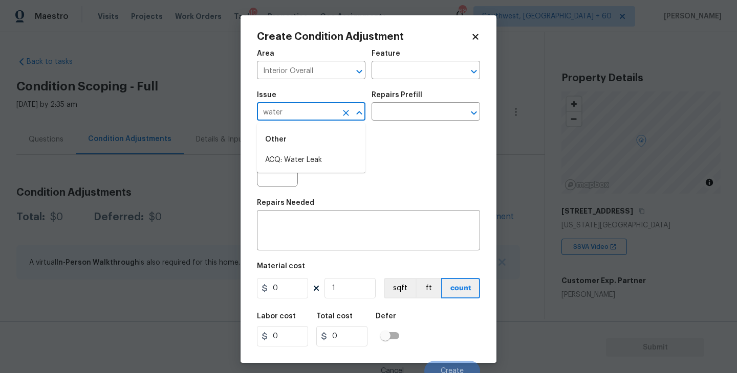
click at [298, 158] on li "ACQ: Water Leak" at bounding box center [311, 160] width 108 height 17
type input "ACQ: Water Leak"
click at [403, 127] on div "Photos" at bounding box center [368, 160] width 223 height 66
click at [419, 115] on input "text" at bounding box center [411, 113] width 80 height 16
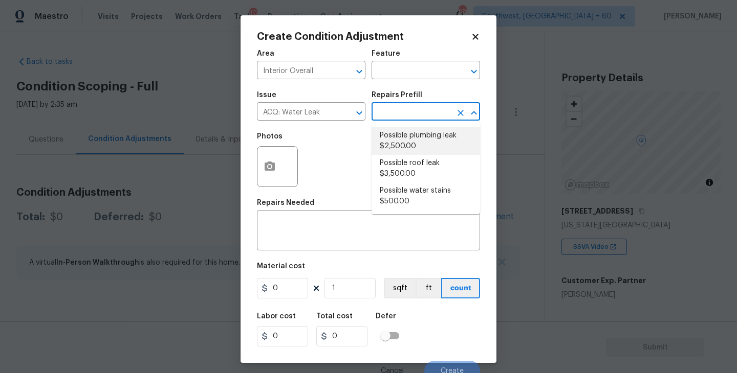
click at [413, 145] on li "Possible plumbing leak $2,500.00" at bounding box center [425, 141] width 108 height 28
type input "Acquisition"
type textarea "Acquisition Scope: Possible plumbing leak"
type input "2500"
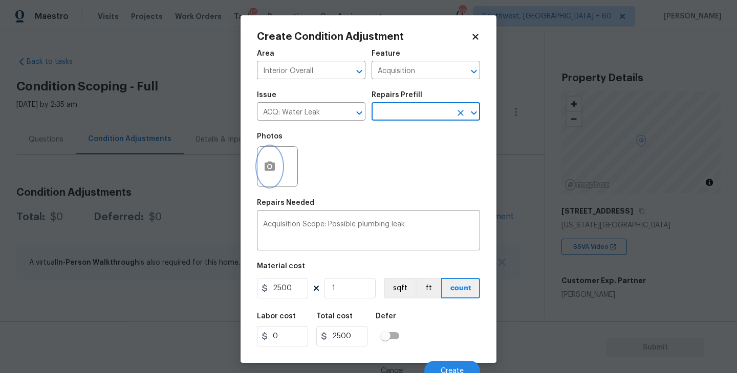
click at [271, 176] on button "button" at bounding box center [269, 167] width 25 height 40
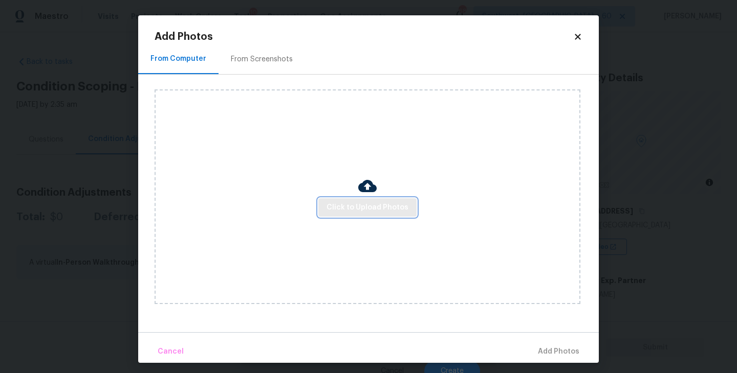
click at [332, 202] on span "Click to Upload Photos" at bounding box center [367, 208] width 82 height 13
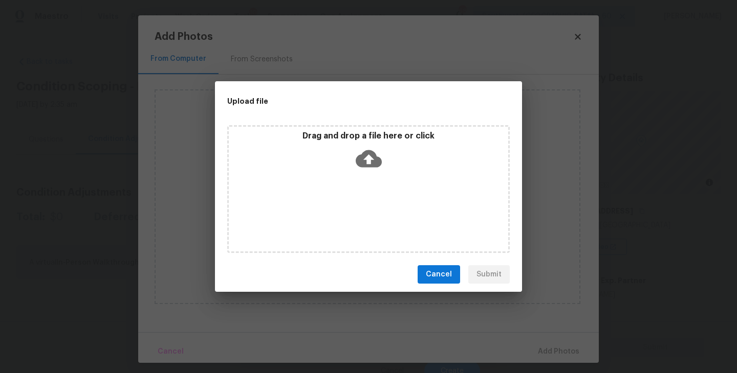
click at [357, 183] on div "Drag and drop a file here or click" at bounding box center [368, 189] width 282 height 128
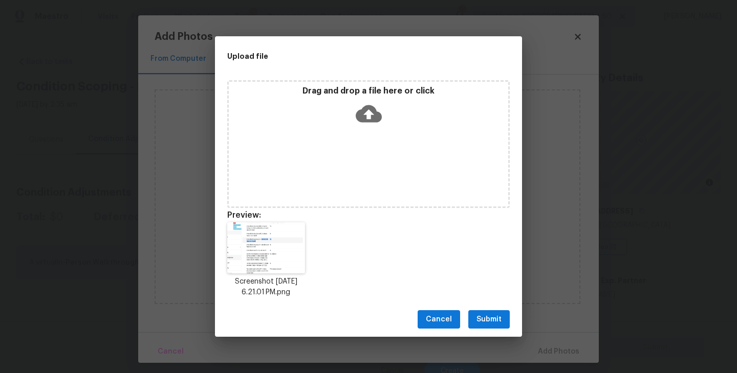
click at [493, 320] on span "Submit" at bounding box center [488, 320] width 25 height 13
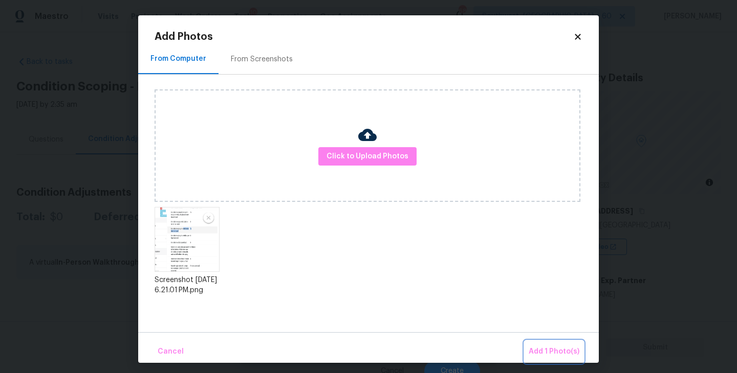
click at [541, 347] on span "Add 1 Photo(s)" at bounding box center [553, 352] width 51 height 13
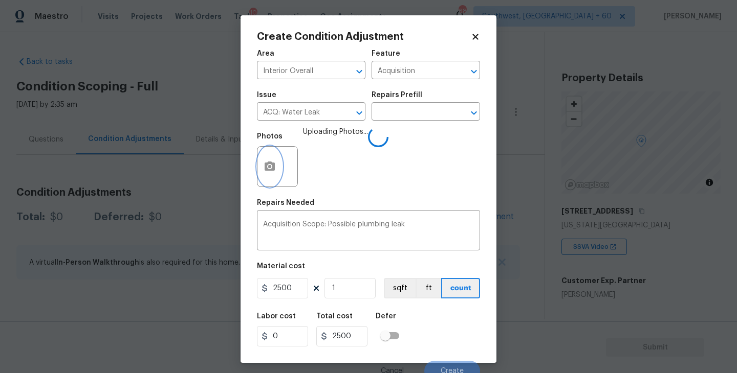
scroll to position [9, 0]
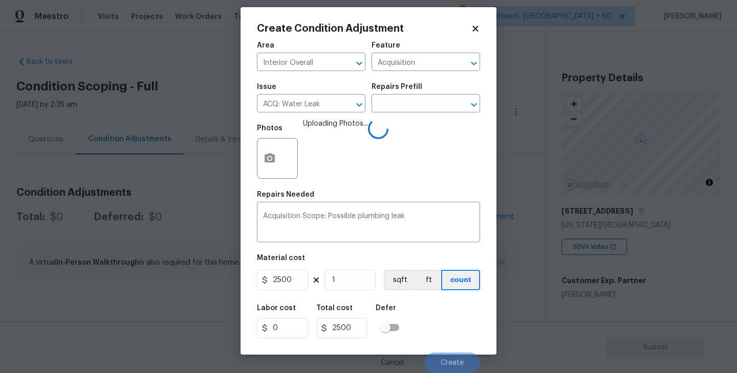
click at [450, 307] on div "Labor cost 0 Total cost 2500 Defer" at bounding box center [368, 322] width 223 height 46
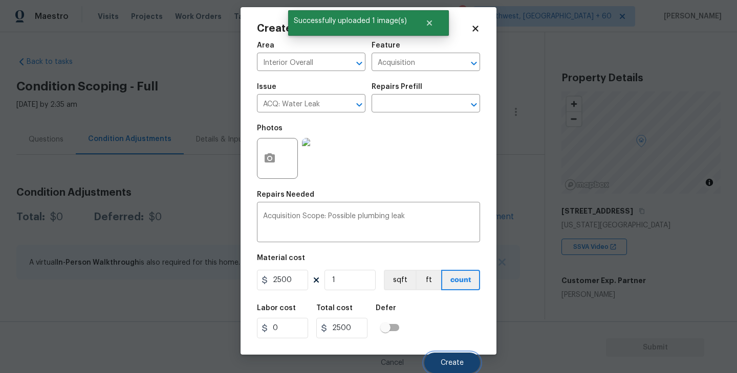
click at [454, 360] on span "Create" at bounding box center [451, 364] width 23 height 8
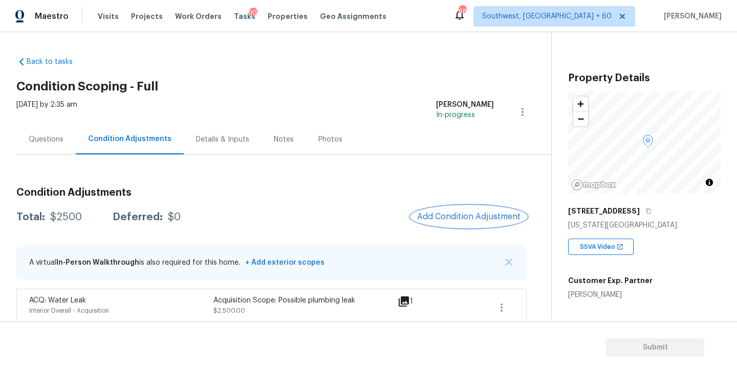
scroll to position [10, 0]
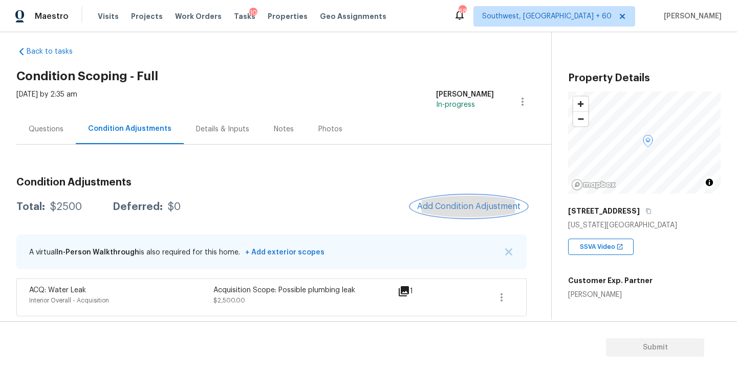
click at [438, 206] on span "Add Condition Adjustment" at bounding box center [468, 206] width 103 height 9
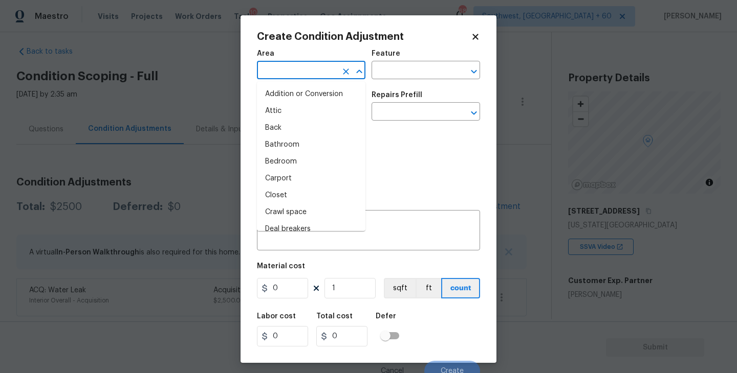
click at [301, 67] on input "text" at bounding box center [297, 71] width 80 height 16
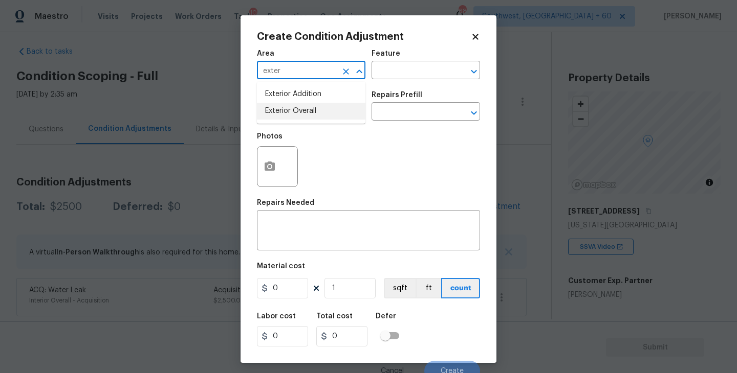
click at [309, 113] on li "Exterior Overall" at bounding box center [311, 111] width 108 height 17
type input "Exterior Overall"
click at [421, 59] on div "Feature" at bounding box center [425, 56] width 108 height 13
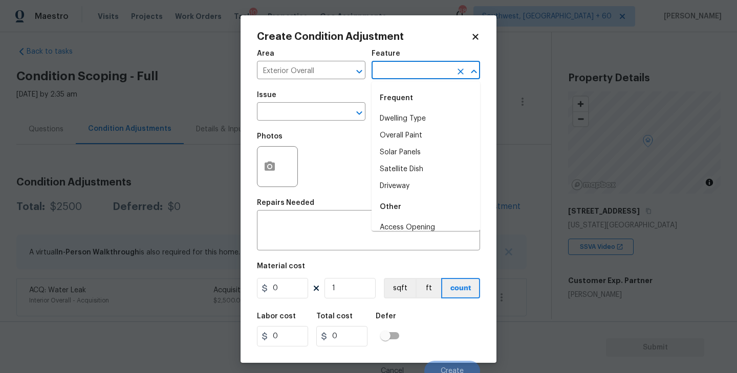
click at [413, 70] on input "text" at bounding box center [411, 71] width 80 height 16
click at [337, 115] on div "​" at bounding box center [311, 113] width 108 height 16
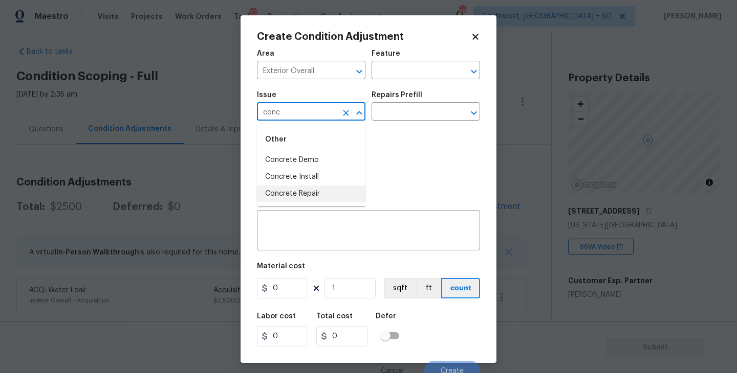
click at [314, 194] on li "Concrete Repair" at bounding box center [311, 194] width 108 height 17
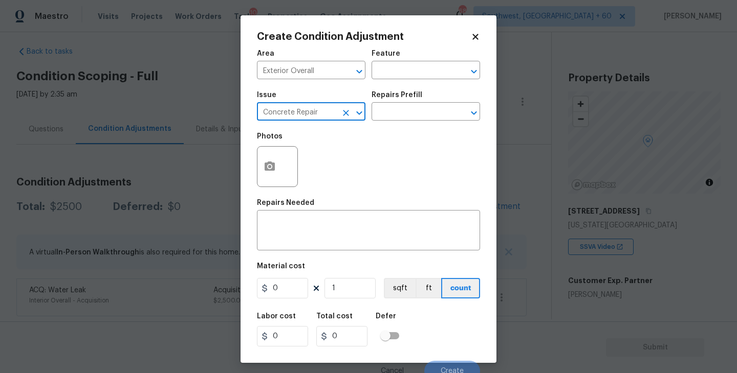
type input "Concrete Repair"
click at [432, 98] on div "Repairs Prefill" at bounding box center [425, 98] width 108 height 13
click at [427, 101] on div "Repairs Prefill" at bounding box center [425, 98] width 108 height 13
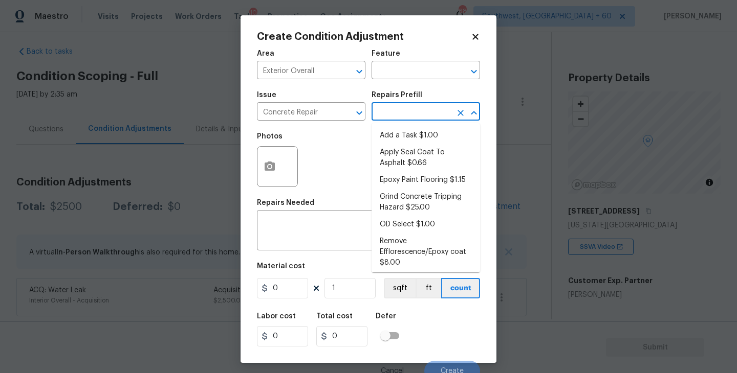
click at [418, 115] on input "text" at bounding box center [411, 113] width 80 height 16
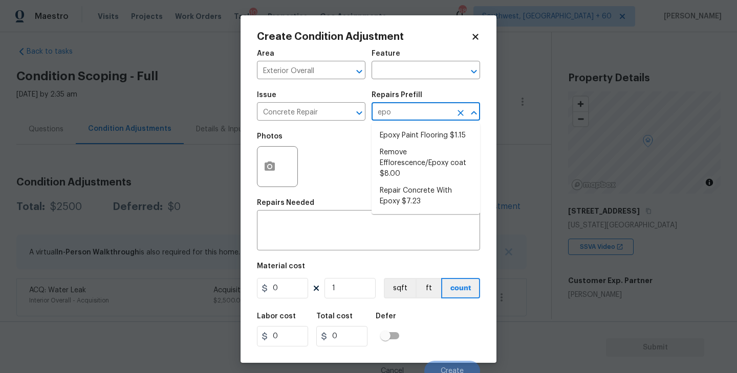
type input "epox"
click at [402, 201] on li "Repair Concrete With Epoxy $7.23" at bounding box center [425, 197] width 108 height 28
type input "Flatwork"
type textarea "Prep and clean the crack in the concrete thoroughly. Apply/inject a concrete ad…"
type input "7.23"
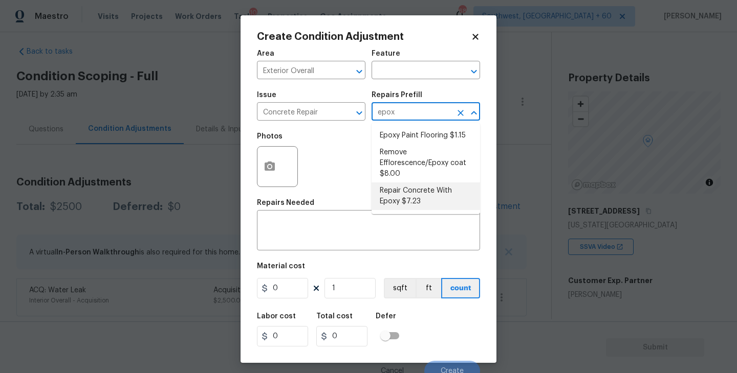
type input "7.23"
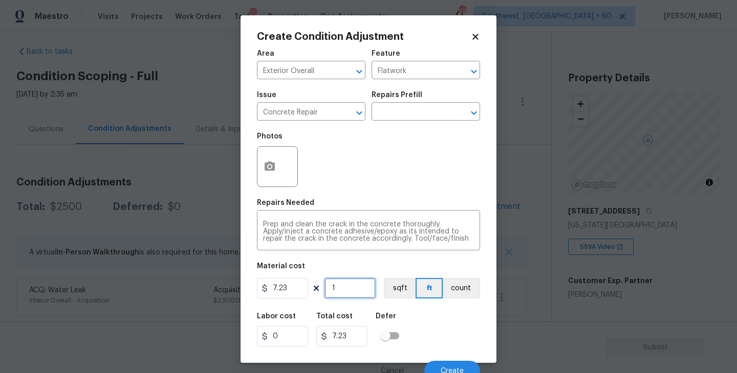
click at [348, 295] on input "1" at bounding box center [349, 288] width 51 height 20
type input "0"
type input "2"
type input "14.46"
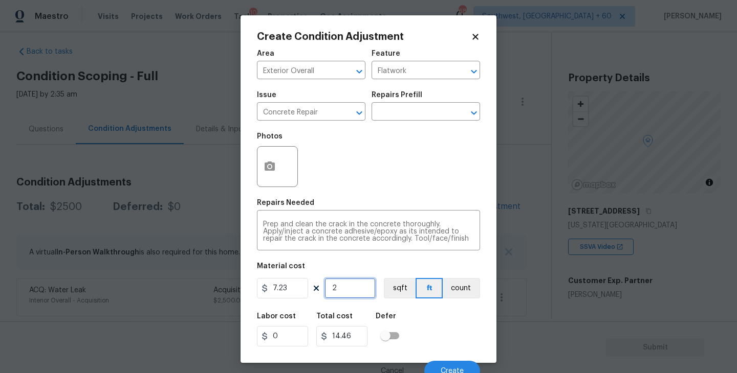
type input "20"
type input "144.6"
type input "200"
type input "1446"
type input "20"
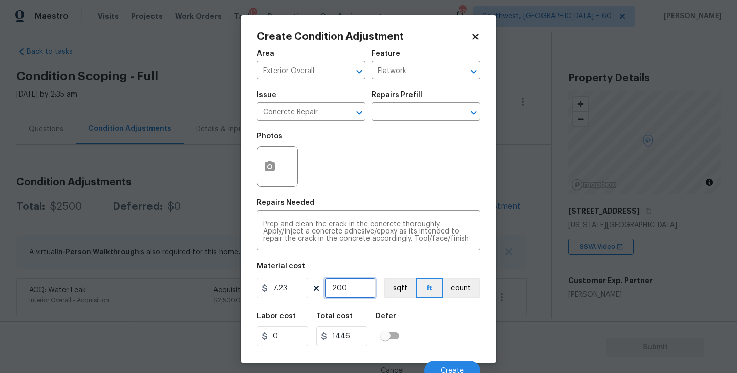
type input "144.6"
type input "2"
type input "14.46"
type input "0"
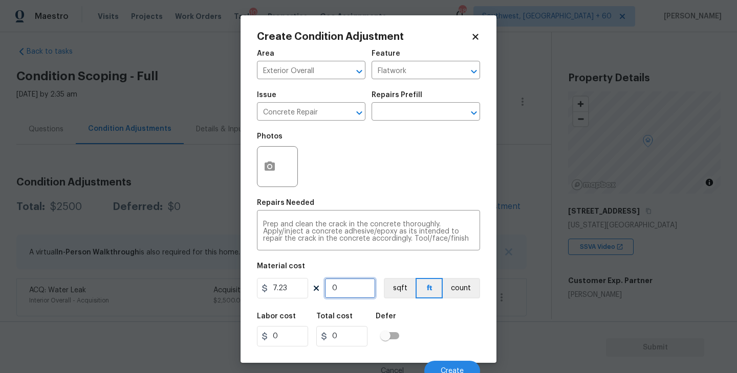
type input "3"
type input "21.69"
type input "30"
type input "216.9"
type input "300"
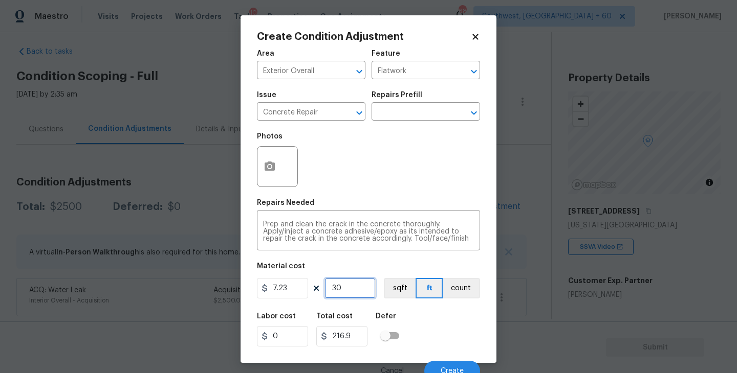
type input "2169"
click at [275, 175] on button "button" at bounding box center [269, 167] width 25 height 40
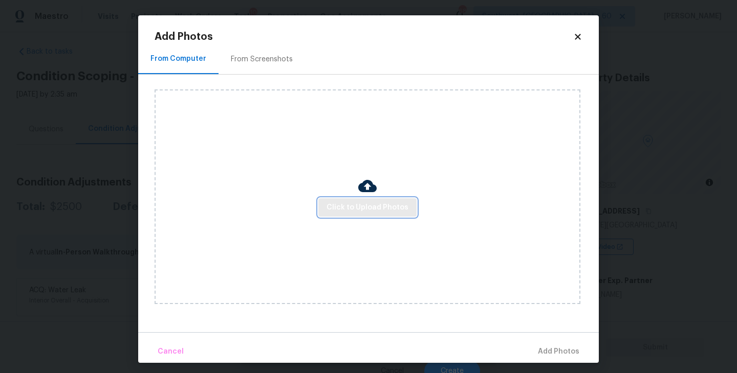
click at [363, 214] on button "Click to Upload Photos" at bounding box center [367, 207] width 98 height 19
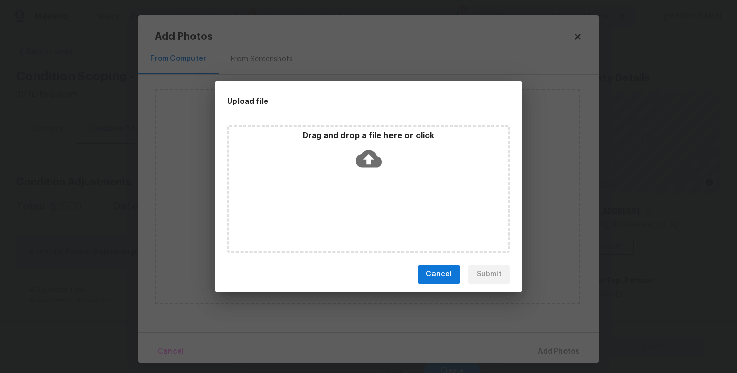
click at [363, 180] on div "Drag and drop a file here or click" at bounding box center [368, 189] width 282 height 128
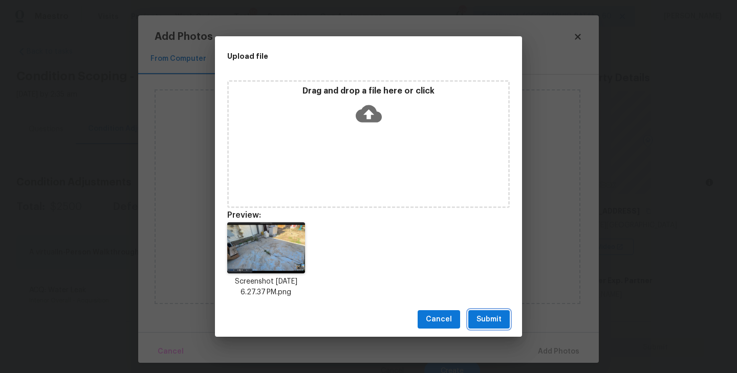
click at [491, 322] on span "Submit" at bounding box center [488, 320] width 25 height 13
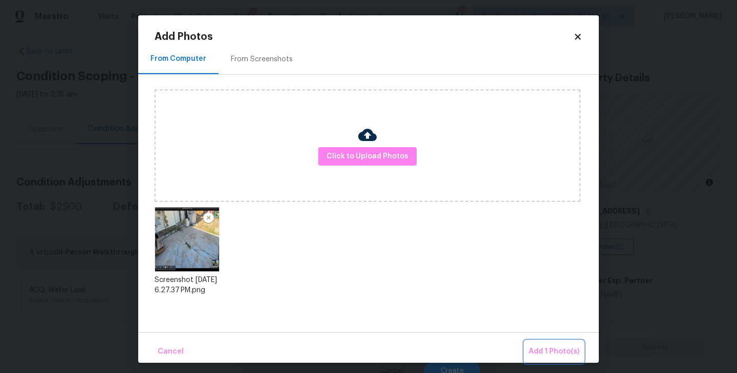
click at [541, 341] on button "Add 1 Photo(s)" at bounding box center [553, 352] width 59 height 22
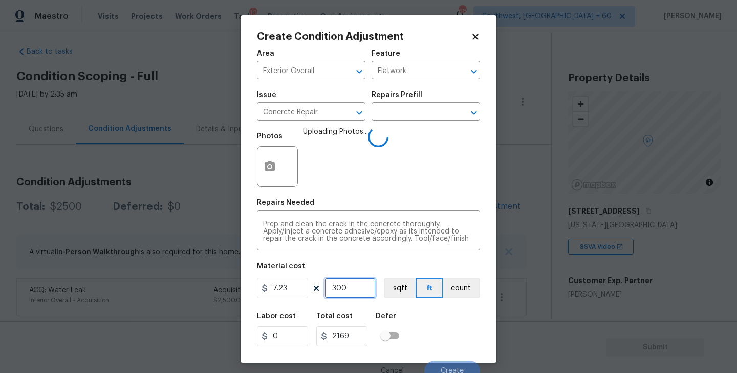
drag, startPoint x: 346, startPoint y: 289, endPoint x: 262, endPoint y: 294, distance: 83.5
click at [262, 294] on div "7.23 300 sqft ft count" at bounding box center [368, 288] width 223 height 20
type input "2"
type input "14.46"
type input "20"
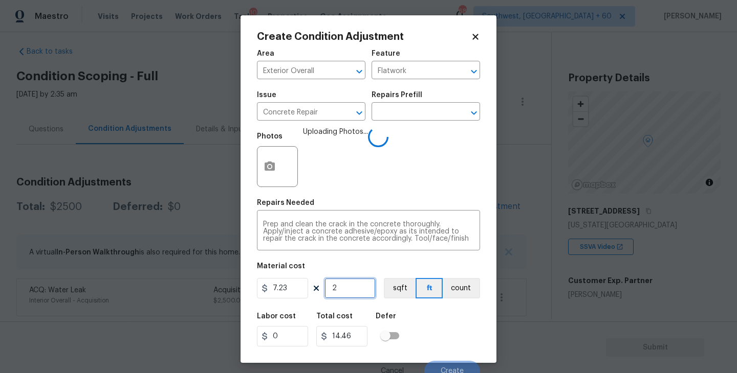
type input "144.6"
type input "200"
type input "1446"
type input "200"
click at [436, 325] on div "Labor cost 0 Total cost 1446 Defer" at bounding box center [368, 330] width 223 height 46
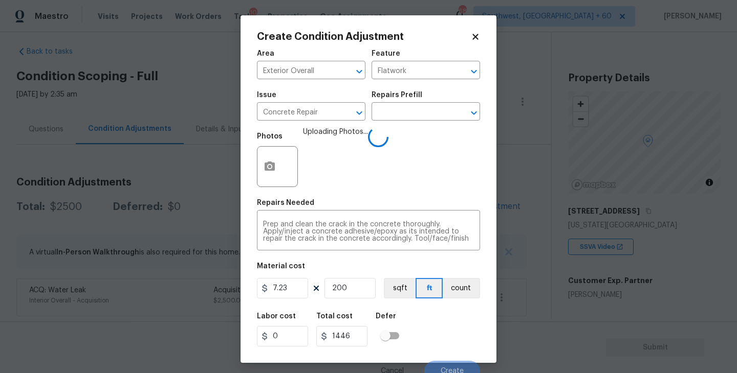
scroll to position [9, 0]
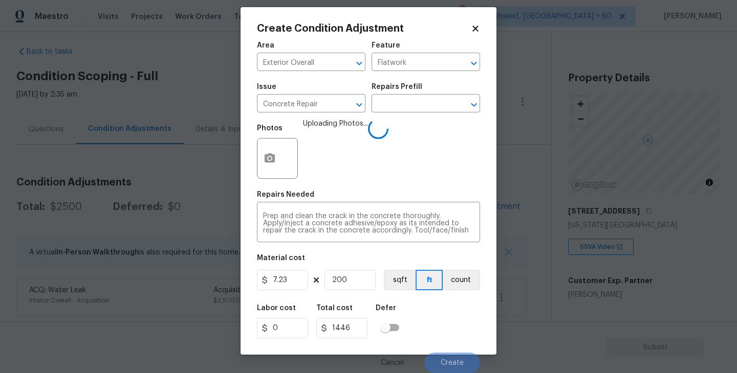
click at [437, 327] on div "Labor cost 0 Total cost 1446 Defer" at bounding box center [368, 322] width 223 height 46
click at [437, 325] on div "Labor cost 0 Total cost 1446 Defer" at bounding box center [368, 322] width 223 height 46
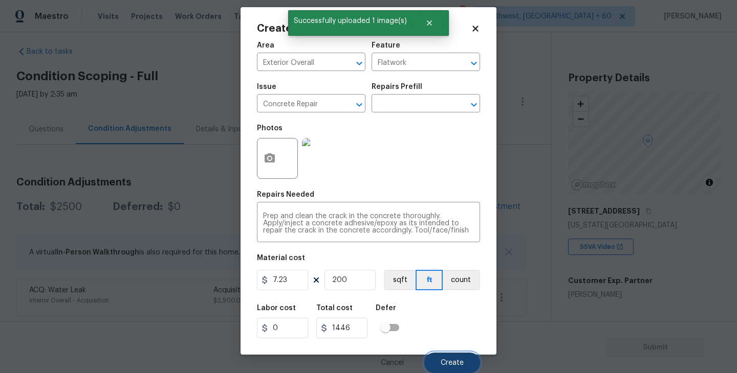
click at [454, 360] on span "Create" at bounding box center [451, 364] width 23 height 8
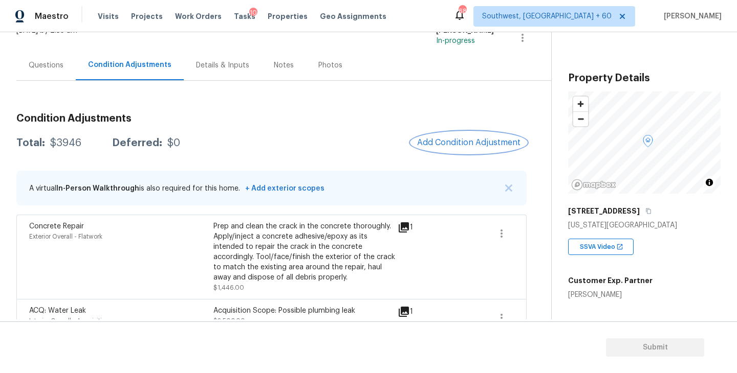
scroll to position [95, 0]
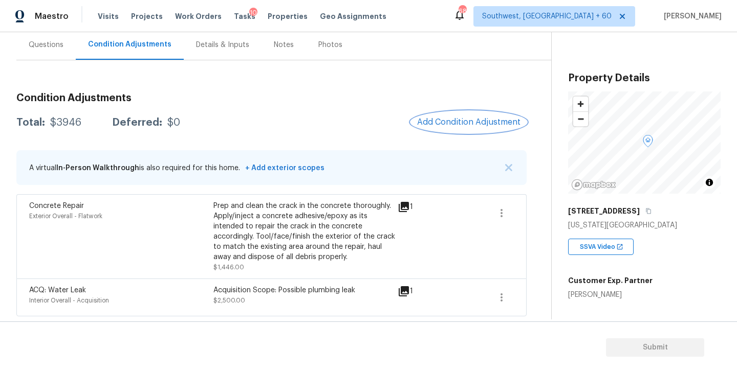
click at [445, 126] on span "Add Condition Adjustment" at bounding box center [468, 122] width 103 height 9
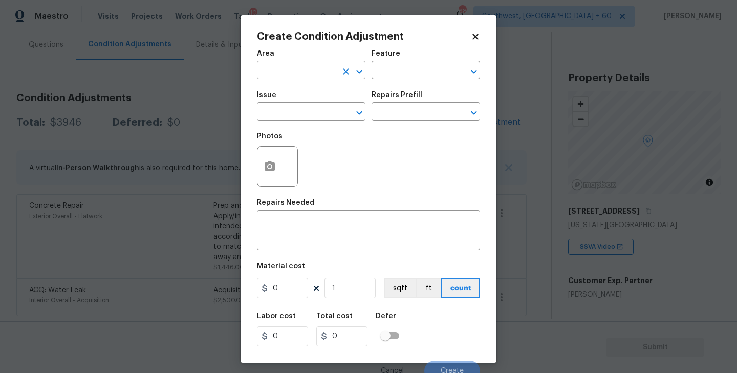
click at [272, 68] on input "text" at bounding box center [297, 71] width 80 height 16
click at [298, 113] on li "Exterior Overall" at bounding box center [311, 111] width 108 height 17
type input "Exterior Overall"
click at [402, 75] on input "text" at bounding box center [411, 71] width 80 height 16
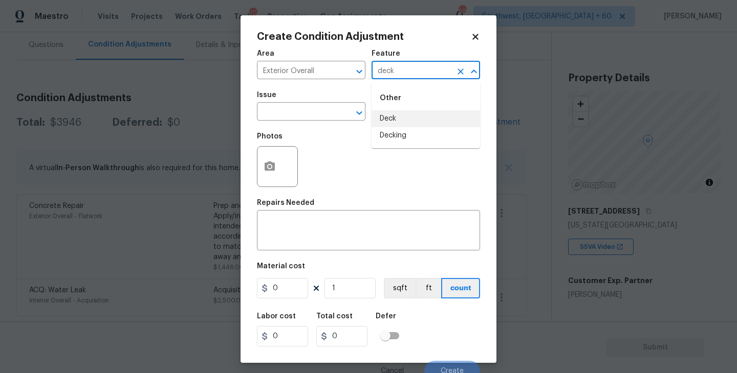
click at [411, 116] on li "Deck" at bounding box center [425, 118] width 108 height 17
type input "Deck"
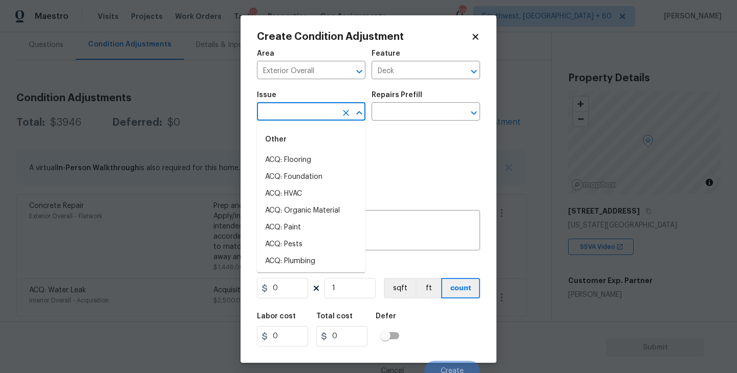
click at [311, 116] on input "text" at bounding box center [297, 113] width 80 height 16
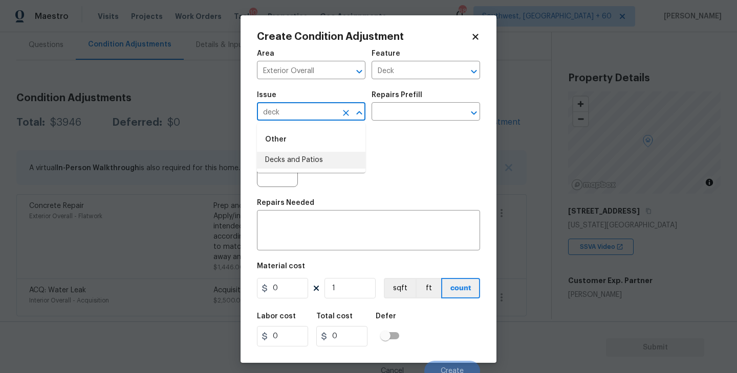
click at [305, 154] on li "Decks and Patios" at bounding box center [311, 160] width 108 height 17
type input "Decks and Patios"
click at [309, 233] on textarea at bounding box center [368, 231] width 211 height 21
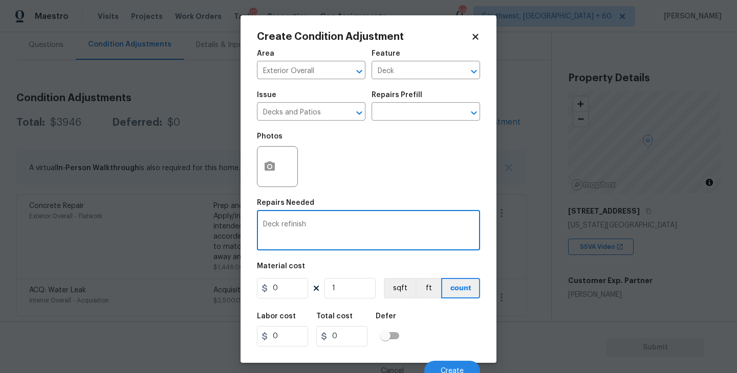
type textarea "Deck refinish"
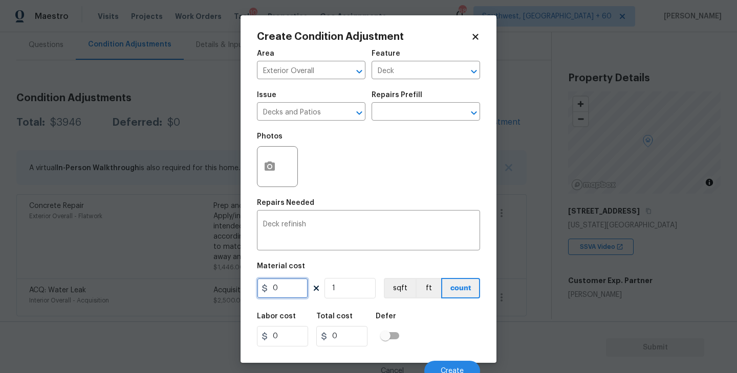
drag, startPoint x: 278, startPoint y: 284, endPoint x: 219, endPoint y: 288, distance: 59.0
click at [219, 288] on div "Create Condition Adjustment Area Exterior Overall ​ Feature Deck ​ Issue Decks …" at bounding box center [368, 186] width 737 height 373
type input "800"
click at [276, 173] on button "button" at bounding box center [269, 167] width 25 height 40
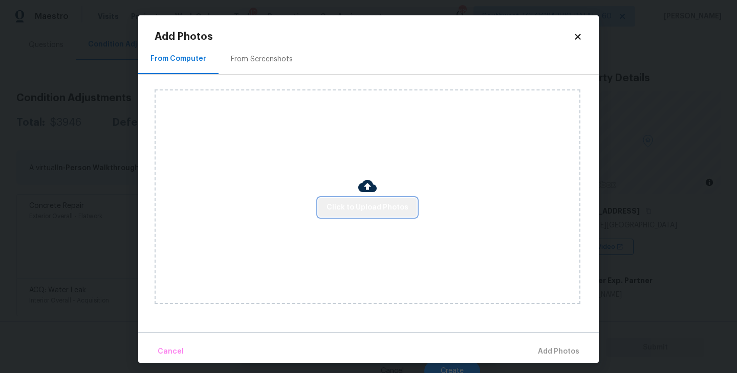
click at [370, 215] on button "Click to Upload Photos" at bounding box center [367, 207] width 98 height 19
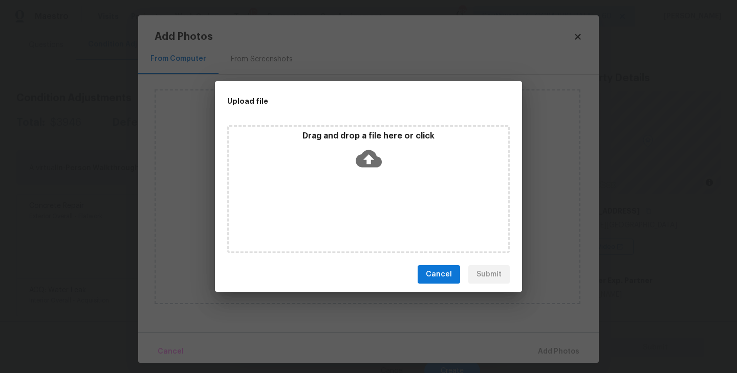
click at [376, 191] on div "Drag and drop a file here or click" at bounding box center [368, 189] width 282 height 128
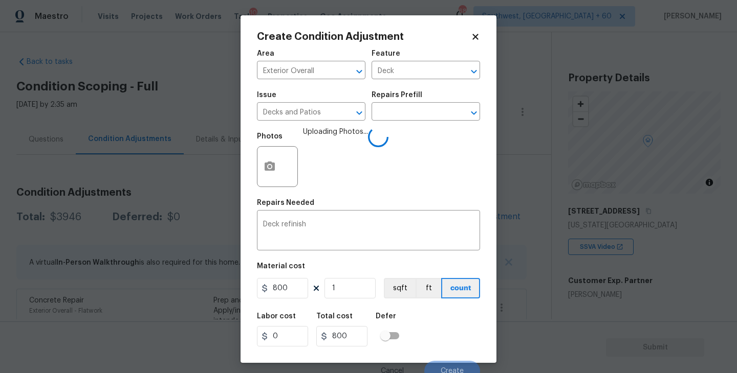
scroll to position [9, 0]
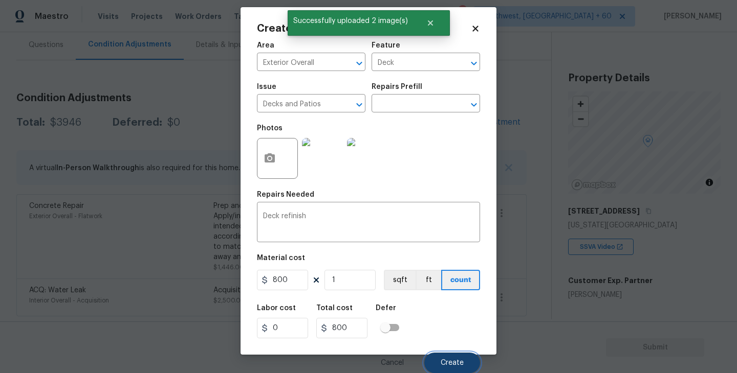
click at [449, 366] on span "Create" at bounding box center [451, 364] width 23 height 8
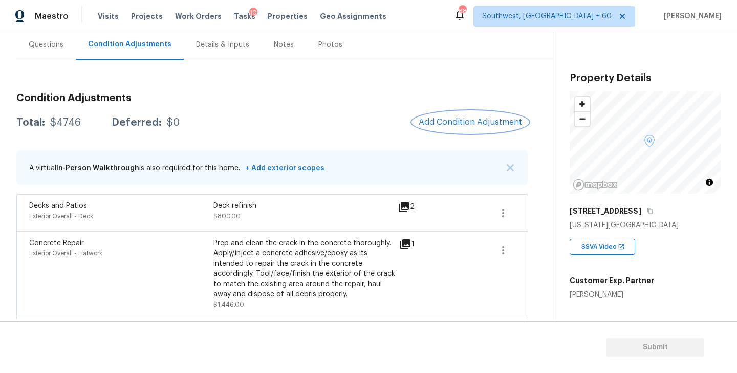
scroll to position [132, 0]
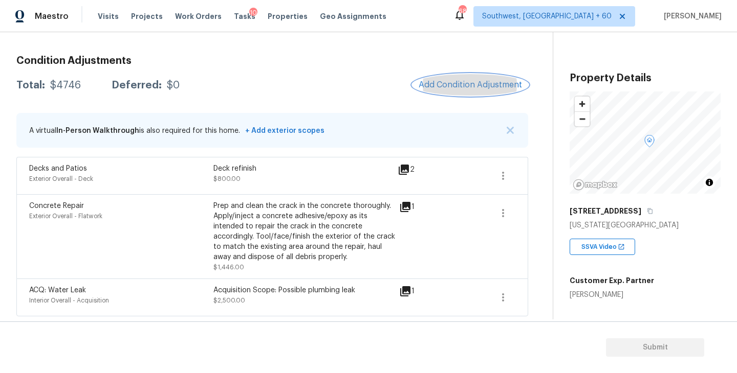
click at [446, 90] on button "Add Condition Adjustment" at bounding box center [470, 84] width 116 height 21
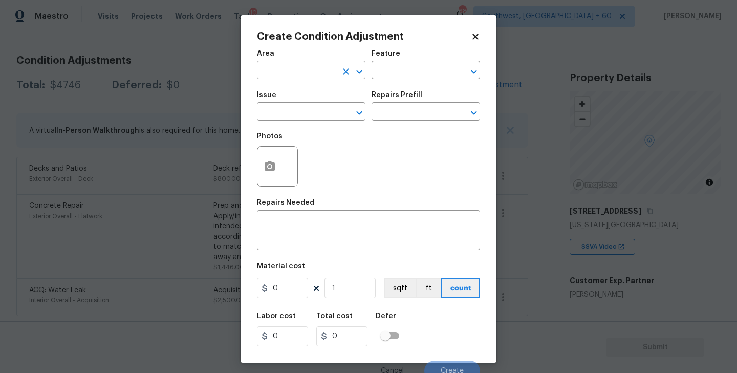
click at [304, 68] on input "text" at bounding box center [297, 71] width 80 height 16
click at [311, 109] on li "Exterior Overall" at bounding box center [311, 111] width 108 height 17
type input "Exterior Overall"
click at [411, 69] on input "text" at bounding box center [411, 71] width 80 height 16
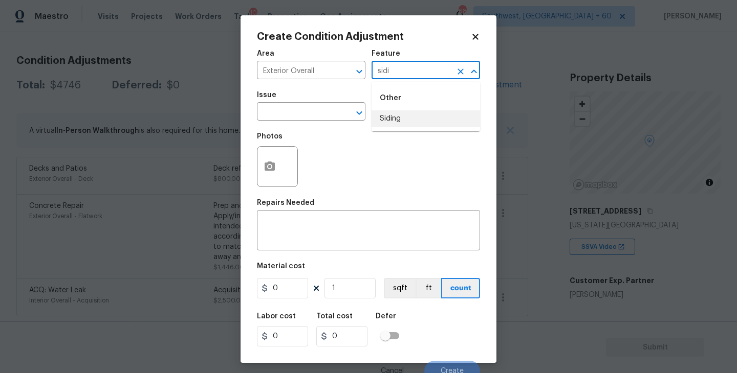
click at [414, 115] on li "Siding" at bounding box center [425, 118] width 108 height 17
type input "Siding"
click at [327, 112] on input "text" at bounding box center [297, 113] width 80 height 16
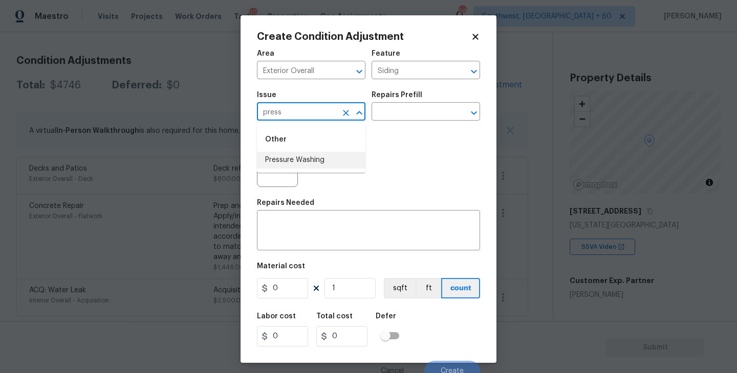
click at [315, 162] on li "Pressure Washing" at bounding box center [311, 160] width 108 height 17
type input "Pressure Washing"
click at [406, 109] on input "text" at bounding box center [411, 113] width 80 height 16
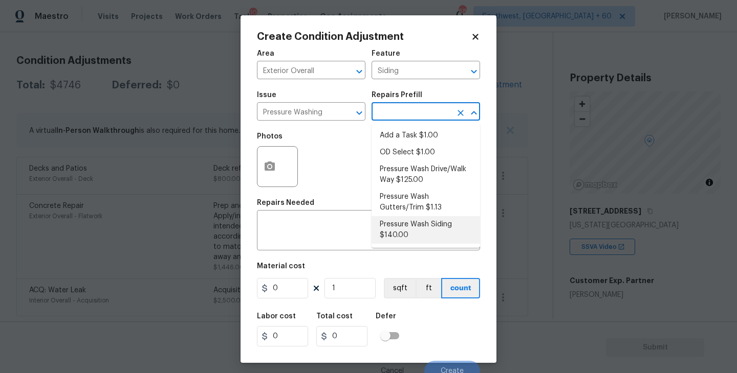
click at [404, 233] on li "Pressure Wash Siding $140.00" at bounding box center [425, 230] width 108 height 28
type textarea "Protect areas as needed for pressure washing. Pressure wash the siding on the h…"
type input "140"
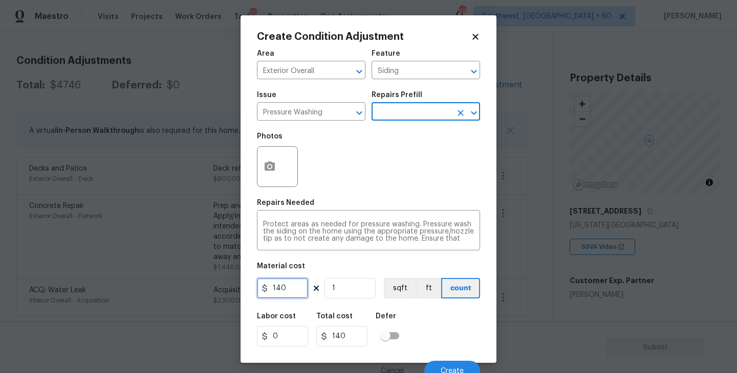
drag, startPoint x: 288, startPoint y: 282, endPoint x: 126, endPoint y: 290, distance: 162.3
click at [126, 290] on div "Create Condition Adjustment Area Exterior Overall ​ Feature Siding ​ Issue Pres…" at bounding box center [368, 186] width 737 height 373
type input "200"
click at [254, 180] on div "Create Condition Adjustment Area Exterior Overall ​ Feature Siding ​ Issue Pres…" at bounding box center [368, 189] width 256 height 348
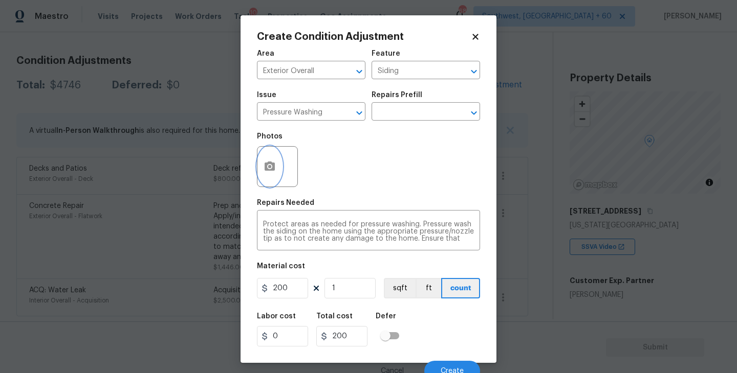
click at [272, 177] on button "button" at bounding box center [269, 167] width 25 height 40
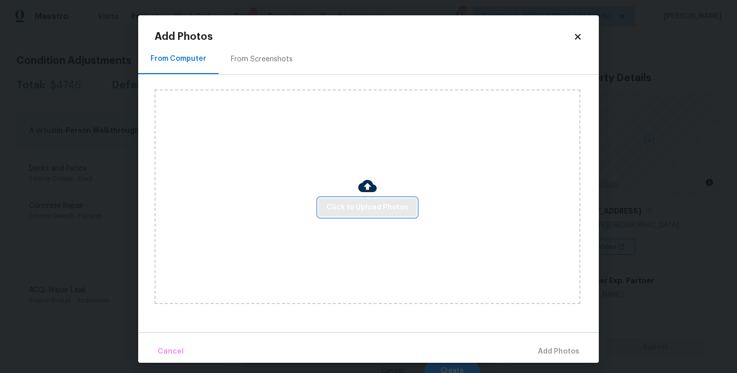
click at [353, 213] on span "Click to Upload Photos" at bounding box center [367, 208] width 82 height 13
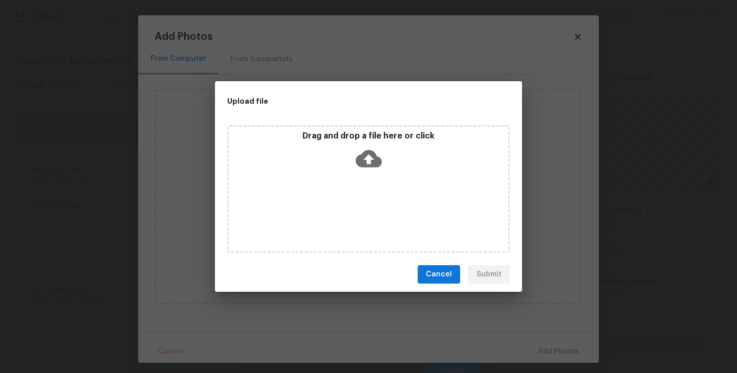
click at [362, 191] on div "Drag and drop a file here or click" at bounding box center [368, 189] width 282 height 128
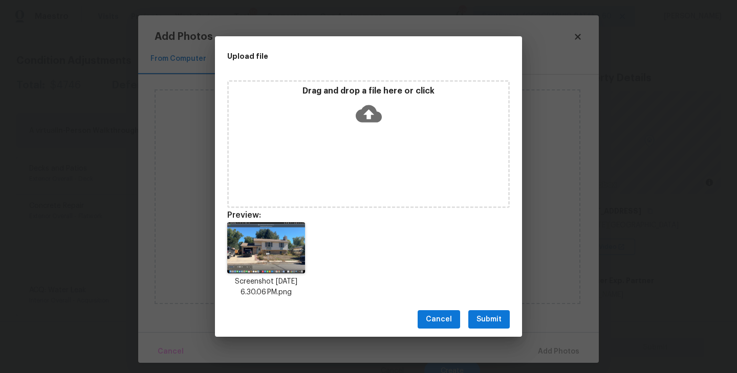
click at [497, 327] on button "Submit" at bounding box center [488, 320] width 41 height 19
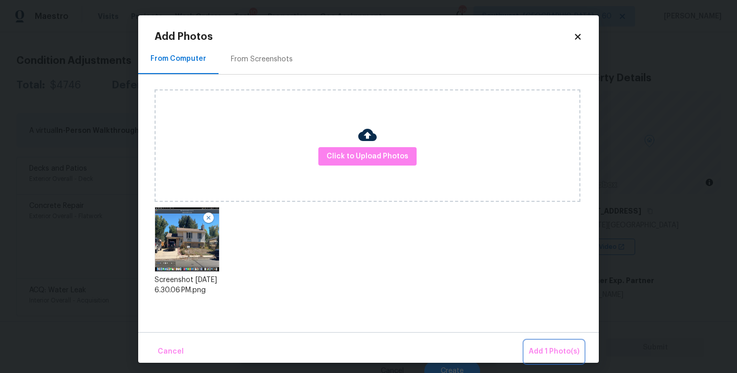
click at [548, 347] on span "Add 1 Photo(s)" at bounding box center [553, 352] width 51 height 13
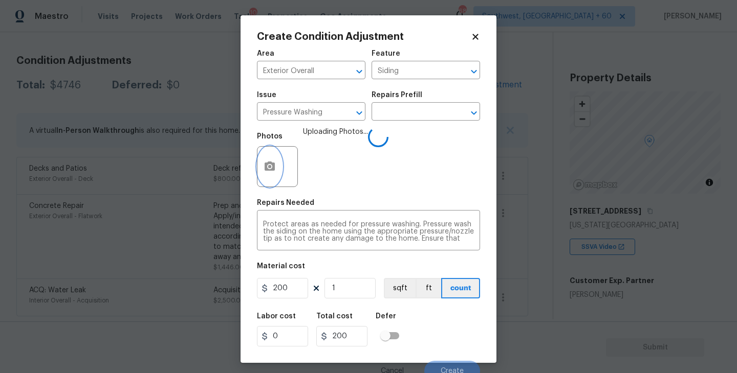
scroll to position [9, 0]
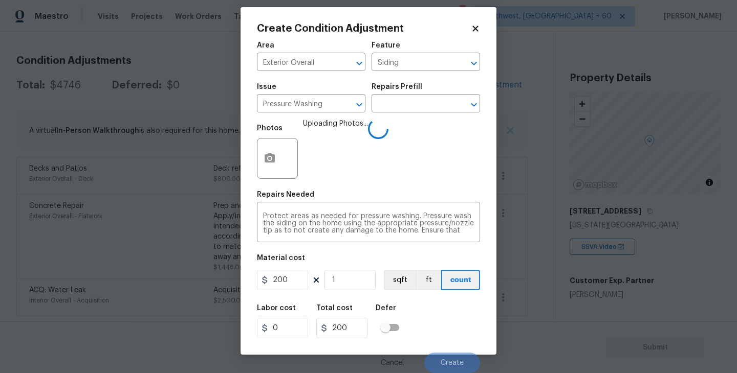
click at [408, 313] on div "Labor cost 0 Total cost 200 Defer" at bounding box center [368, 322] width 223 height 46
click at [460, 361] on span "Create" at bounding box center [451, 364] width 23 height 8
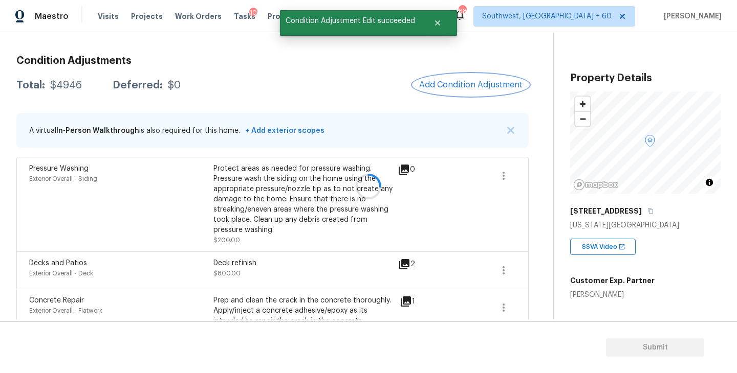
scroll to position [0, 0]
click at [476, 90] on button "Add Condition Adjustment" at bounding box center [470, 84] width 116 height 21
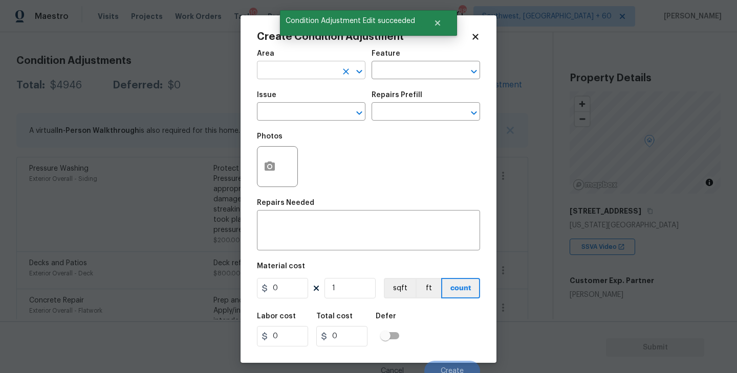
click at [291, 73] on input "text" at bounding box center [297, 71] width 80 height 16
click at [307, 112] on li "Exterior Overall" at bounding box center [311, 111] width 108 height 17
type input "Exterior Overall"
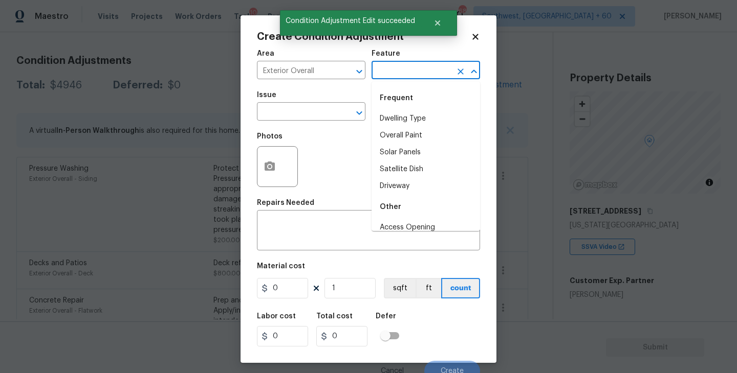
click at [402, 72] on input "text" at bounding box center [411, 71] width 80 height 16
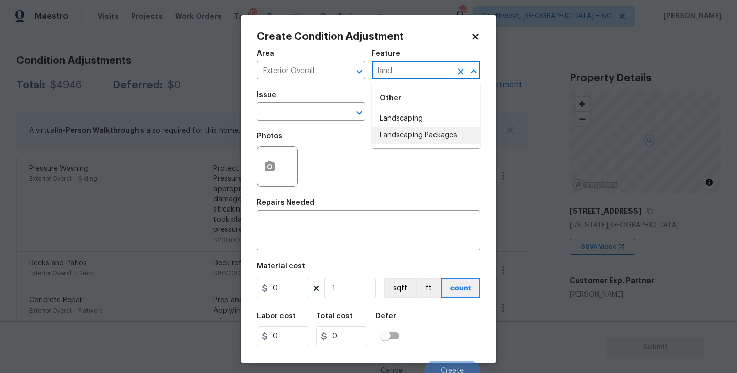
click at [411, 138] on li "Landscaping Packages" at bounding box center [425, 135] width 108 height 17
type input "Landscaping Packages"
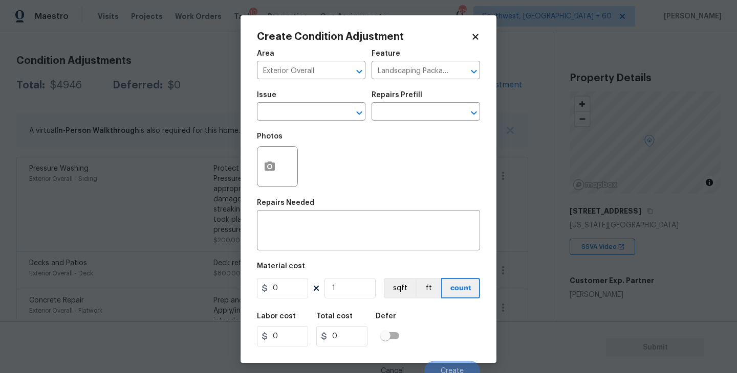
click at [316, 104] on div "Issue" at bounding box center [311, 98] width 108 height 13
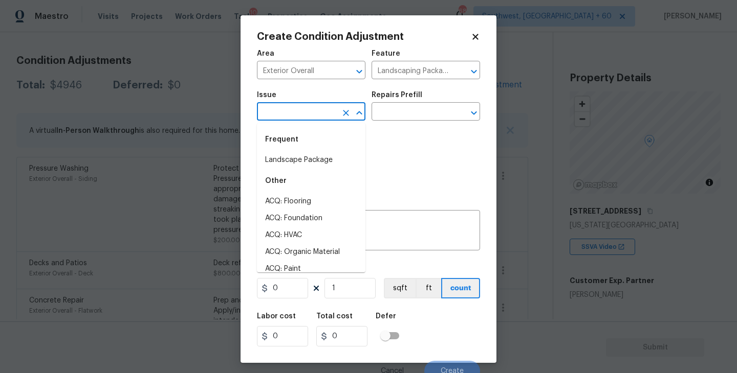
click at [304, 112] on input "text" at bounding box center [297, 113] width 80 height 16
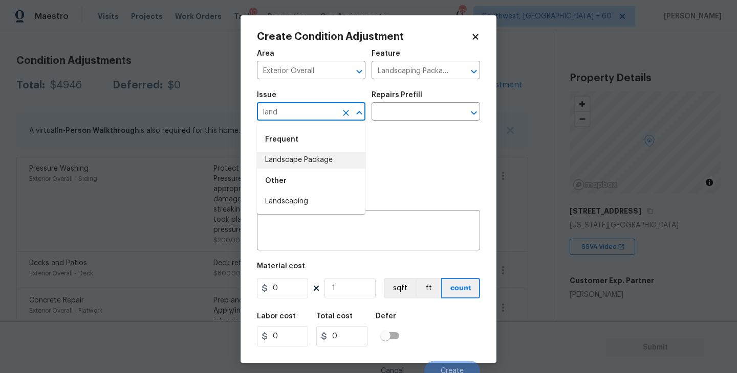
click at [308, 159] on li "Landscape Package" at bounding box center [311, 160] width 108 height 17
type input "Landscape Package"
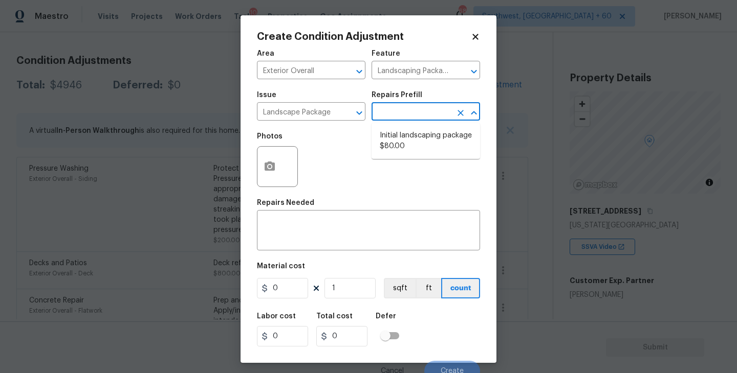
click at [431, 120] on input "text" at bounding box center [411, 113] width 80 height 16
click at [421, 144] on li "Initial landscaping package $80.00" at bounding box center [425, 141] width 108 height 28
type input "Home Readiness Packages"
type textarea "Mowing of grass up to 6" in height. Mow, edge along driveways & sidewalks, trim…"
type input "80"
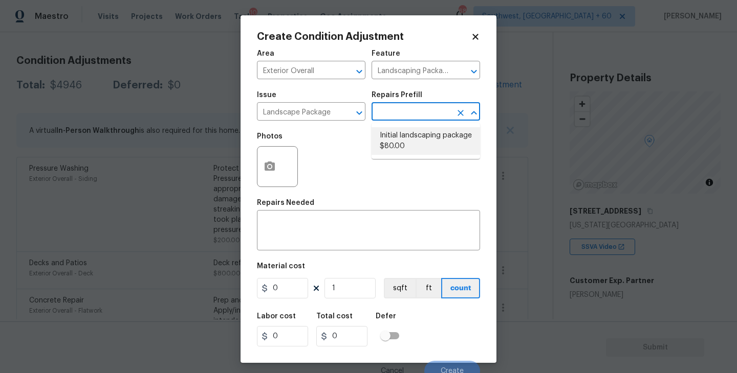
type input "80"
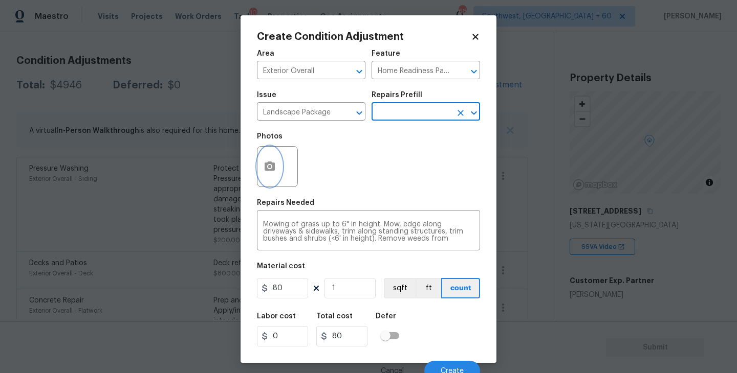
click at [272, 169] on icon "button" at bounding box center [269, 166] width 10 height 9
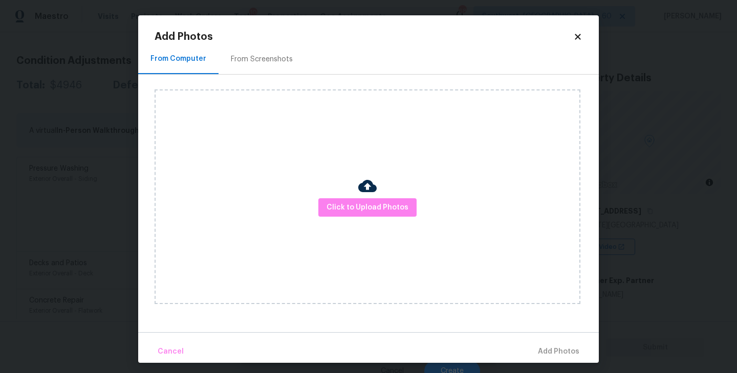
click at [352, 221] on div "Click to Upload Photos" at bounding box center [367, 197] width 426 height 215
click at [365, 203] on span "Click to Upload Photos" at bounding box center [367, 208] width 82 height 13
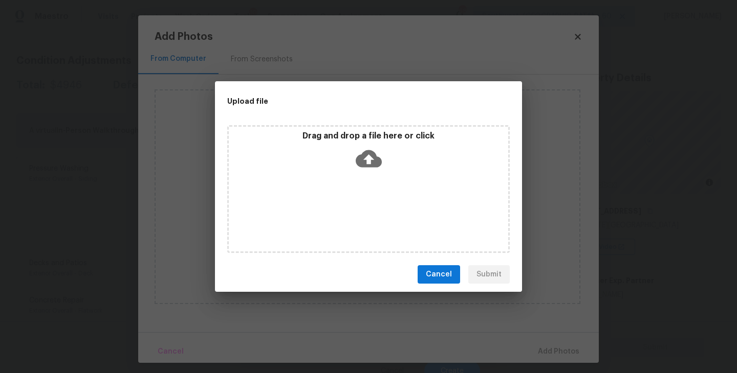
click at [366, 176] on div "Drag and drop a file here or click" at bounding box center [368, 189] width 282 height 128
